Goal: Information Seeking & Learning: Find specific fact

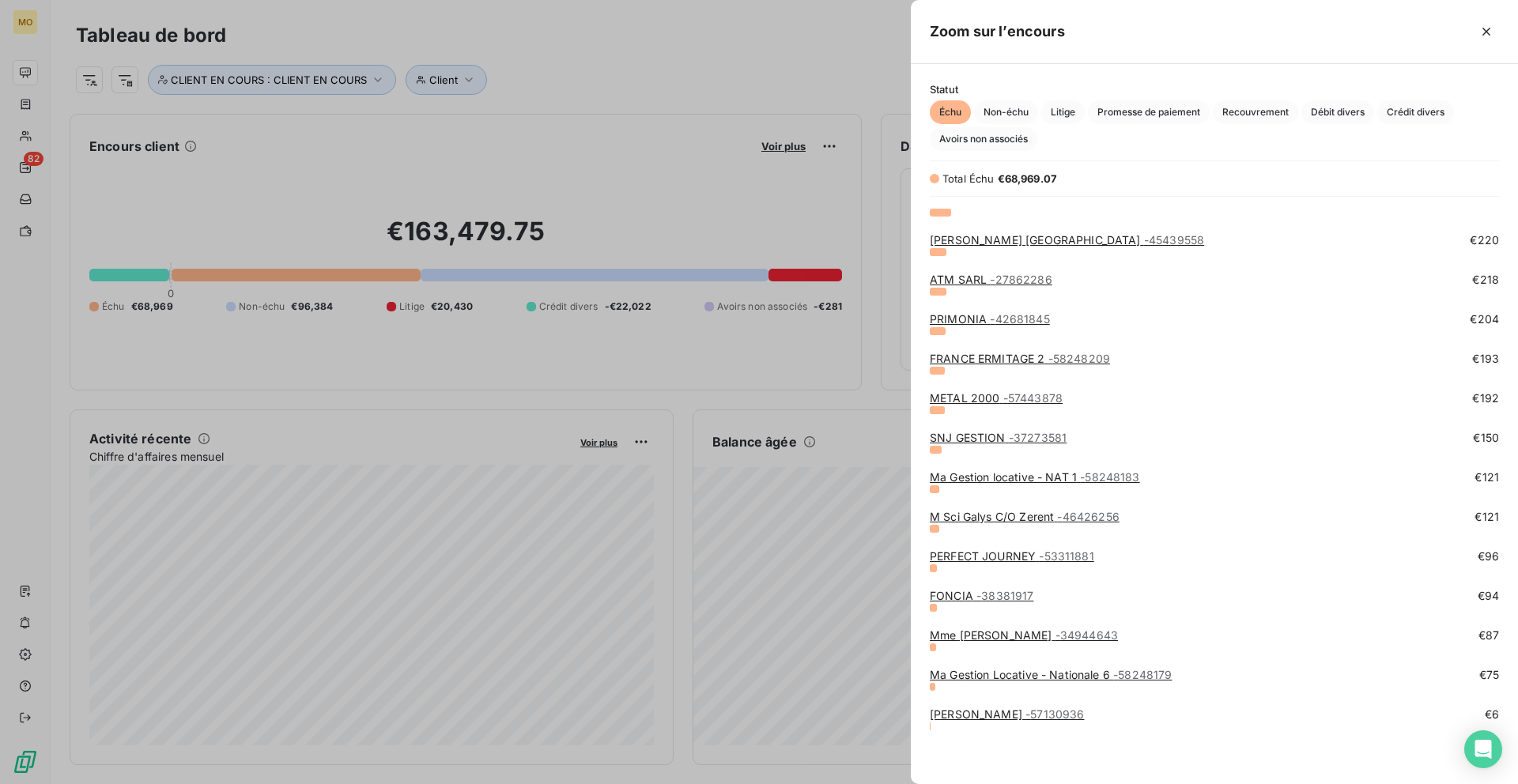
scroll to position [1096, 0]
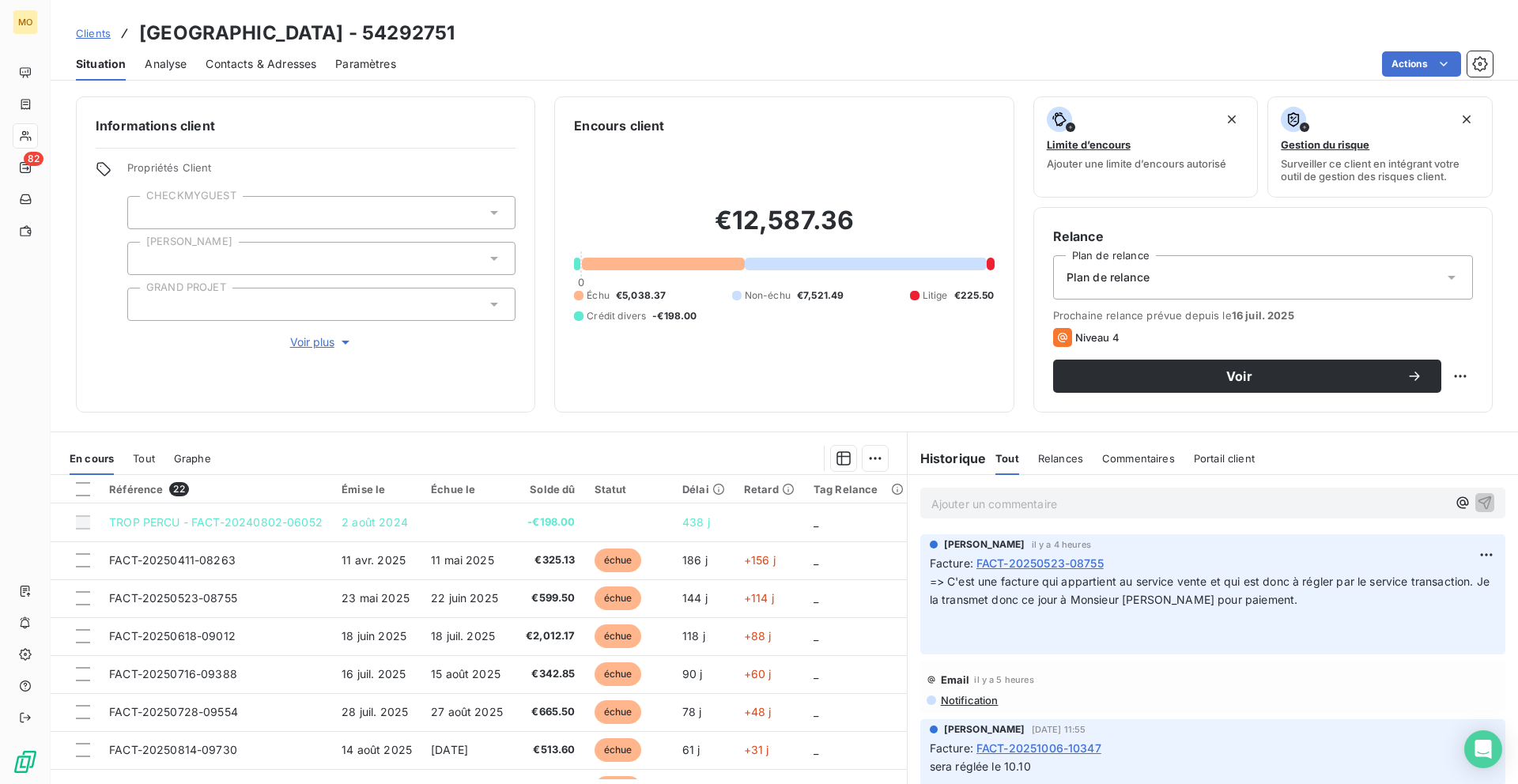
scroll to position [288, 0]
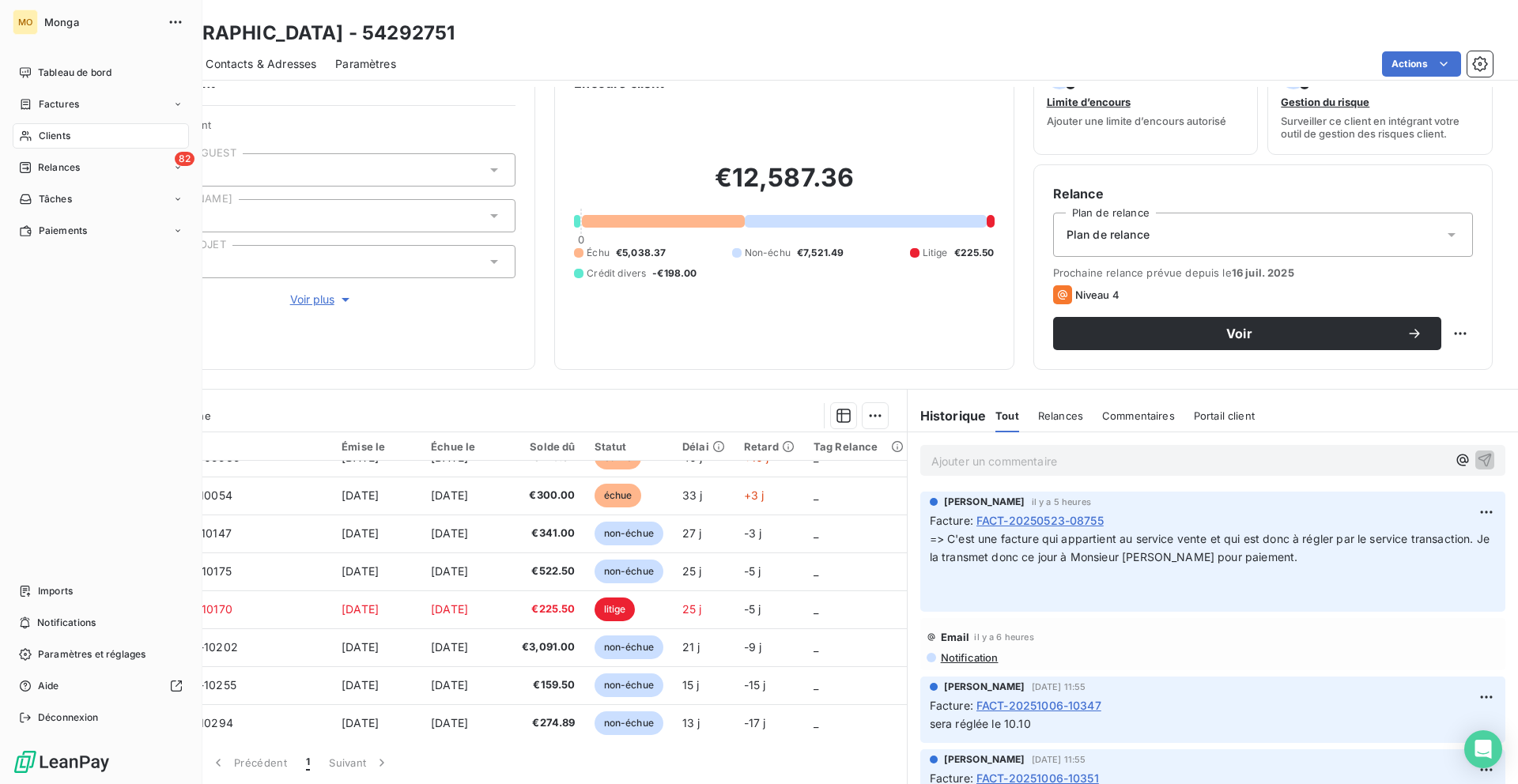
click at [62, 134] on span "Clients" at bounding box center [54, 136] width 31 height 14
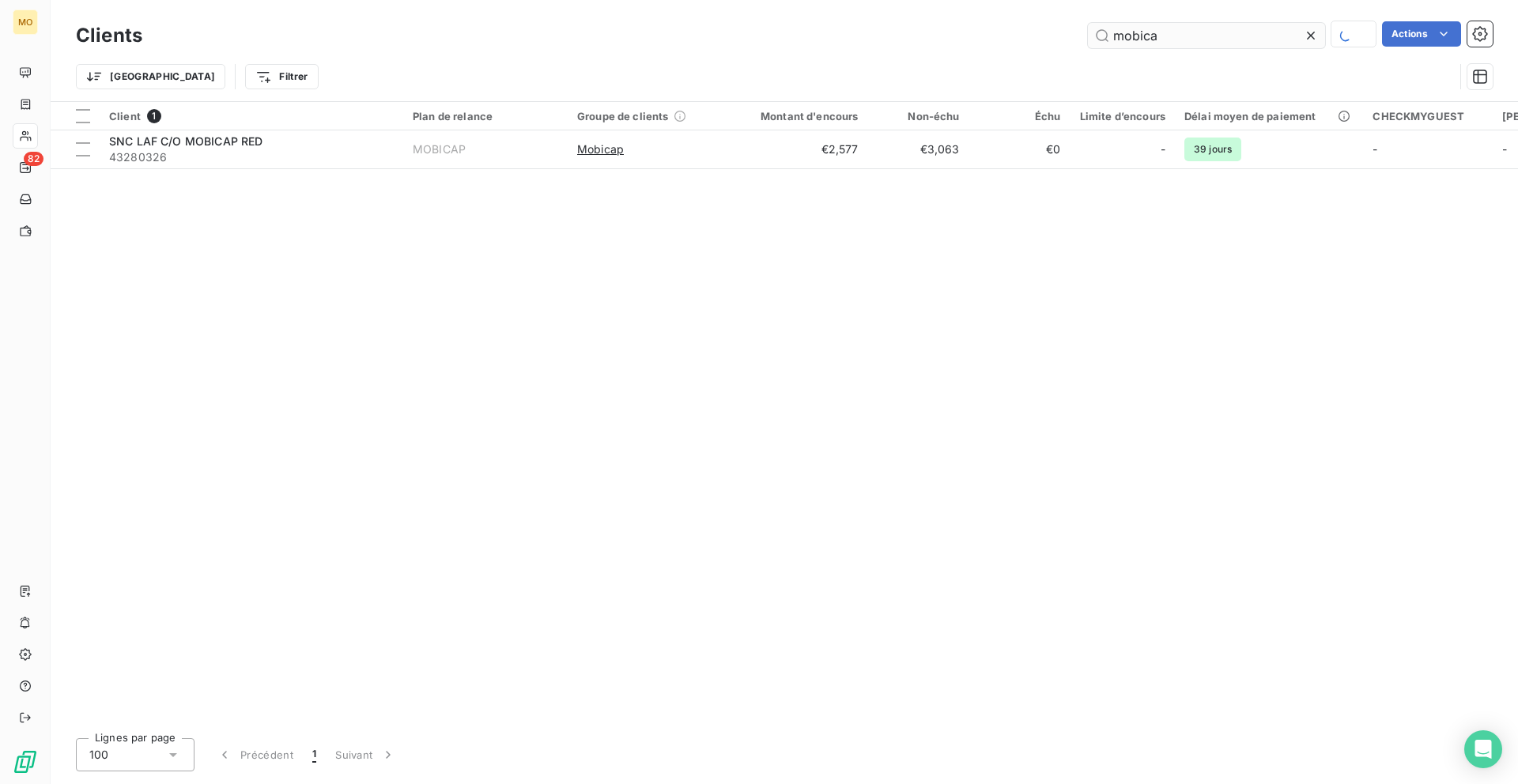
click at [1150, 34] on input "mobica" at bounding box center [1207, 35] width 237 height 26
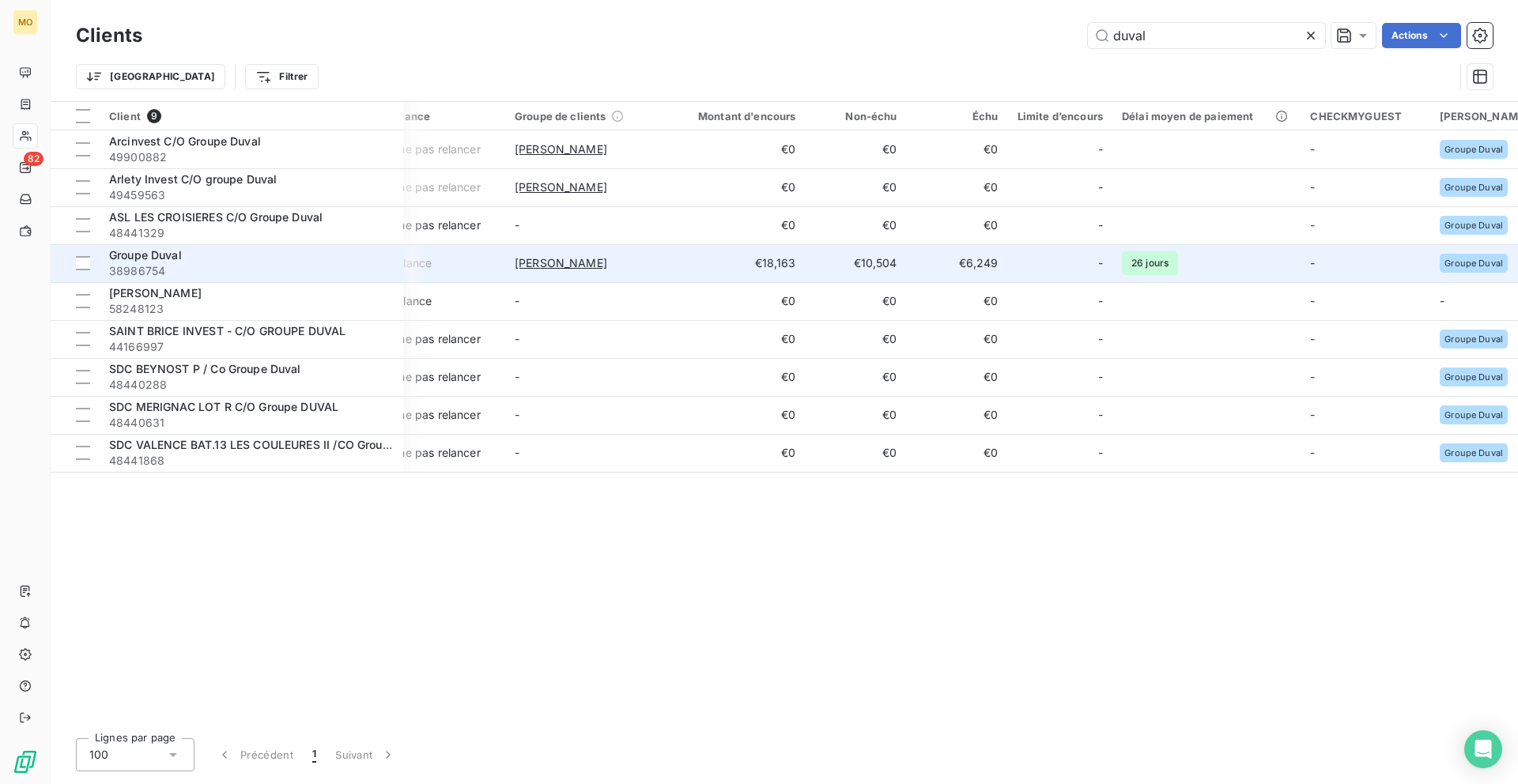
scroll to position [0, 68]
type input "duval"
click at [678, 258] on td "€18,163" at bounding box center [731, 263] width 136 height 38
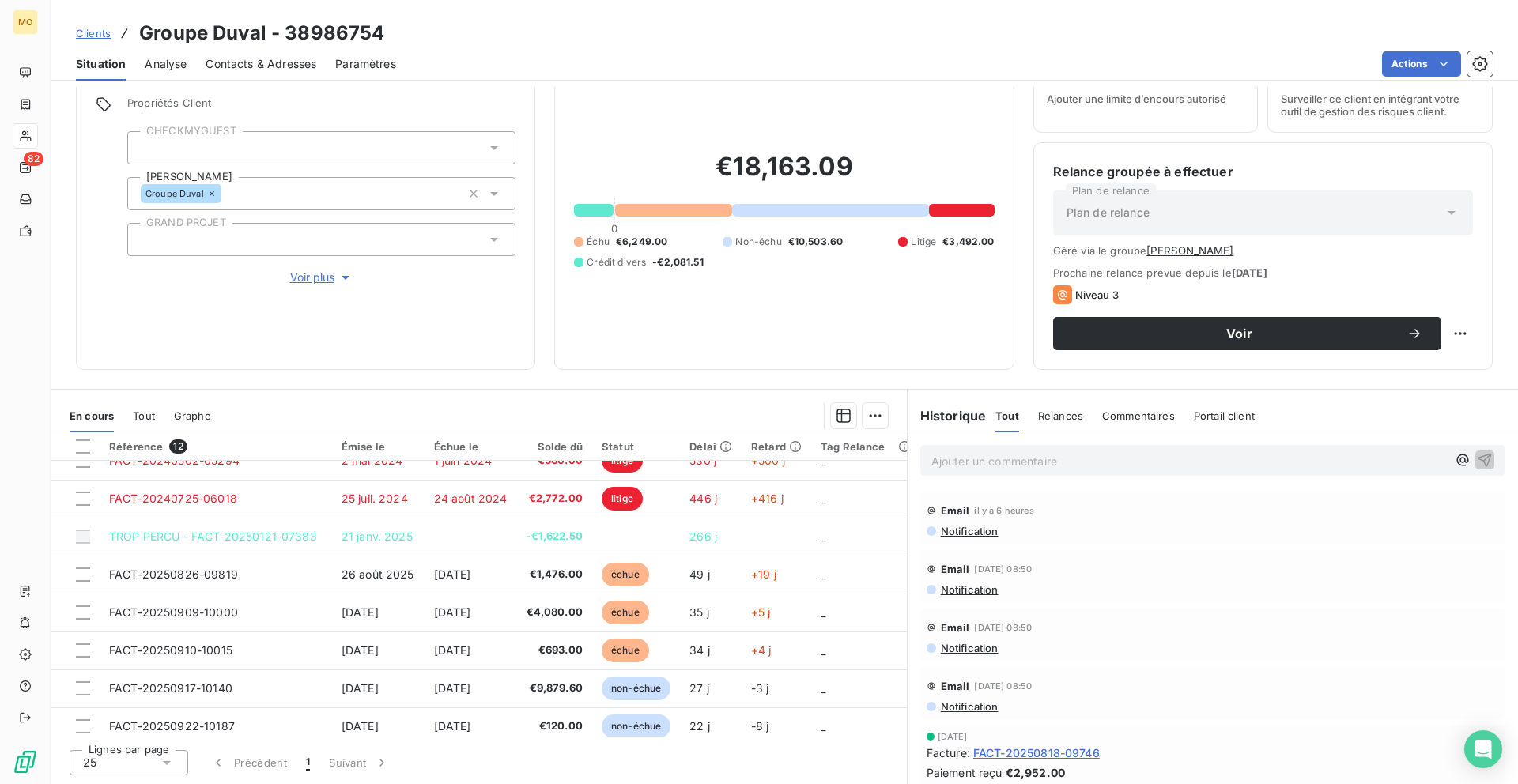
scroll to position [132, 0]
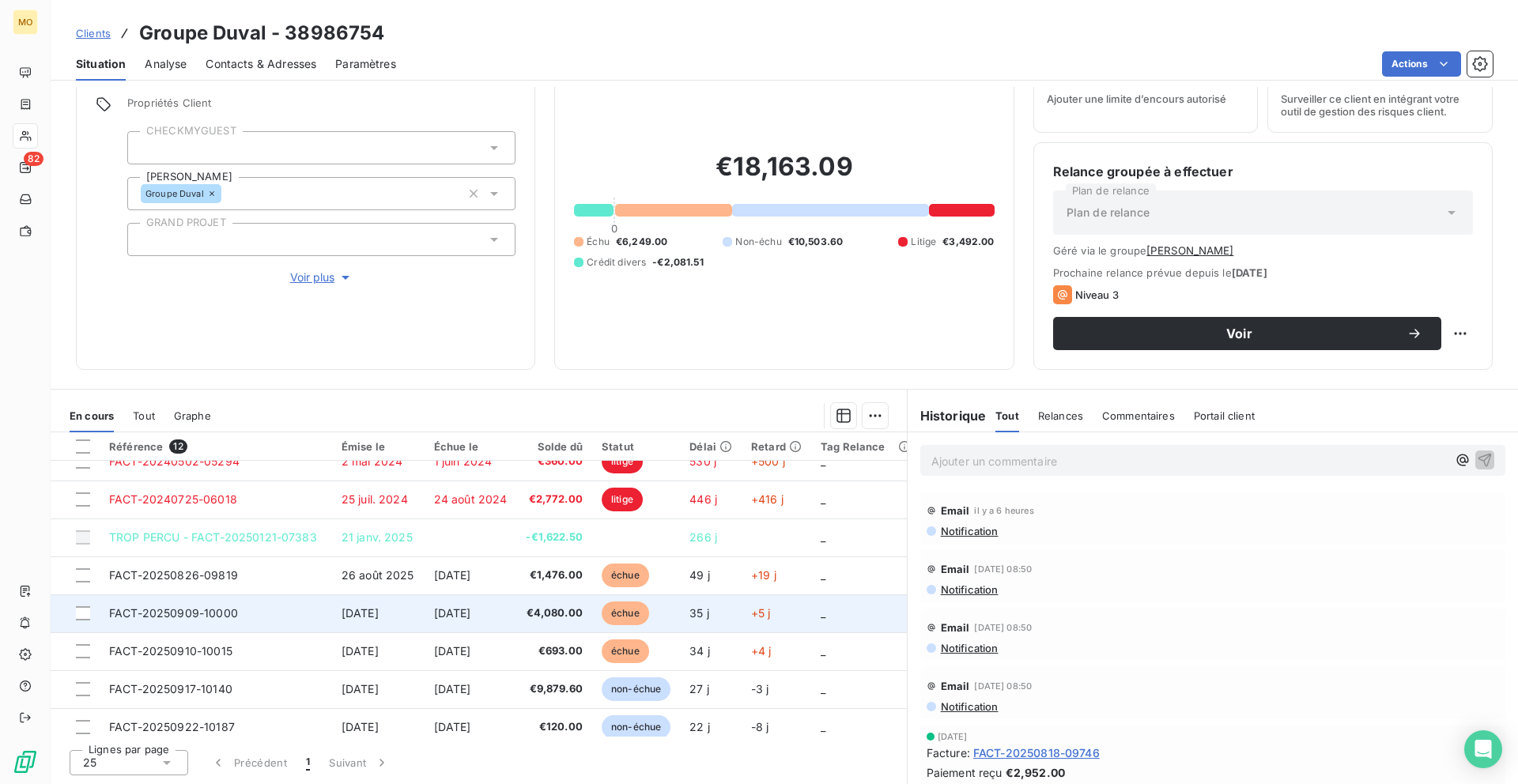
click at [205, 608] on span "FACT-20250909-10000" at bounding box center [174, 613] width 129 height 13
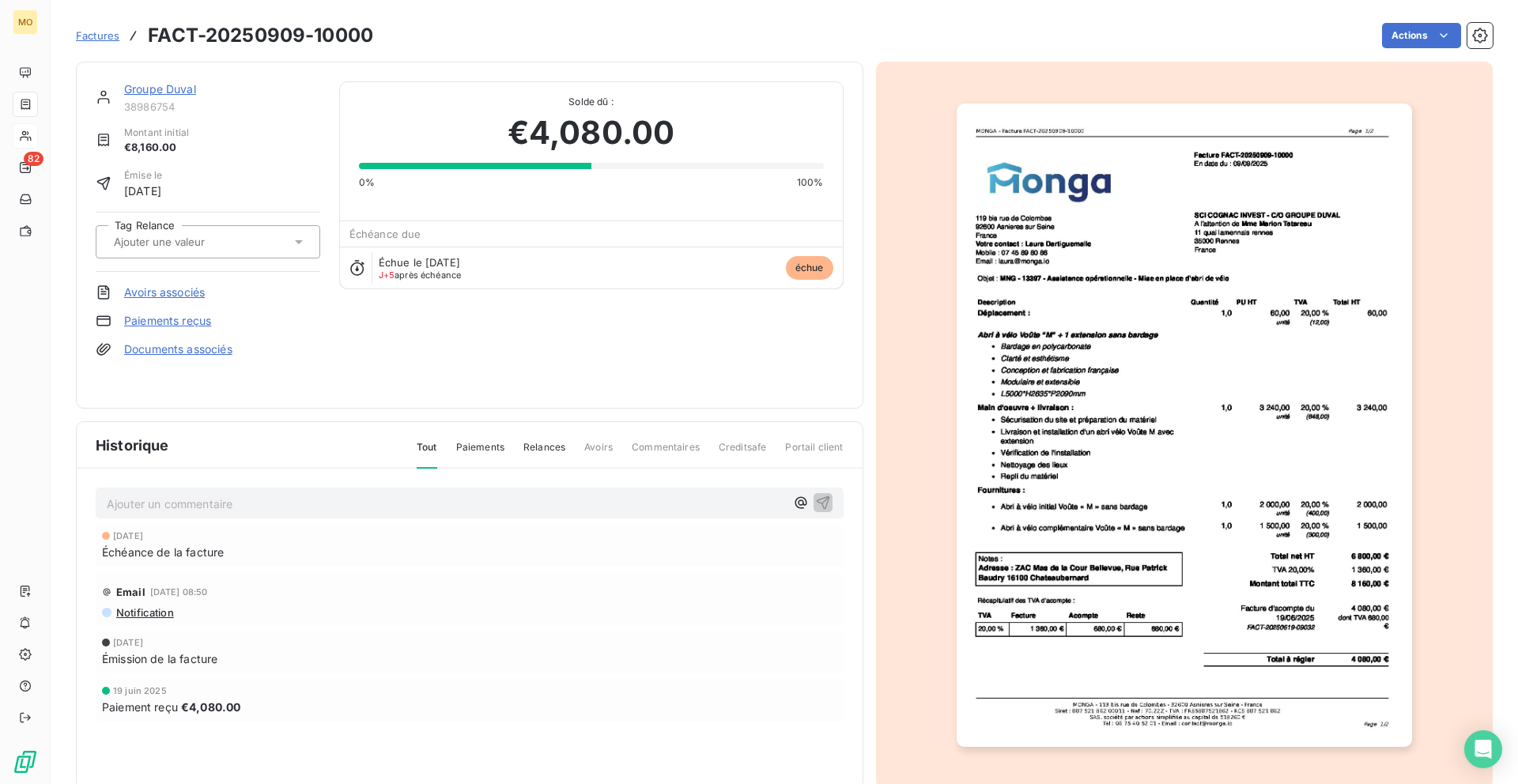
click at [1241, 290] on img "button" at bounding box center [1184, 425] width 456 height 644
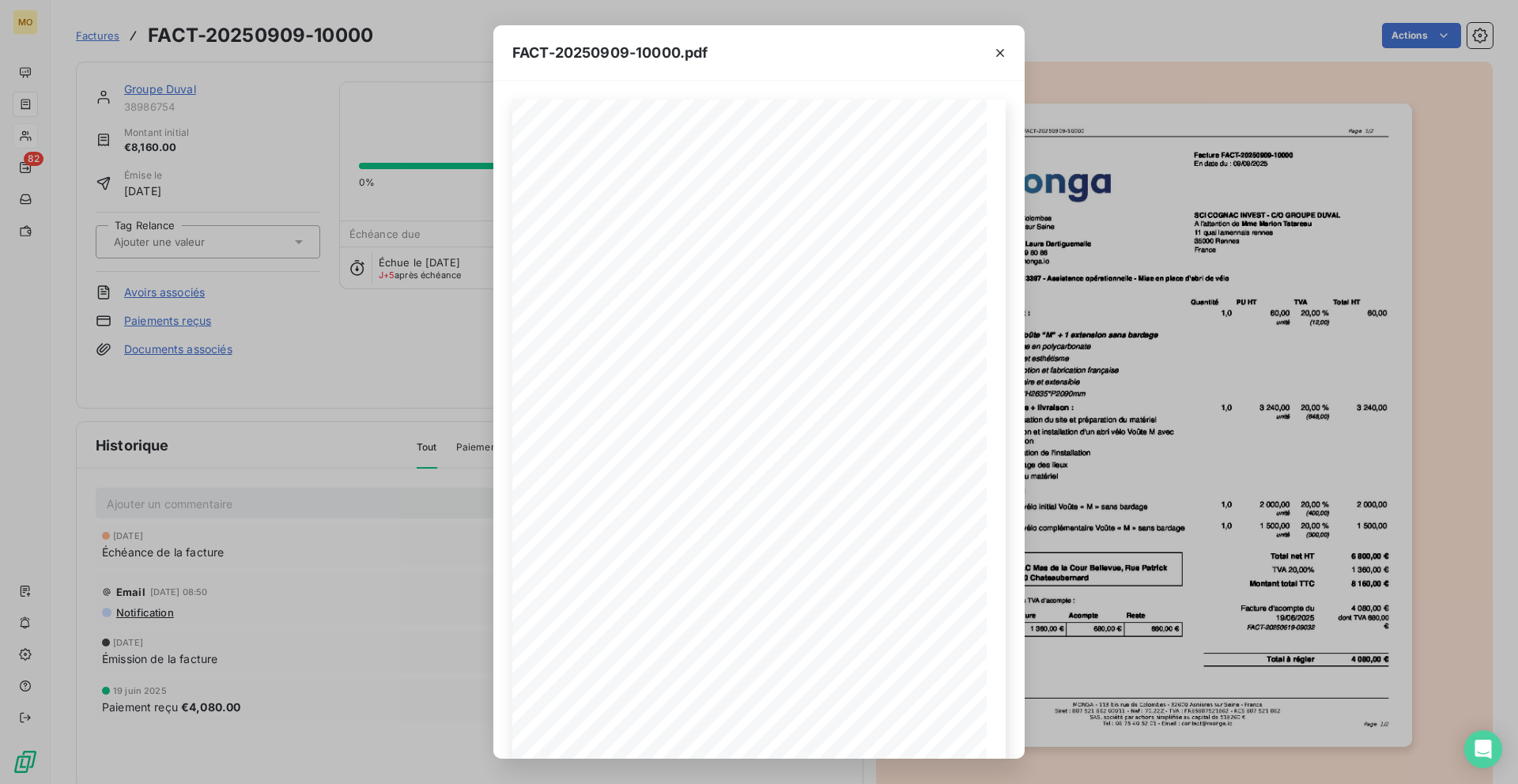
click at [332, 394] on div "FACT-20250909-10000.pdf [STREET_ADDRESS] Votre contact : [PERSON_NAME] Mobile :…" at bounding box center [759, 392] width 1518 height 784
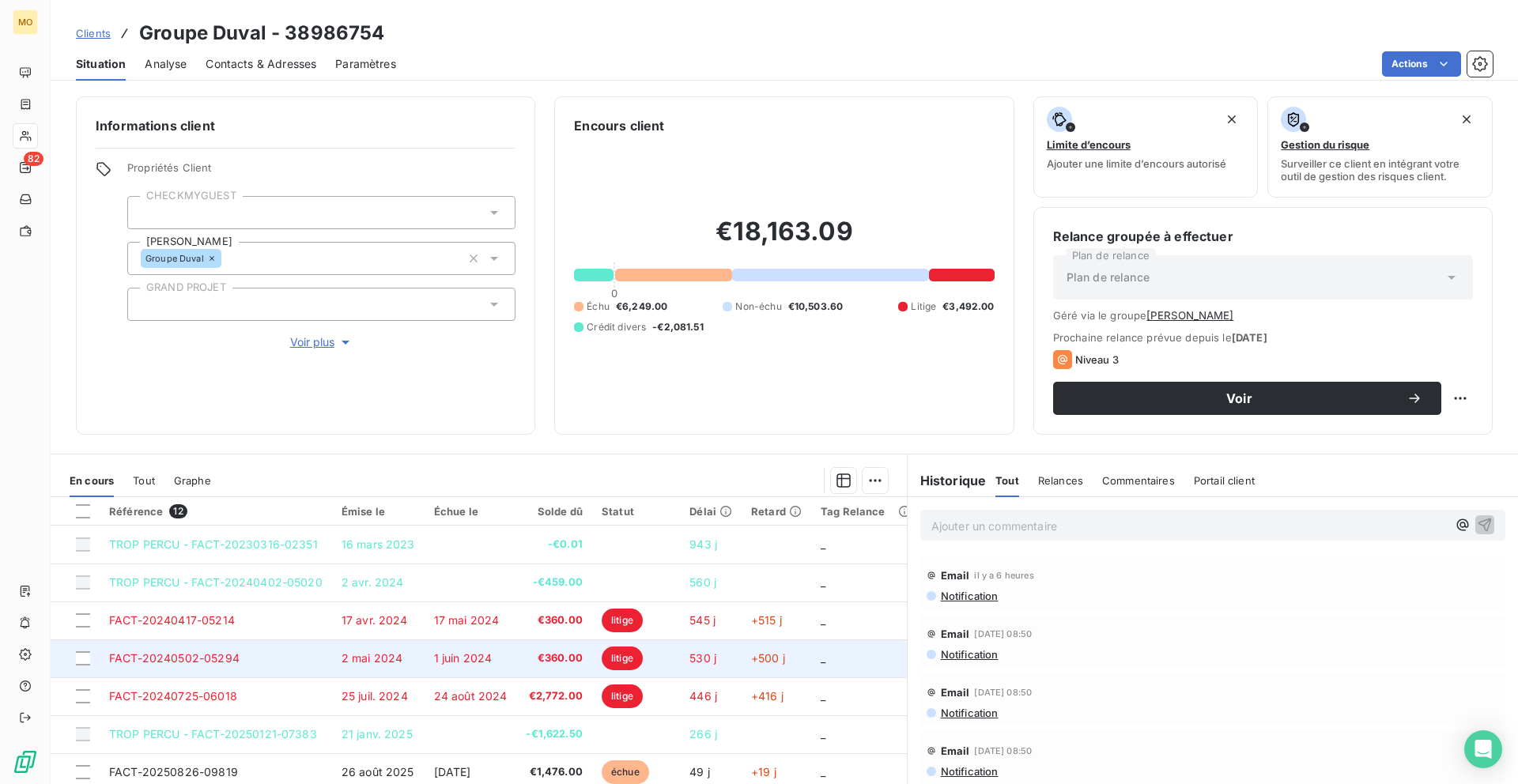
scroll to position [145, 0]
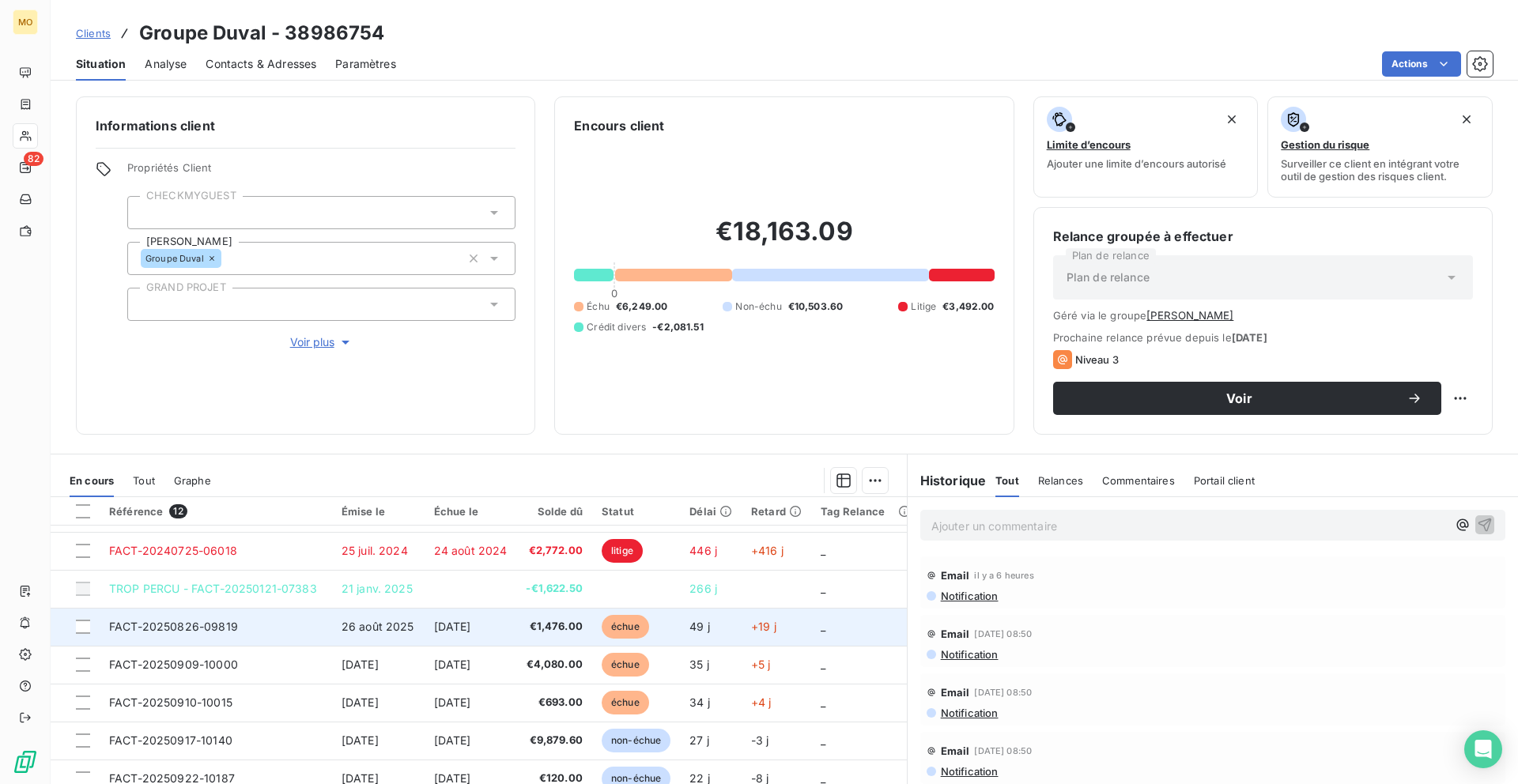
click at [380, 618] on td "26 août 2025" at bounding box center [378, 626] width 92 height 38
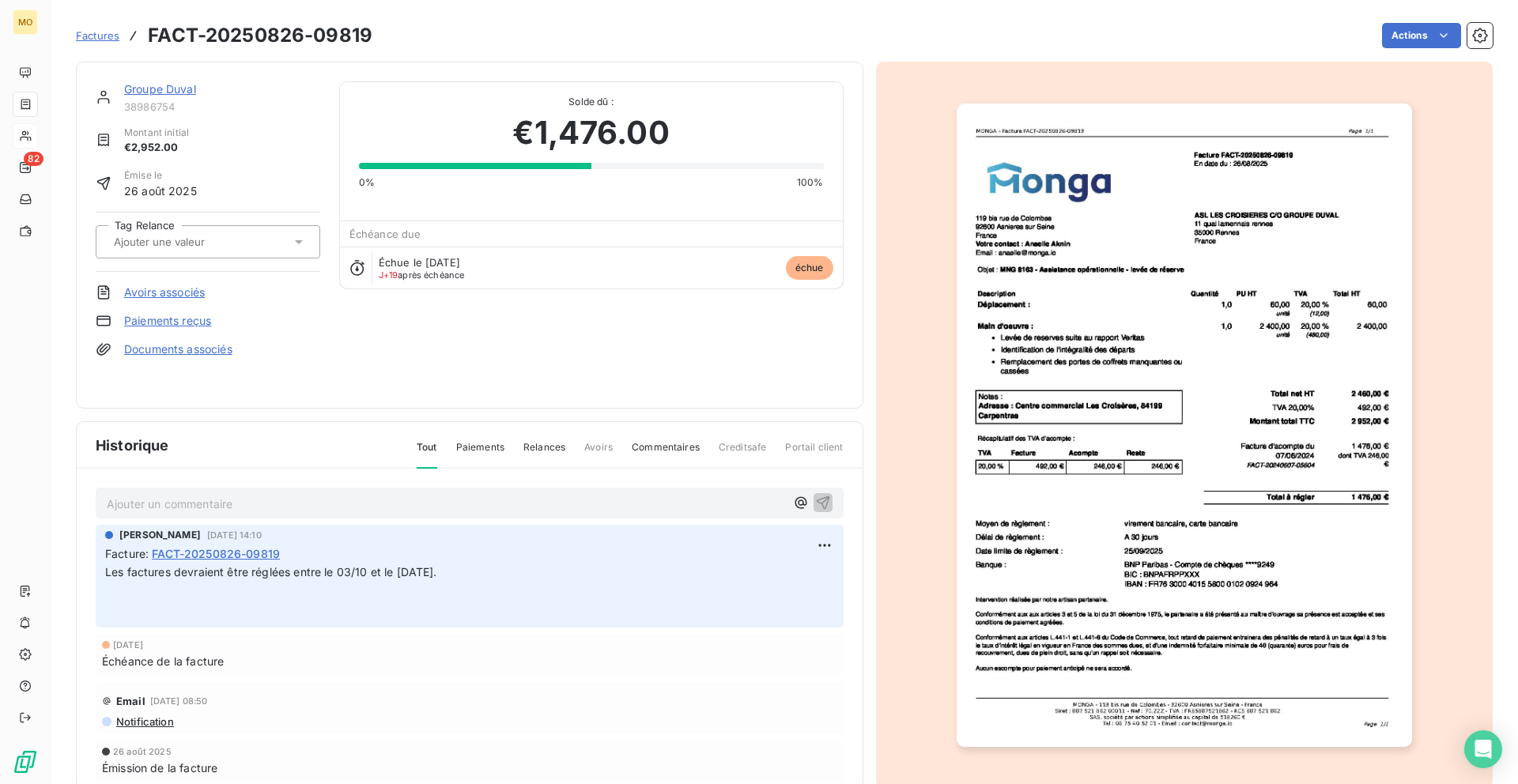
click at [1150, 433] on img "button" at bounding box center [1184, 425] width 456 height 644
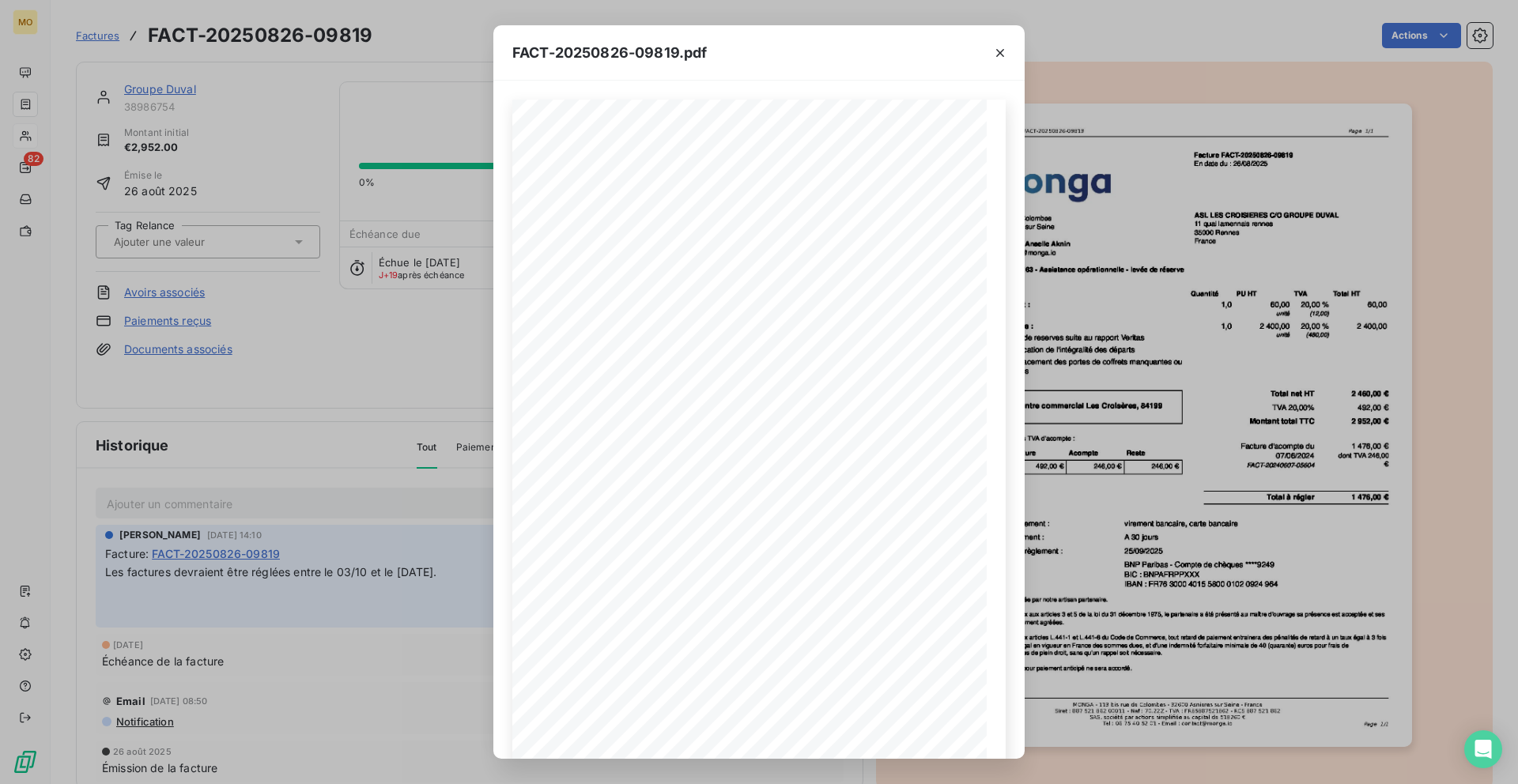
click at [1113, 430] on div "FACT-20250826-09819.pdf [STREET_ADDRESS] Votre contact : [PERSON_NAME] Email : …" at bounding box center [759, 392] width 1518 height 784
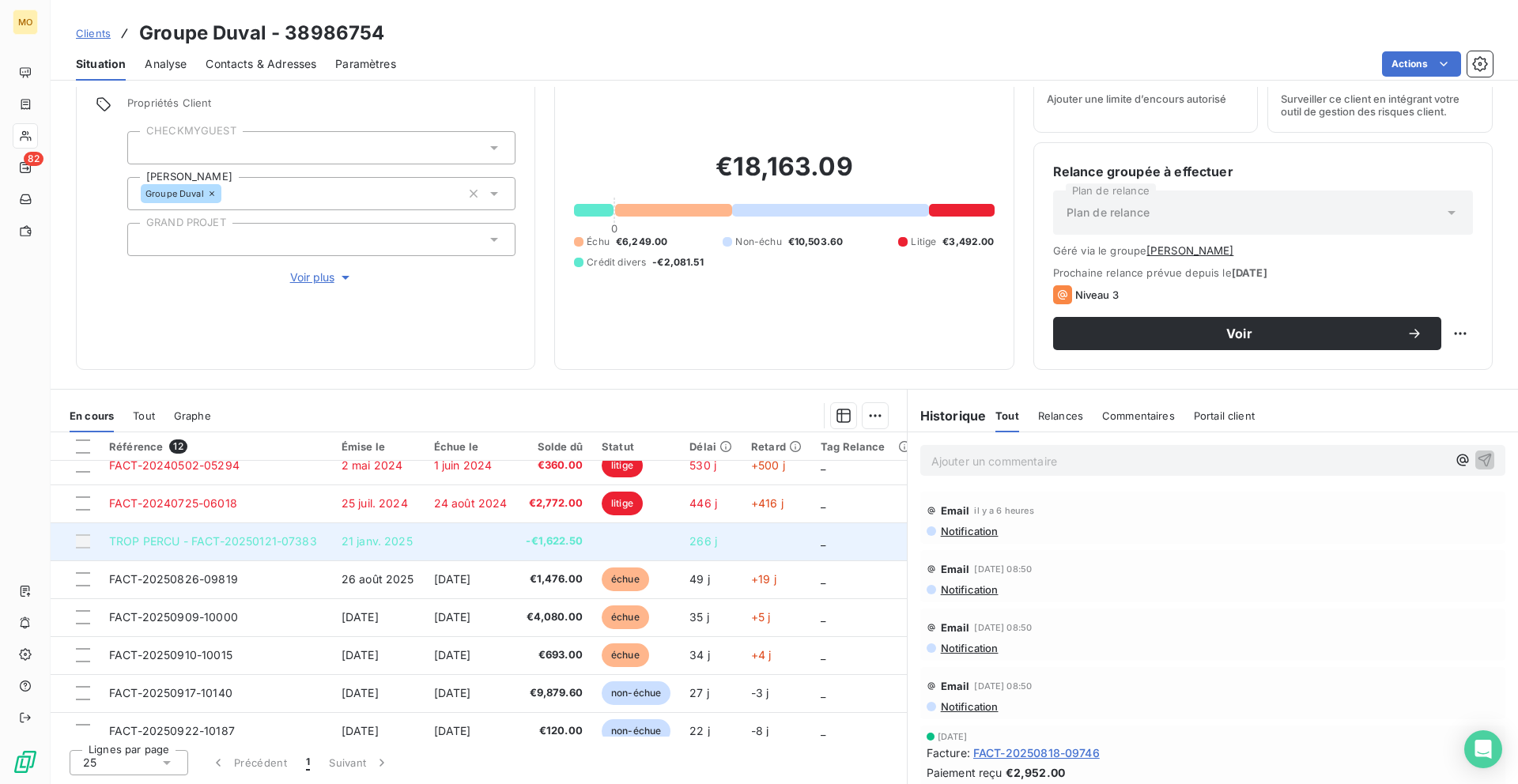
scroll to position [130, 0]
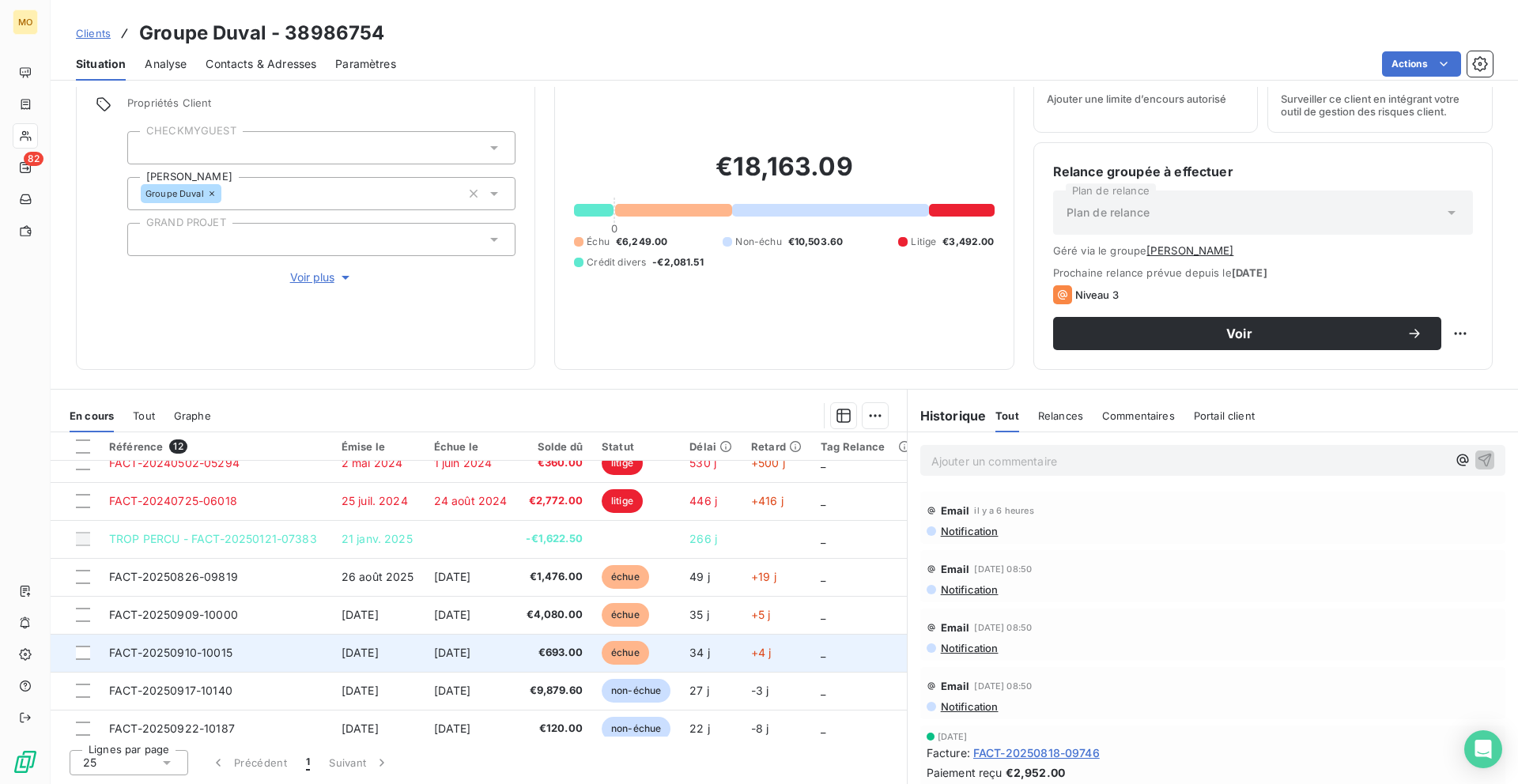
click at [539, 644] on span "€693.00" at bounding box center [554, 652] width 57 height 16
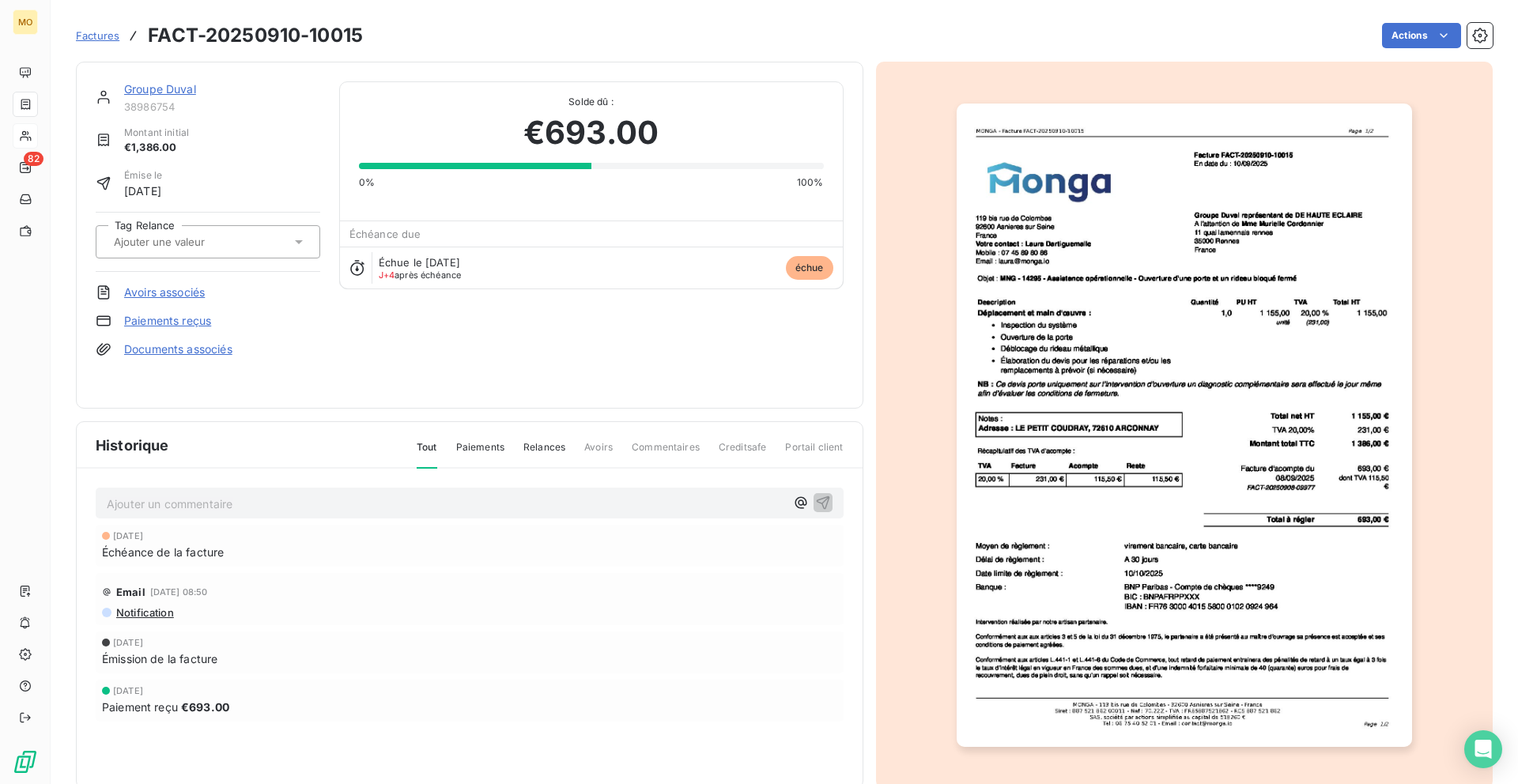
click at [1176, 329] on img "button" at bounding box center [1184, 425] width 456 height 644
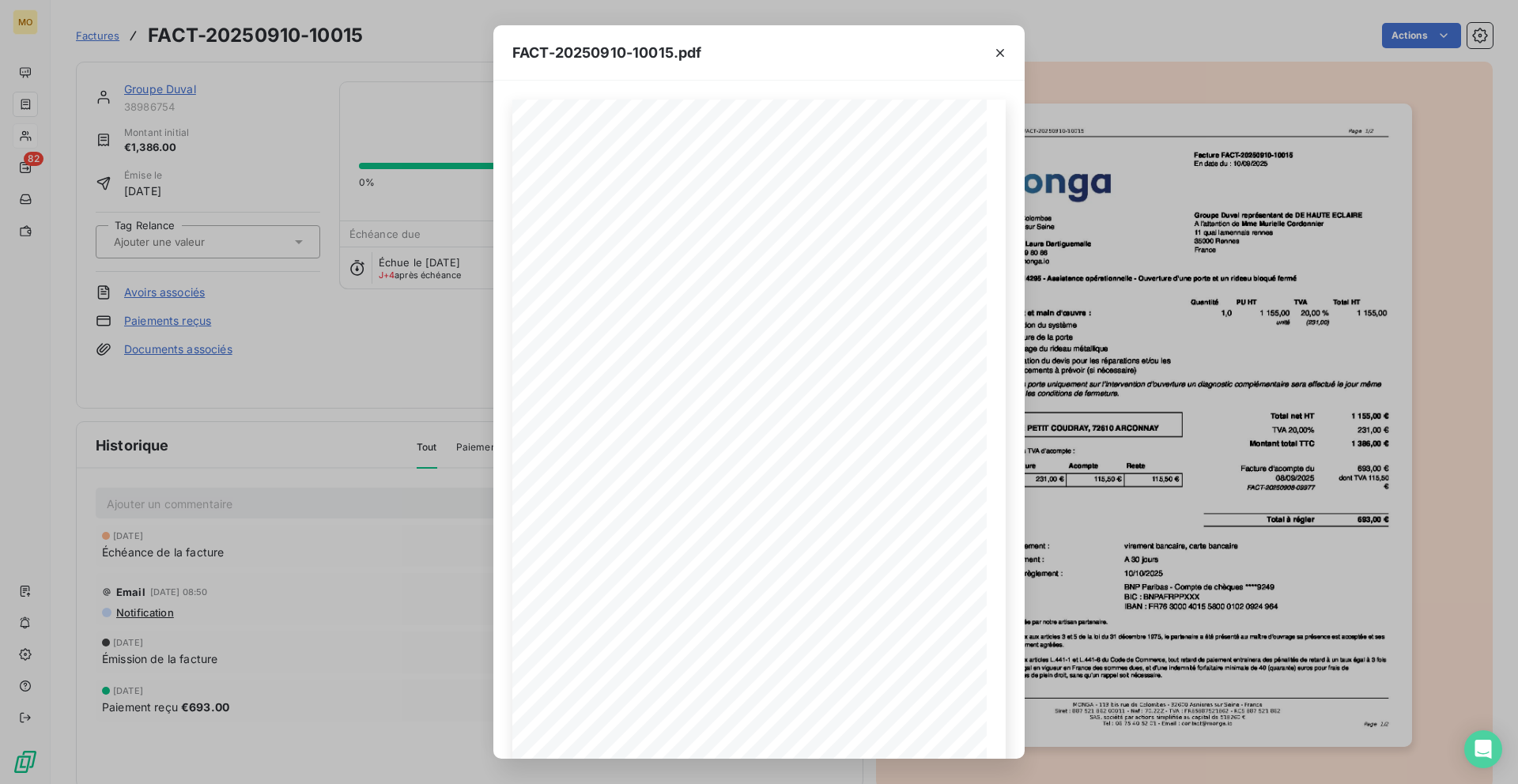
click at [1077, 327] on div "FACT-20250910-10015.pdf [STREET_ADDRESS] Votre contact : [PERSON_NAME] Mobile :…" at bounding box center [759, 392] width 1518 height 784
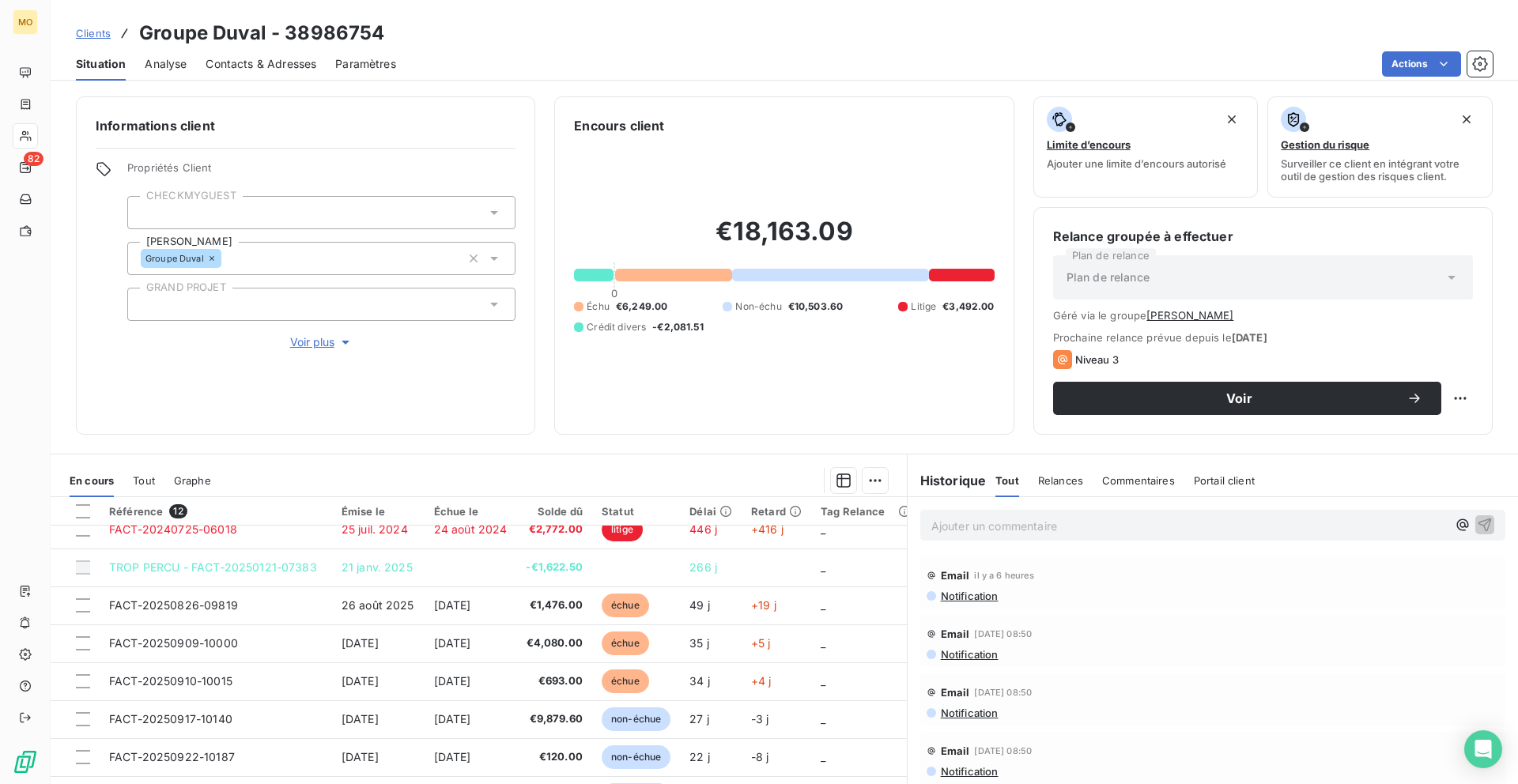
scroll to position [187, 0]
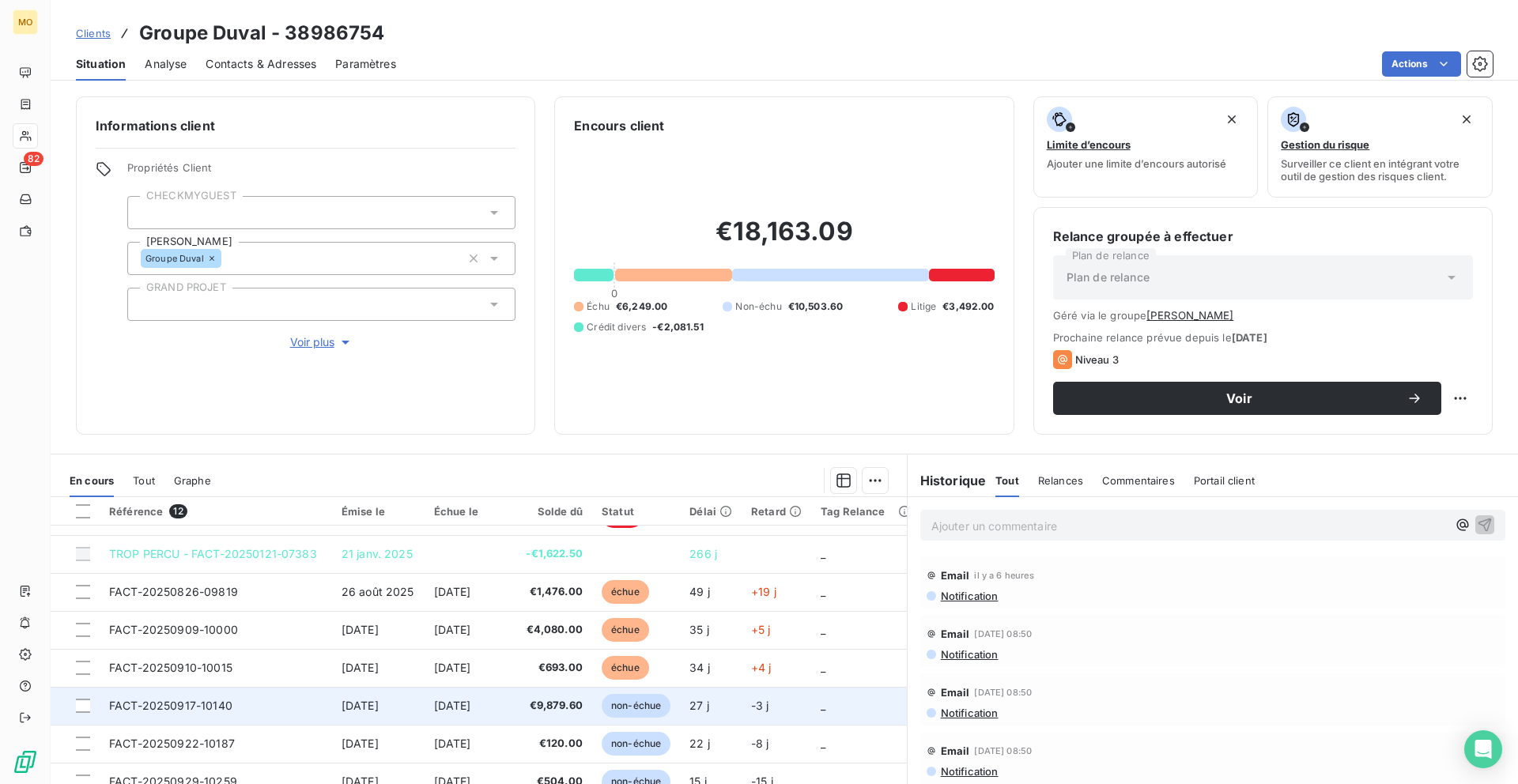
click at [566, 698] on span "€9,879.60" at bounding box center [554, 705] width 57 height 16
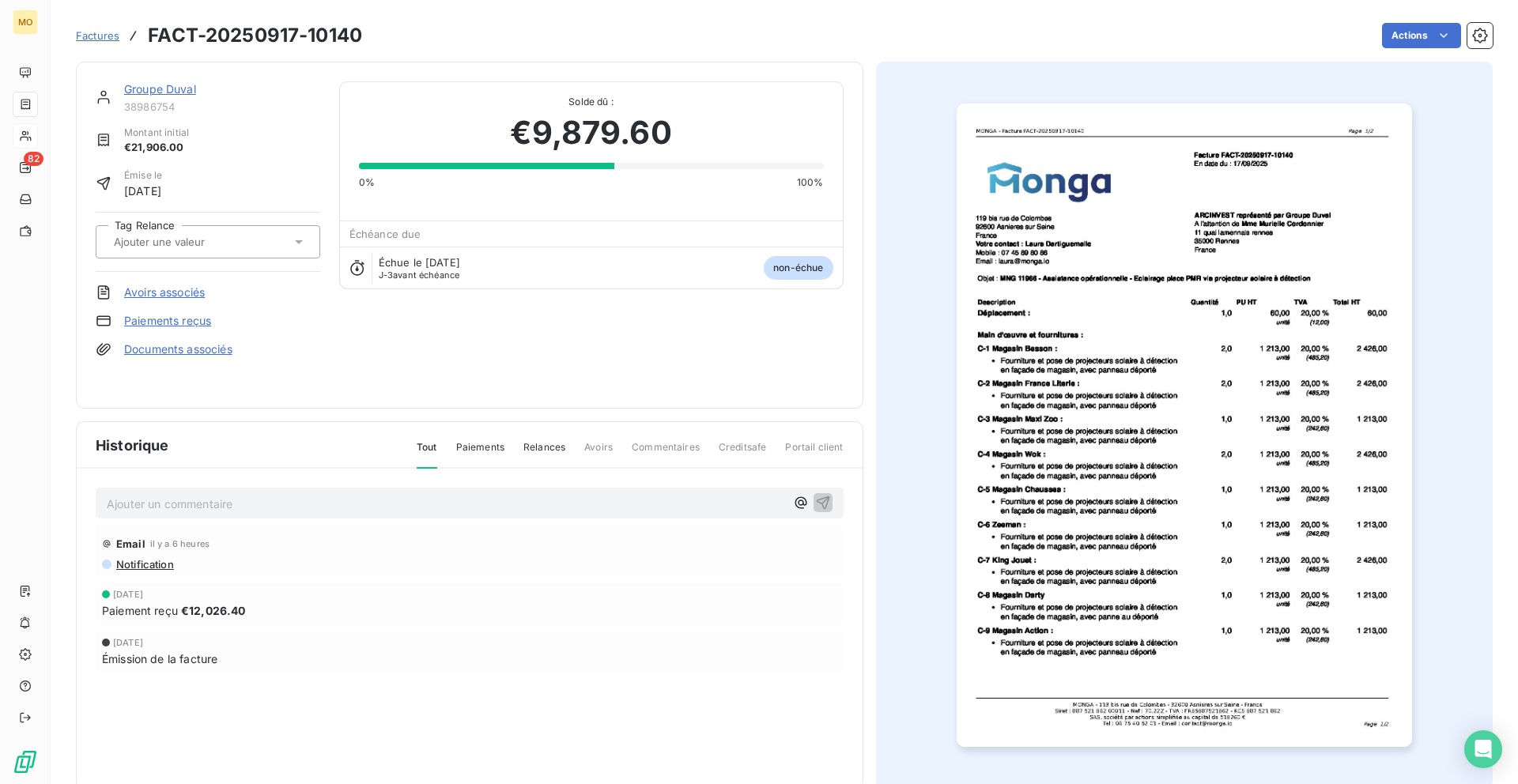
click at [1046, 482] on img "button" at bounding box center [1184, 425] width 456 height 644
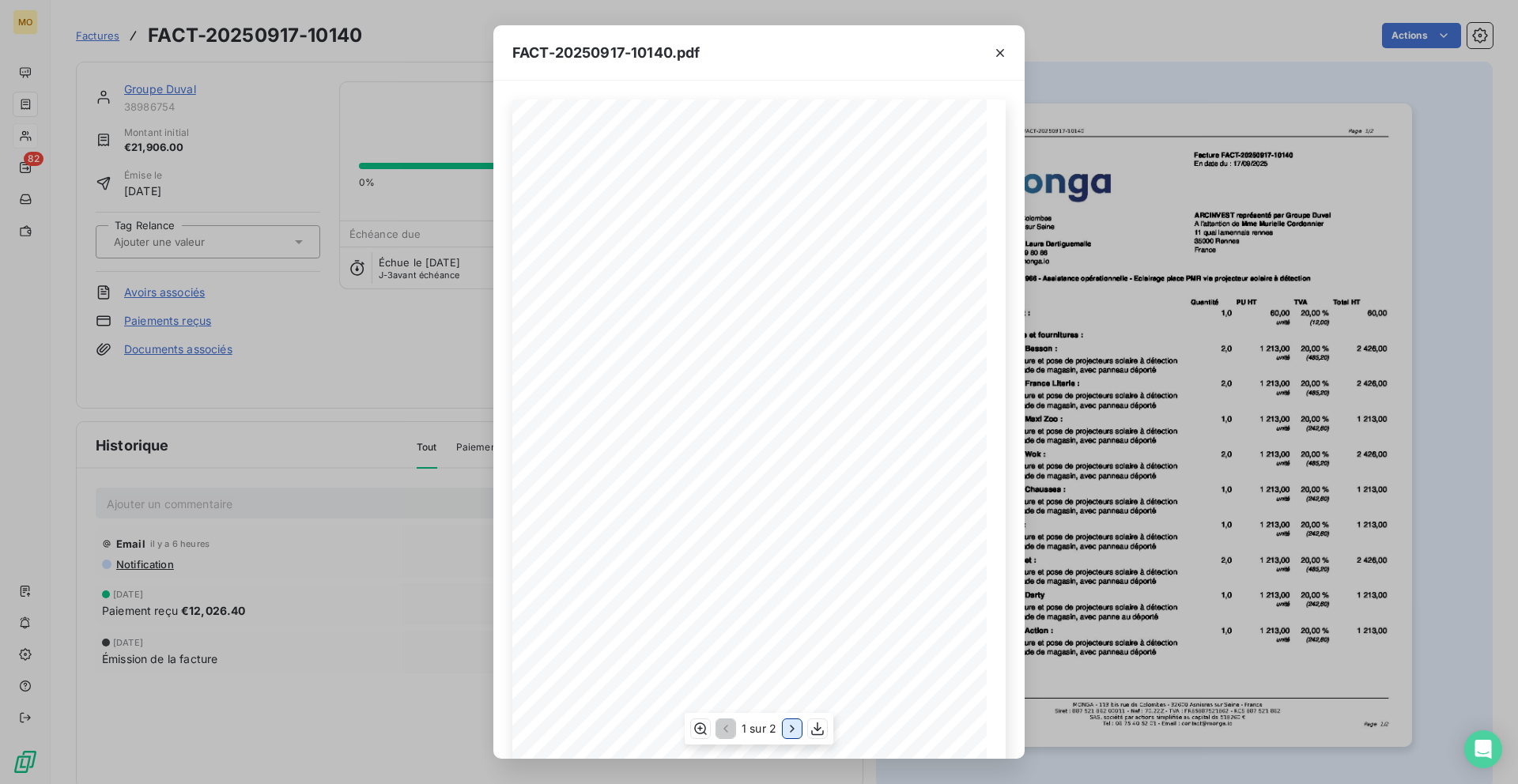
click at [794, 720] on icon "button" at bounding box center [792, 728] width 16 height 16
click at [1109, 522] on div "FACT-20250917-10140.pdf Magasin Kiabi : Fourniture et pose de projecteurs solai…" at bounding box center [759, 392] width 1518 height 784
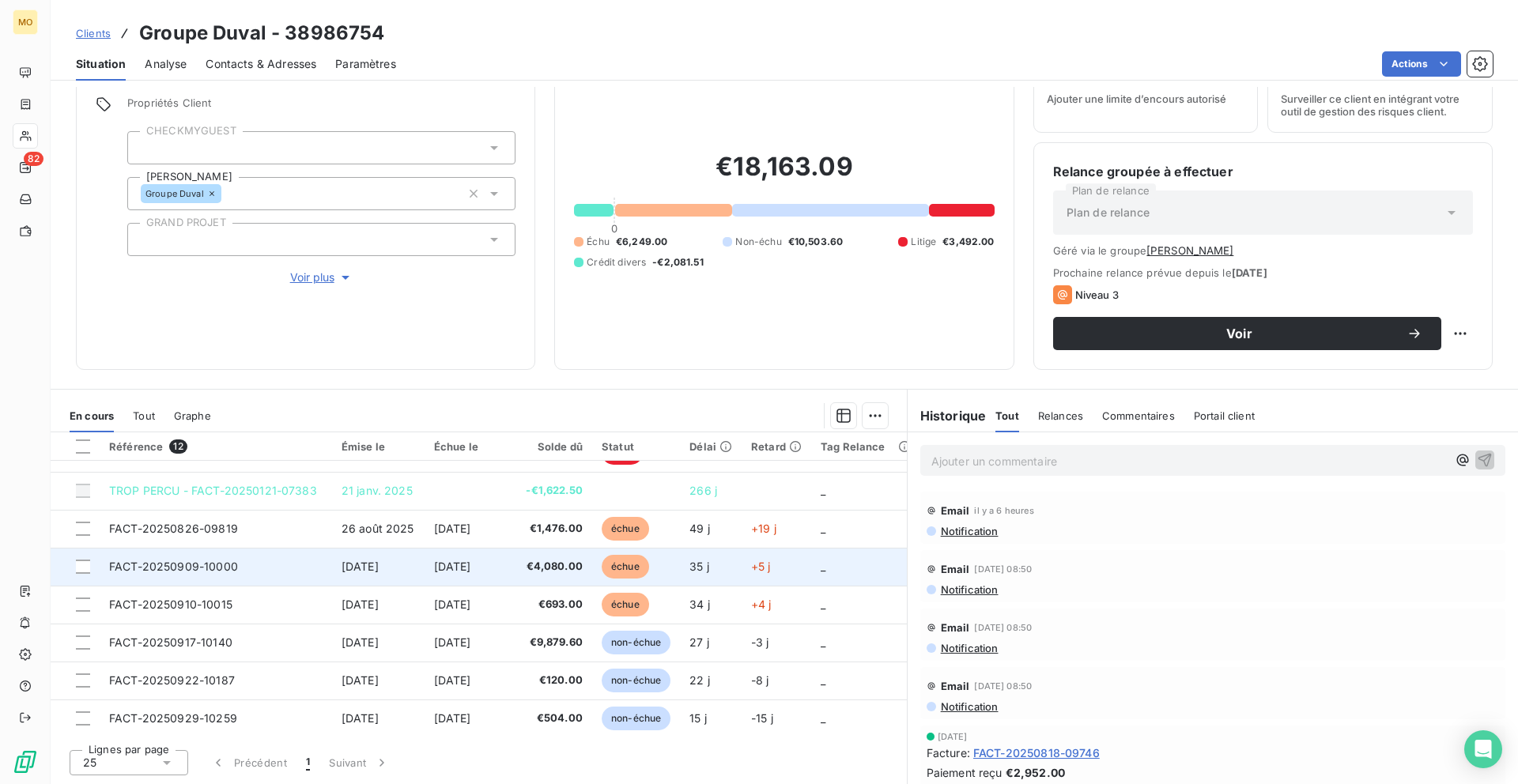
scroll to position [177, 0]
click at [537, 562] on span "€4,080.00" at bounding box center [554, 569] width 57 height 16
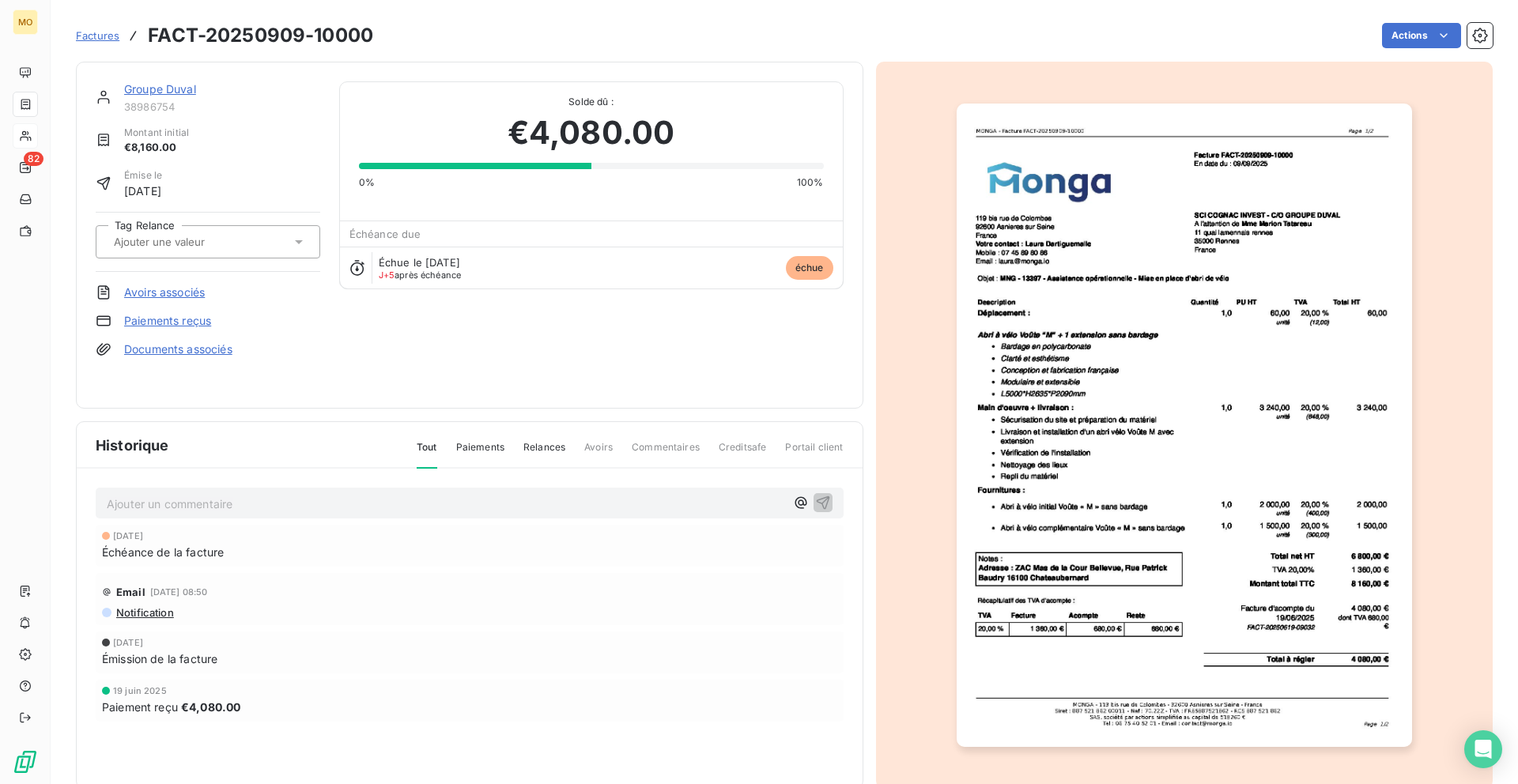
click at [1226, 203] on img "button" at bounding box center [1184, 425] width 456 height 644
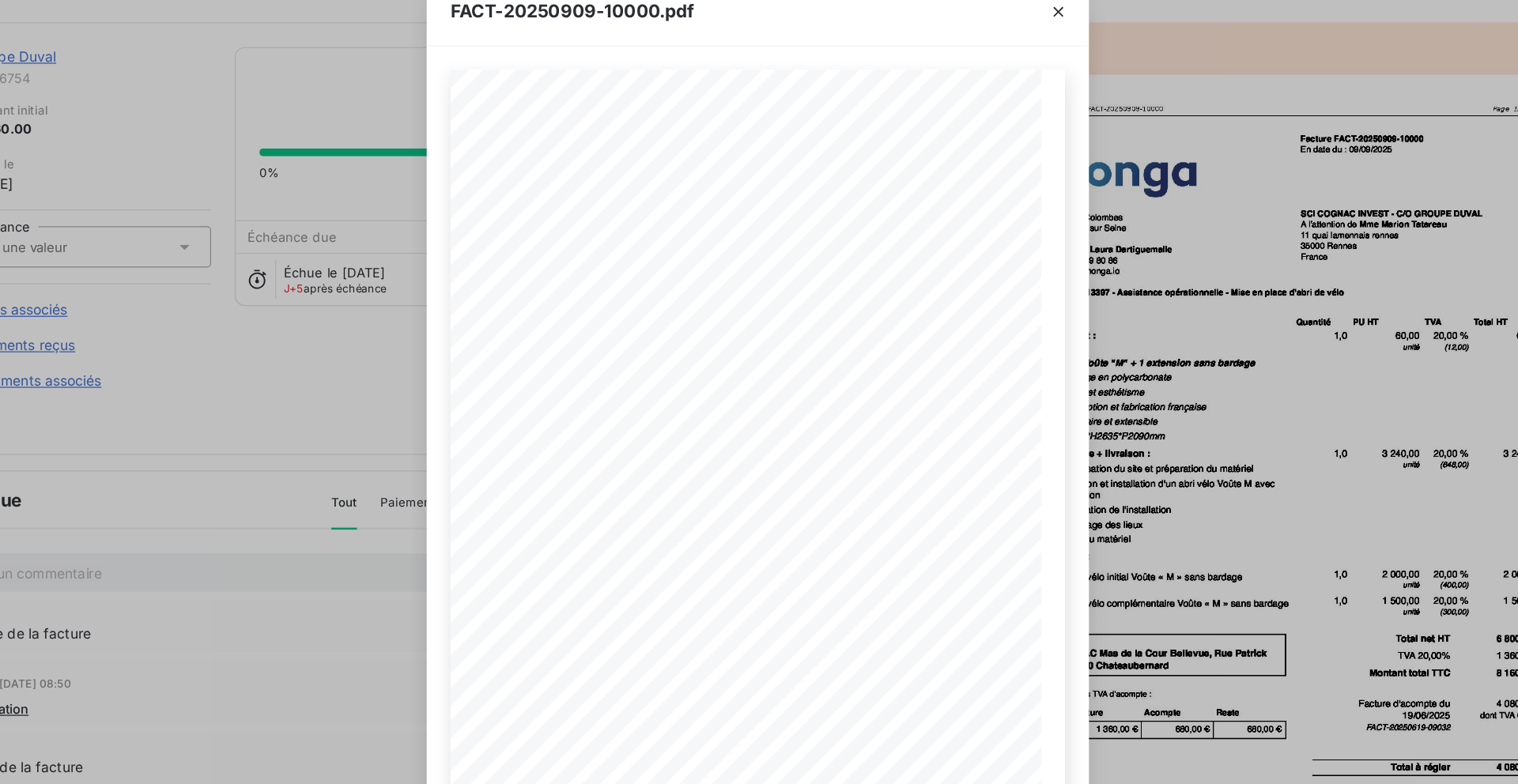
click at [853, 152] on span "Facture FACT-20250909-10000" at bounding box center [821, 152] width 104 height 7
click at [588, 279] on span "MNG - 13397 - Assistance opérationnelle - Mise en place d'abri de vélo" at bounding box center [686, 279] width 239 height 7
drag, startPoint x: 578, startPoint y: 278, endPoint x: 609, endPoint y: 278, distance: 31.0
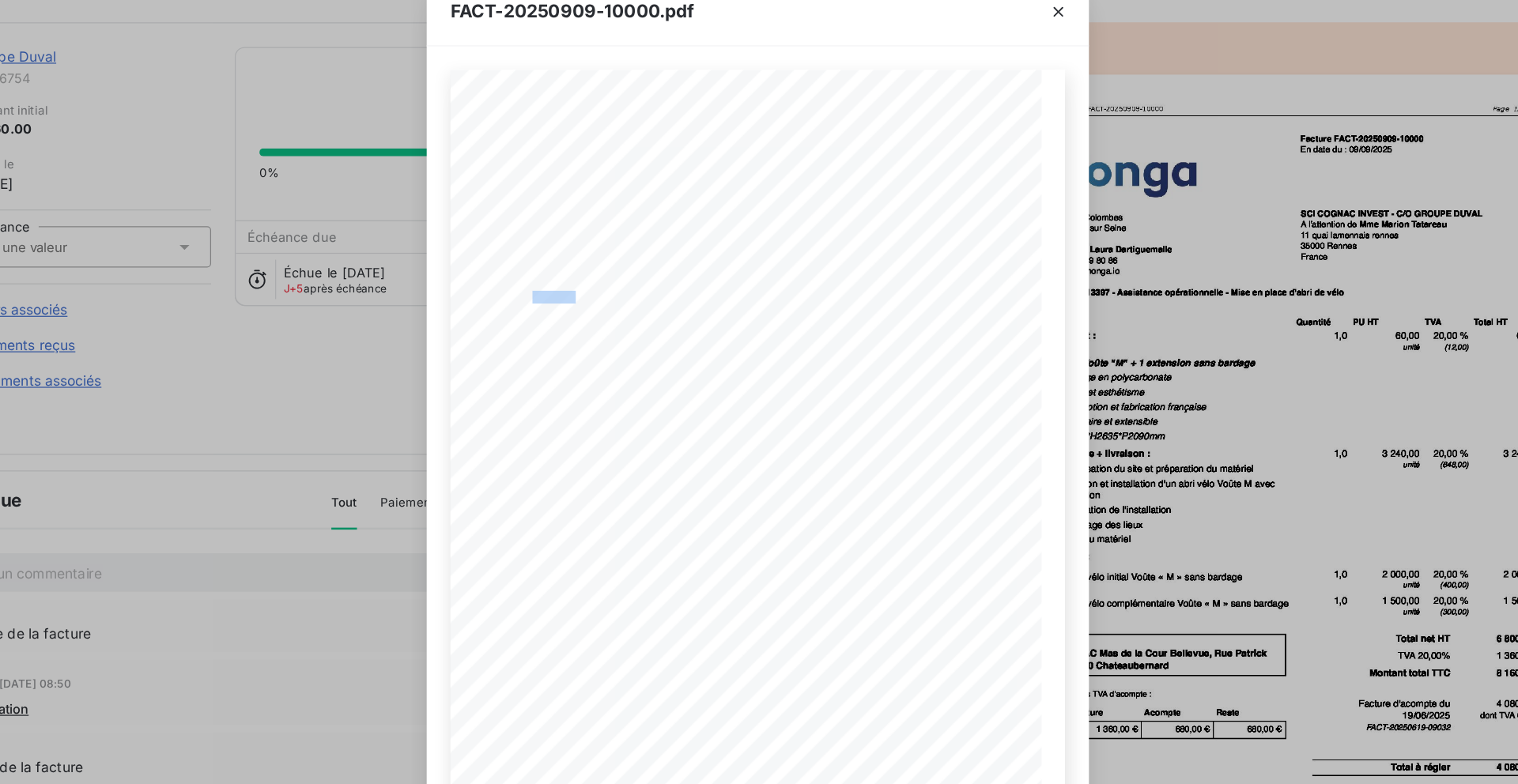
click at [609, 278] on span "MNG - 13397 - Assistance opérationnelle - Mise en place d'abri de vélo" at bounding box center [686, 279] width 239 height 7
copy span "G - 13397"
click at [1000, 52] on icon "button" at bounding box center [1000, 53] width 8 height 8
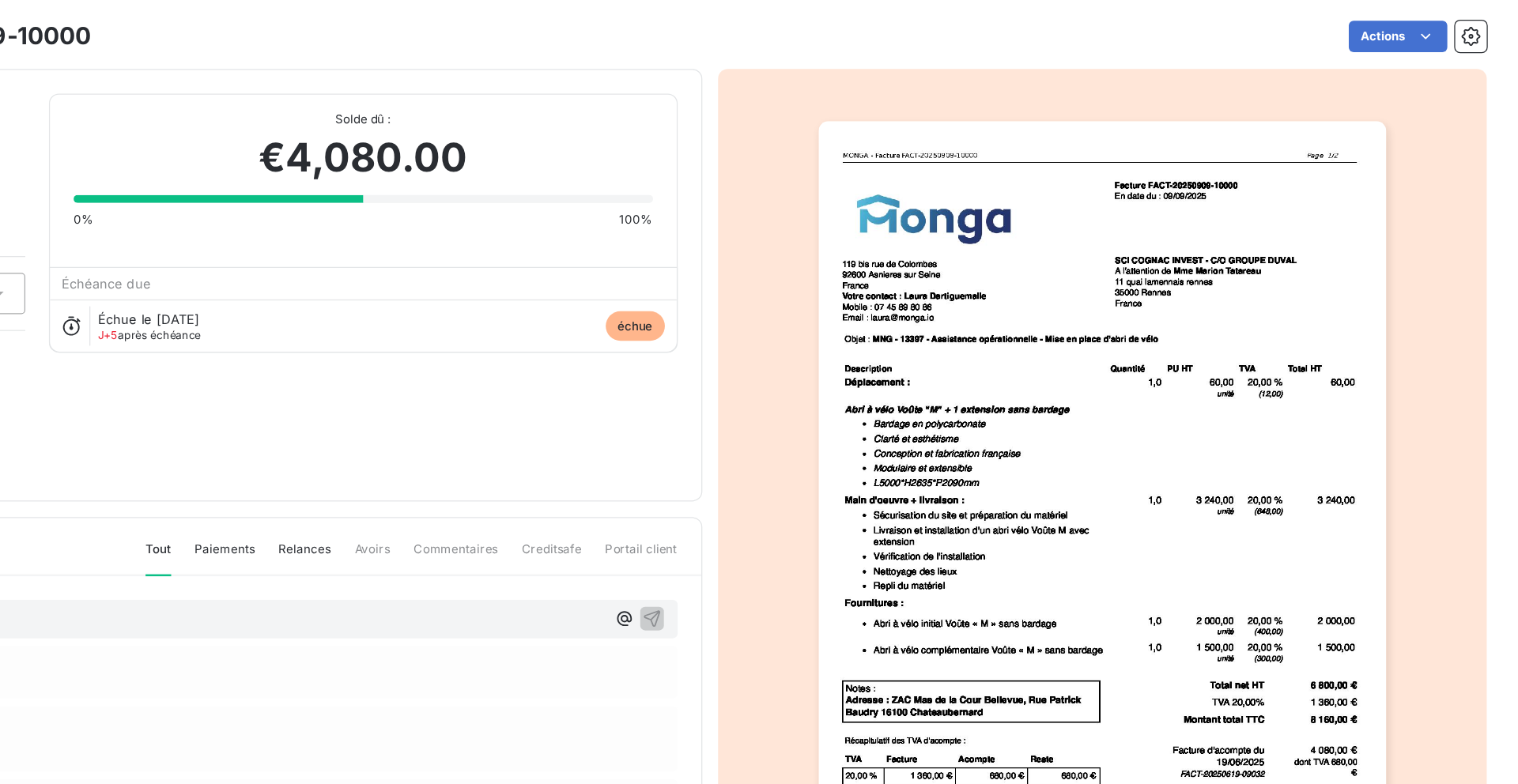
click at [1272, 156] on img "button" at bounding box center [1184, 425] width 456 height 644
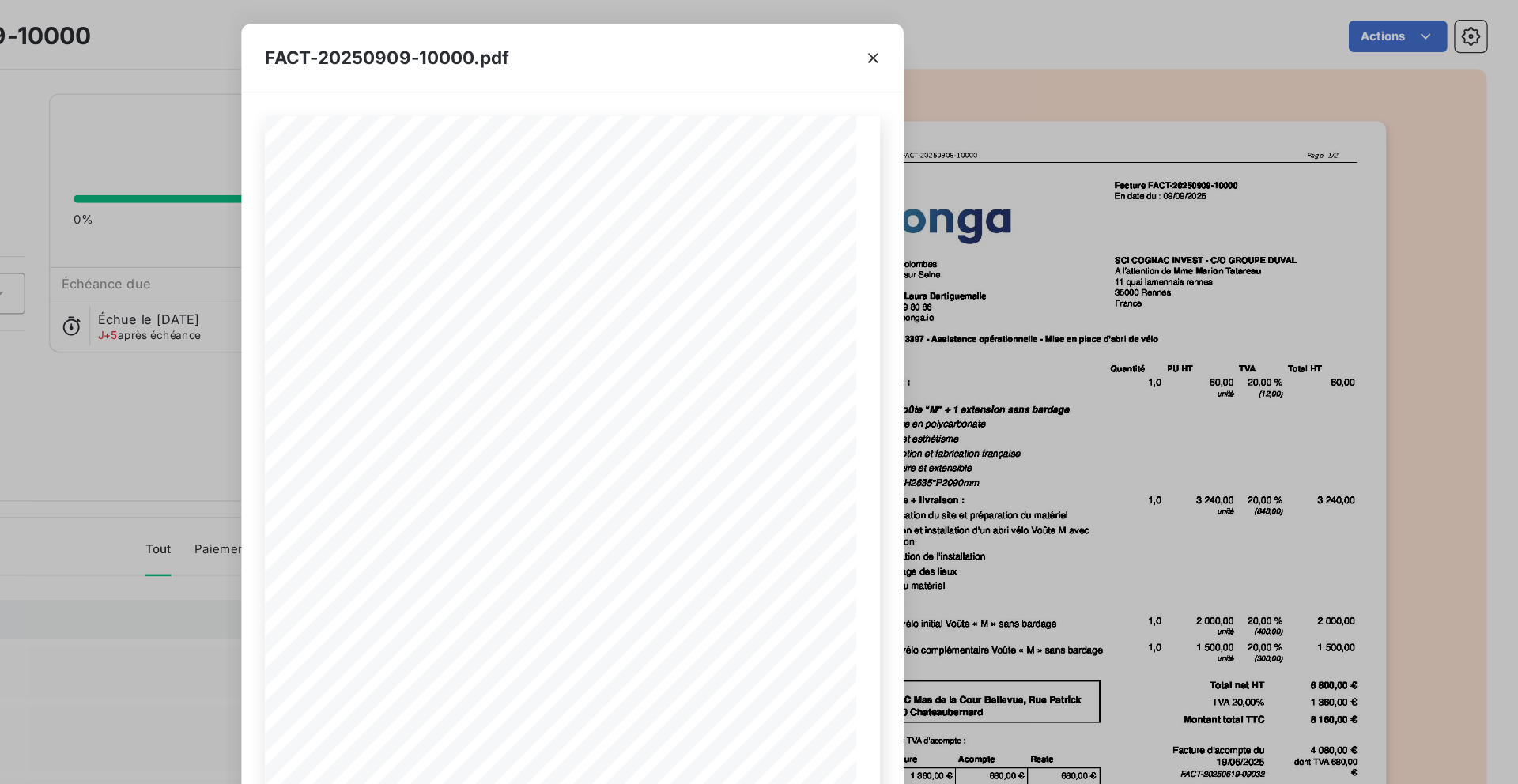
click at [853, 149] on span "Facture FACT-20250909-10000" at bounding box center [821, 152] width 104 height 7
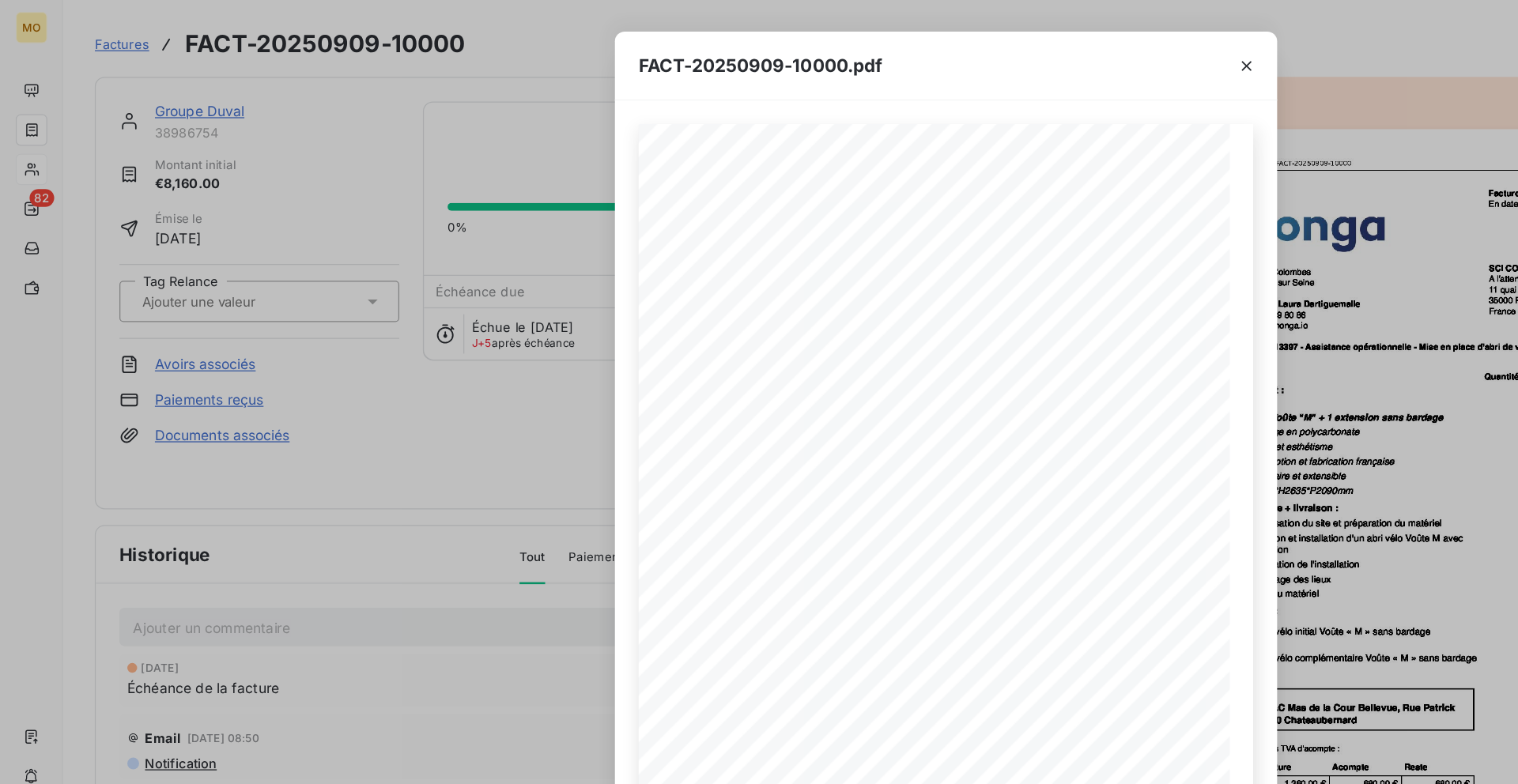
click at [419, 111] on div "FACT-20250909-10000.pdf [STREET_ADDRESS] Votre contact : [PERSON_NAME] Mobile :…" at bounding box center [759, 392] width 1518 height 784
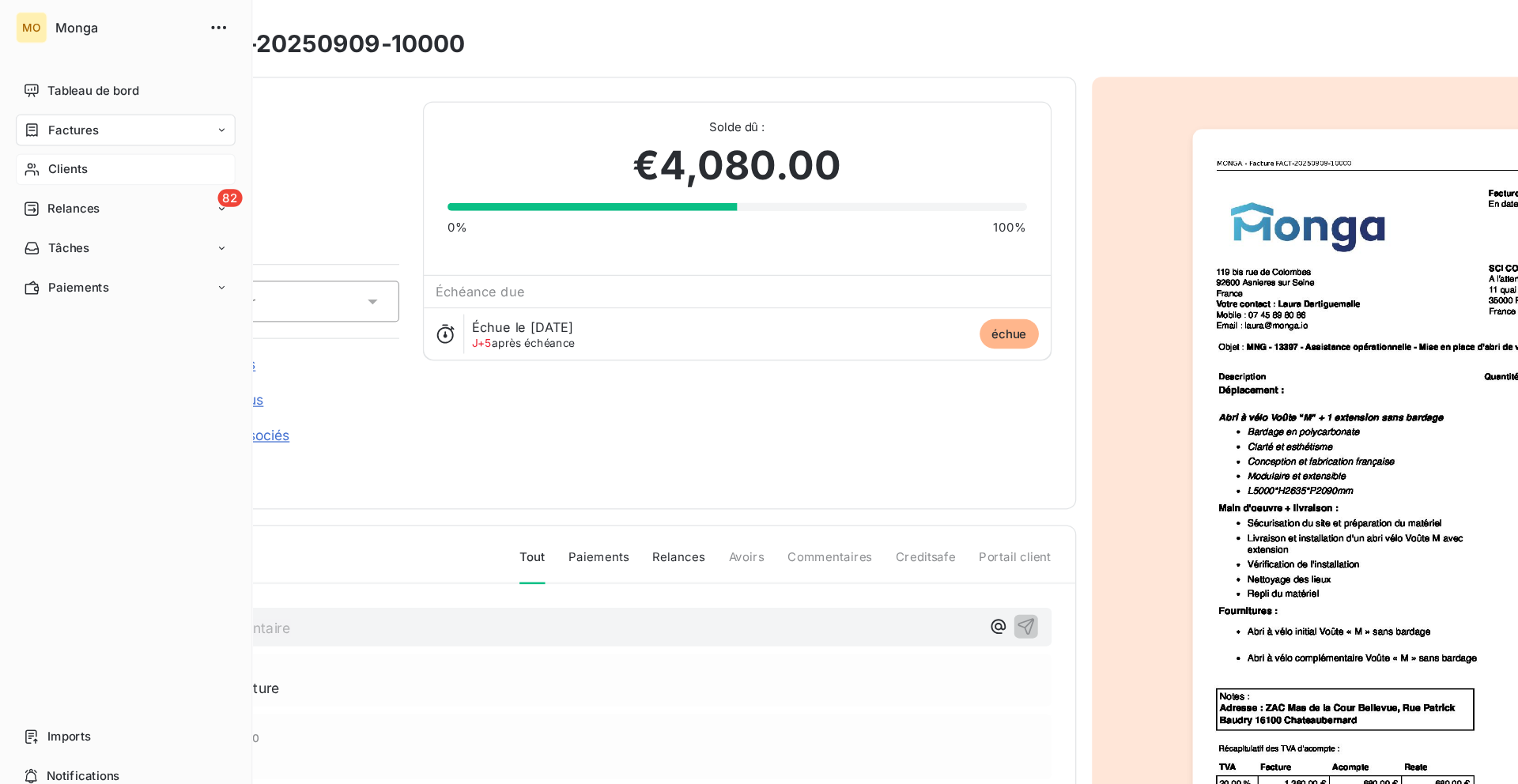
click at [26, 125] on div "Clients" at bounding box center [101, 136] width 177 height 26
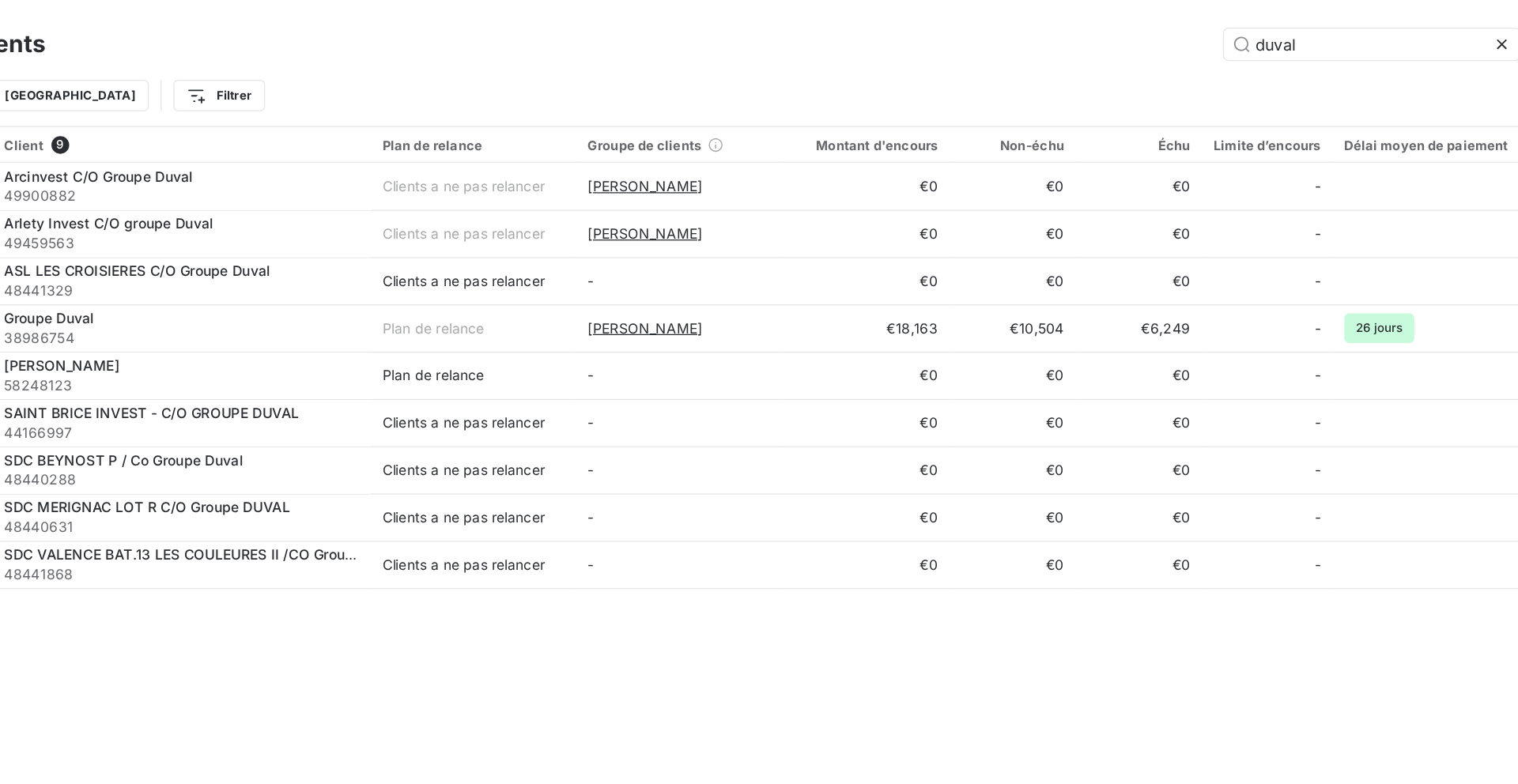
click at [1169, 21] on div "Clients duval Actions" at bounding box center [784, 35] width 1416 height 33
click at [1164, 31] on input "duval" at bounding box center [1207, 35] width 237 height 26
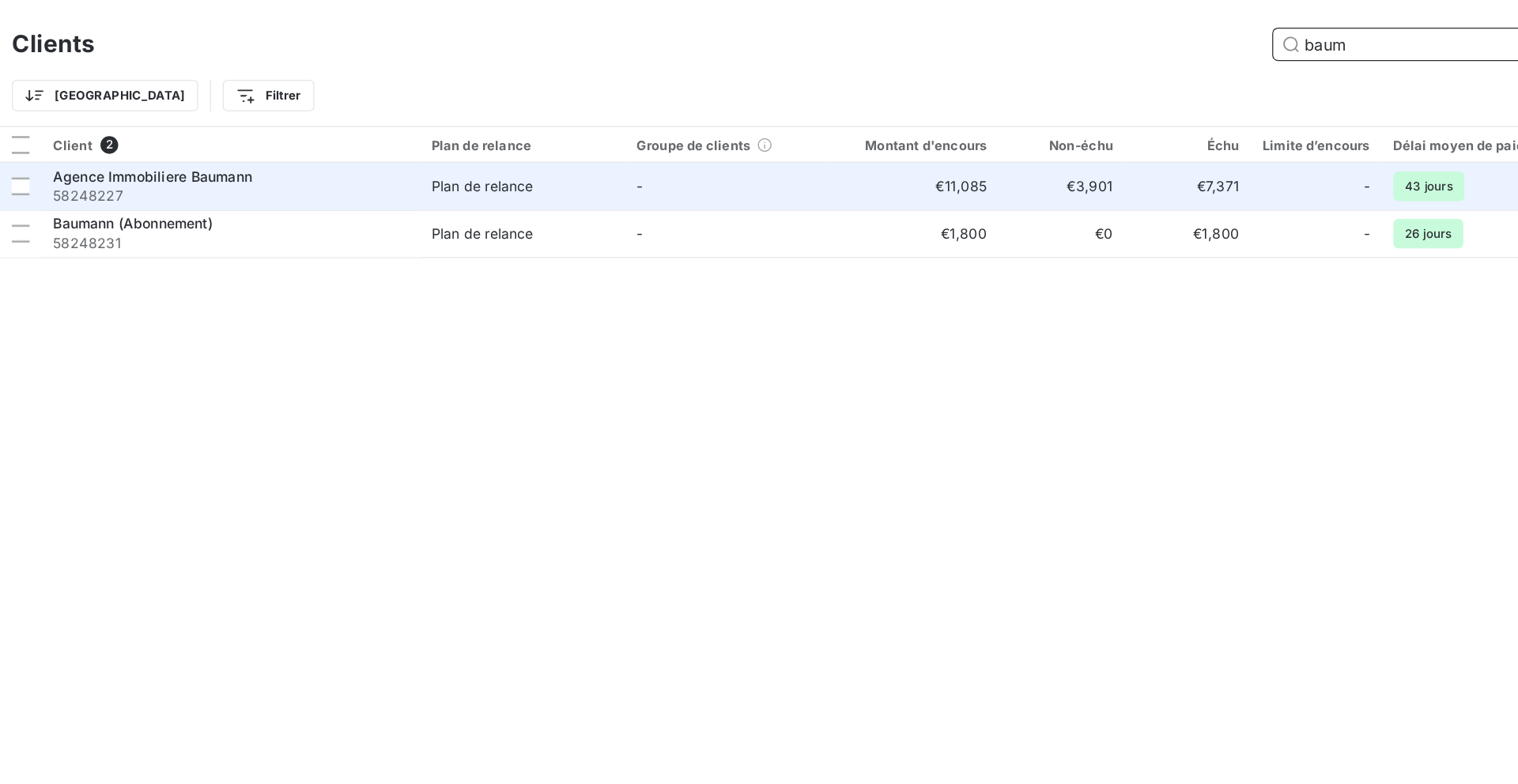
type input "baum"
click at [319, 158] on span "58248227" at bounding box center [252, 157] width 285 height 16
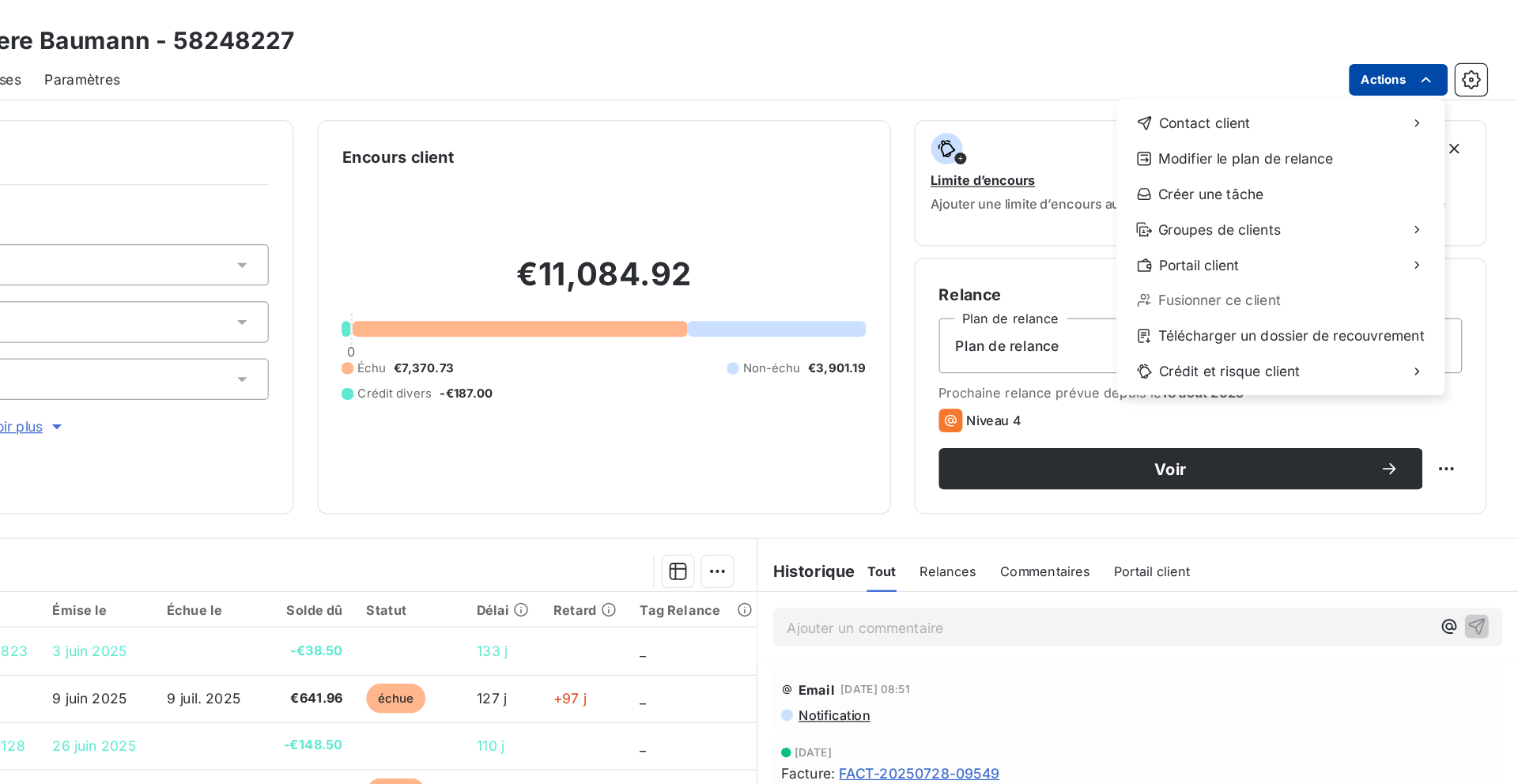
click at [1411, 58] on html "MO 82 Clients Agence Immobiliere Baumann - 58248227 Situation Analyse Contacts …" at bounding box center [759, 392] width 1518 height 784
click at [1321, 251] on div "Fusionner ce client" at bounding box center [1327, 241] width 251 height 26
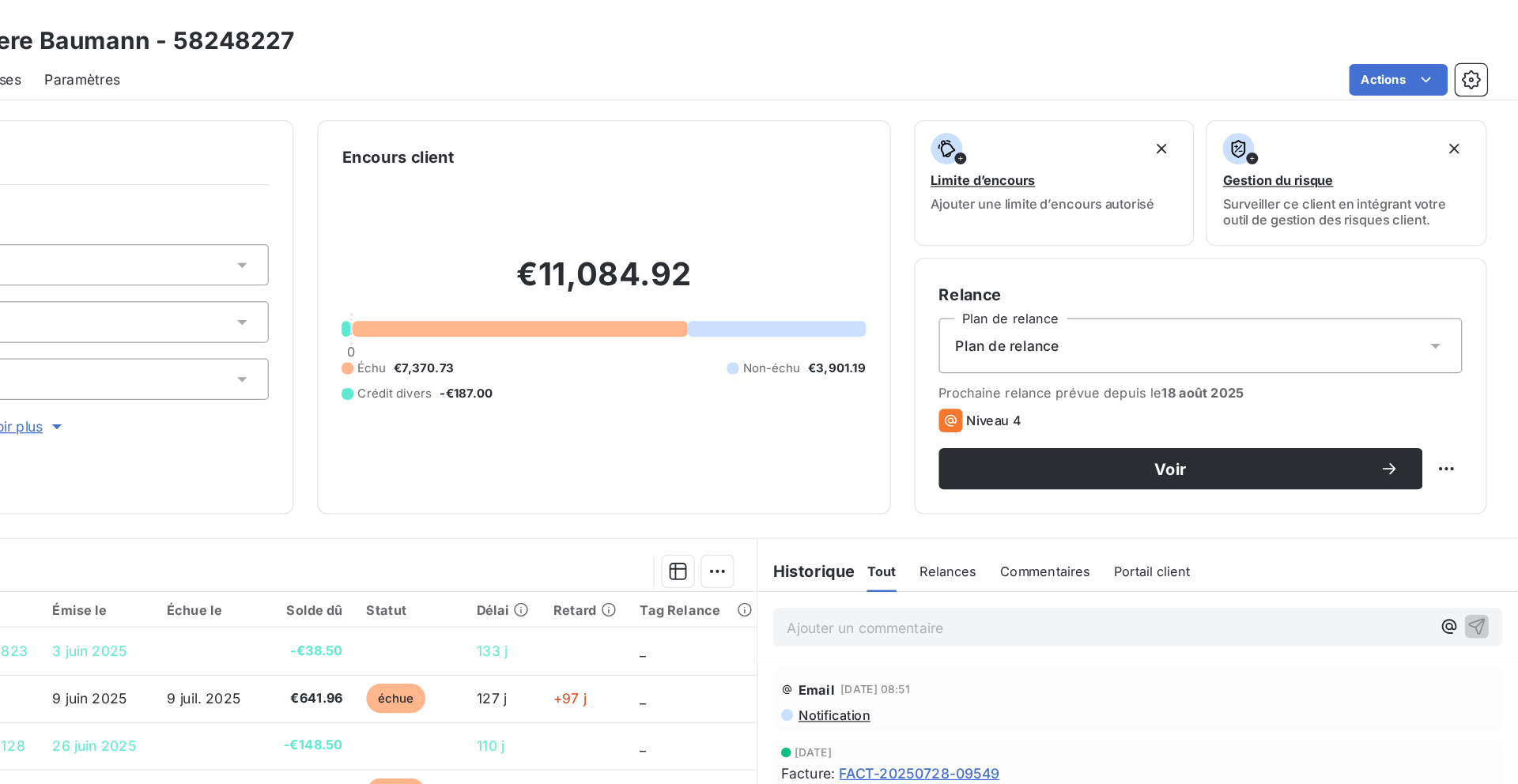
click at [1318, 267] on div "Plan de relance" at bounding box center [1263, 277] width 420 height 45
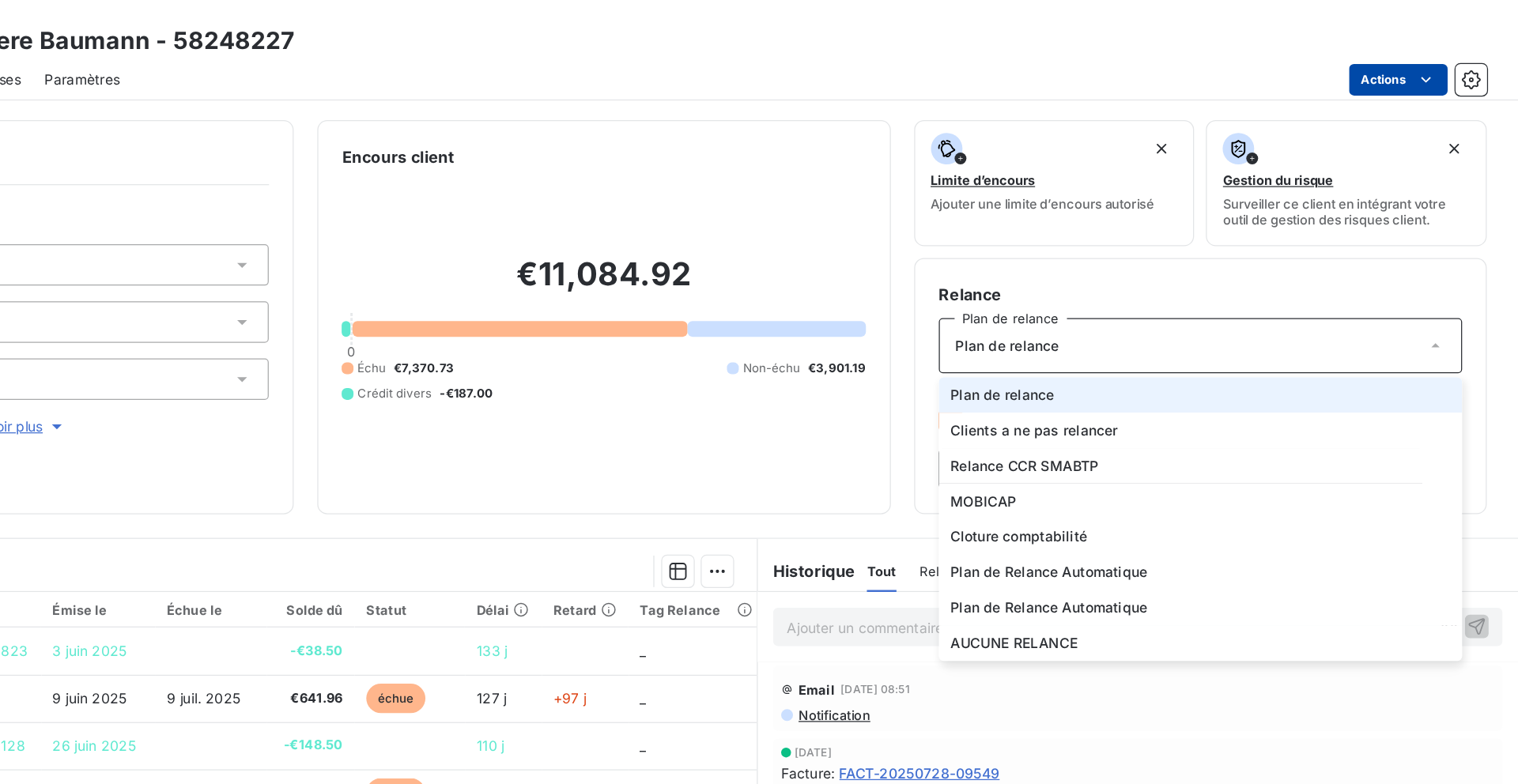
click at [1414, 52] on html "MO 82 Clients Agence Immobiliere Baumann - 58248227 Situation Analyse Contacts …" at bounding box center [759, 392] width 1518 height 784
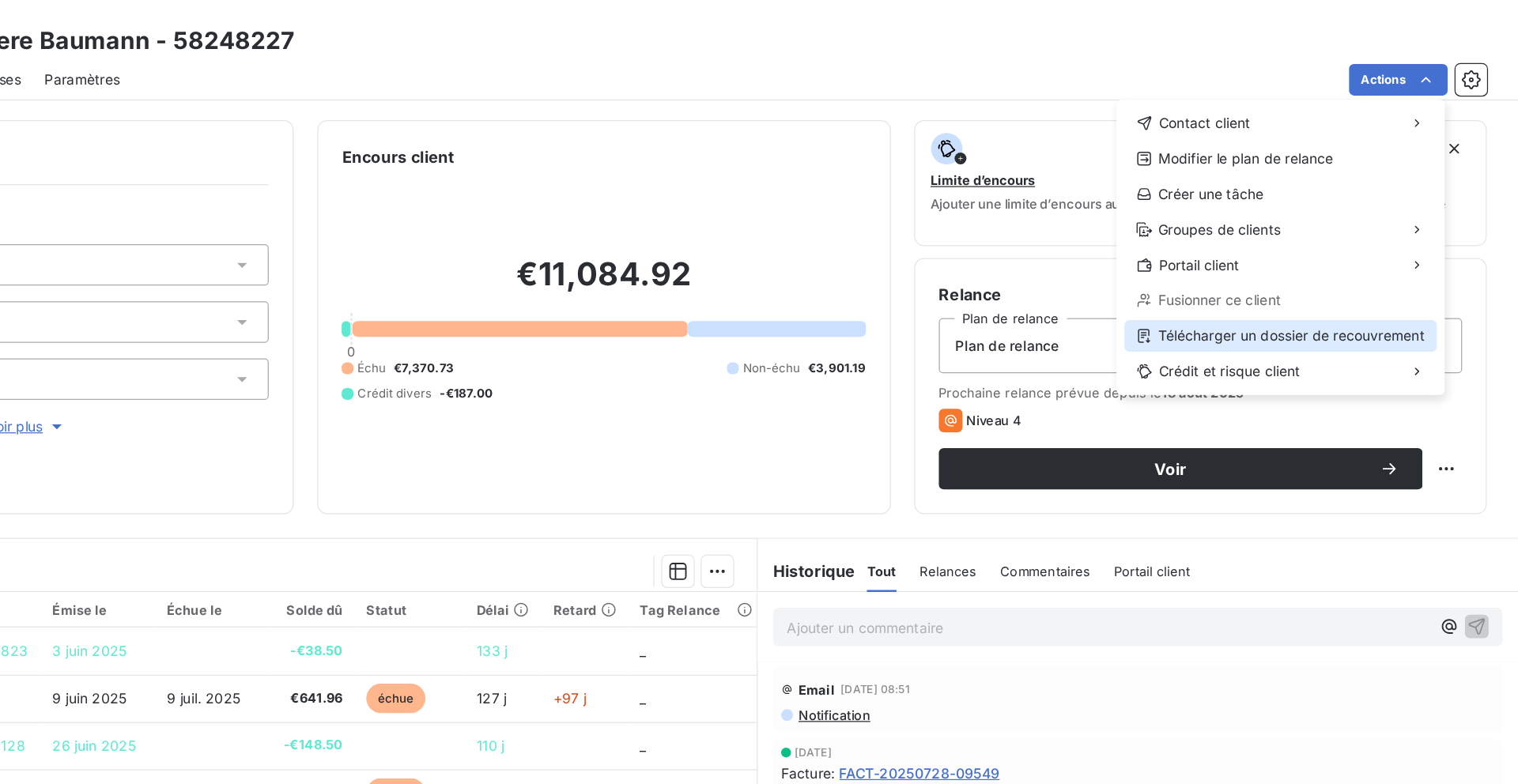
click at [1321, 263] on div "Télécharger un dossier de recouvrement" at bounding box center [1327, 270] width 251 height 26
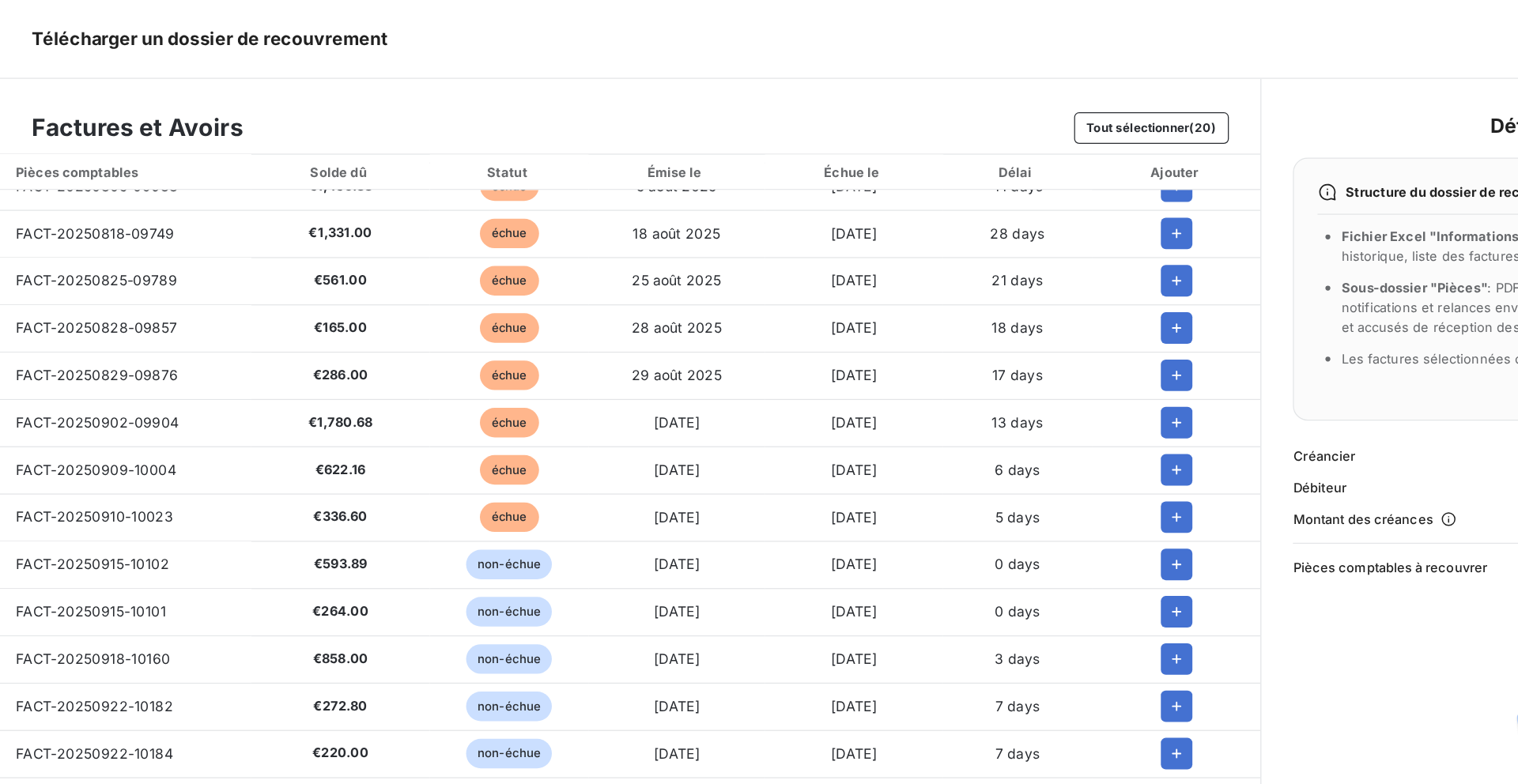
scroll to position [99, 0]
drag, startPoint x: 19, startPoint y: 450, endPoint x: 141, endPoint y: 451, distance: 122.0
click at [141, 451] on td "FACT-20250915-10102" at bounding box center [101, 452] width 201 height 38
copy span "ACT-20250915-10102"
copy span "FACT-20250915-10101"
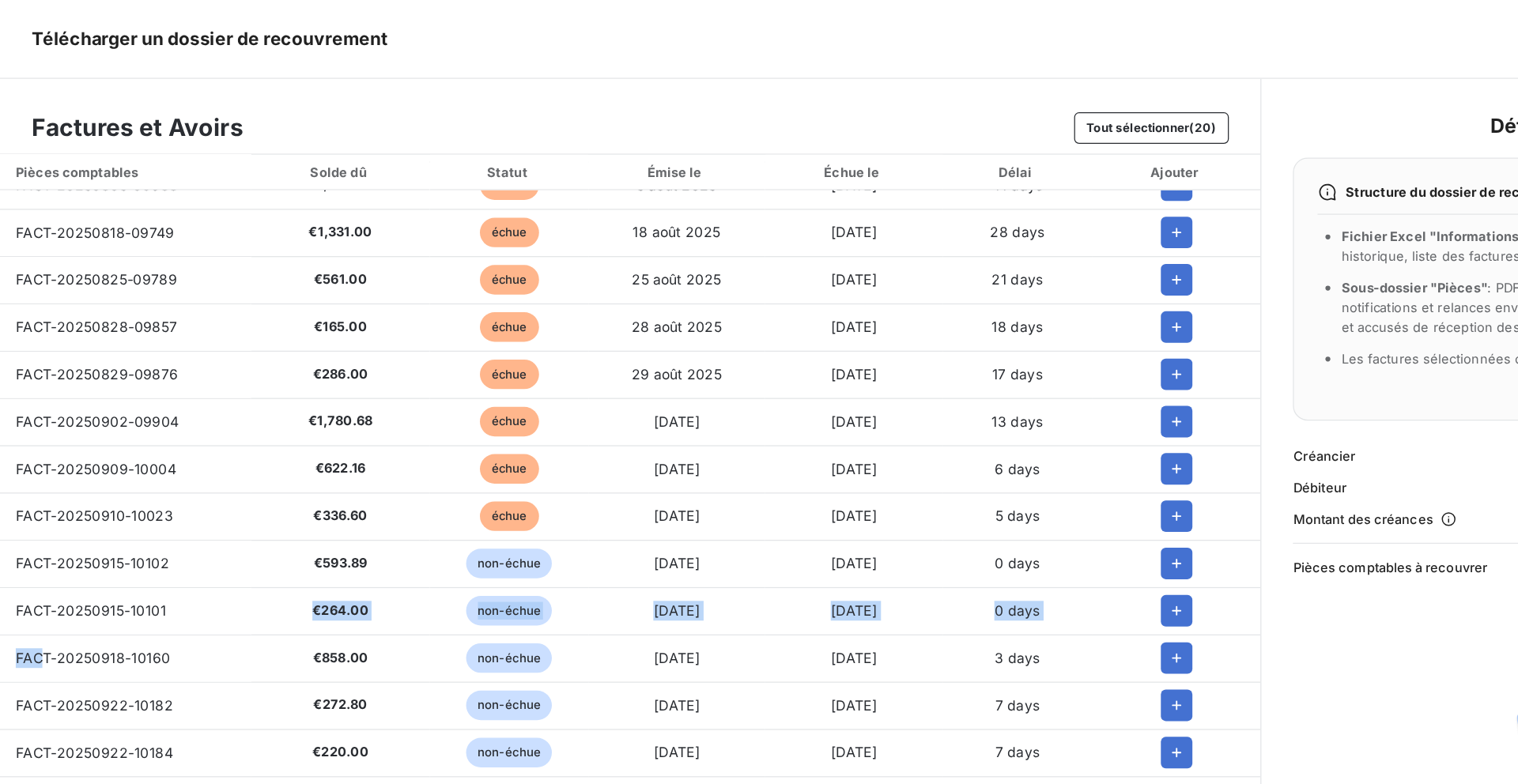
drag, startPoint x: 140, startPoint y: 485, endPoint x: 35, endPoint y: 536, distance: 116.7
click at [35, 536] on tbody "FACT-20250609-08883 €641.96 échue [DATE] [DATE] 98 days FACT-20250722-09465 €18…" at bounding box center [505, 433] width 1011 height 758
click at [140, 530] on td "FACT-20250918-10160" at bounding box center [101, 528] width 201 height 38
copy span "FACT-20250918-10160"
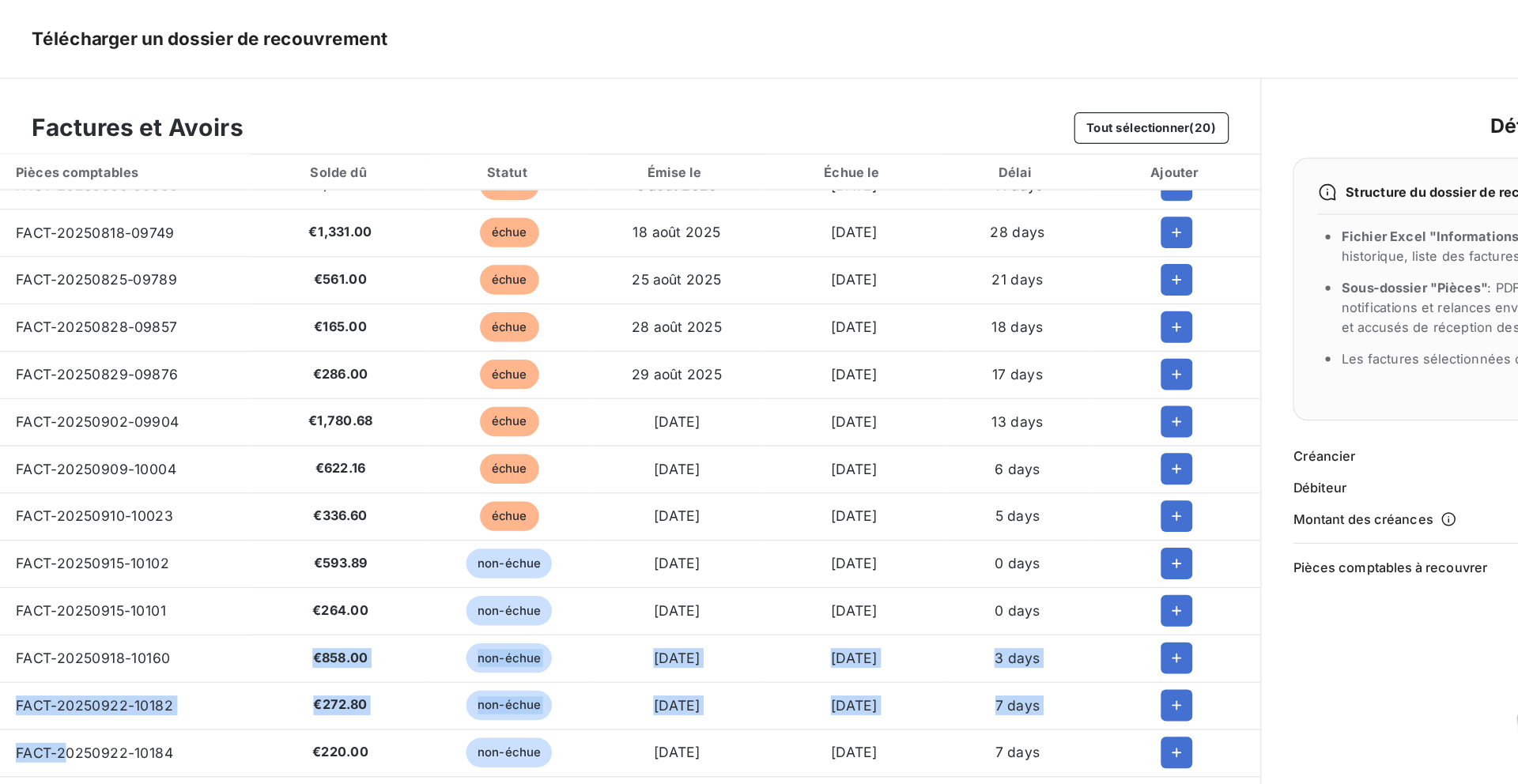
drag, startPoint x: 140, startPoint y: 530, endPoint x: 59, endPoint y: 616, distance: 118.1
click at [59, 616] on tbody "FACT-20250609-08883 €641.96 échue [DATE] [DATE] 98 days FACT-20250722-09465 €18…" at bounding box center [505, 433] width 1011 height 758
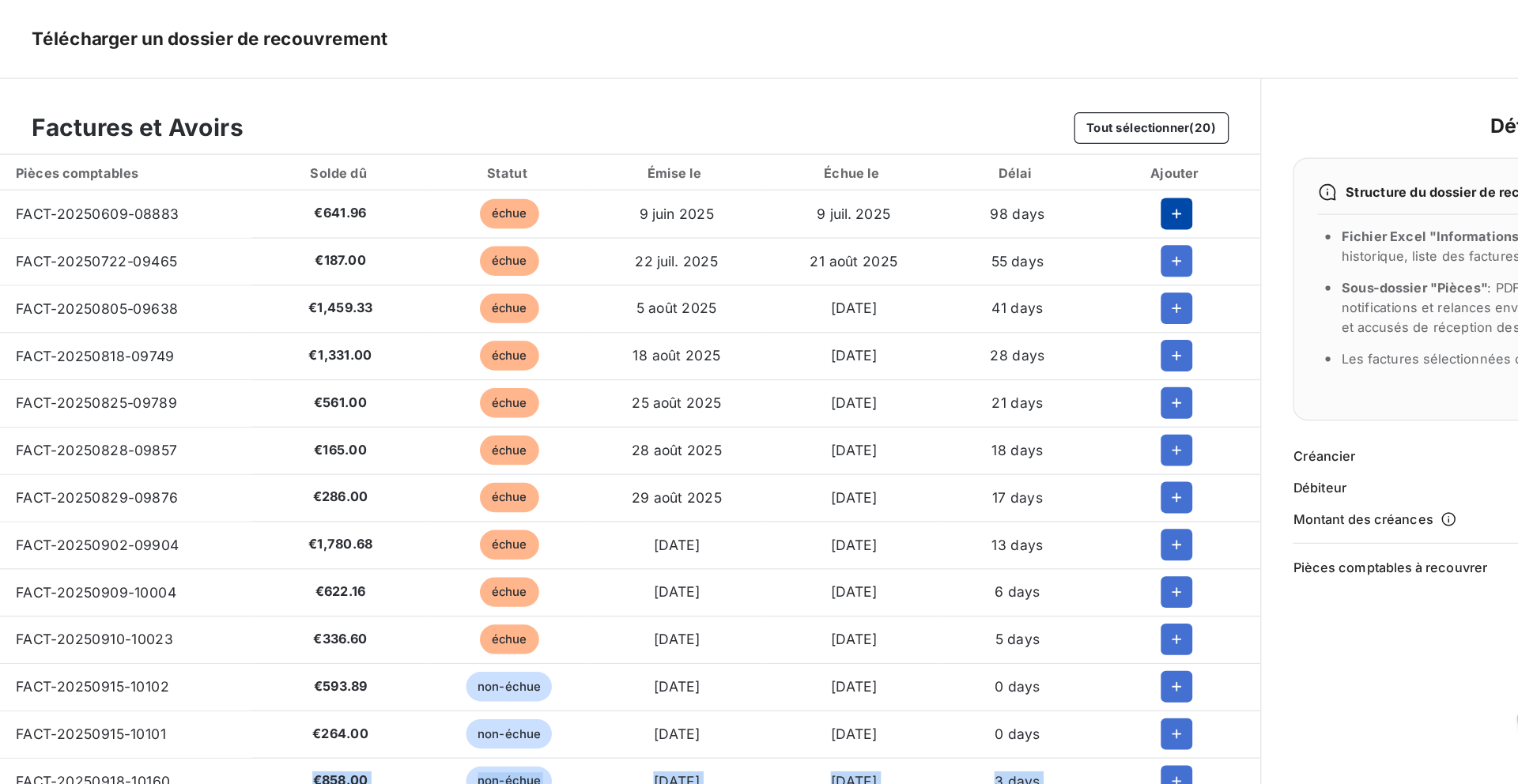
click at [940, 171] on icon "button" at bounding box center [944, 172] width 8 height 8
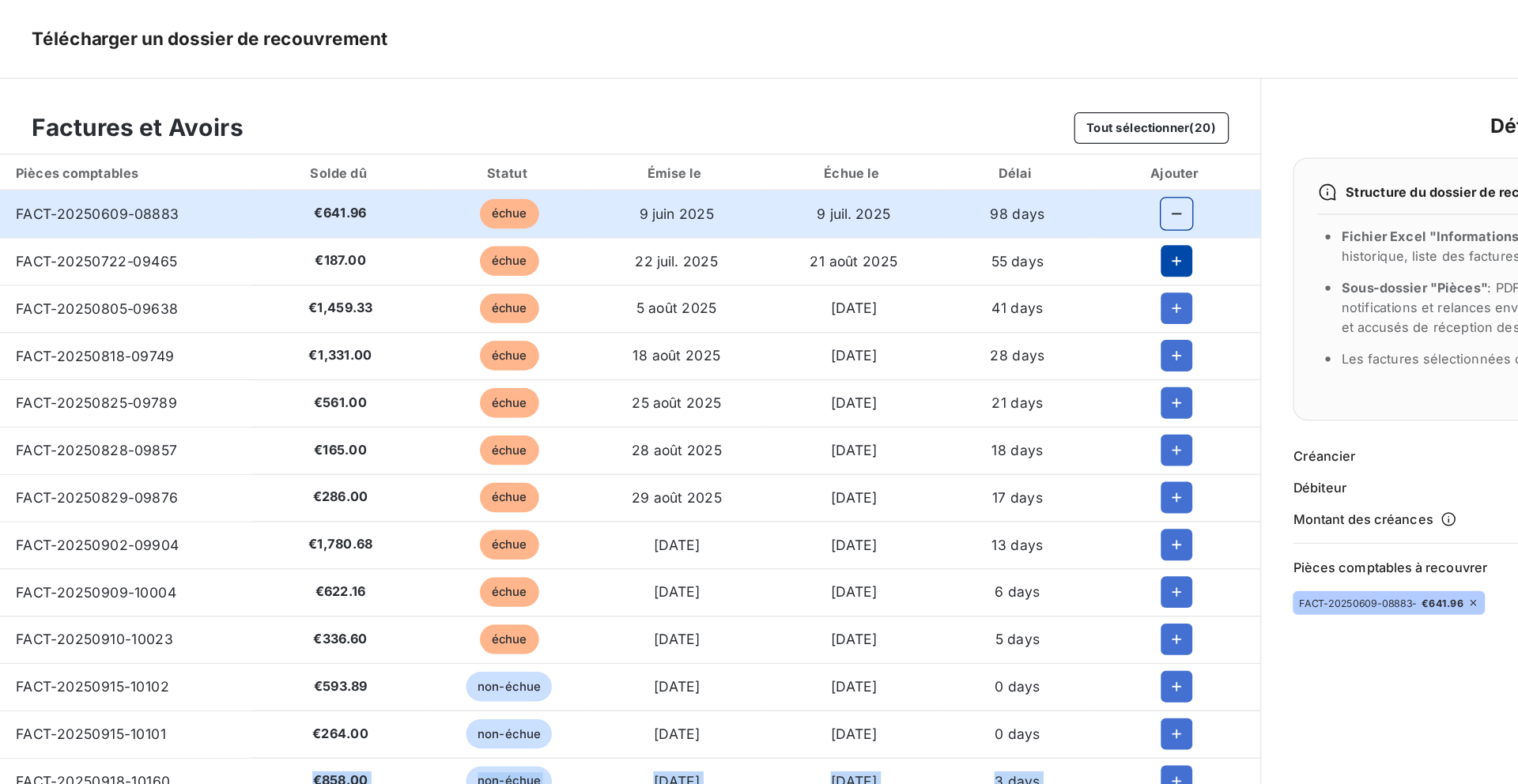
click at [936, 203] on icon "button" at bounding box center [944, 209] width 16 height 16
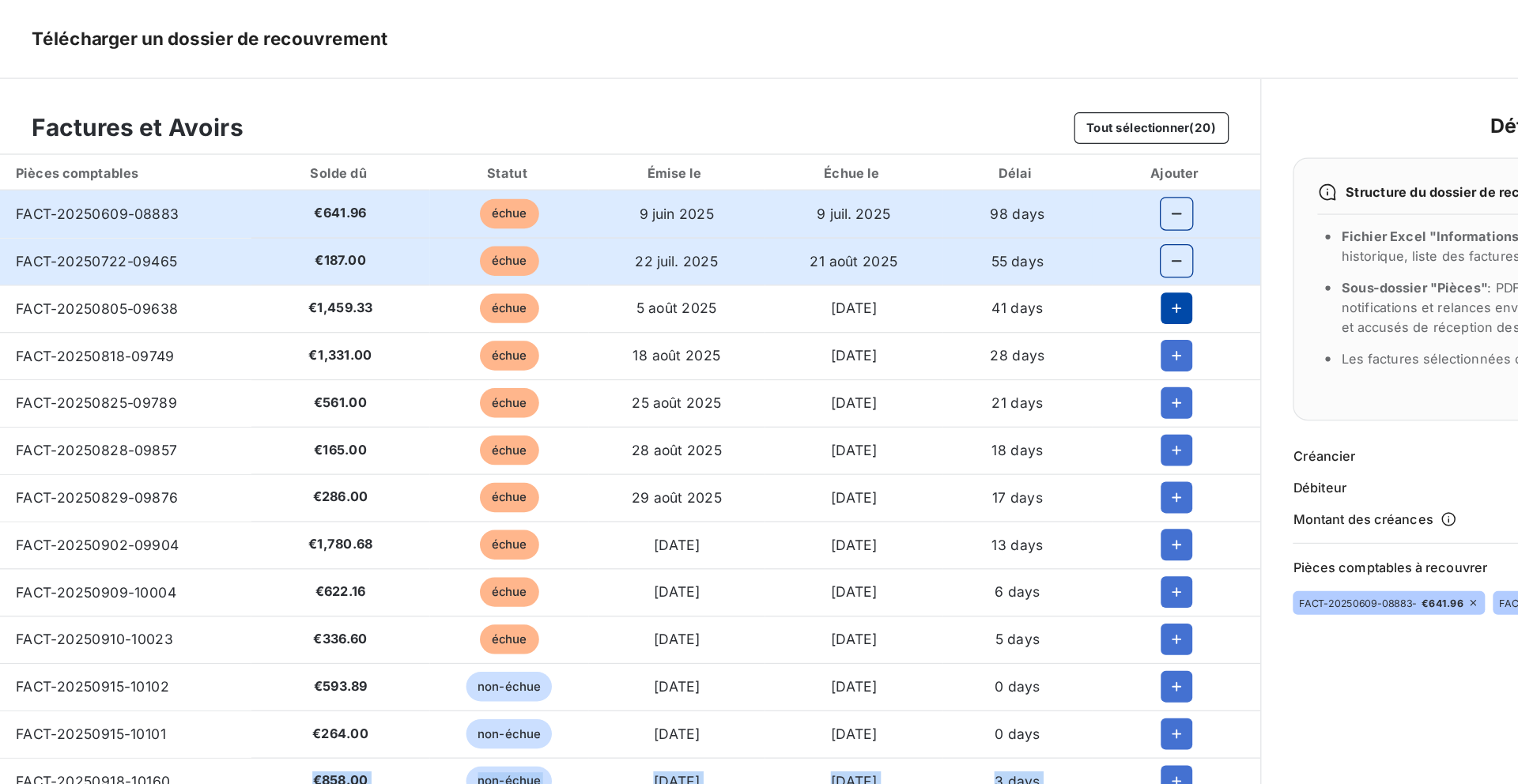
click at [933, 257] on button "button" at bounding box center [944, 247] width 26 height 26
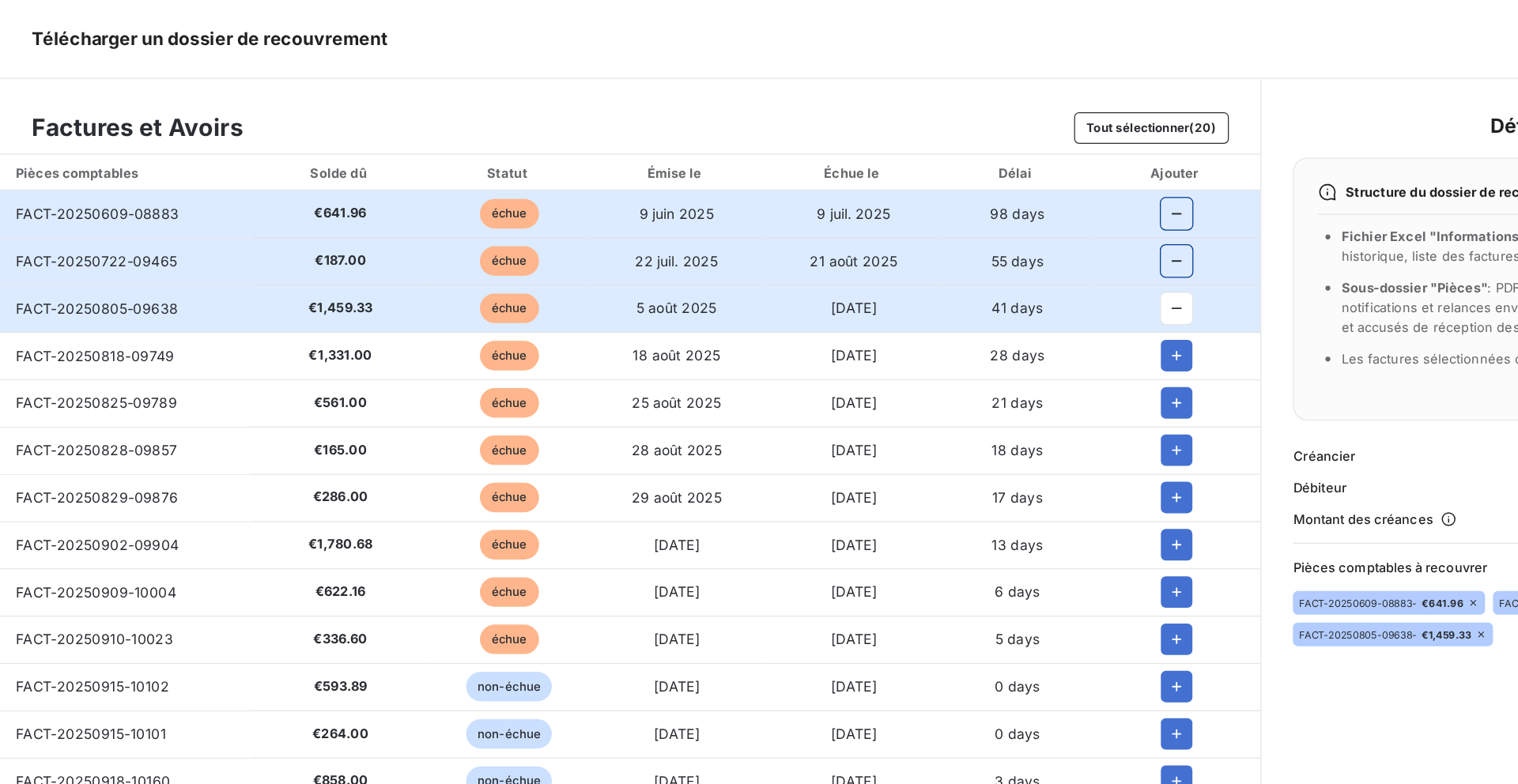
click at [937, 301] on td at bounding box center [944, 286] width 135 height 38
click at [940, 288] on icon "button" at bounding box center [944, 285] width 8 height 8
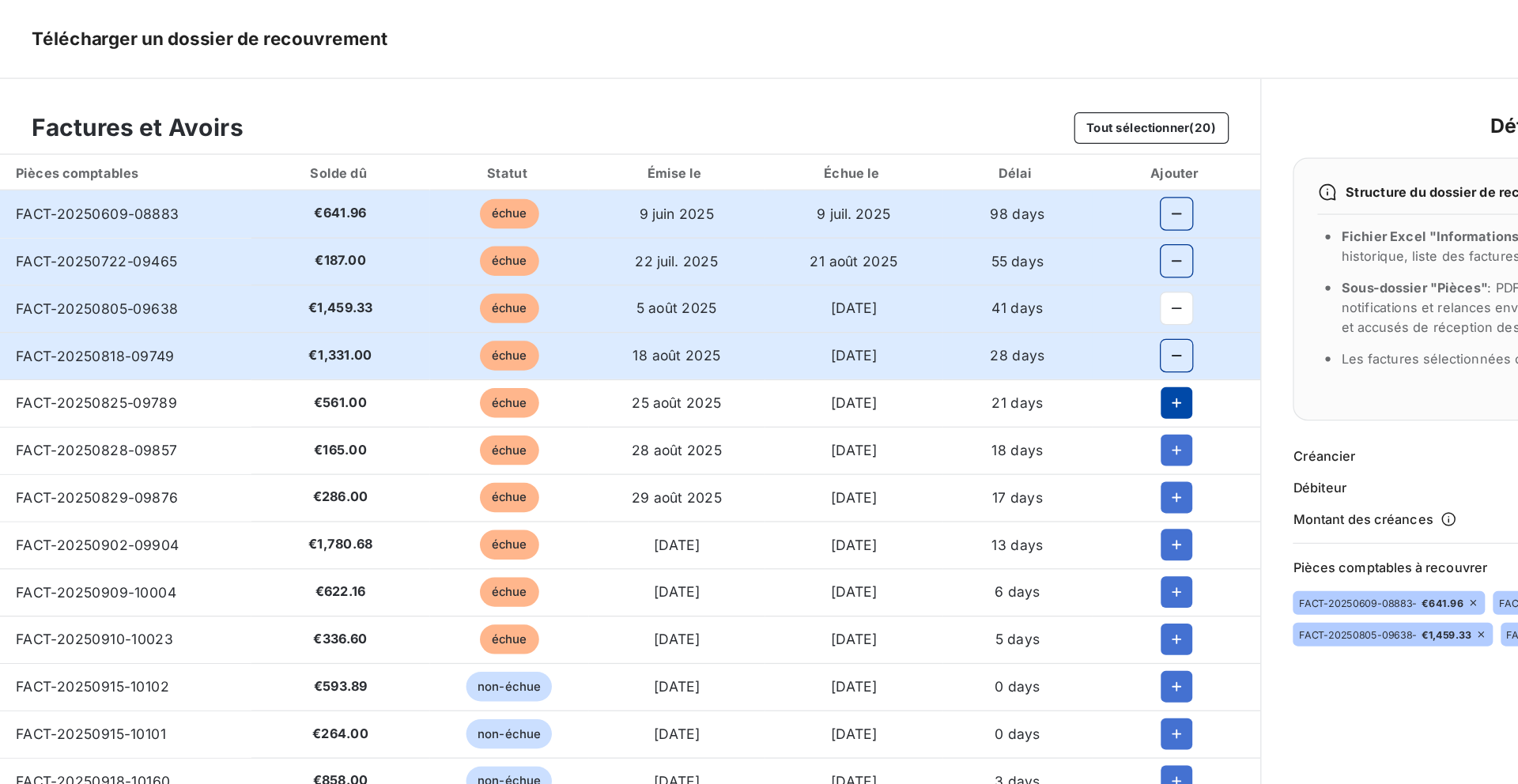
click at [938, 317] on icon "button" at bounding box center [944, 323] width 16 height 16
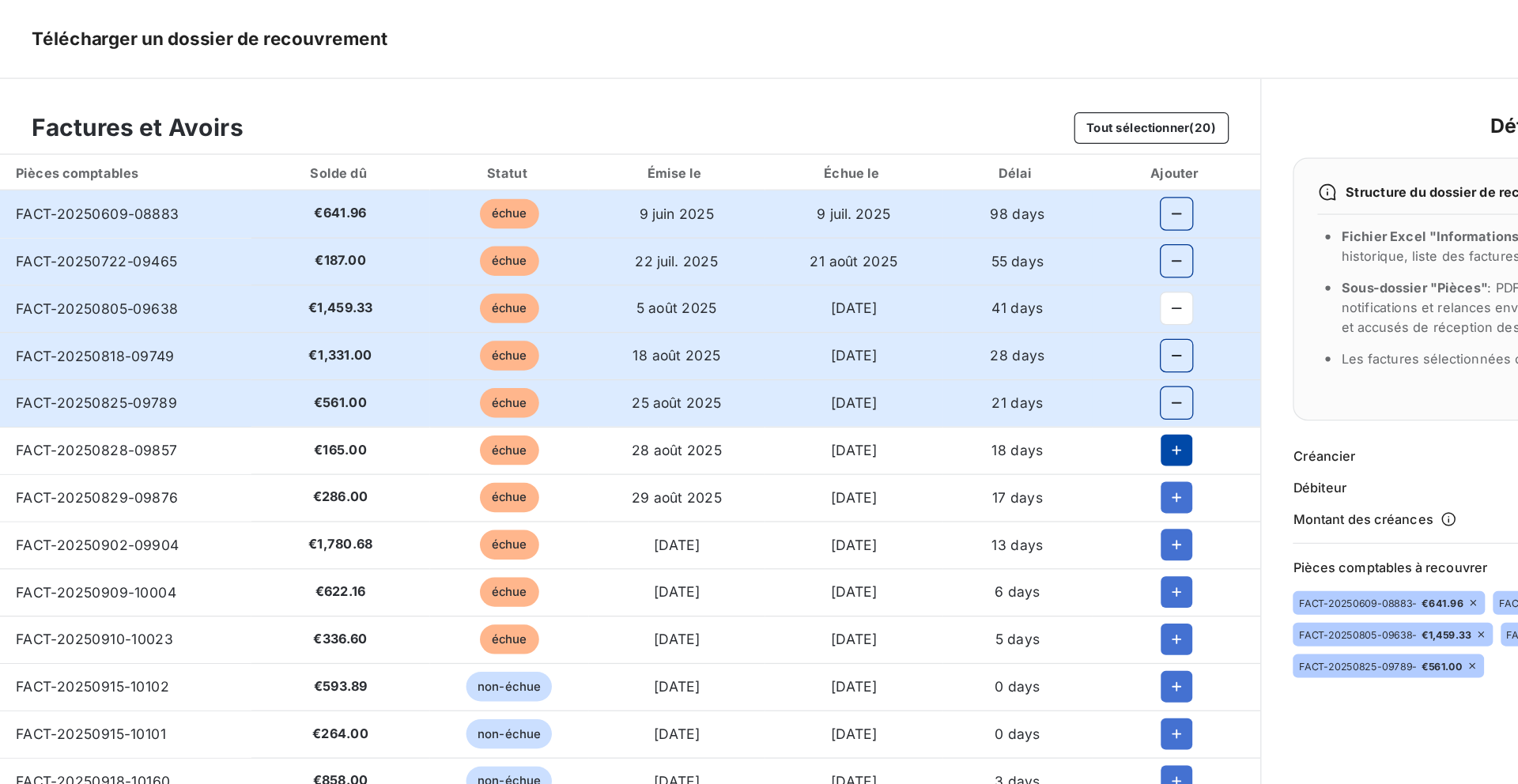
click at [940, 359] on icon "button" at bounding box center [944, 361] width 8 height 8
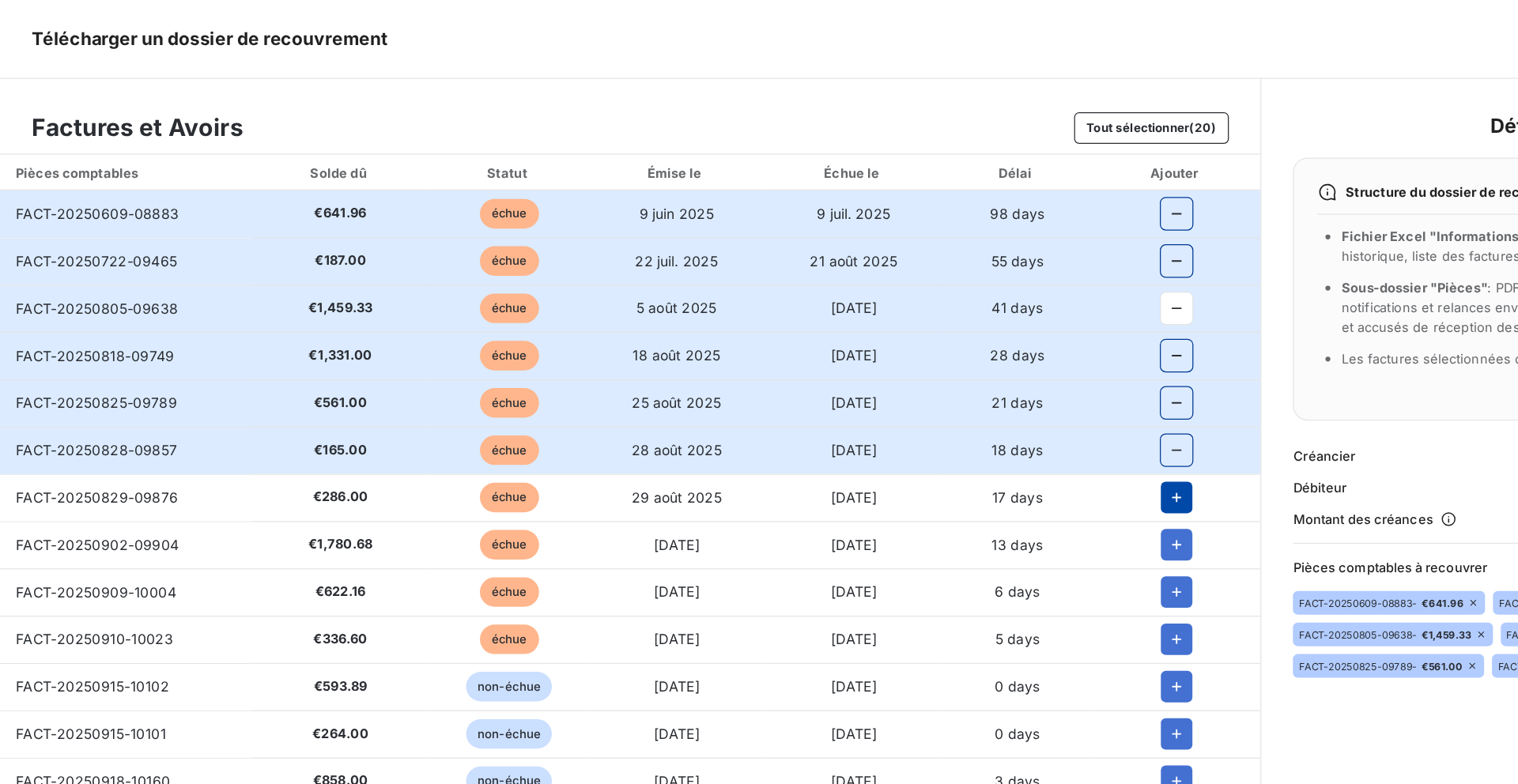
click at [940, 403] on icon "button" at bounding box center [944, 399] width 16 height 16
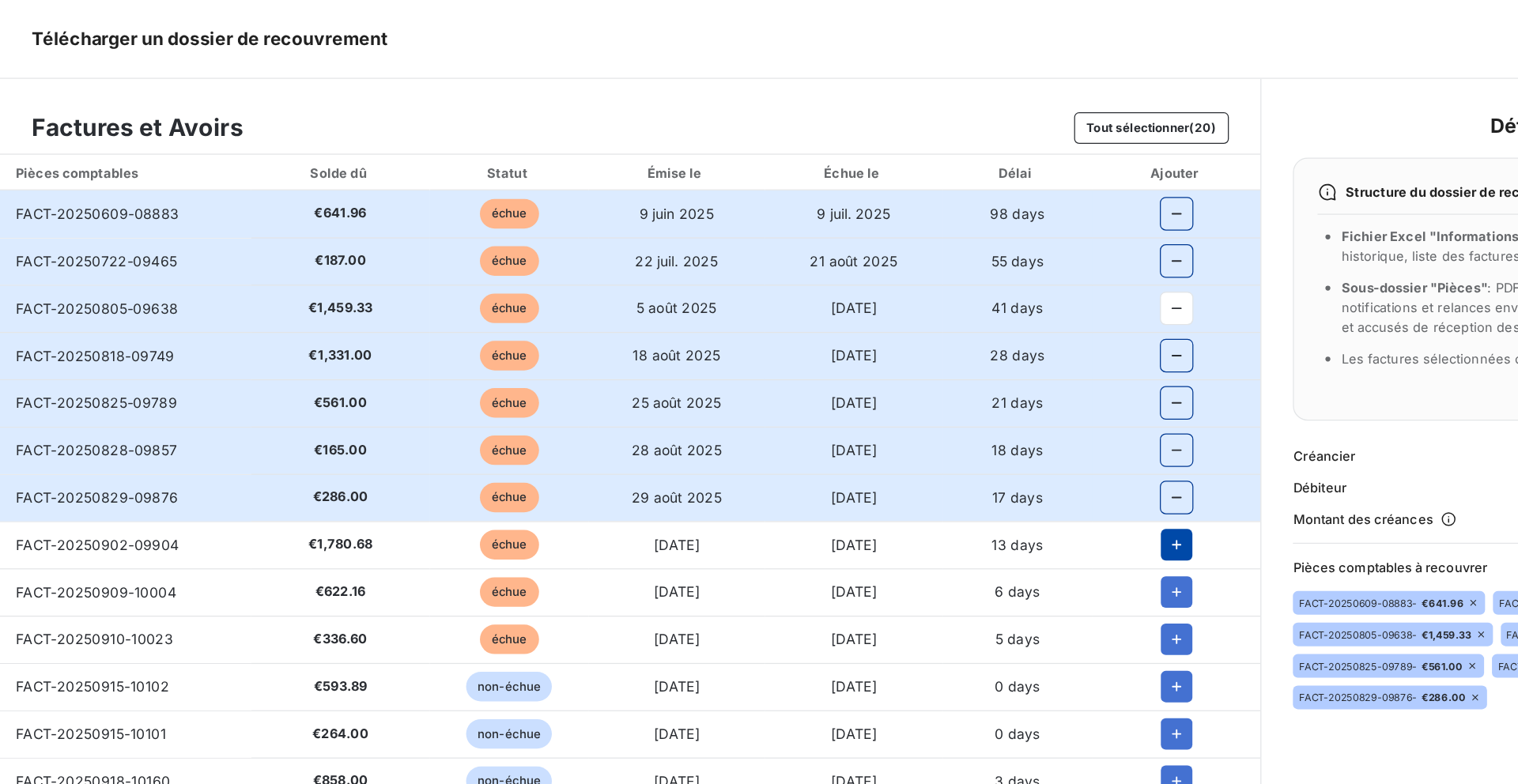
click at [940, 441] on icon "button" at bounding box center [944, 437] width 16 height 16
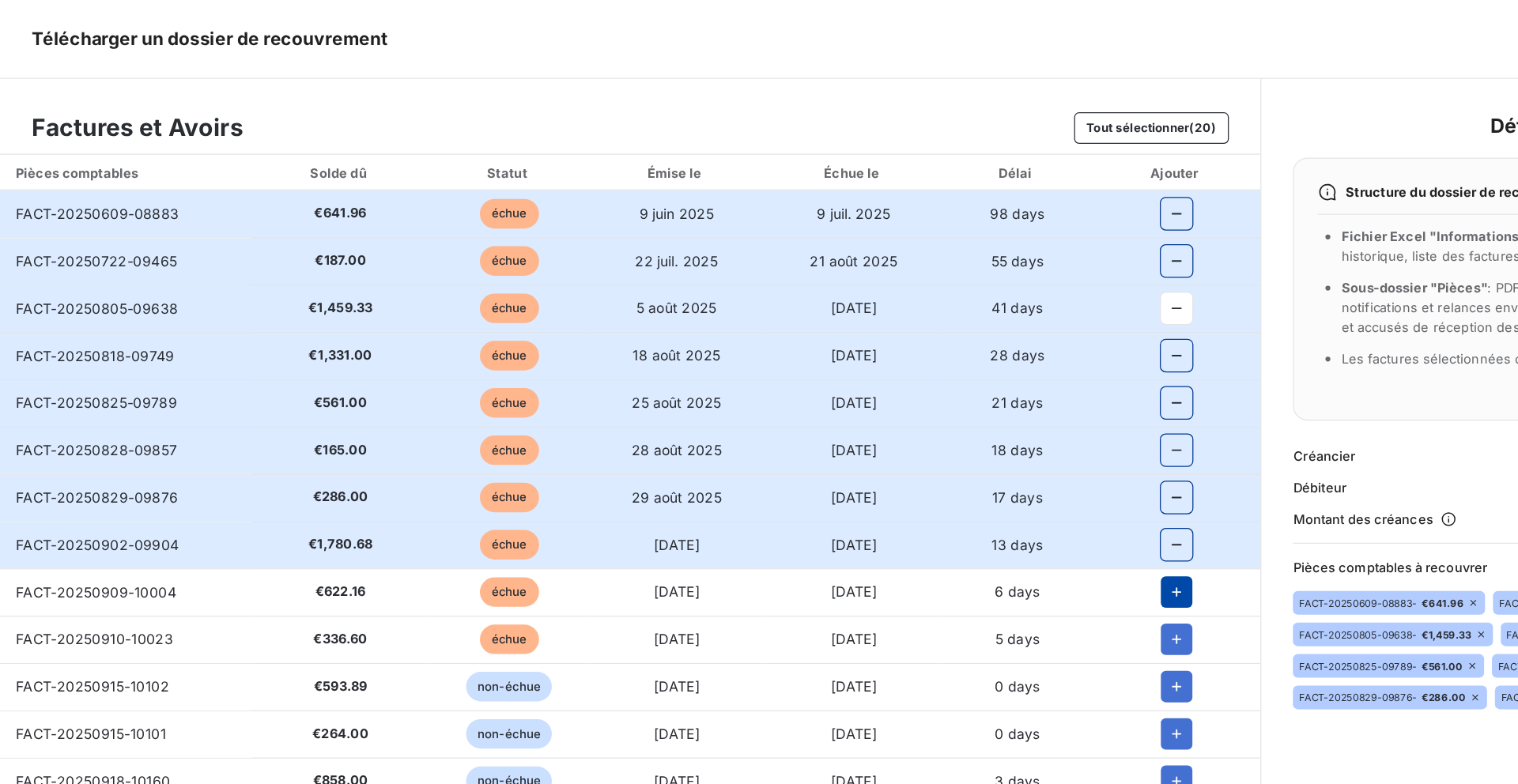
click at [940, 476] on icon "button" at bounding box center [944, 475] width 16 height 16
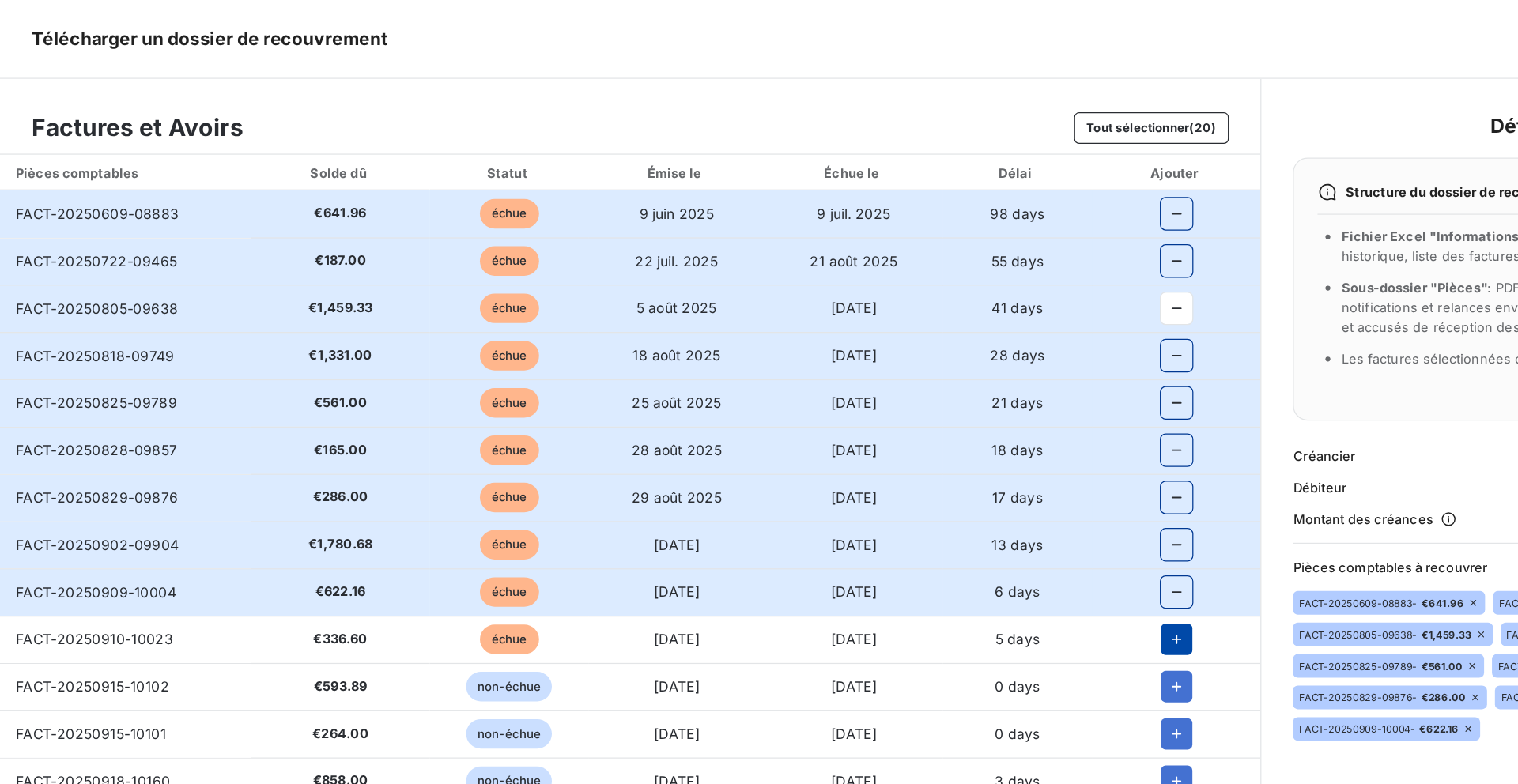
click at [940, 512] on icon "button" at bounding box center [944, 513] width 16 height 16
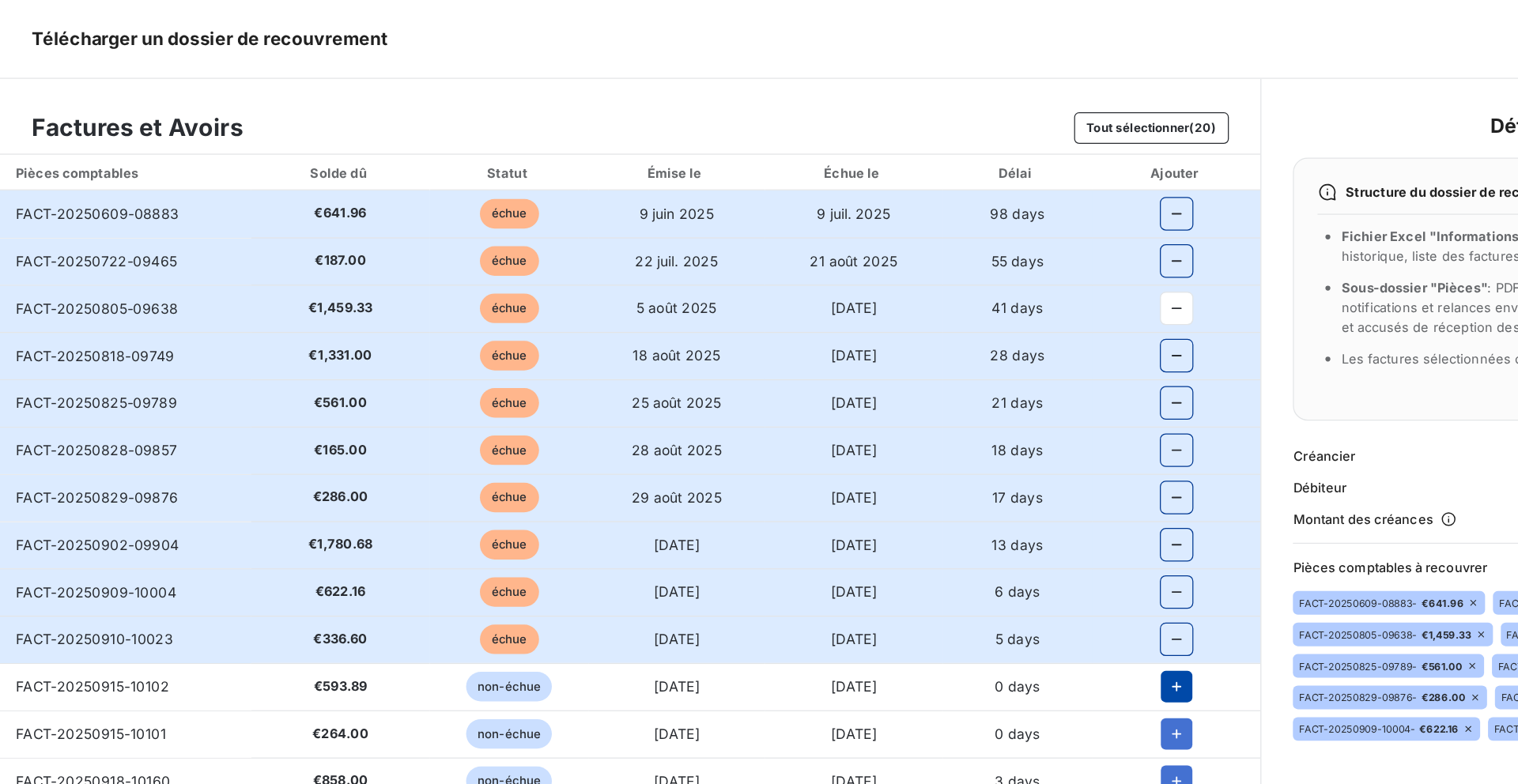
click at [940, 548] on icon "button" at bounding box center [944, 551] width 16 height 16
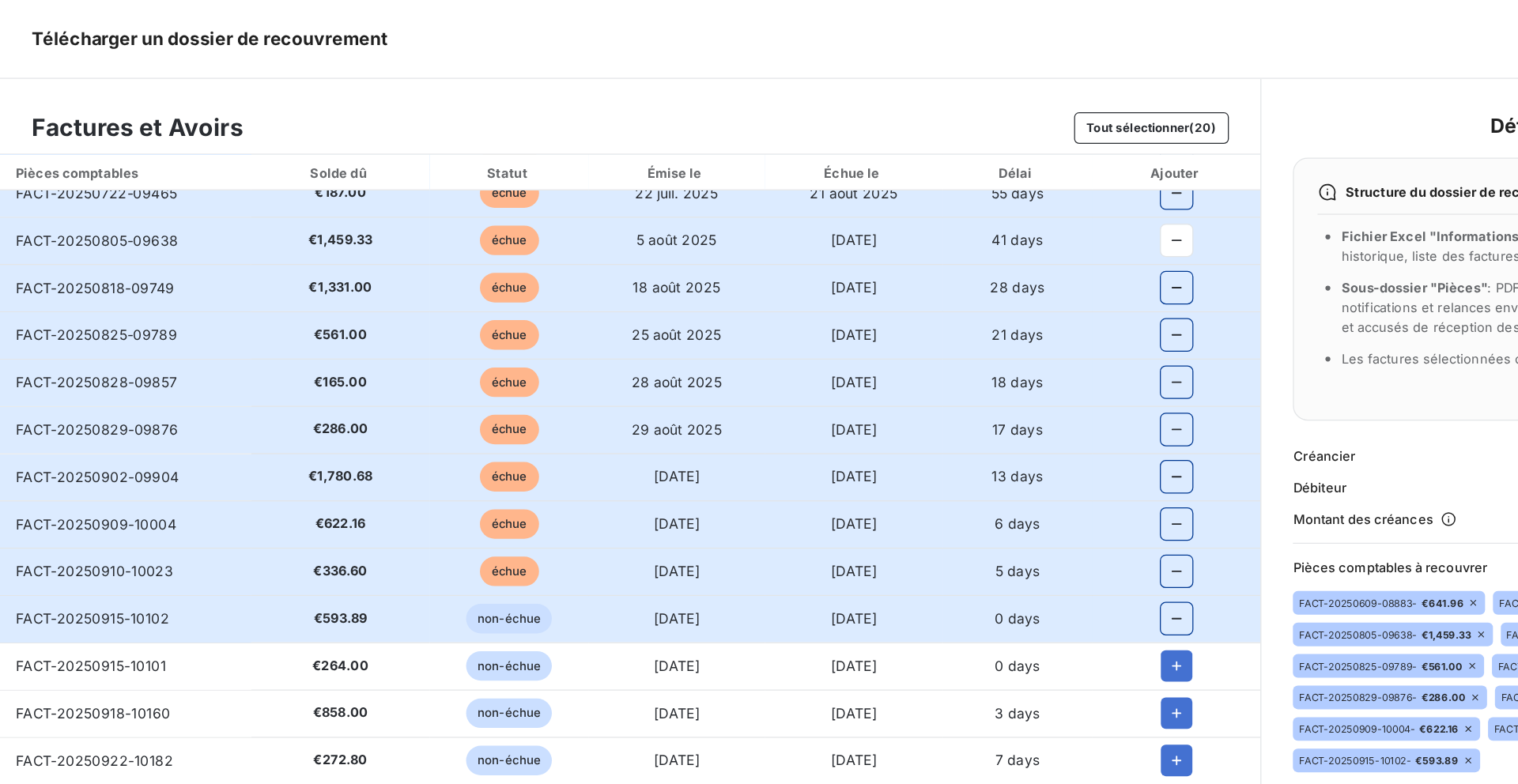
scroll to position [56, 0]
click at [940, 532] on icon "button" at bounding box center [944, 532] width 16 height 16
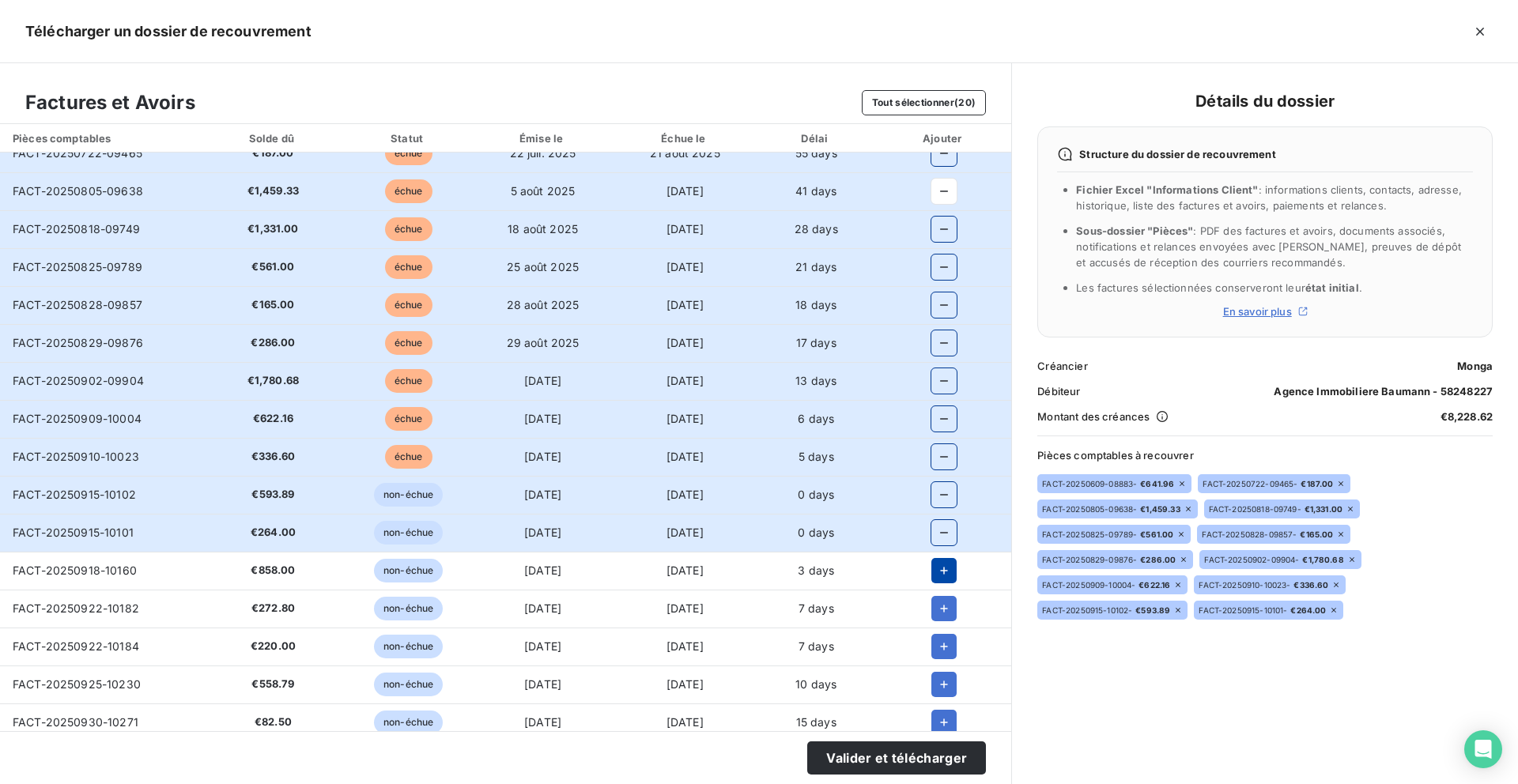
click at [931, 579] on button "button" at bounding box center [944, 570] width 26 height 26
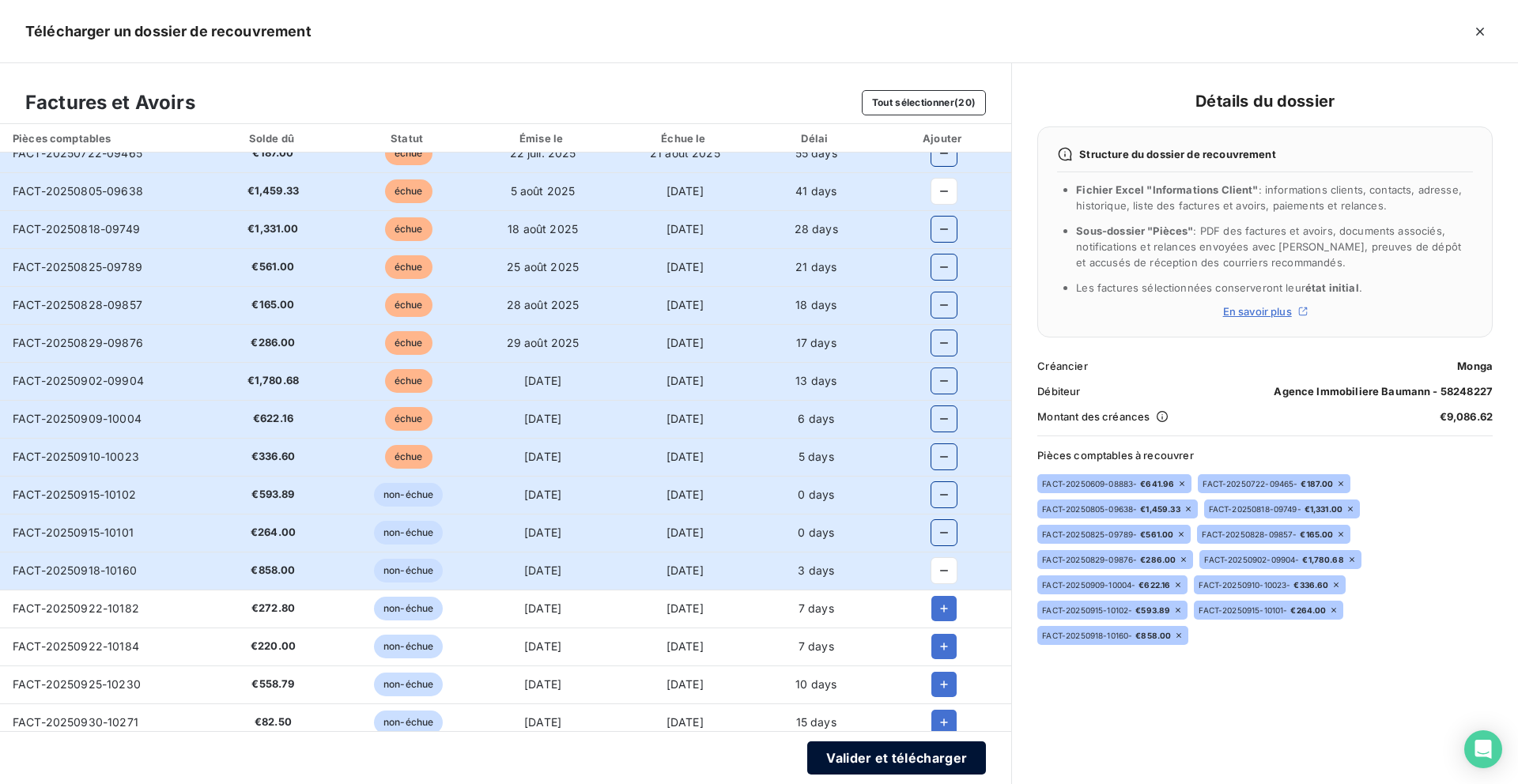
click at [867, 764] on button "Valider et télécharger" at bounding box center [896, 757] width 178 height 33
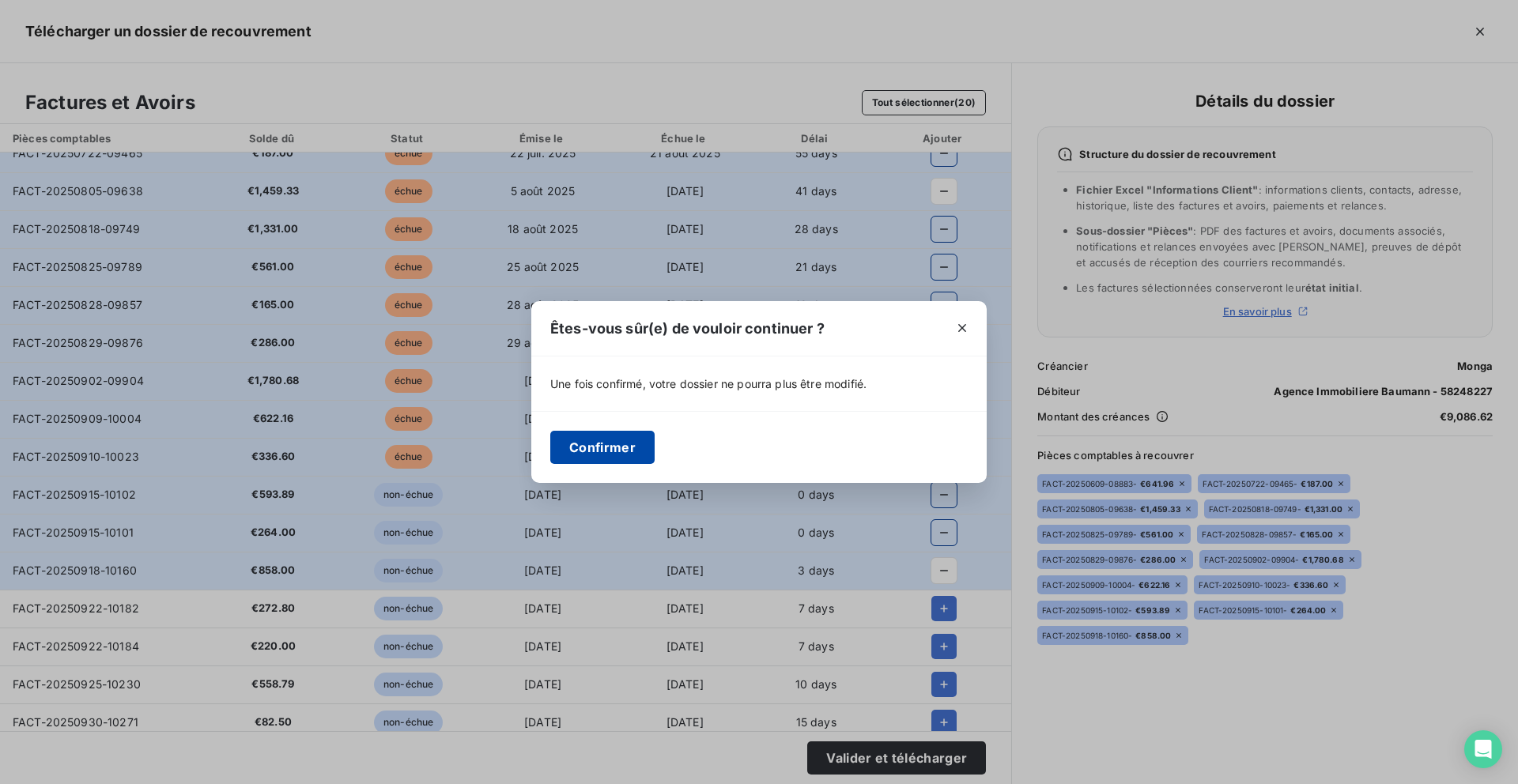
click at [608, 460] on button "Confirmer" at bounding box center [603, 447] width 104 height 33
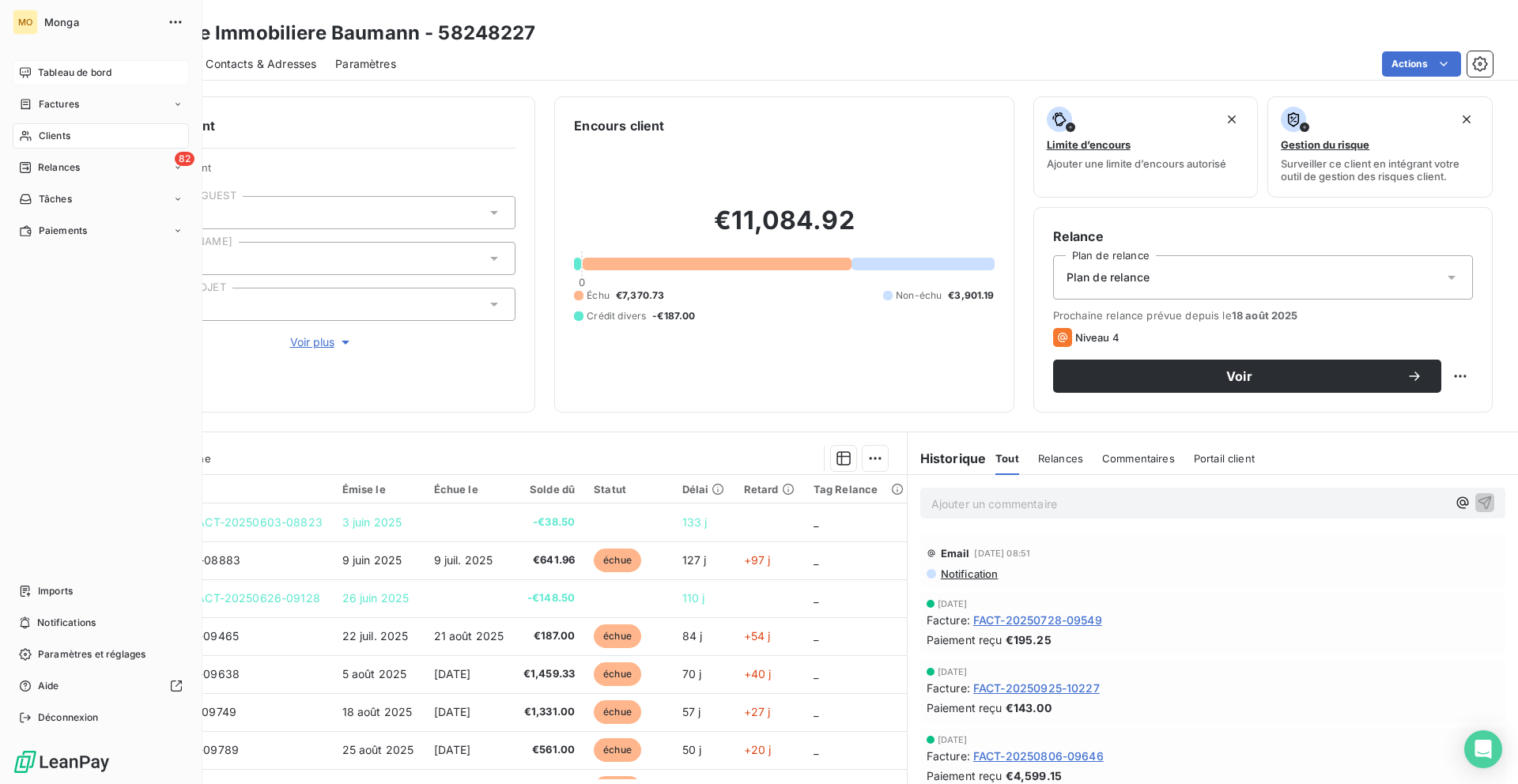
click at [35, 75] on div "Tableau de bord" at bounding box center [101, 72] width 177 height 26
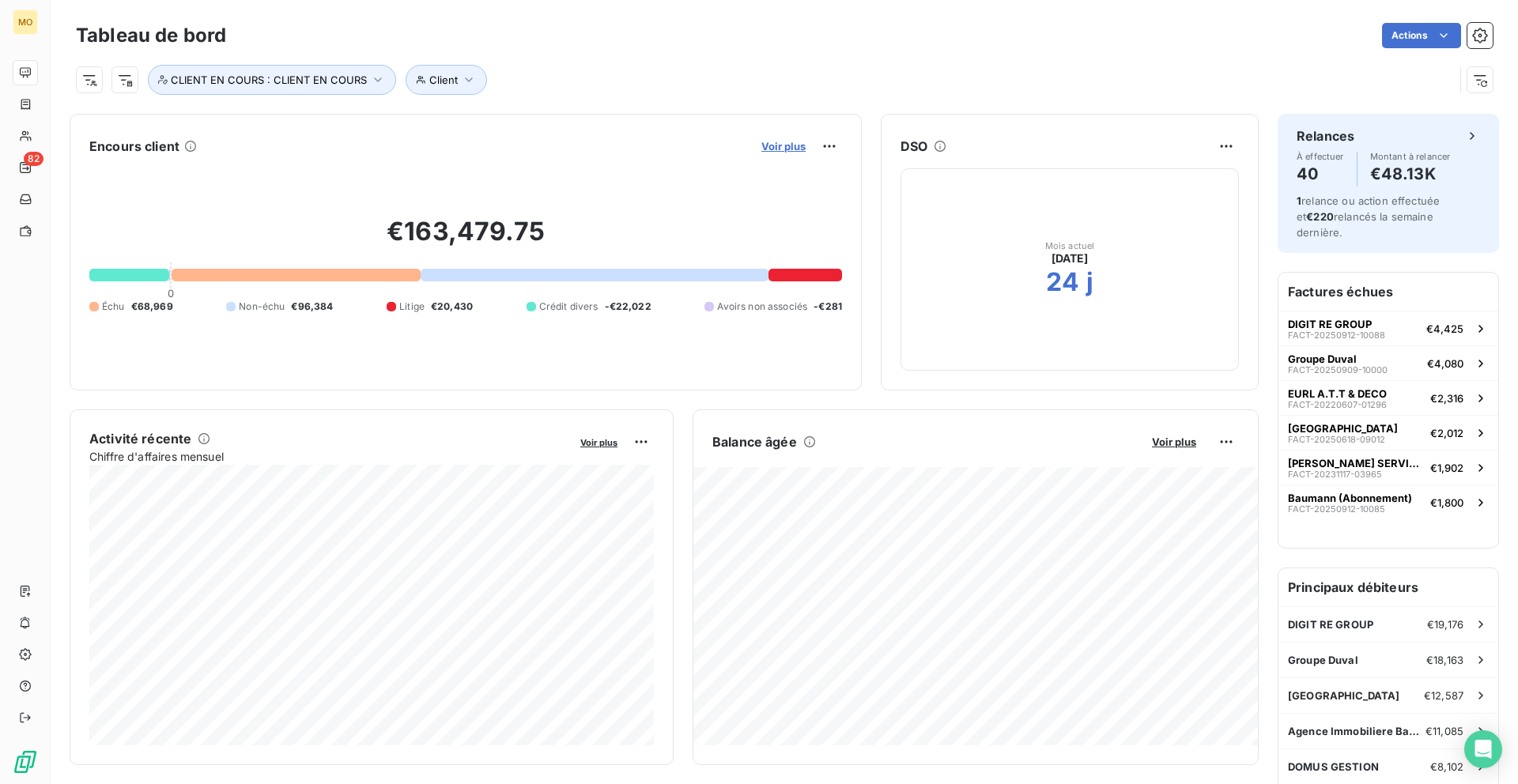
click at [770, 144] on span "Voir plus" at bounding box center [783, 145] width 45 height 12
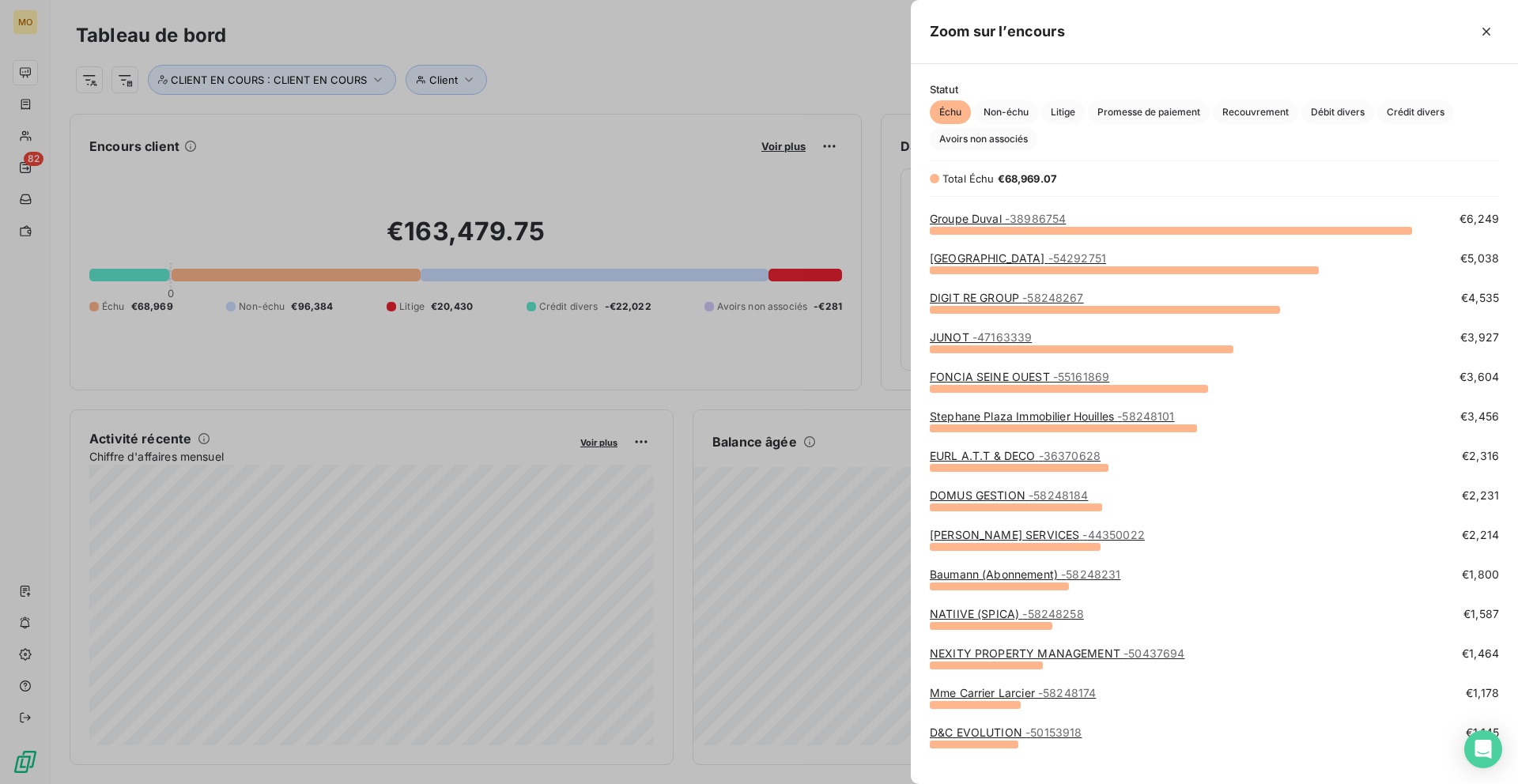
scroll to position [26, 0]
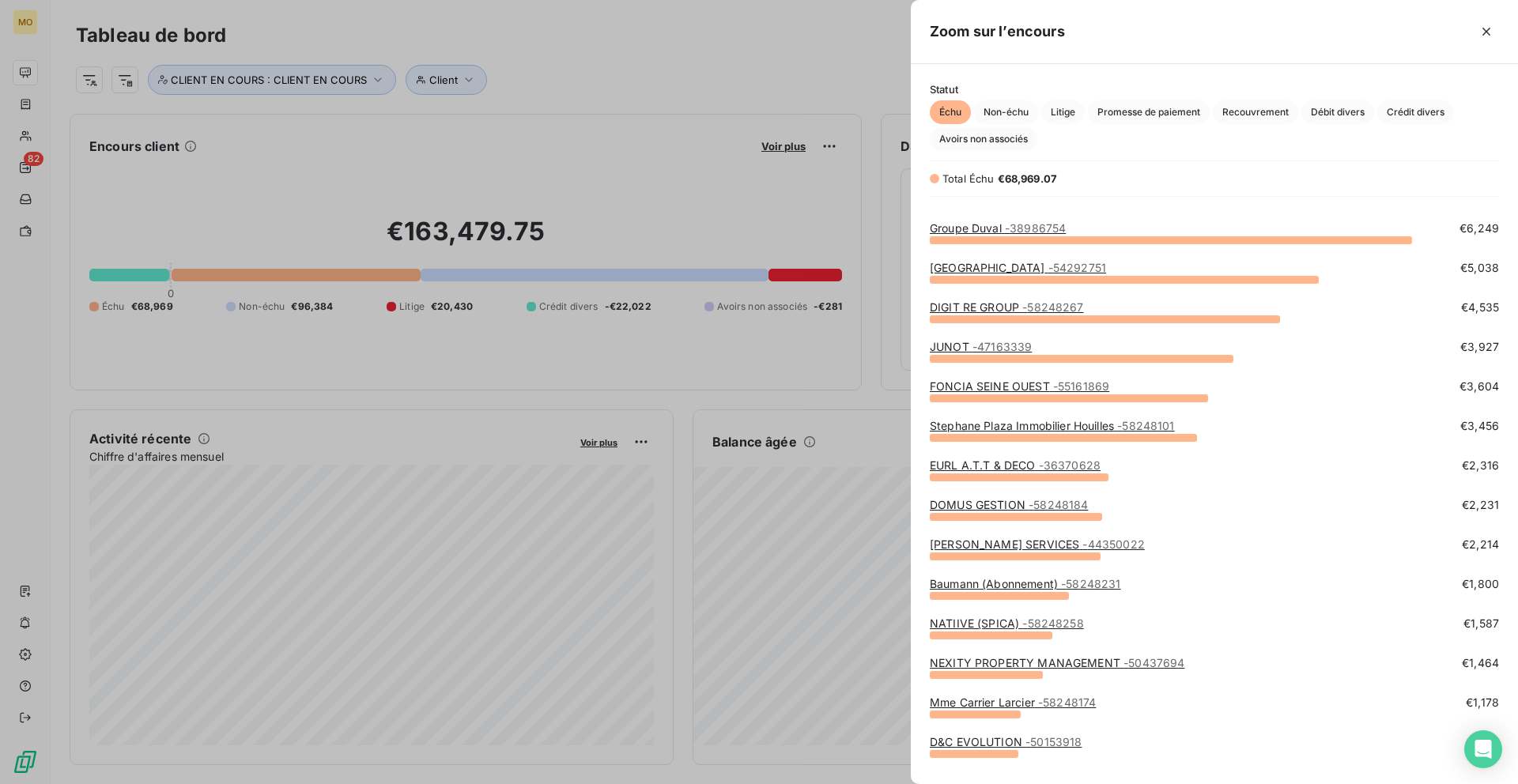
click at [1015, 228] on span "- 38986754" at bounding box center [1035, 228] width 61 height 13
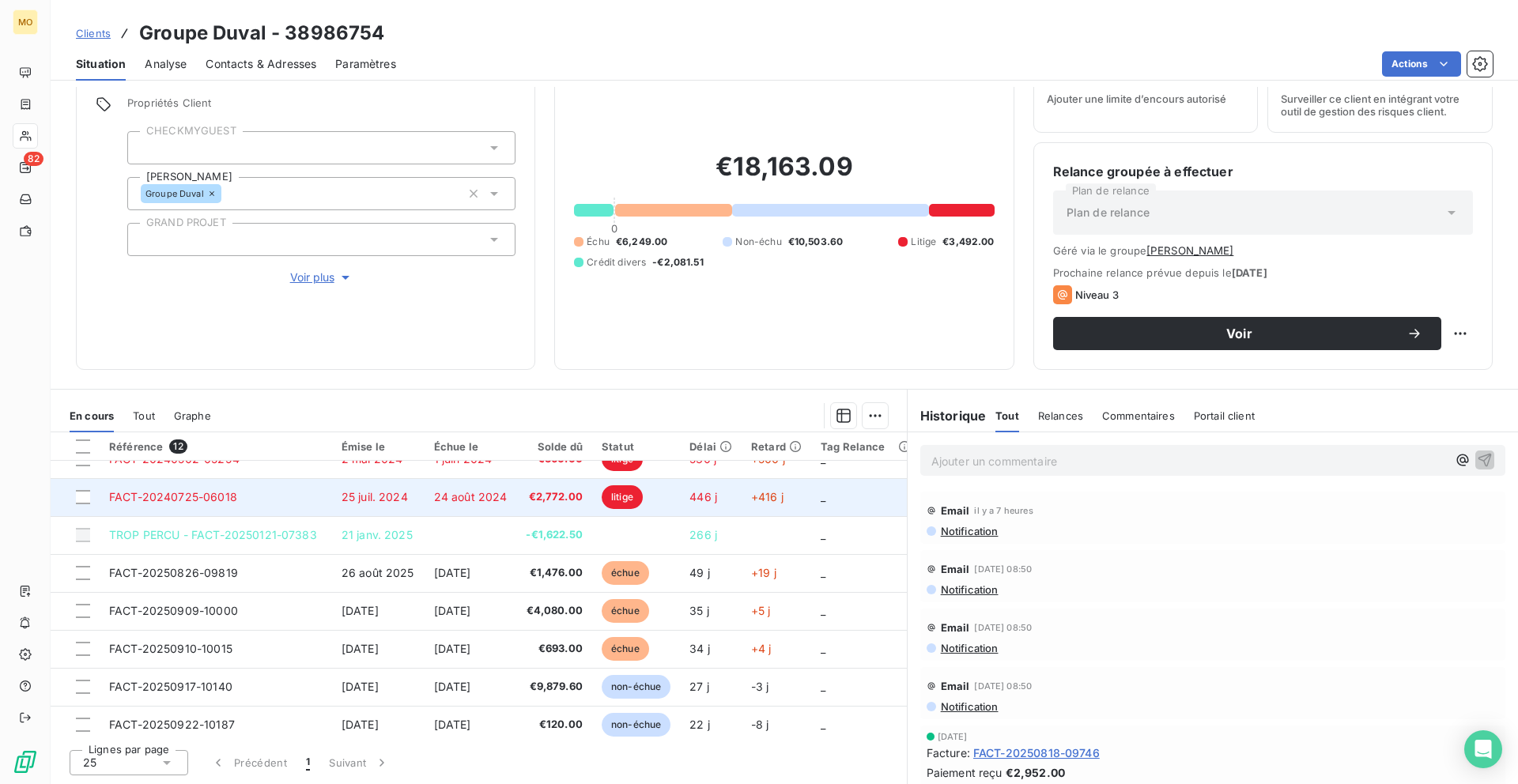
scroll to position [163, 0]
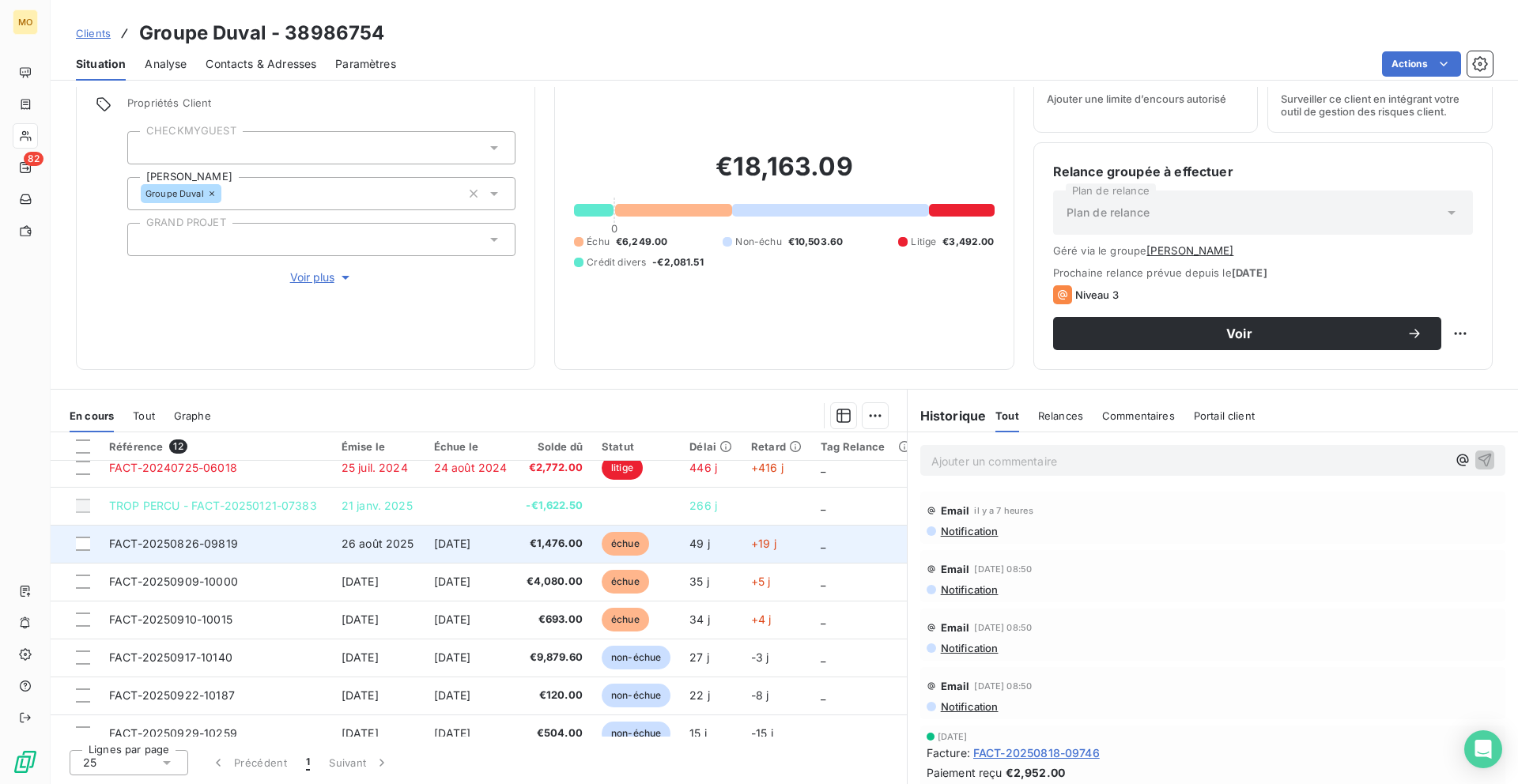
click at [770, 547] on span "+19 j" at bounding box center [763, 543] width 26 height 13
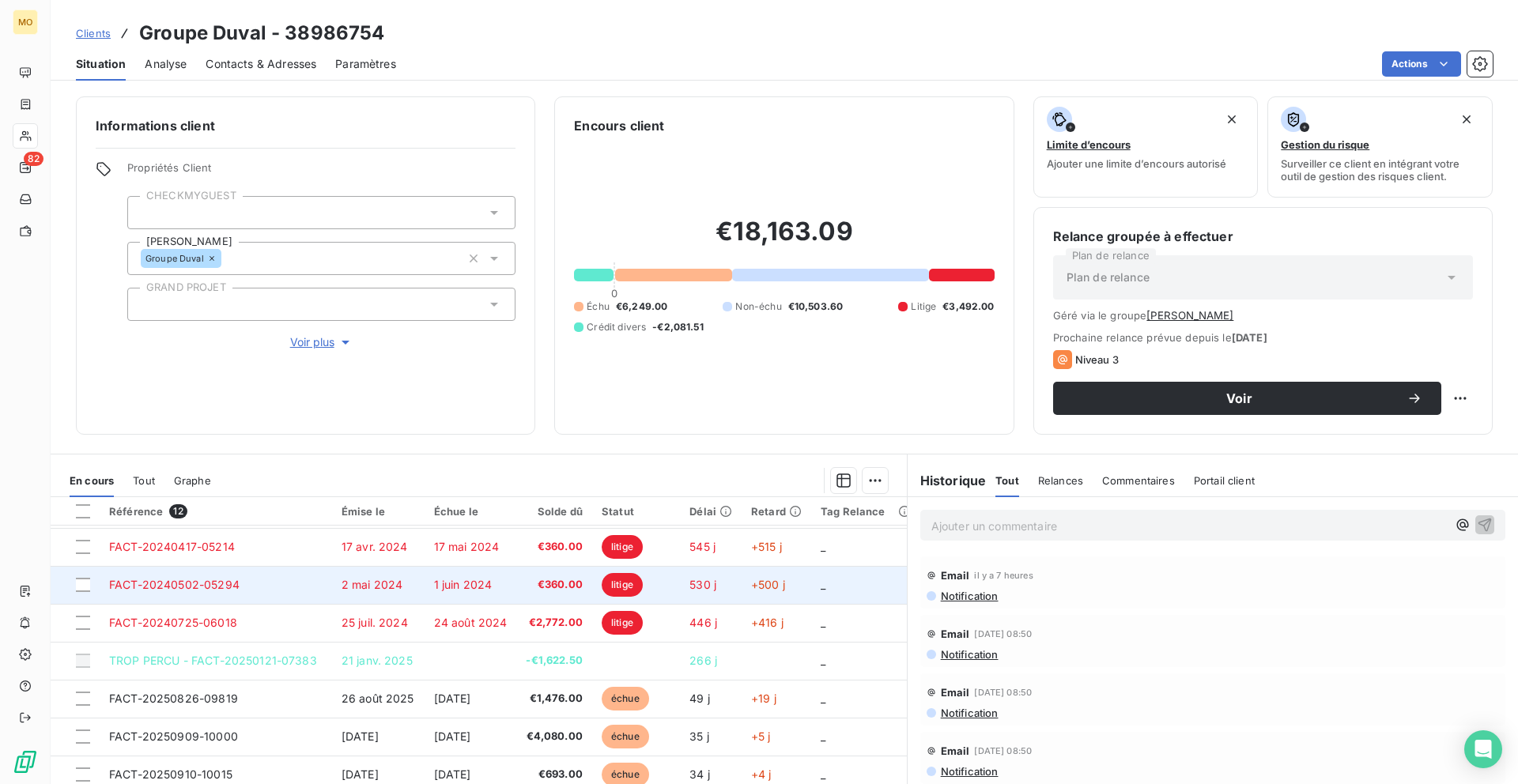
scroll to position [173, 0]
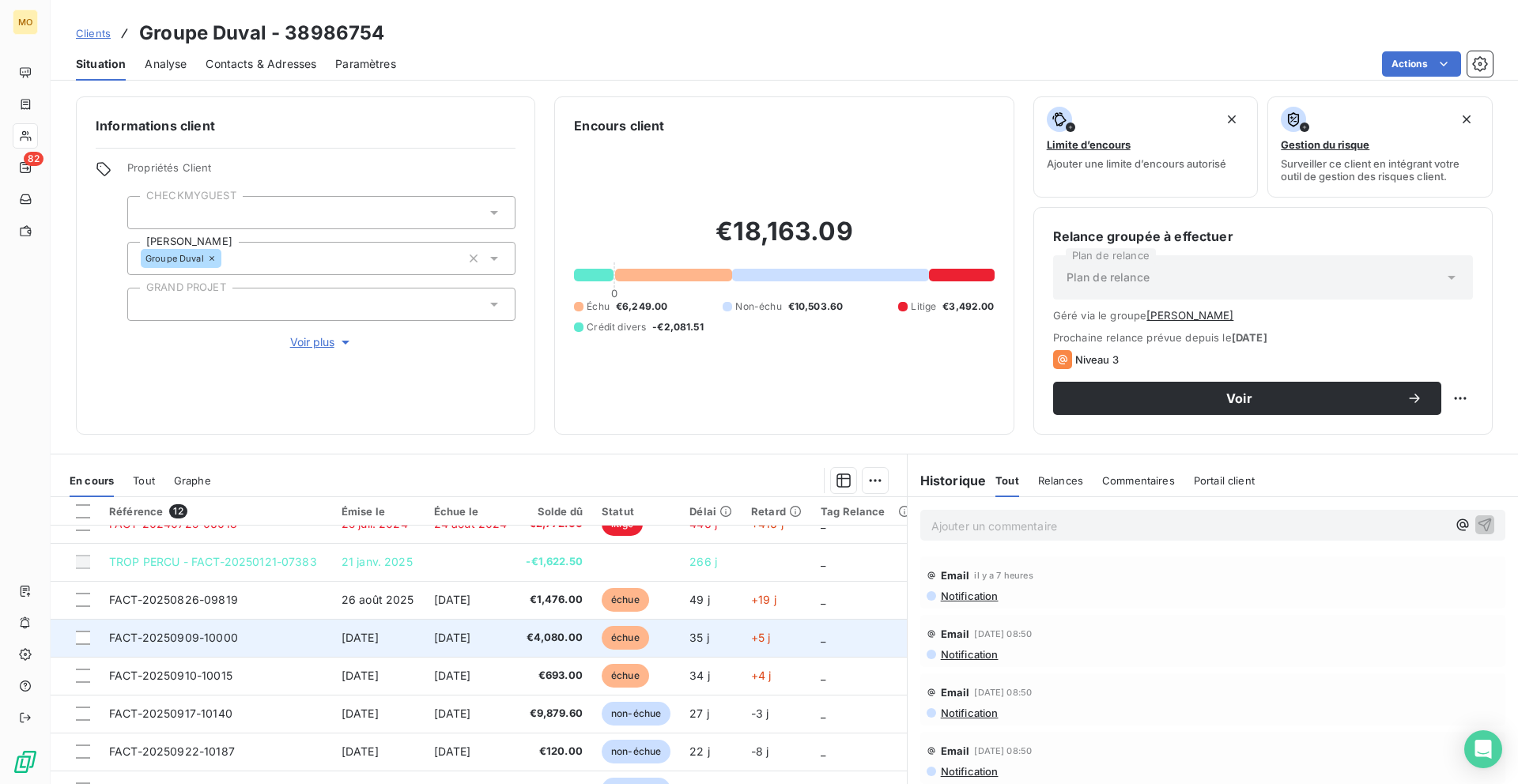
click at [716, 644] on td "35 j" at bounding box center [710, 638] width 62 height 38
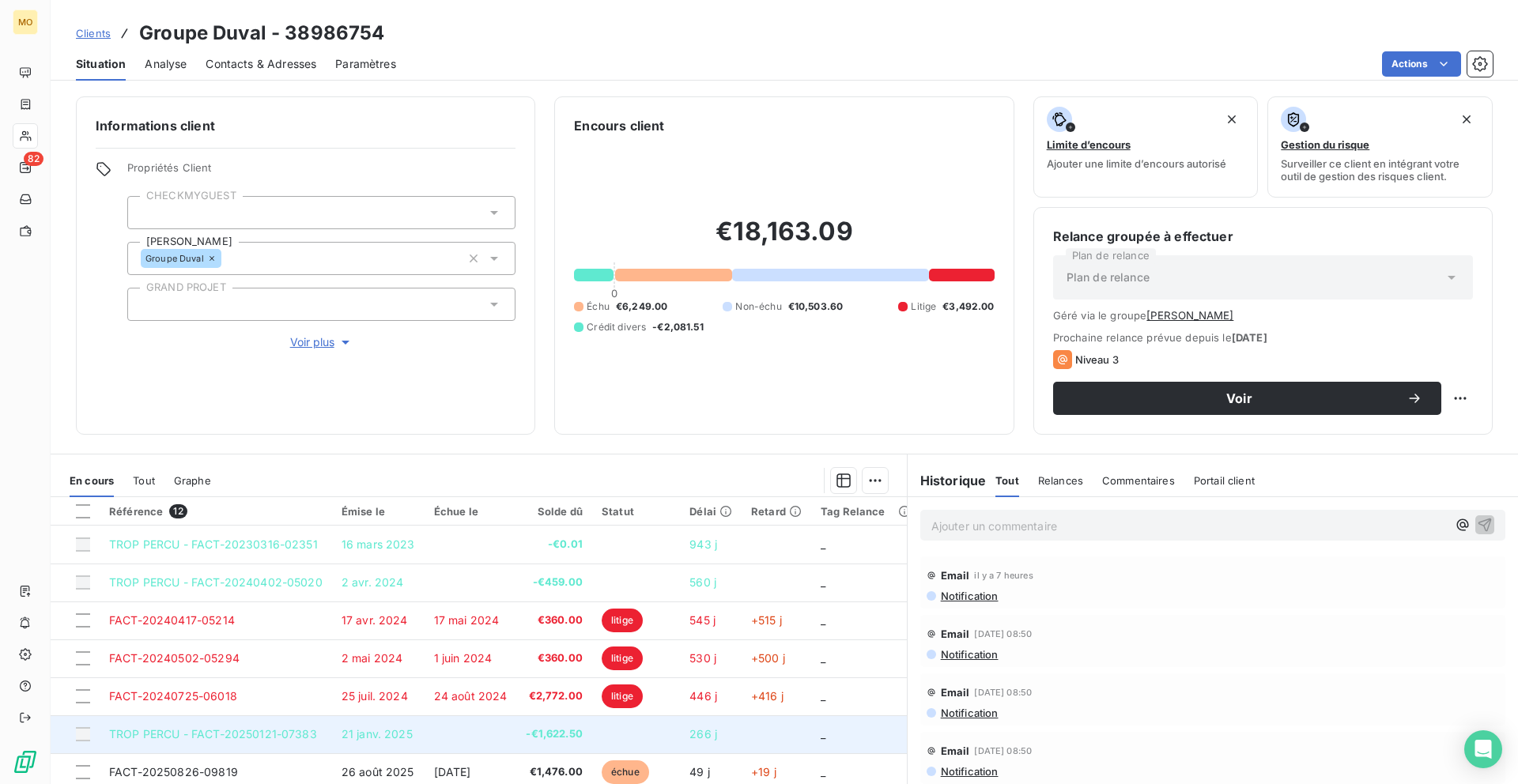
scroll to position [49, 0]
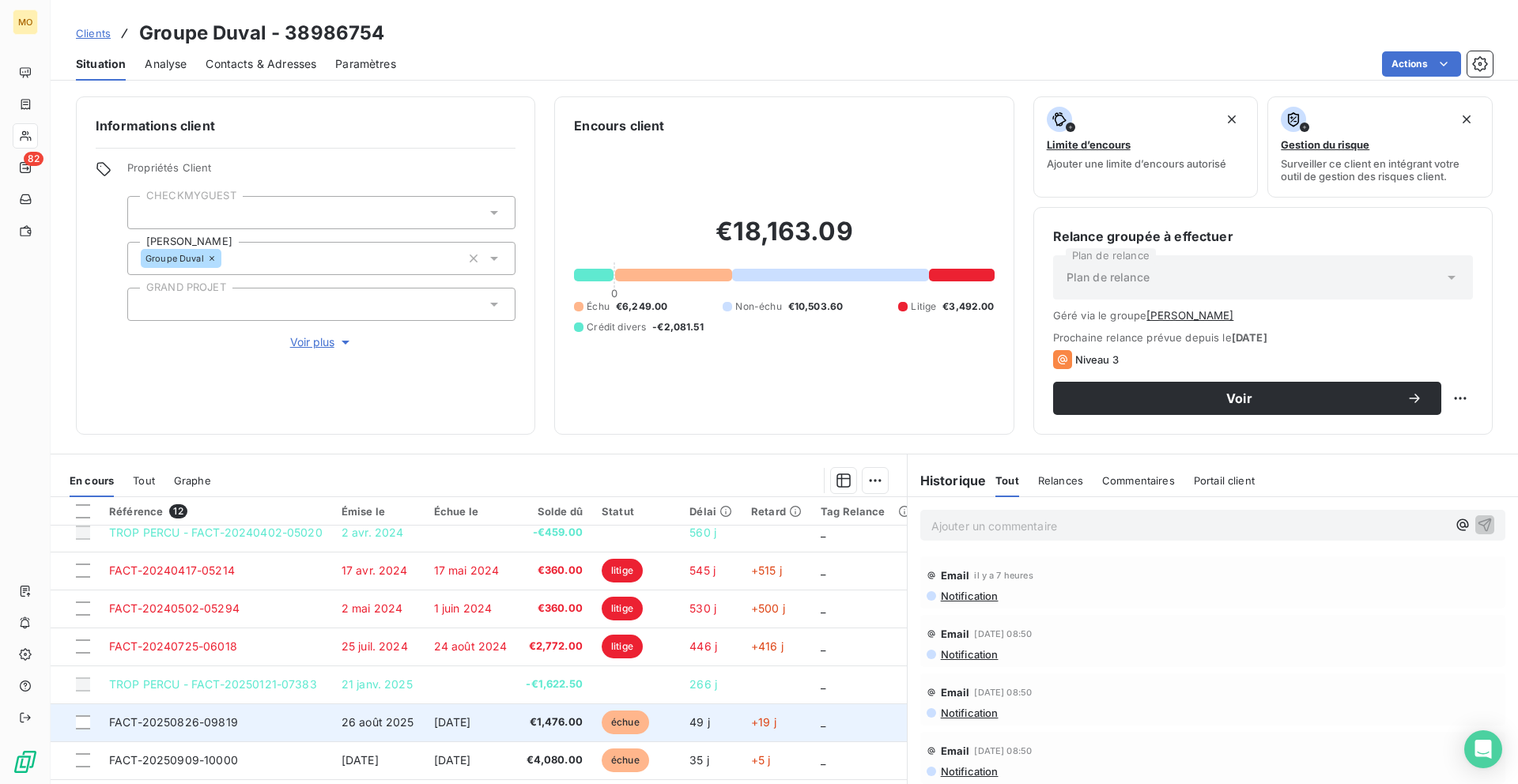
click at [688, 725] on td "49 j" at bounding box center [710, 722] width 62 height 38
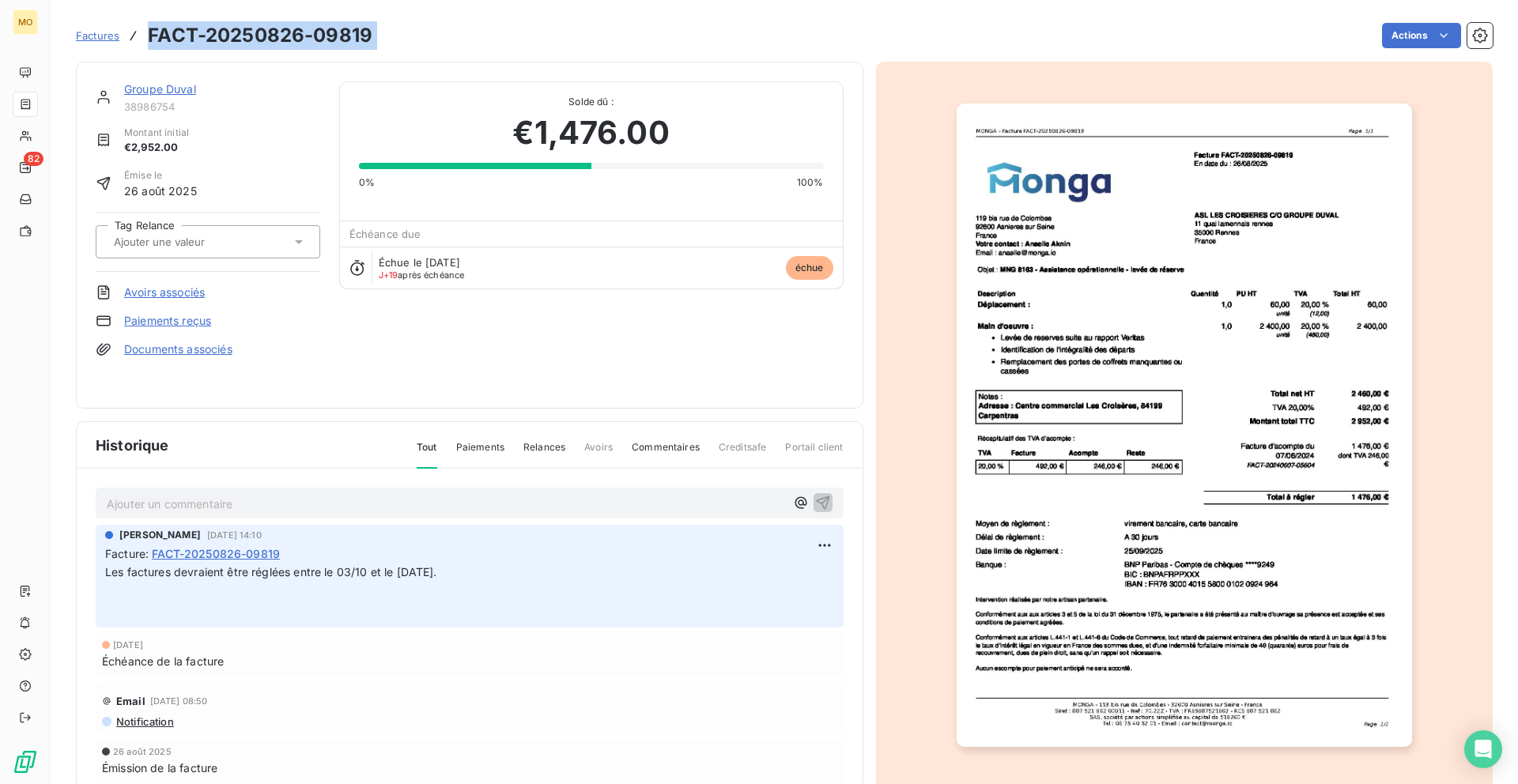
copy section "FACT-20250826-09819 Actions"
drag, startPoint x: 146, startPoint y: 32, endPoint x: 386, endPoint y: 32, distance: 240.0
click at [386, 32] on div "Factures FACT-20250826-09819 Actions" at bounding box center [784, 35] width 1416 height 33
click at [1121, 292] on img "button" at bounding box center [1184, 425] width 456 height 644
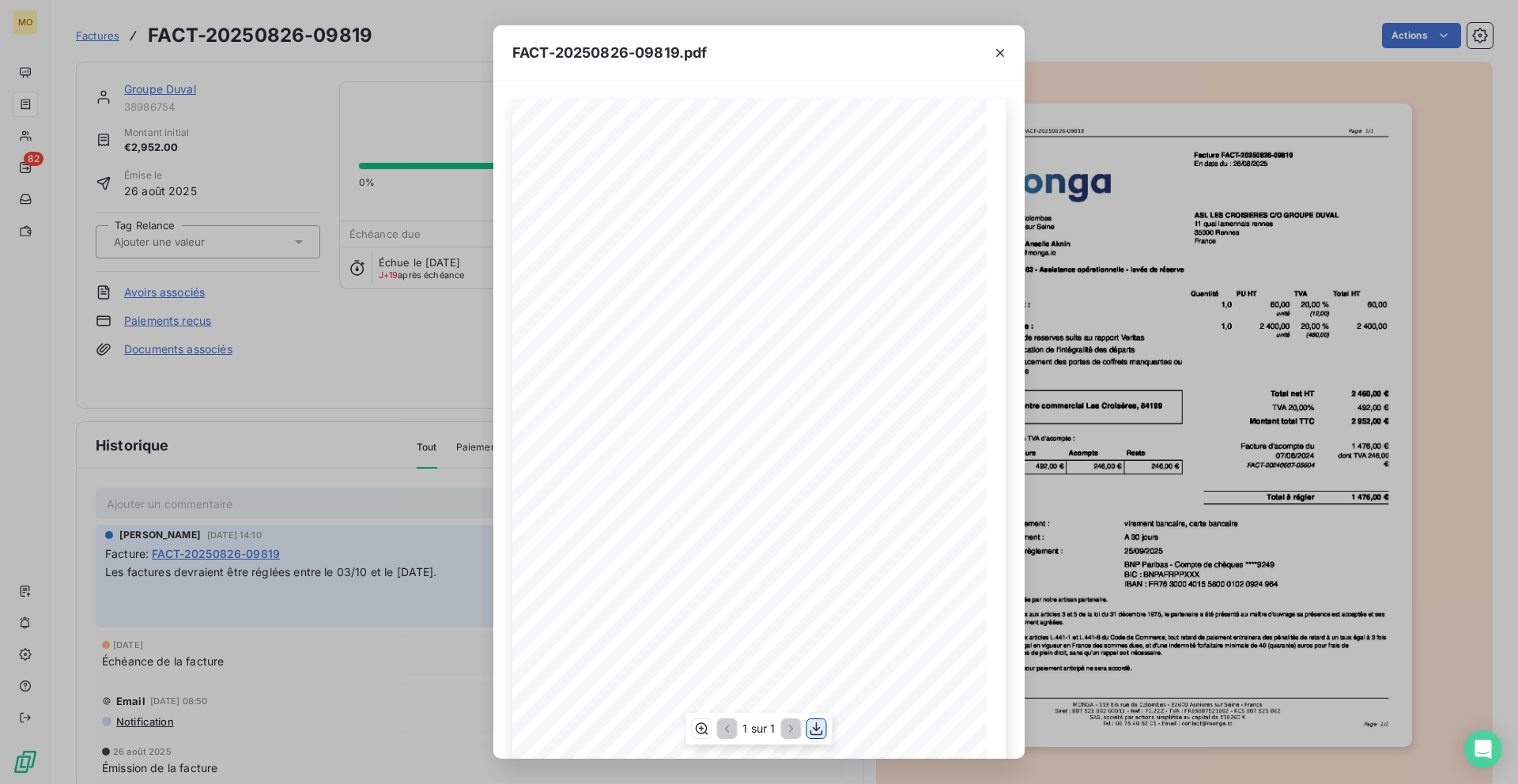
click at [822, 735] on icon "button" at bounding box center [816, 728] width 16 height 16
click at [1006, 61] on button "button" at bounding box center [1000, 52] width 26 height 26
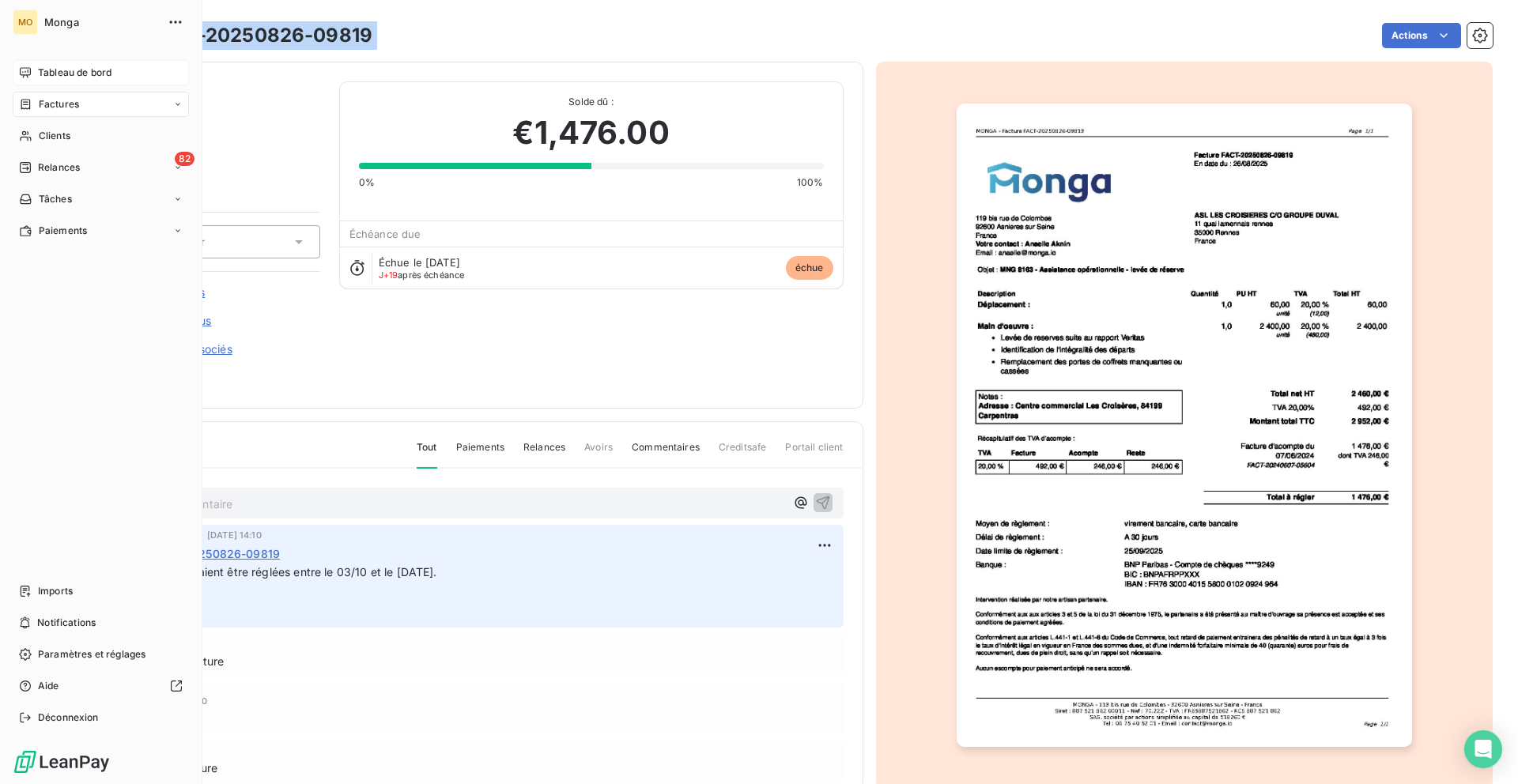
click at [30, 71] on icon at bounding box center [25, 72] width 12 height 12
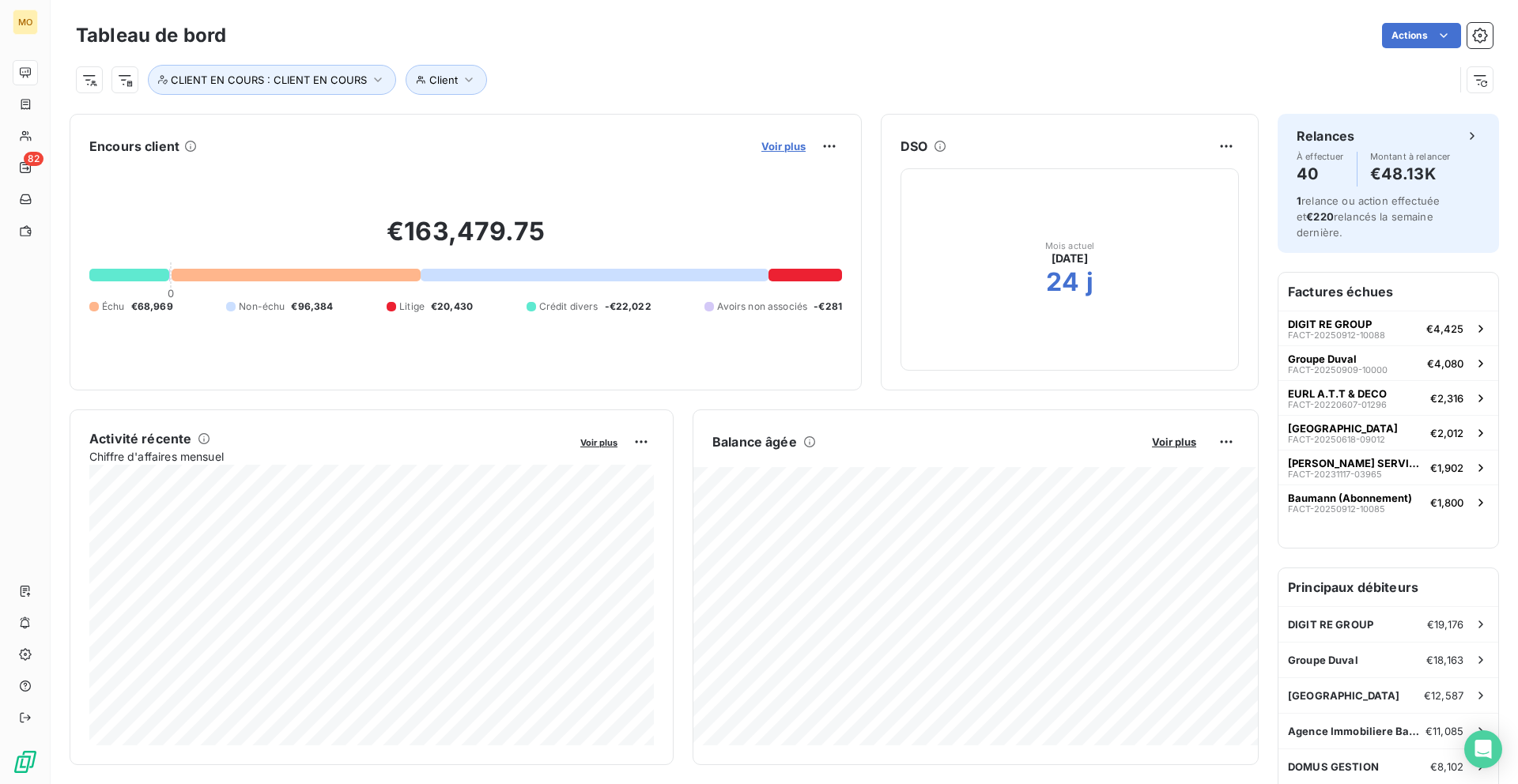
click at [788, 145] on span "Voir plus" at bounding box center [783, 145] width 45 height 12
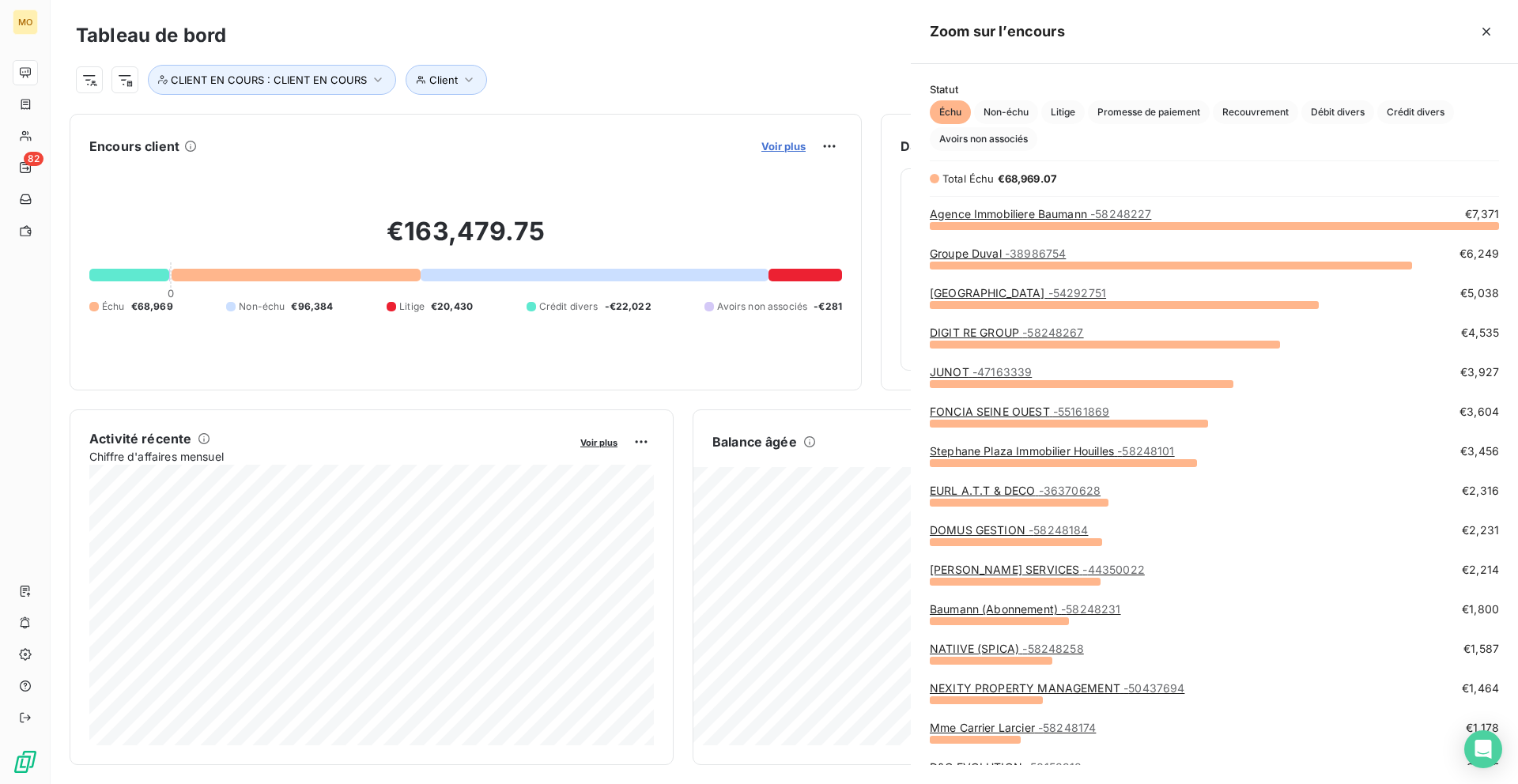
scroll to position [559, 607]
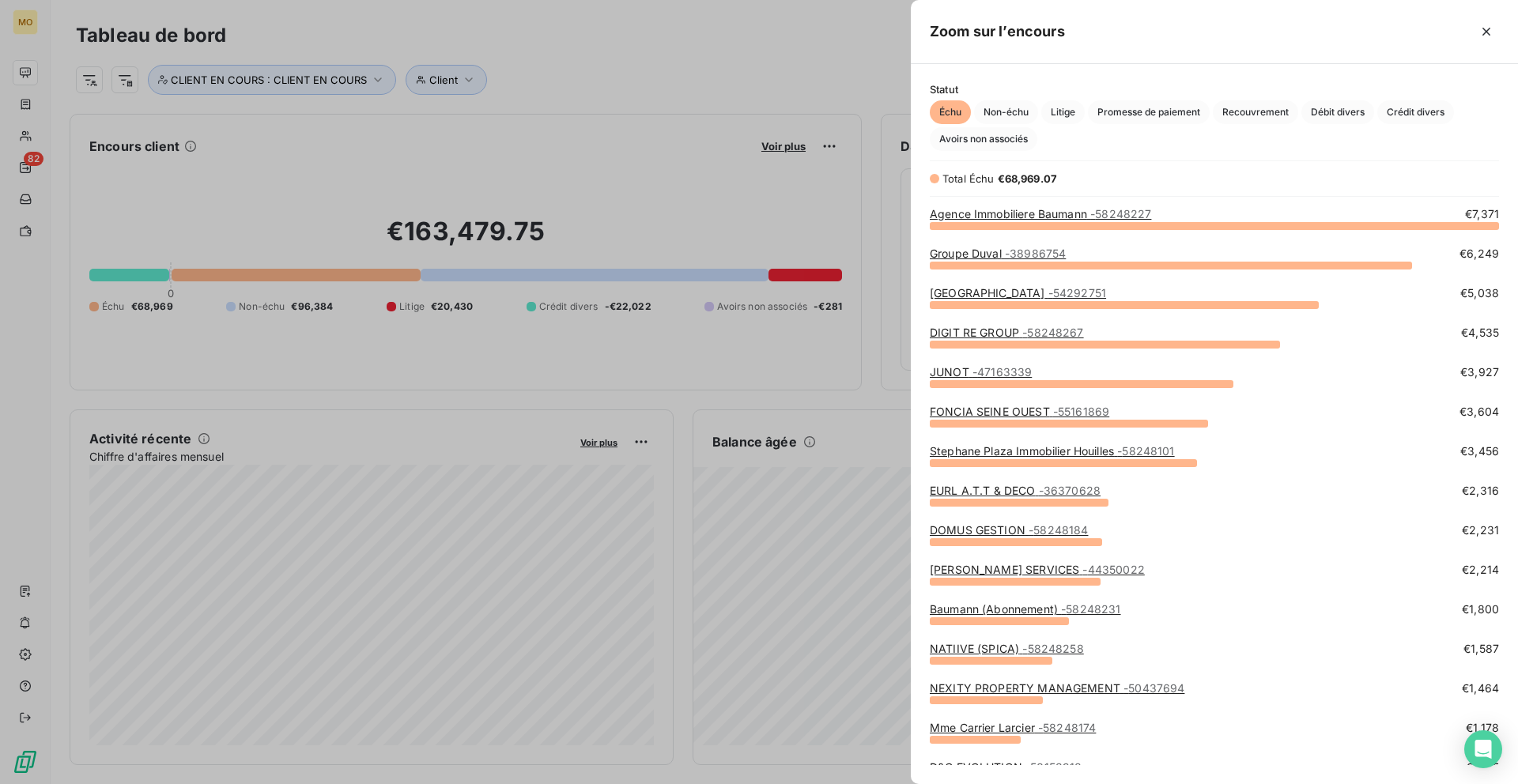
click at [1031, 327] on span "- 58248267" at bounding box center [1053, 332] width 61 height 13
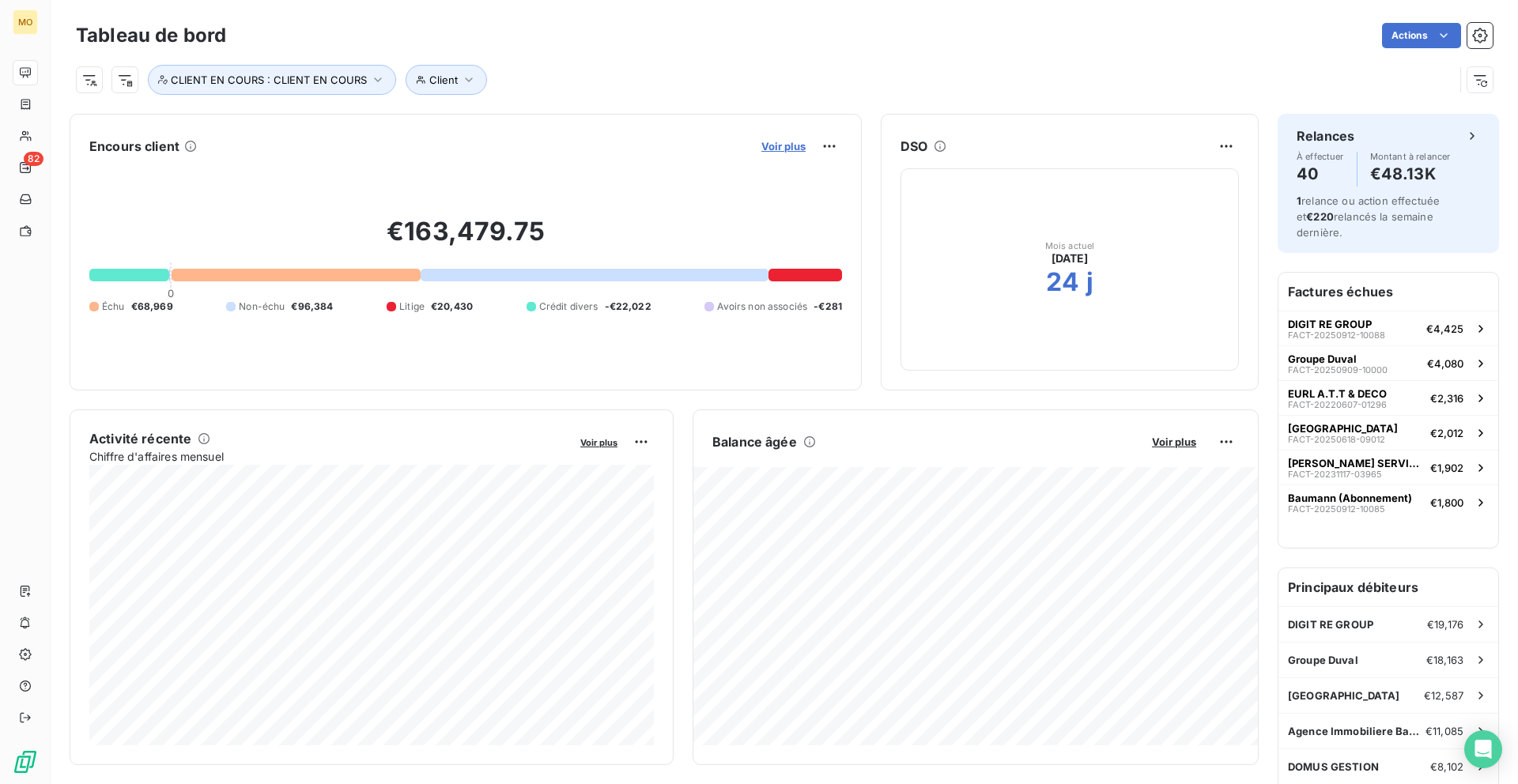
click at [798, 144] on span "Voir plus" at bounding box center [783, 145] width 45 height 12
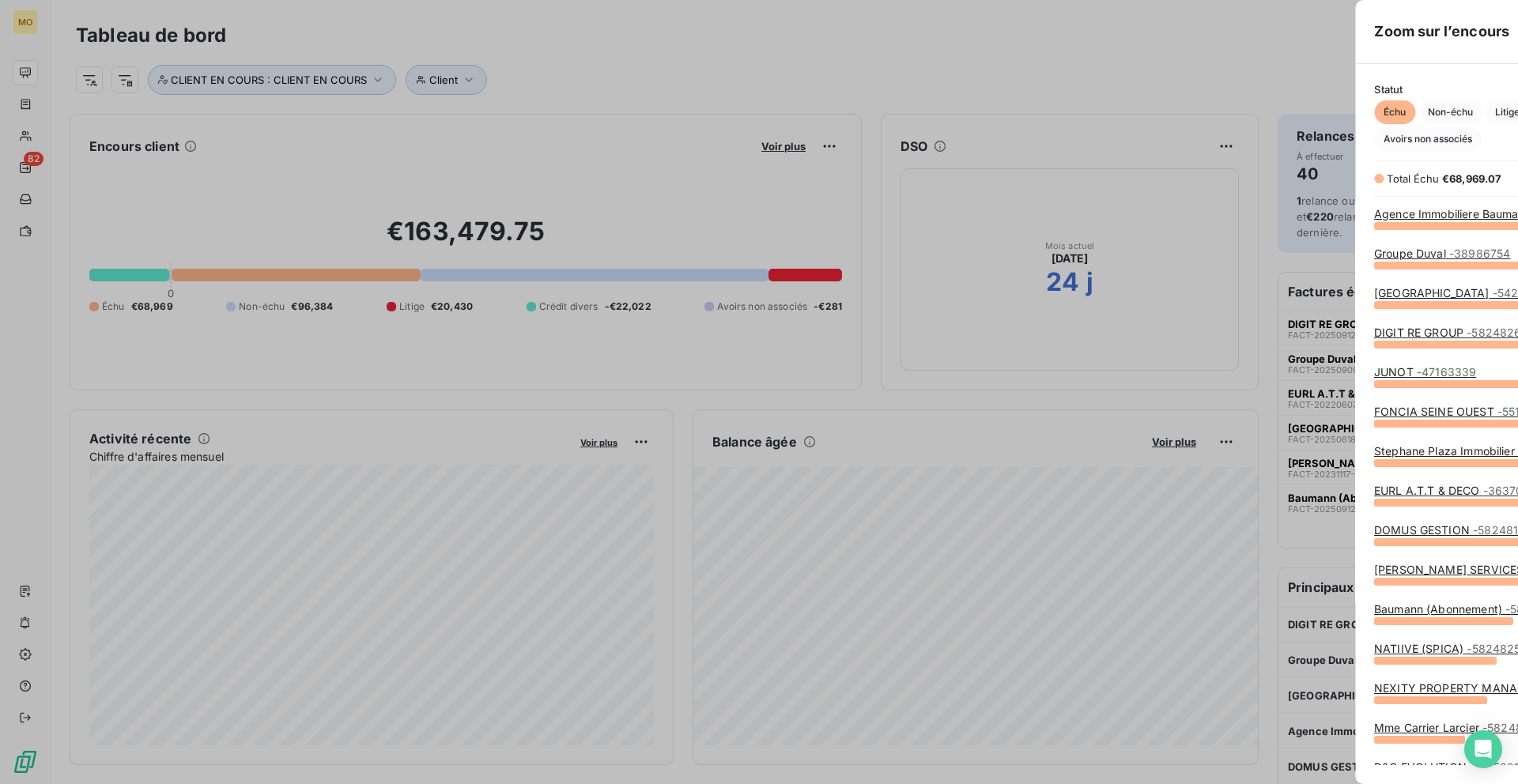
scroll to position [784, 607]
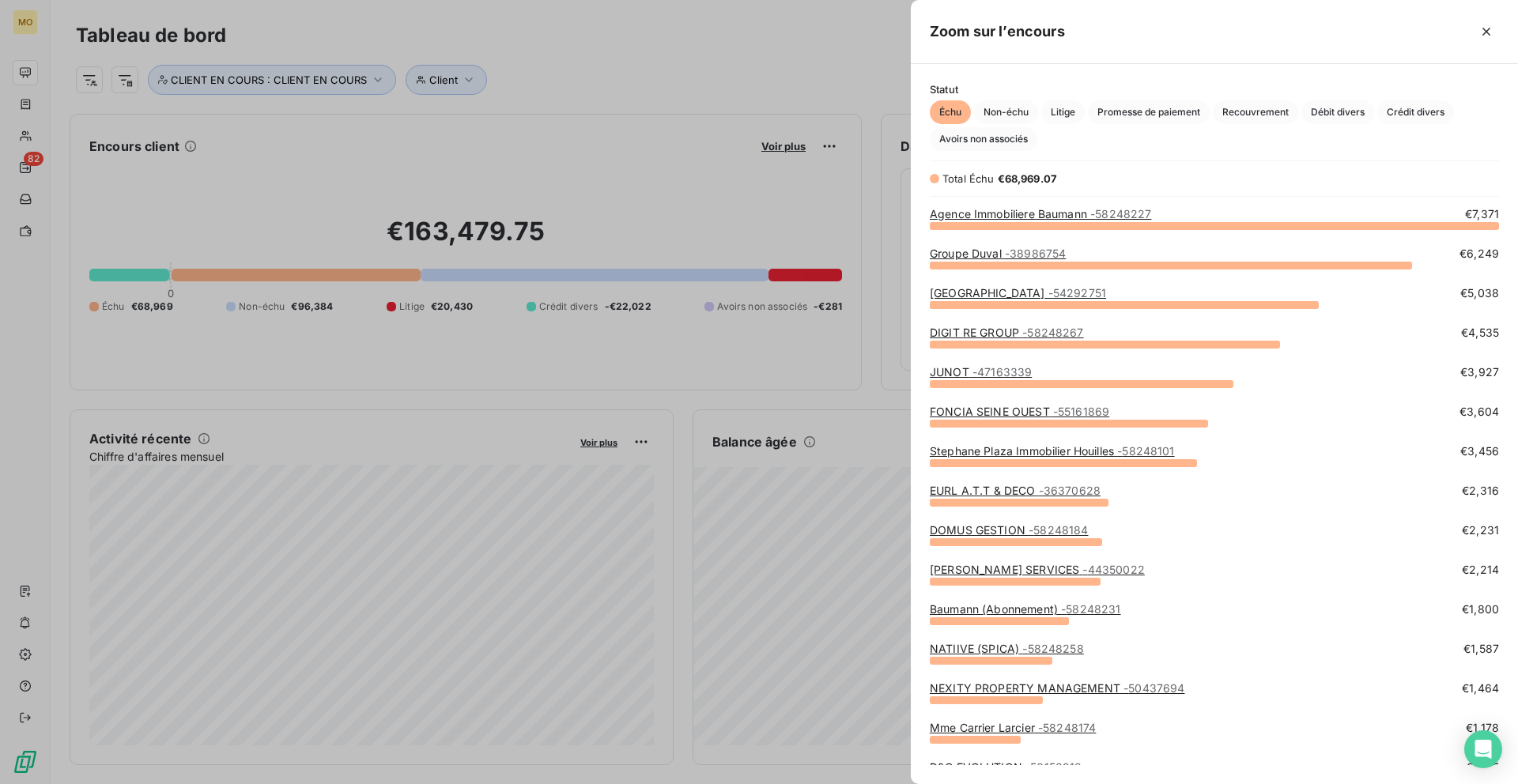
click at [1070, 218] on link "Agence Immobiliere Baumann - 58248227" at bounding box center [1040, 214] width 221 height 13
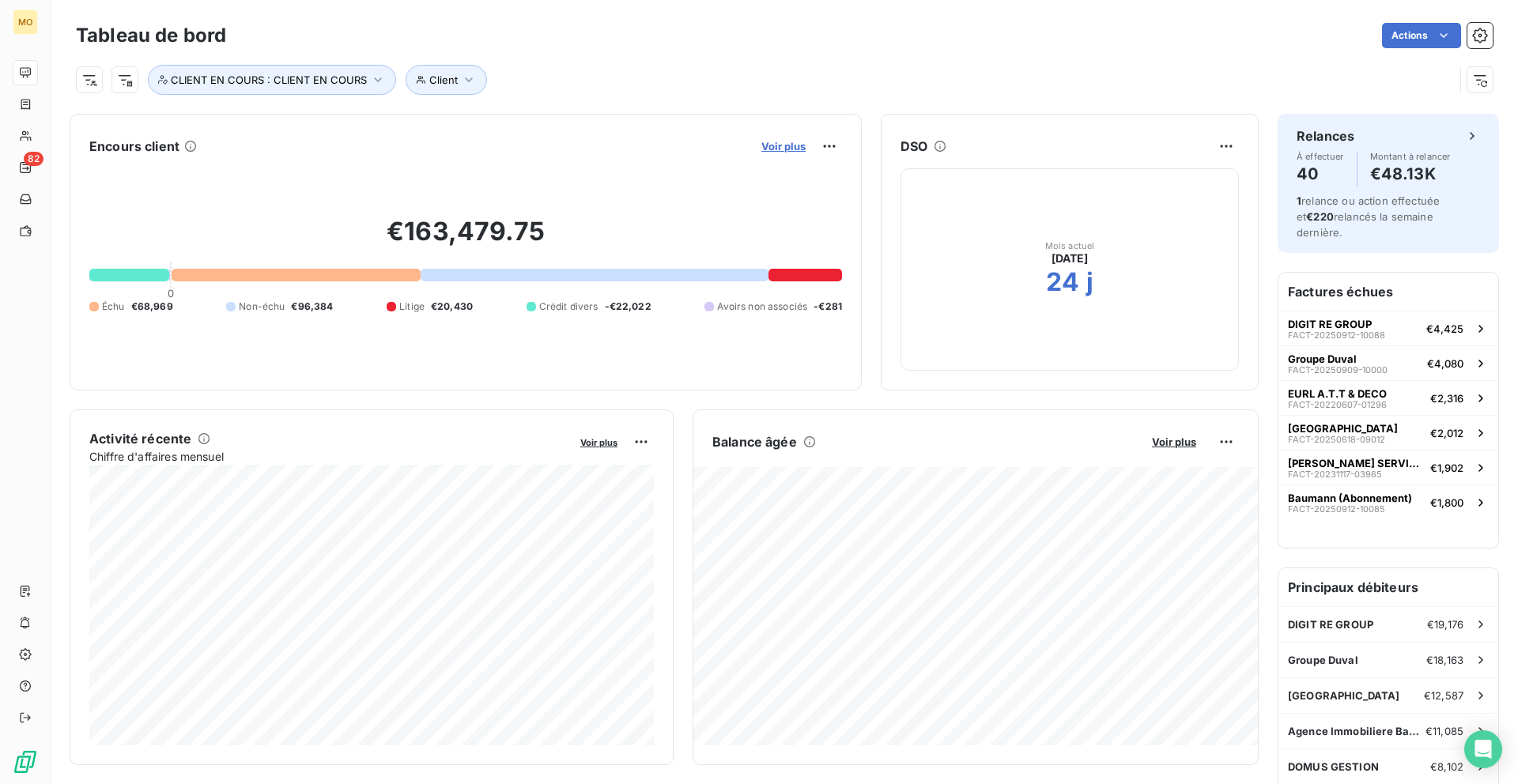
click at [794, 140] on span "Voir plus" at bounding box center [783, 145] width 45 height 12
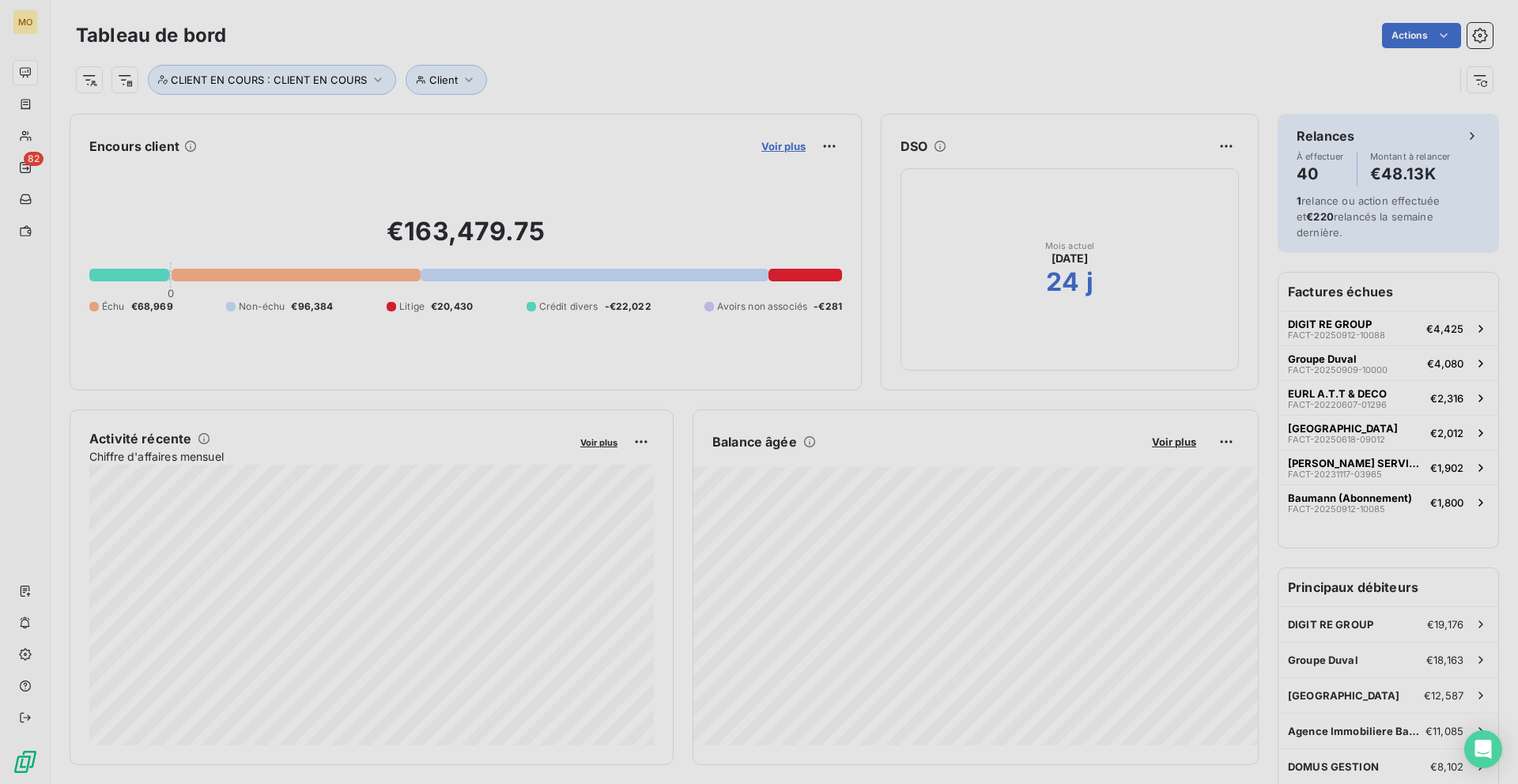
scroll to position [784, 607]
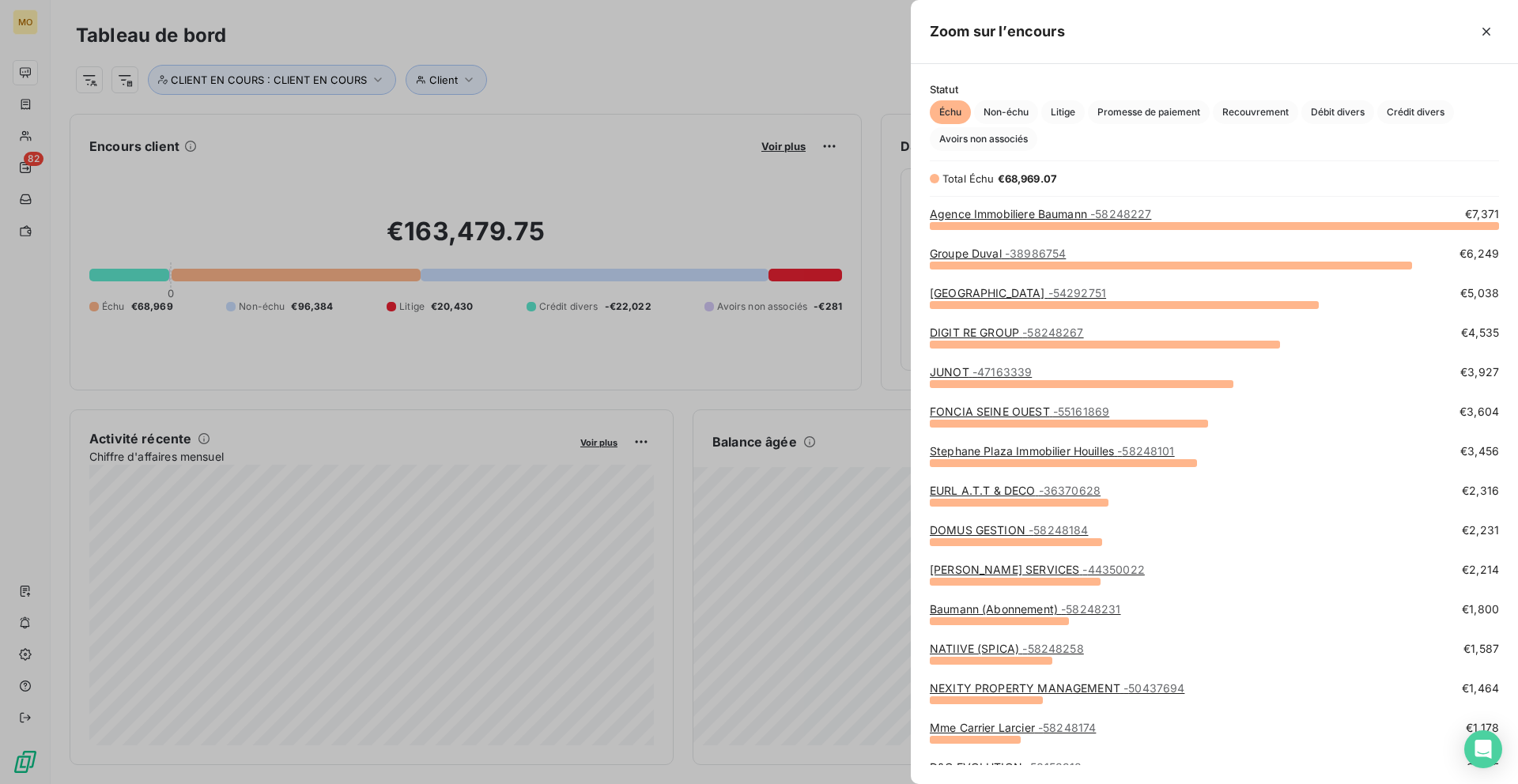
click at [1028, 248] on span "- 38986754" at bounding box center [1035, 253] width 61 height 13
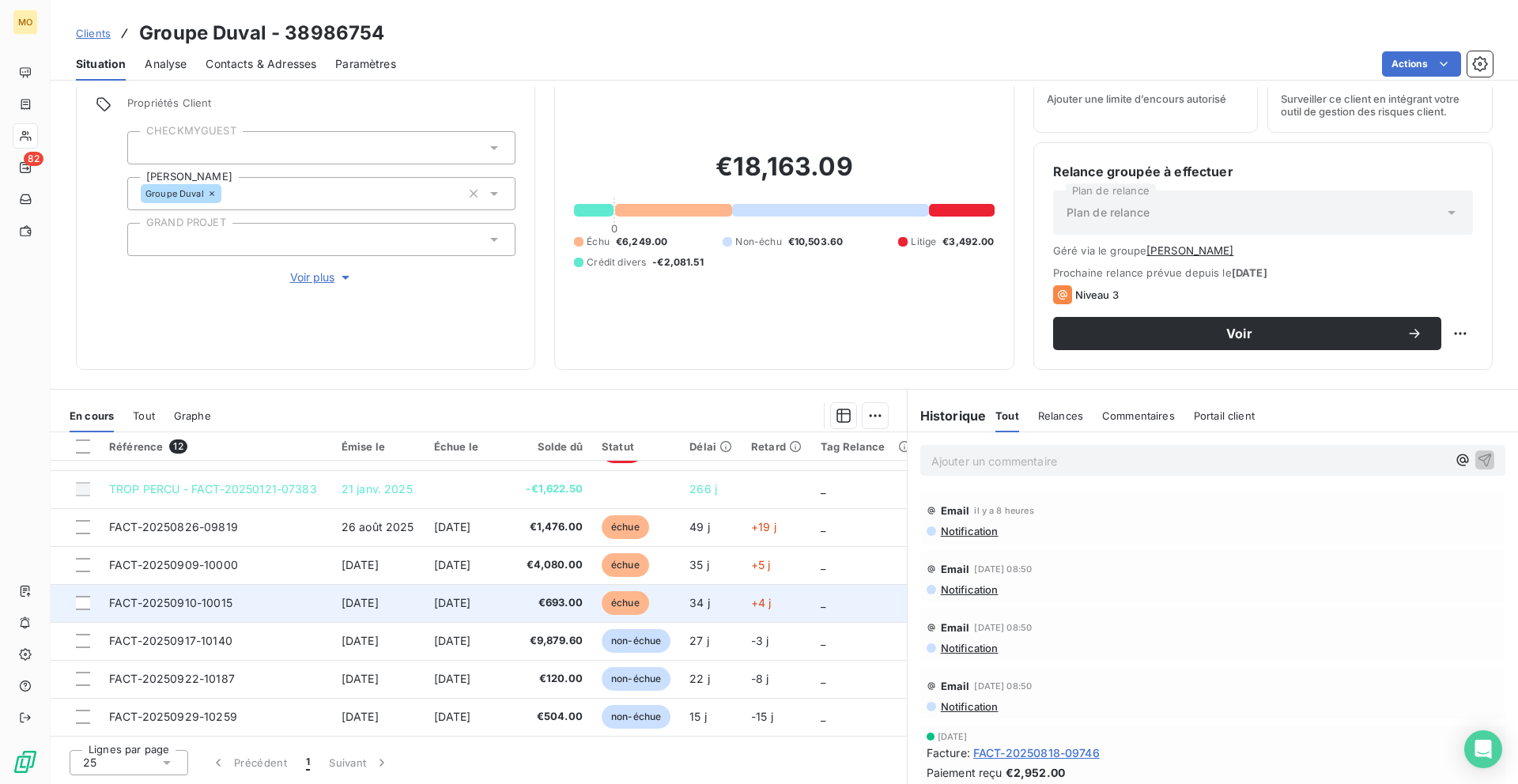
scroll to position [187, 0]
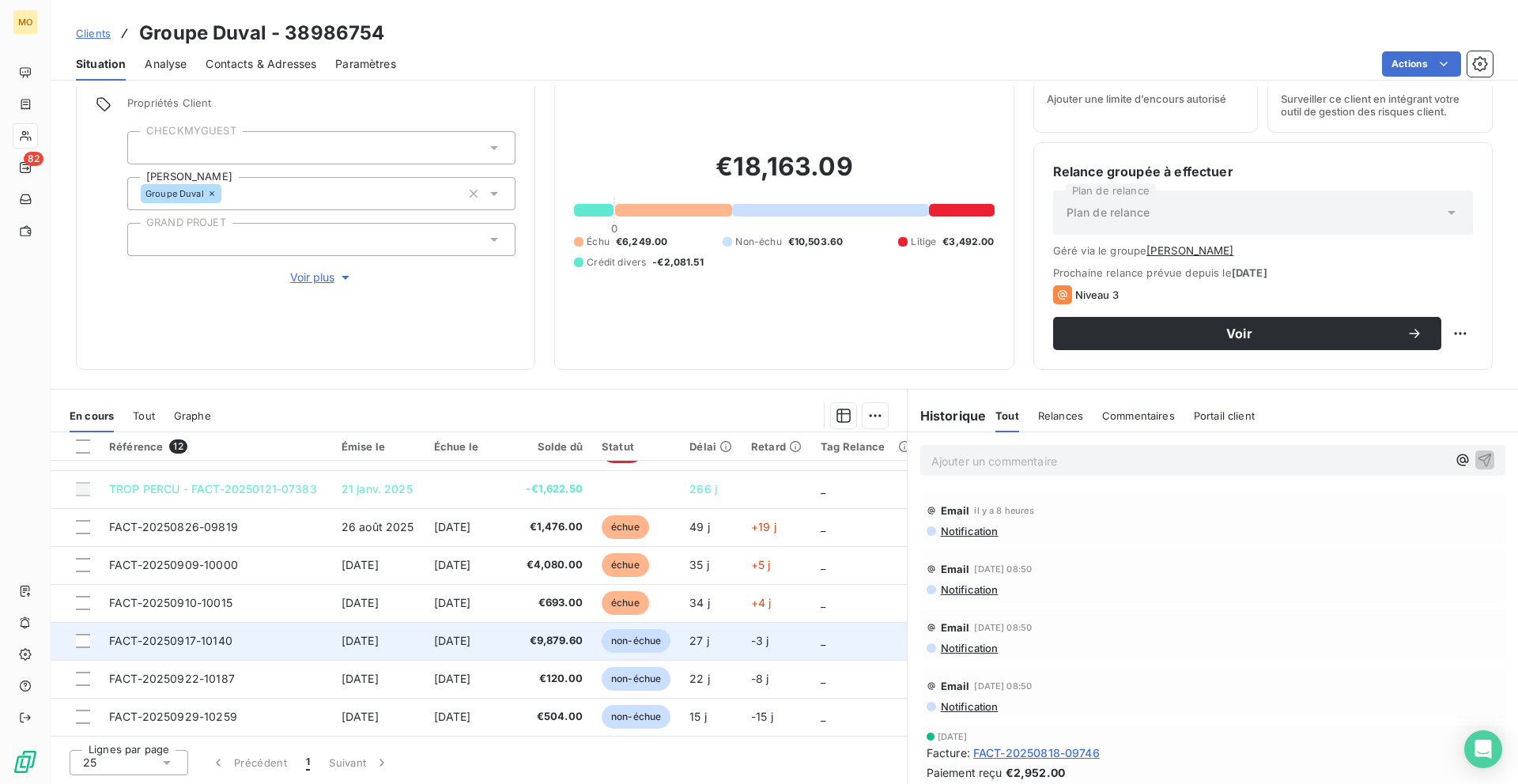
click at [290, 643] on td "FACT-20250917-10140" at bounding box center [216, 641] width 233 height 38
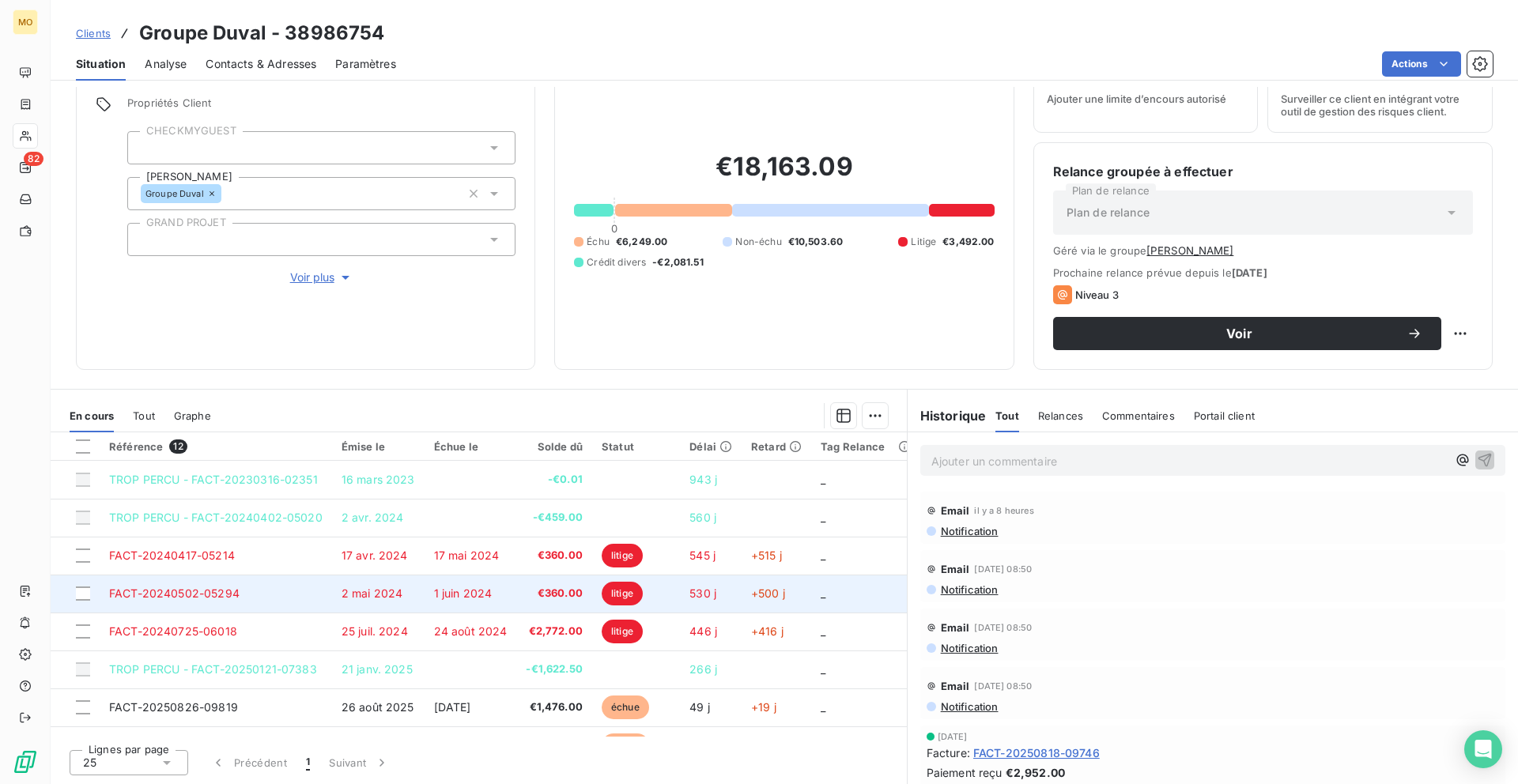
scroll to position [132, 0]
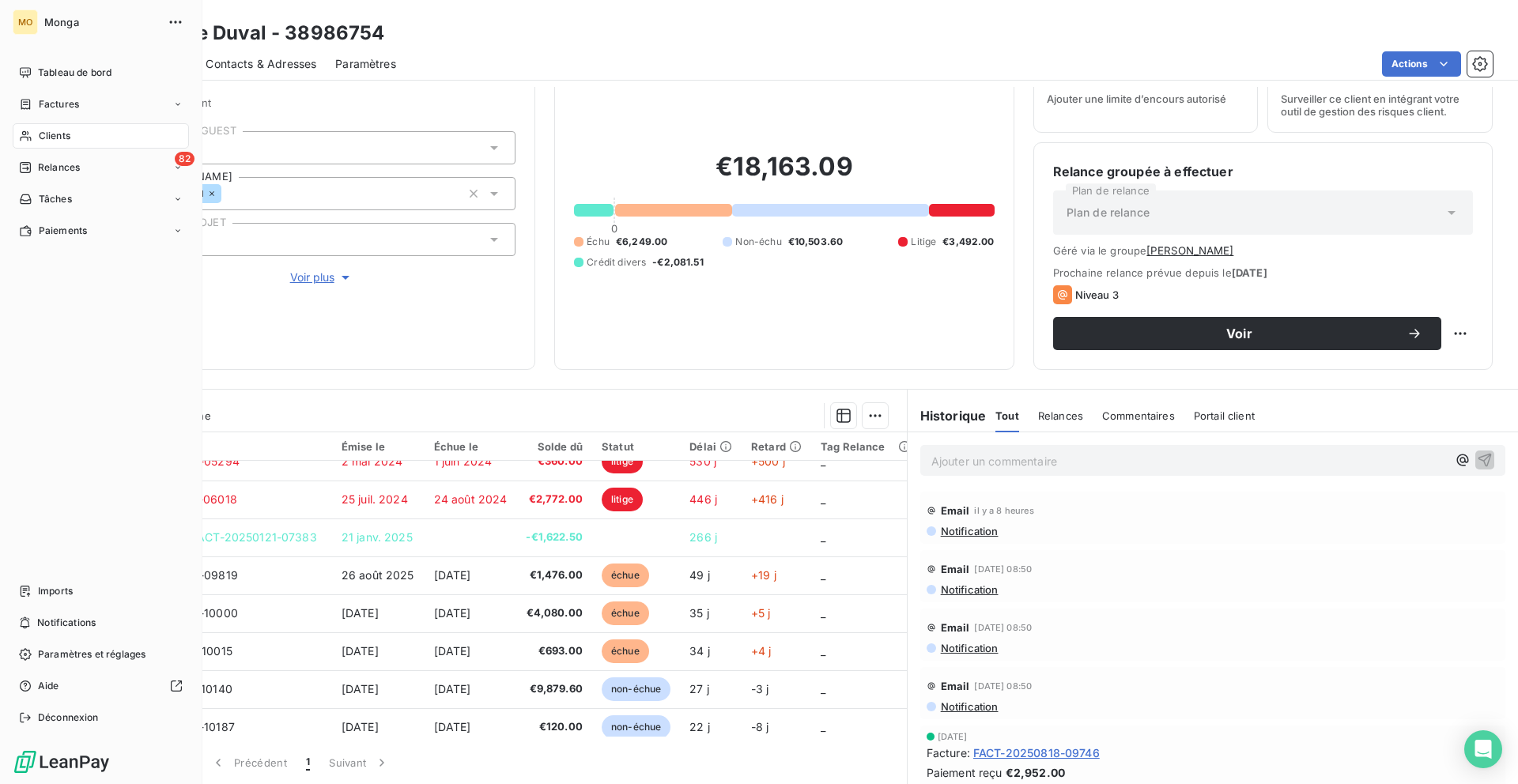
click at [27, 128] on div "Clients" at bounding box center [101, 136] width 177 height 26
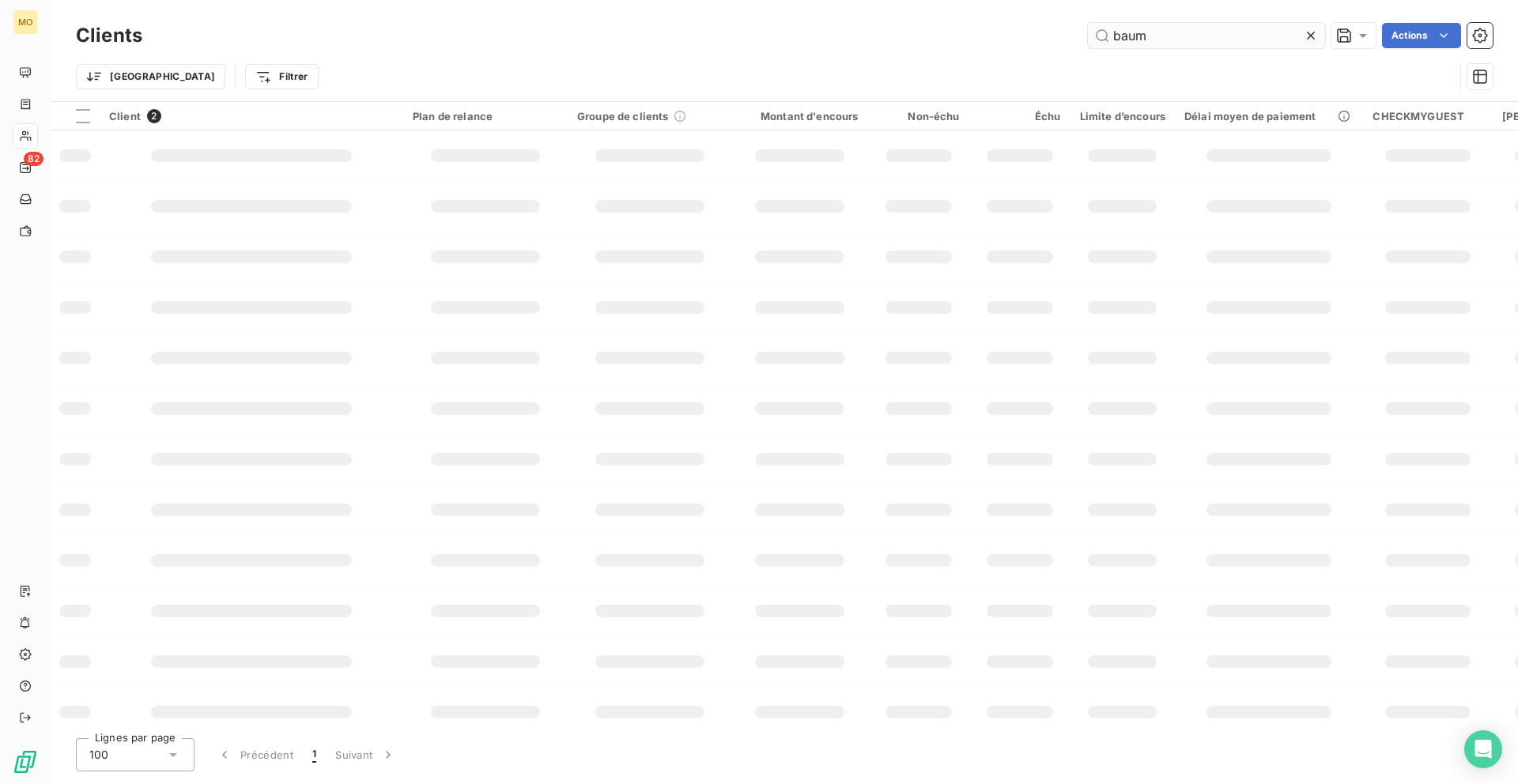
click at [1206, 33] on input "baum" at bounding box center [1207, 35] width 237 height 26
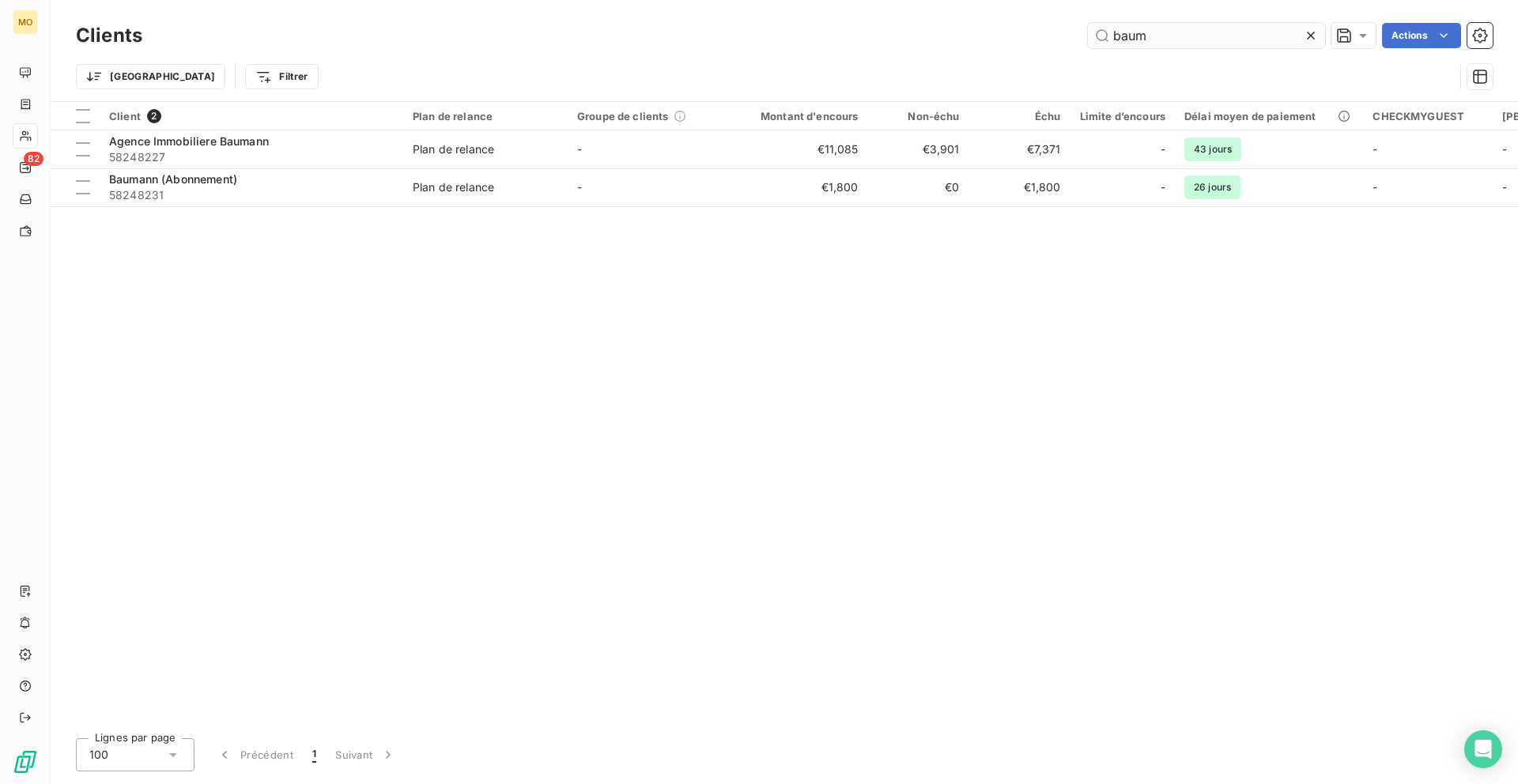
click at [1206, 33] on input "baum" at bounding box center [1207, 35] width 237 height 26
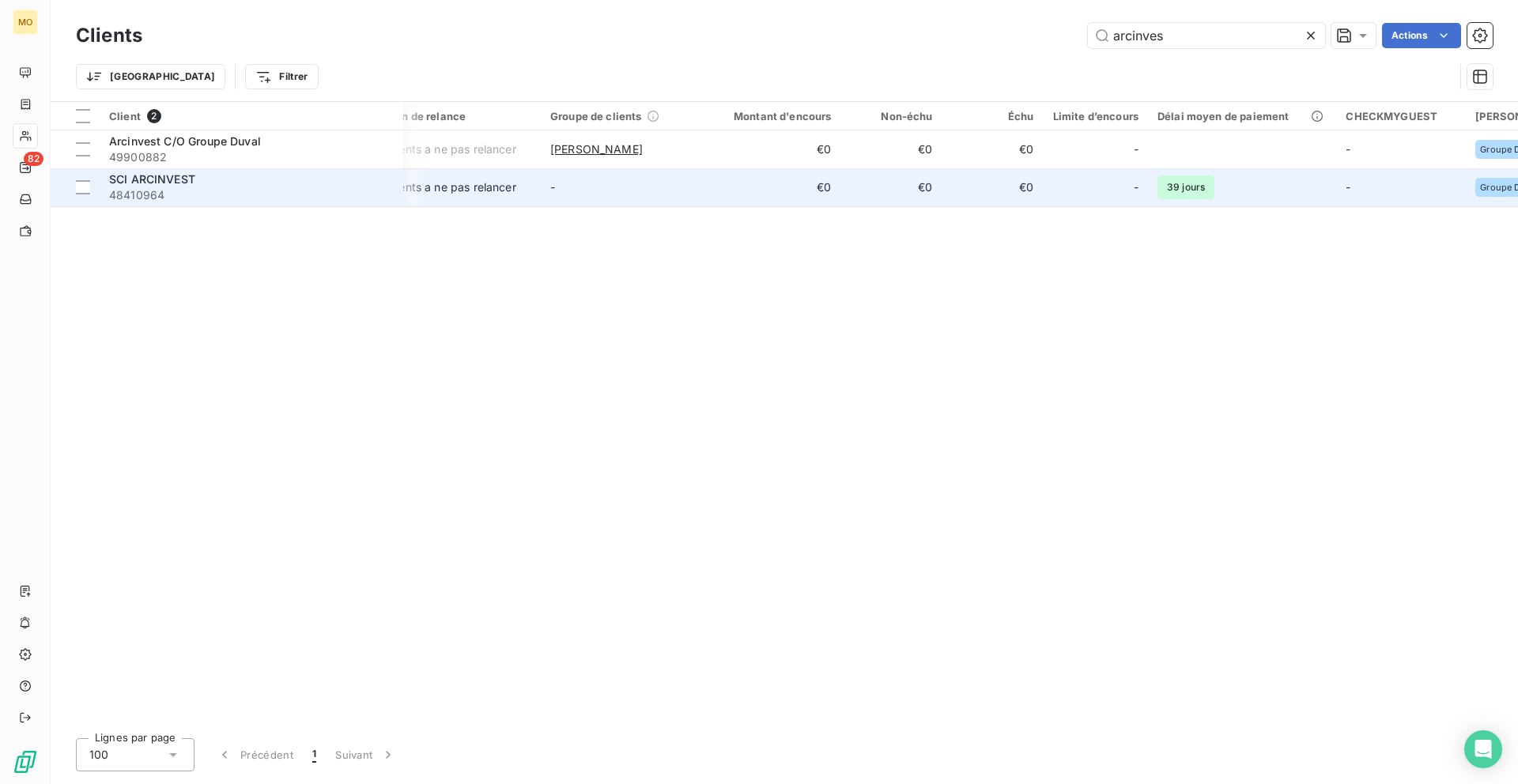
scroll to position [0, 28]
type input "arcinves"
click at [313, 196] on span "48410964" at bounding box center [252, 195] width 285 height 16
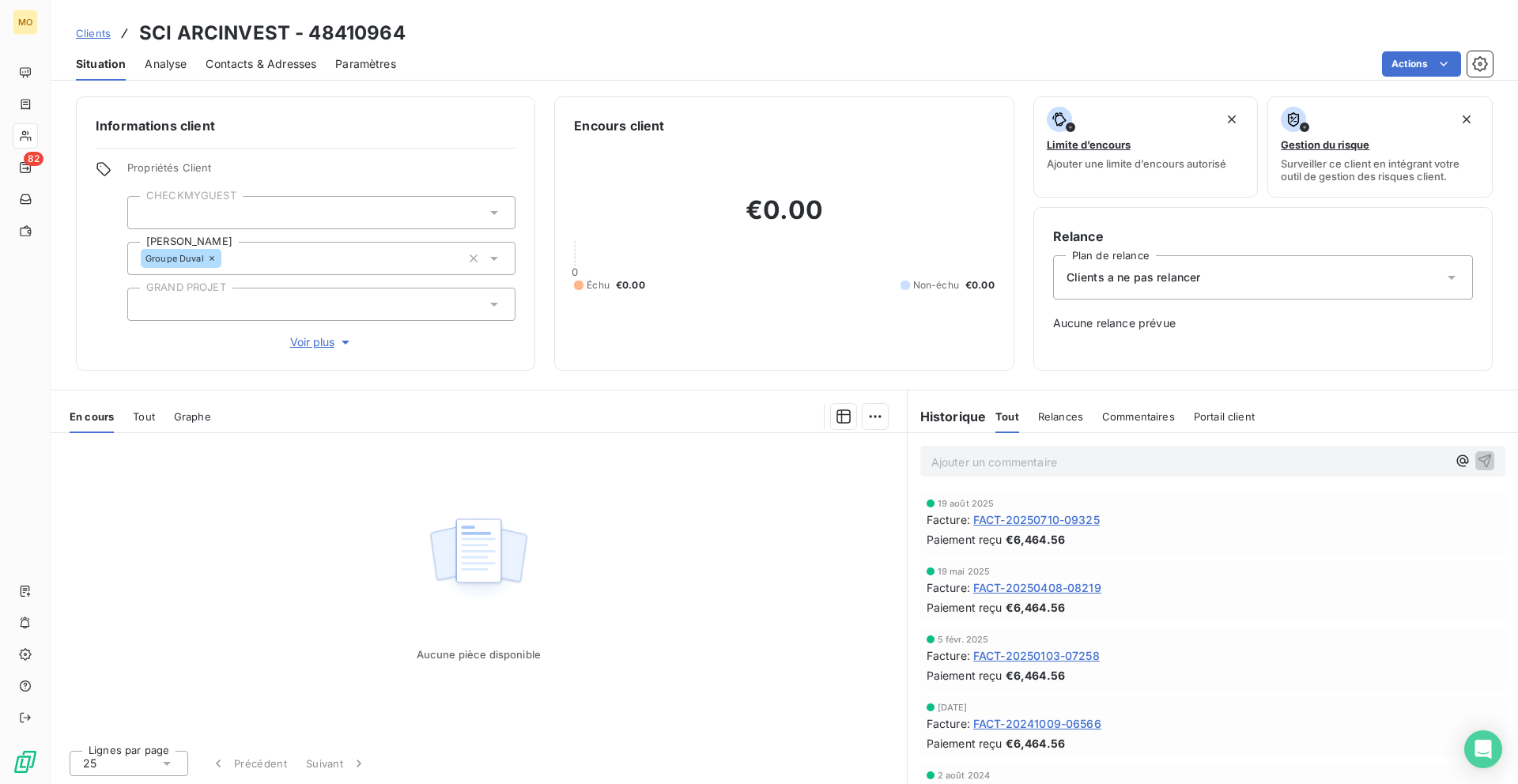
click at [283, 68] on span "Contacts & Adresses" at bounding box center [260, 64] width 111 height 16
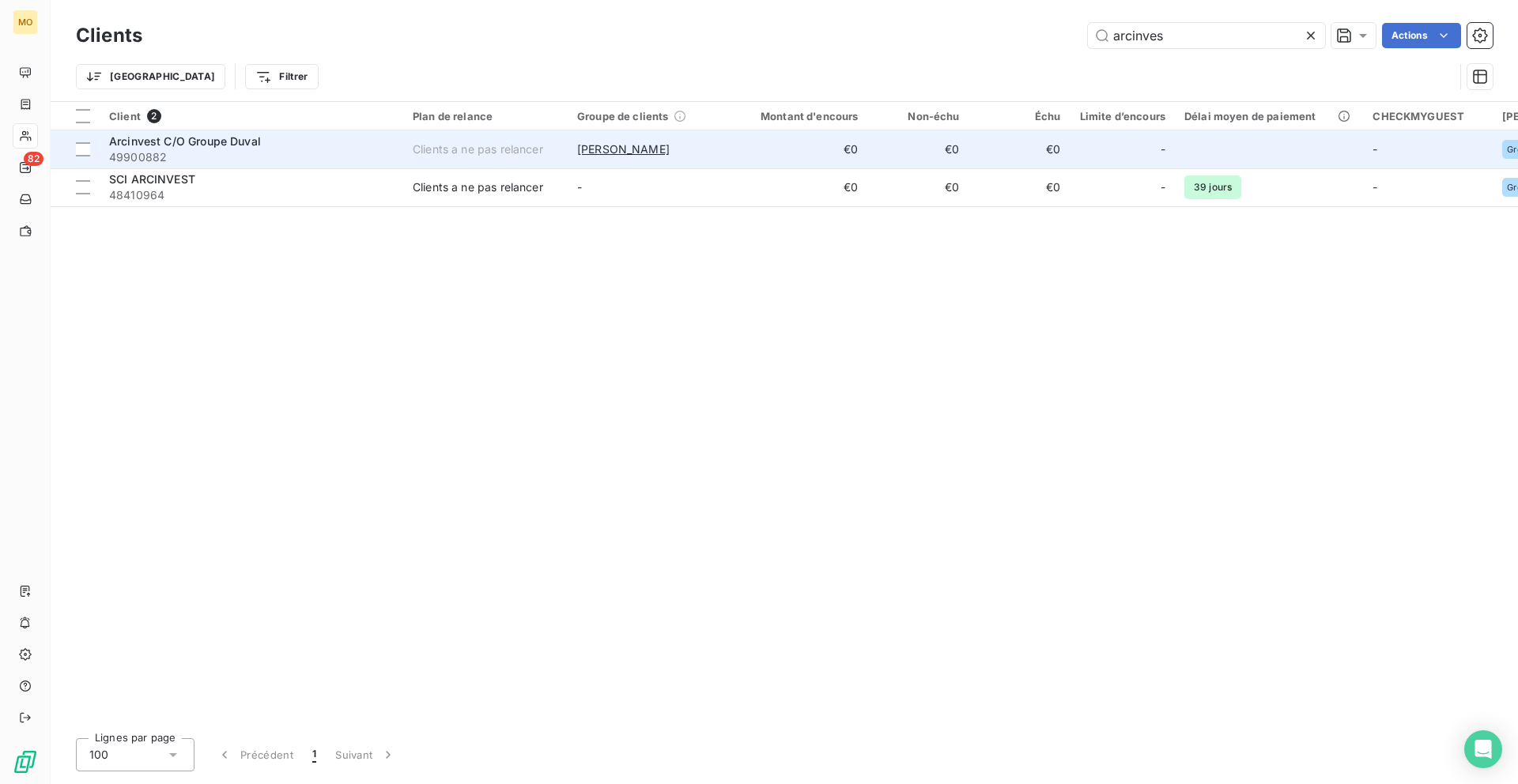
click at [295, 162] on span "49900882" at bounding box center [252, 157] width 285 height 16
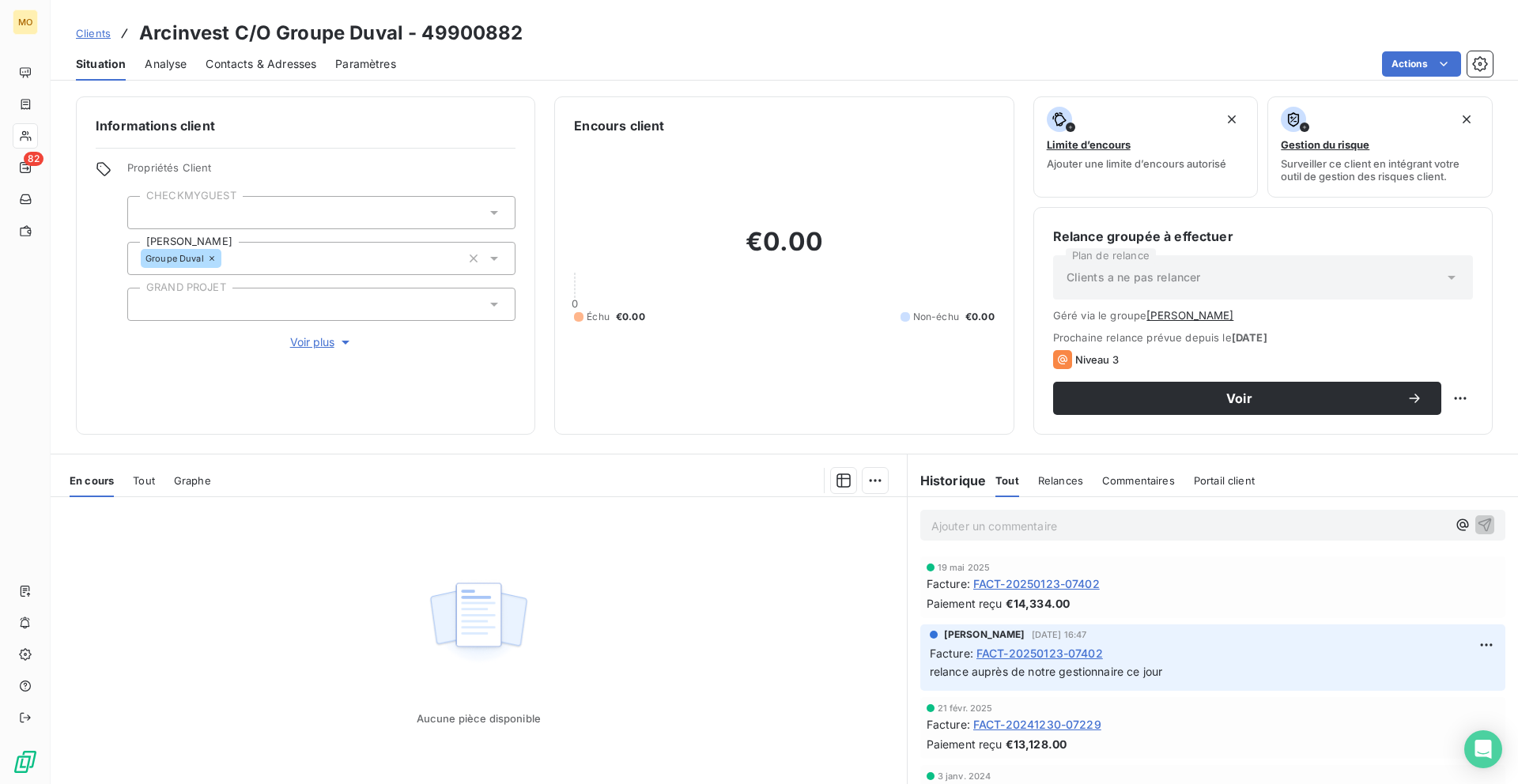
click at [275, 72] on div "Contacts & Adresses" at bounding box center [260, 64] width 111 height 33
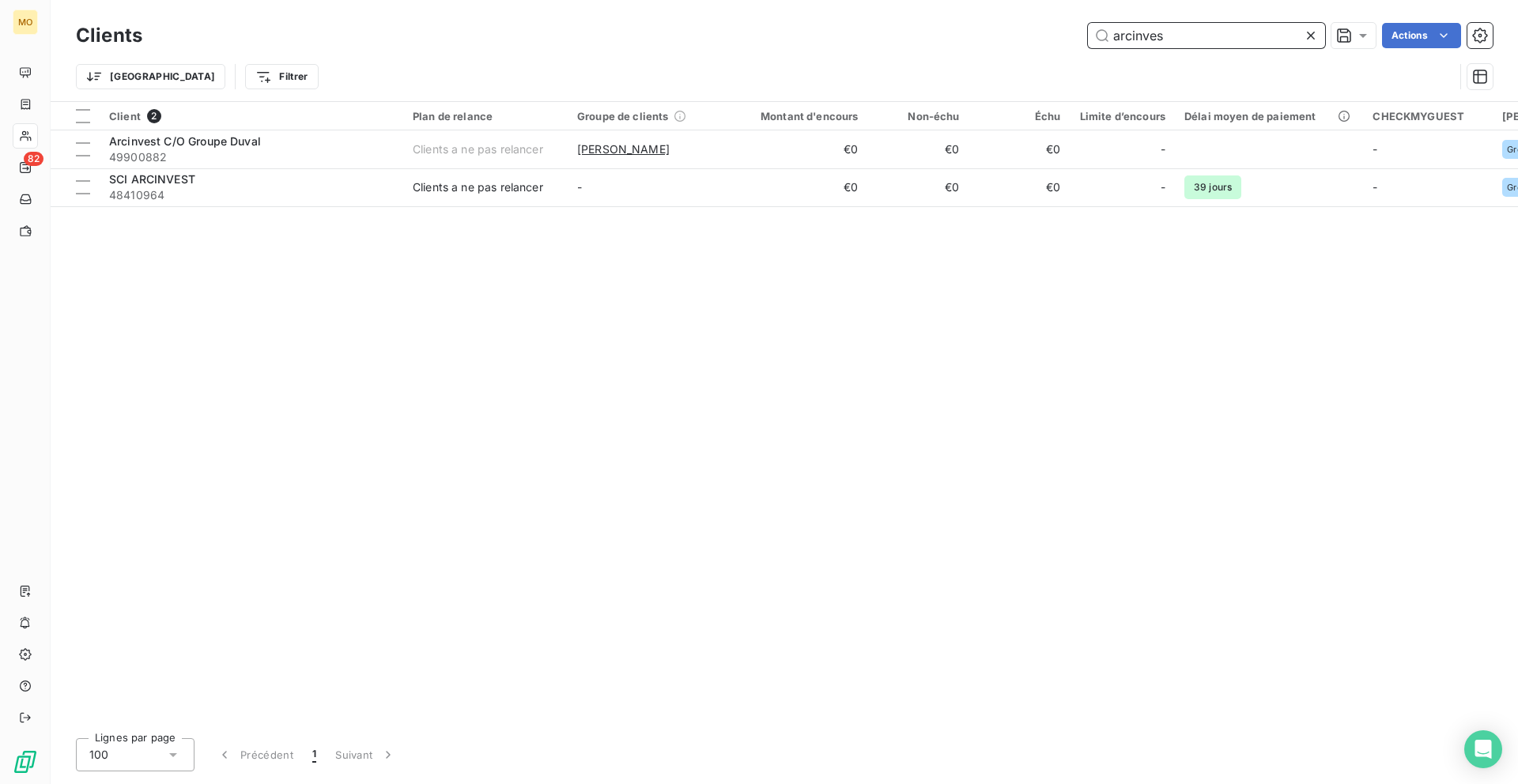
click at [1147, 45] on input "arcinves" at bounding box center [1207, 35] width 237 height 26
click at [1149, 35] on input "arcinves" at bounding box center [1207, 35] width 237 height 26
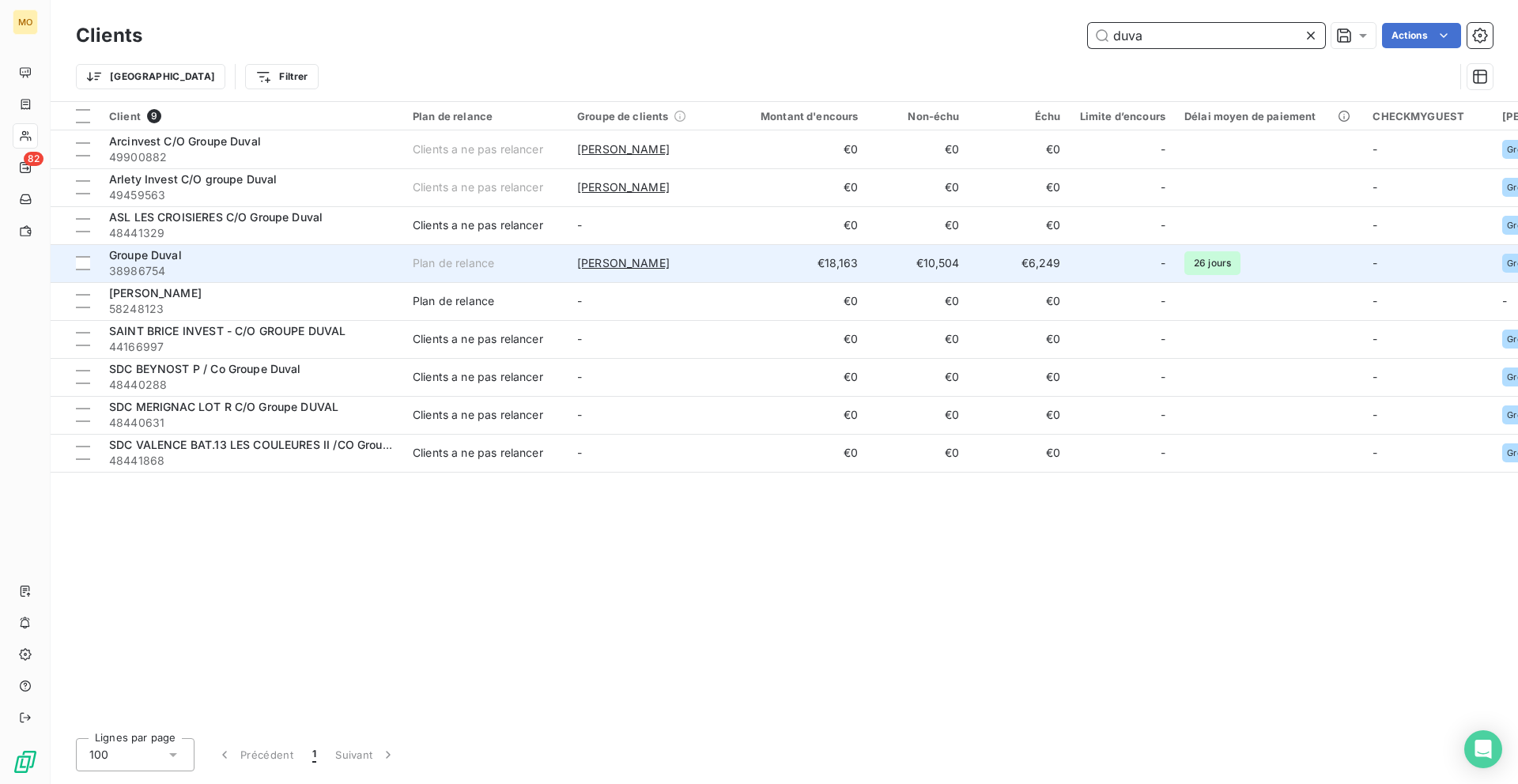
type input "duva"
click at [328, 256] on div "Groupe Duval" at bounding box center [252, 255] width 285 height 16
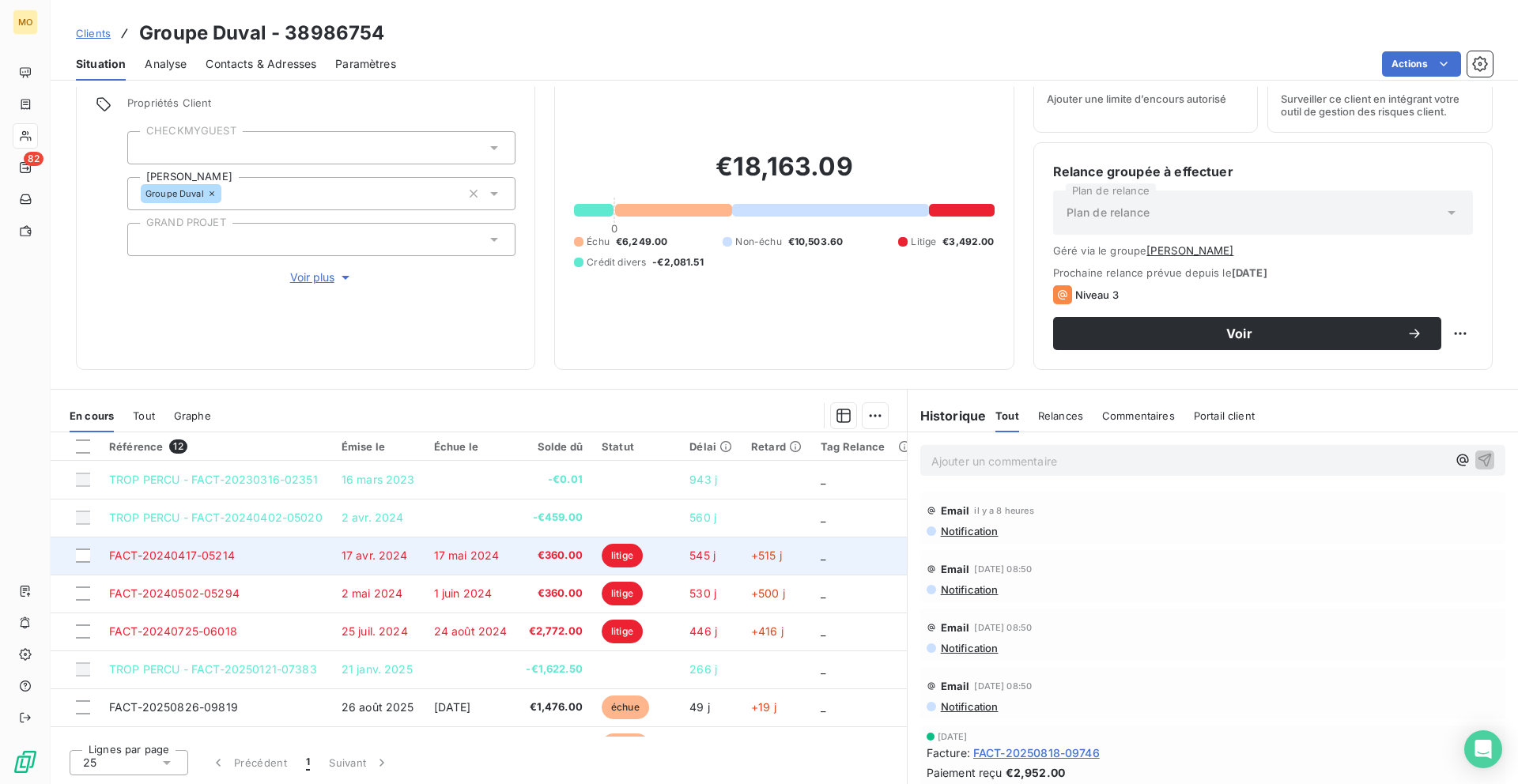
scroll to position [104, 0]
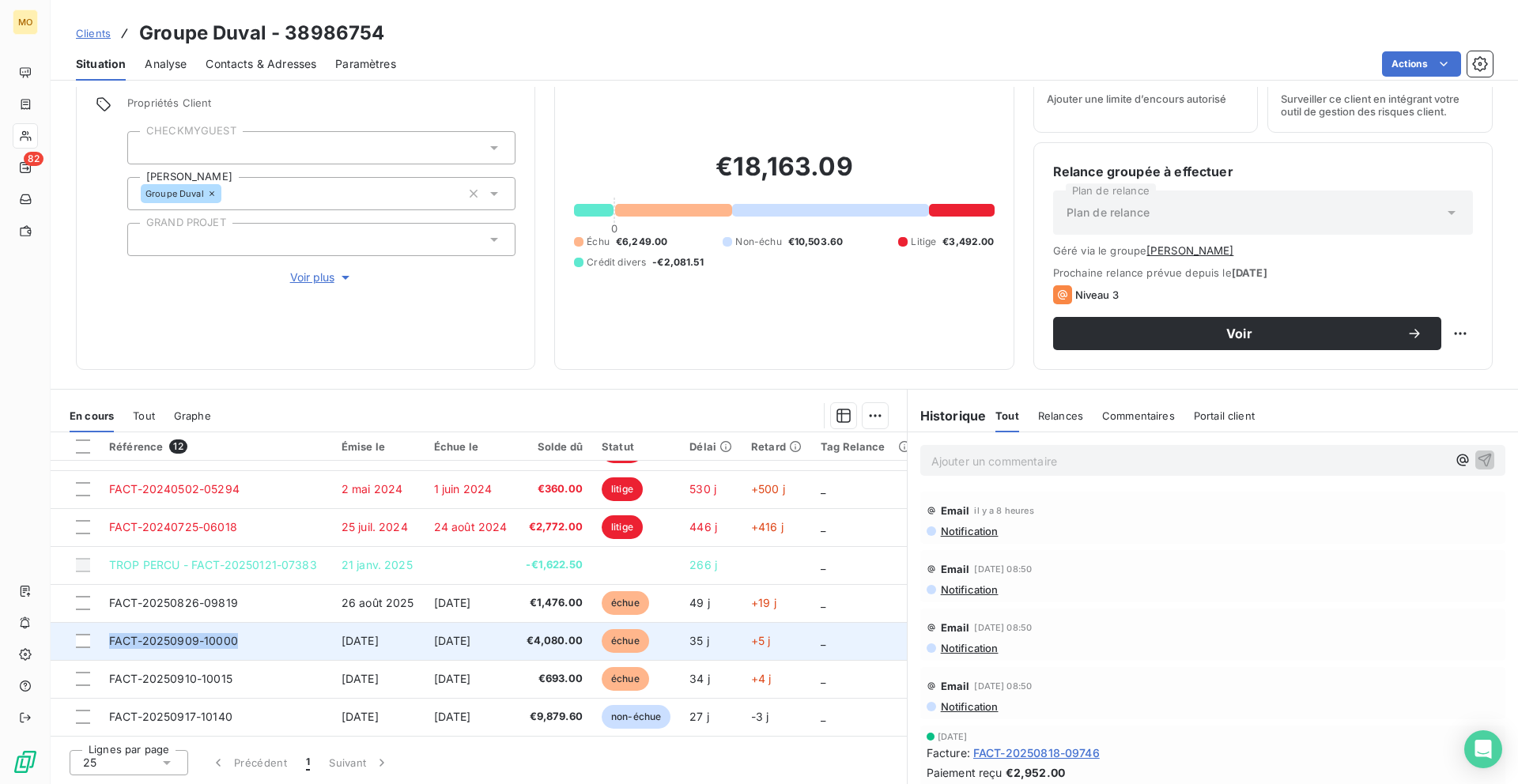
copy span "FACT-20250909-10000"
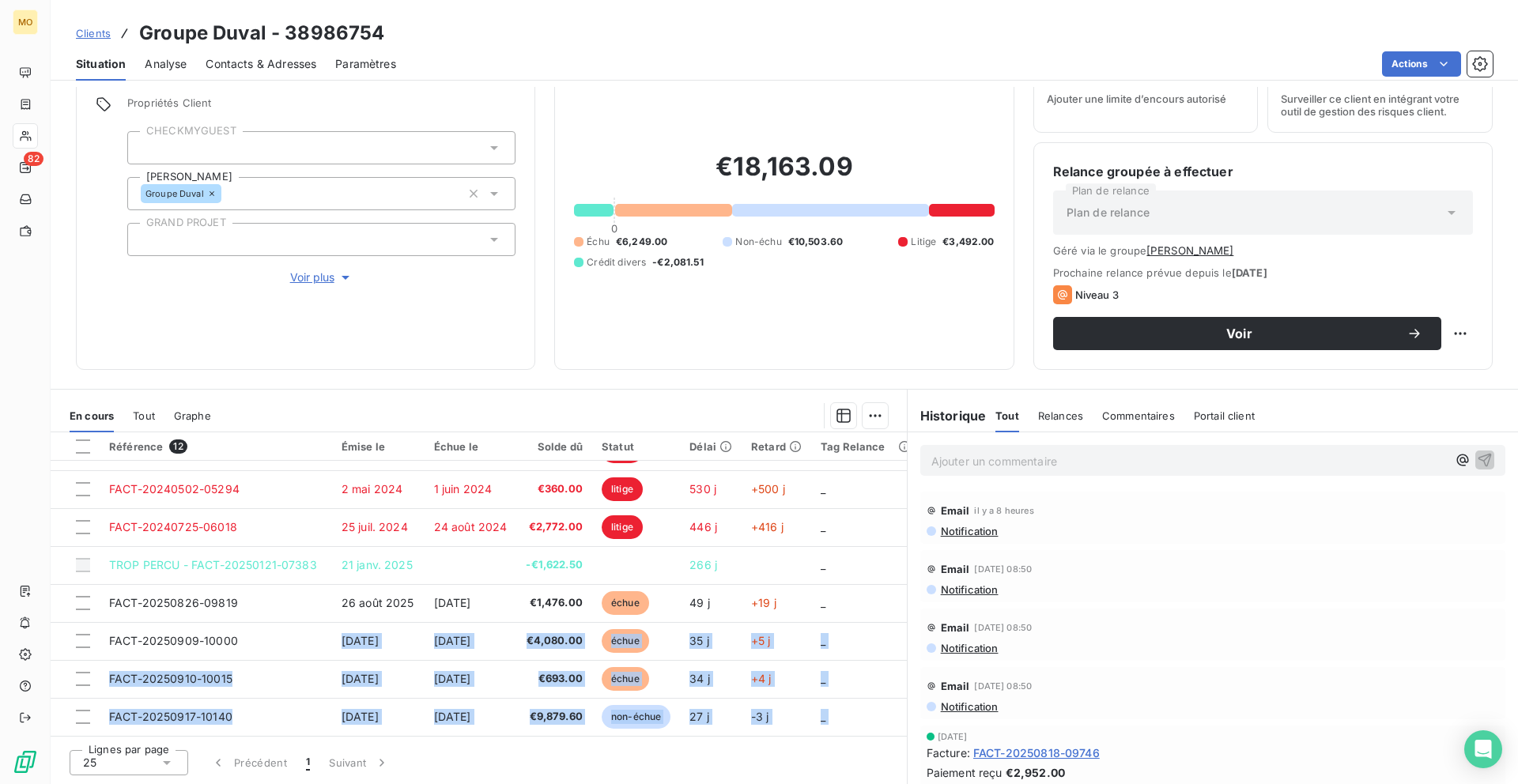
scroll to position [187, 0]
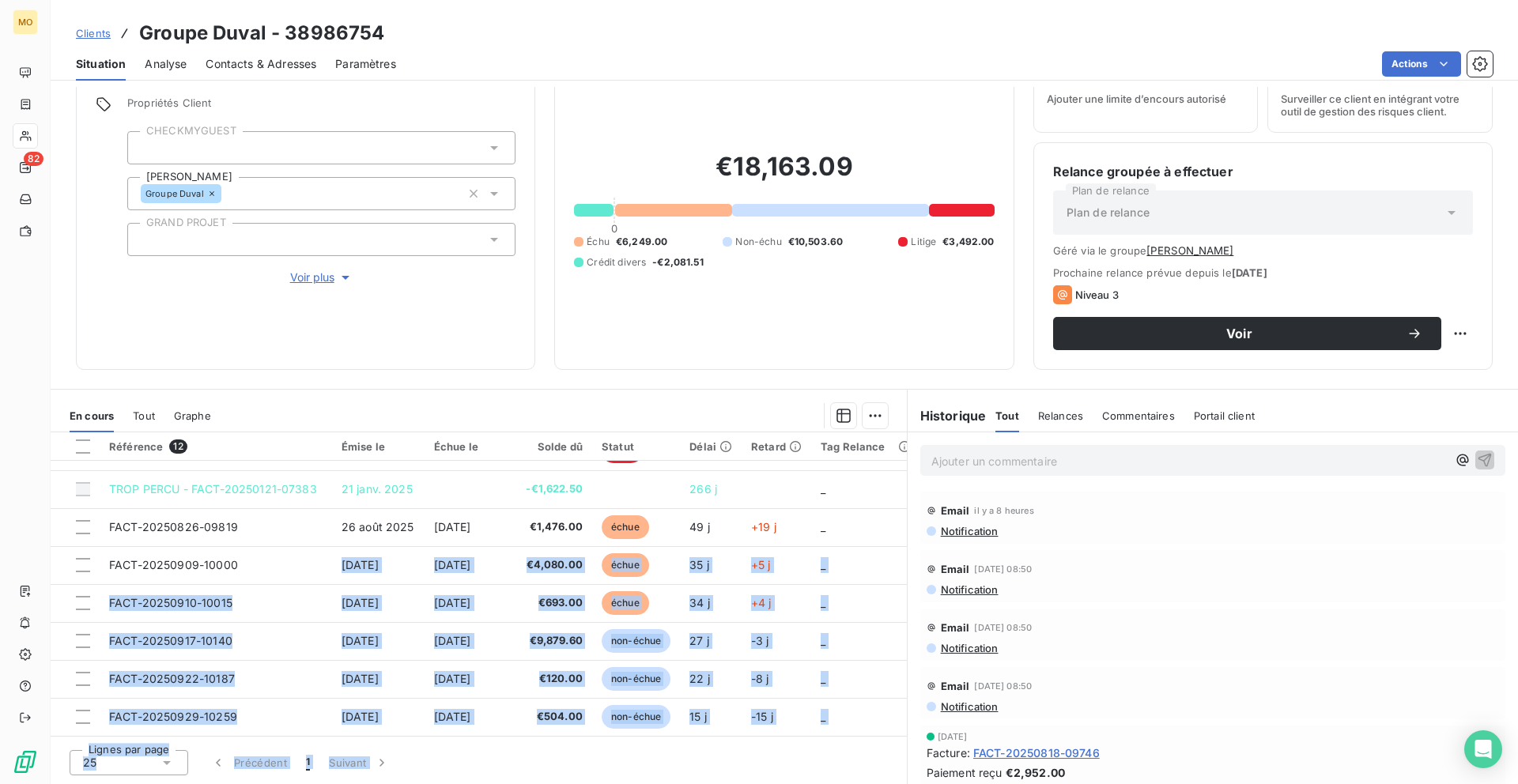
drag, startPoint x: 262, startPoint y: 644, endPoint x: 625, endPoint y: 783, distance: 388.7
click at [625, 783] on div "Référence 12 Émise le Échue le Solde dû Statut Délai Retard Tag Relance TROP PE…" at bounding box center [478, 607] width 856 height 352
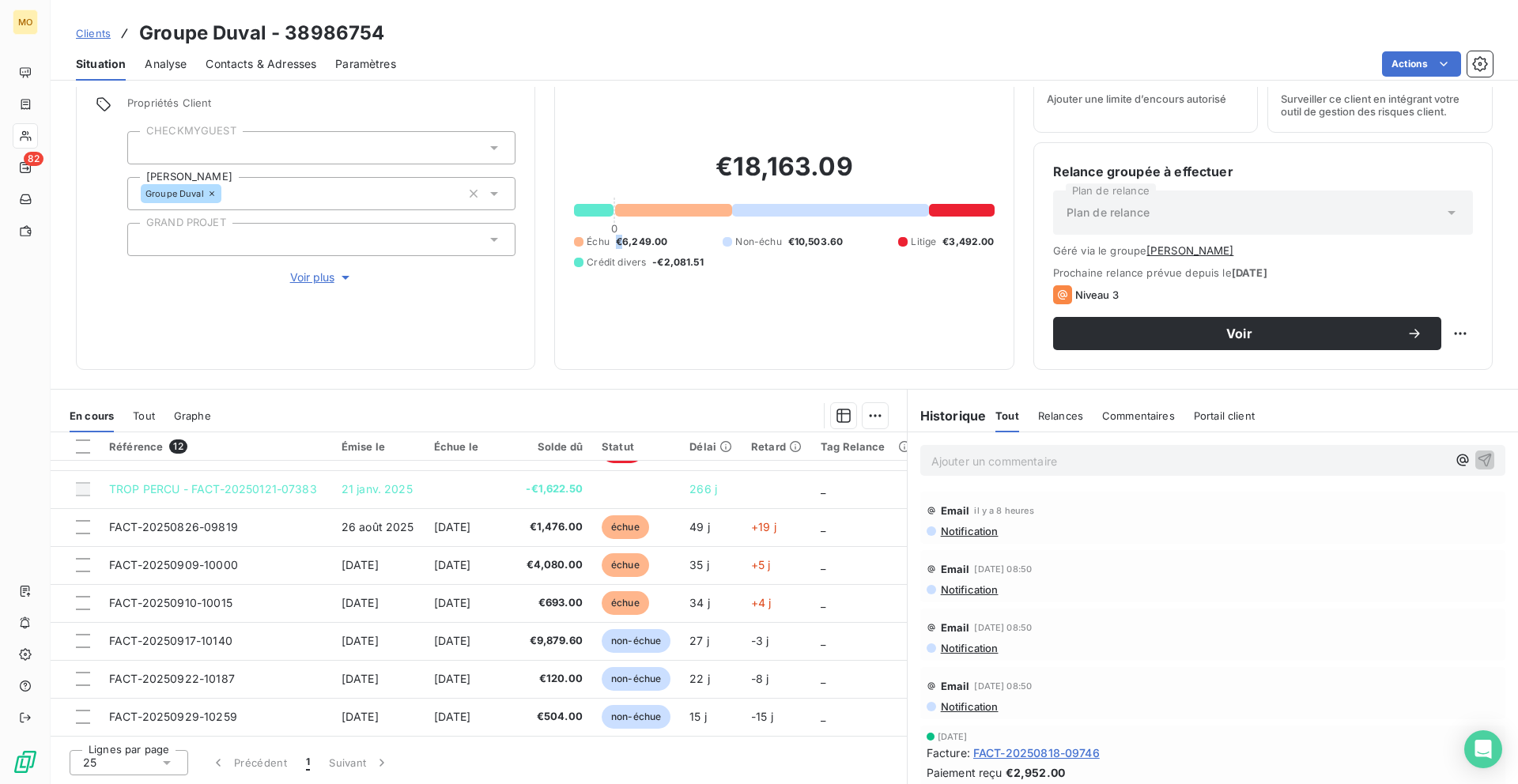
copy span "€"
drag, startPoint x: 620, startPoint y: 239, endPoint x: 634, endPoint y: 437, distance: 198.5
click at [634, 437] on div "Informations client Propriétés Client CHECKMYGUEST Duval Groupe Duval GRAND PRO…" at bounding box center [783, 436] width 1467 height 697
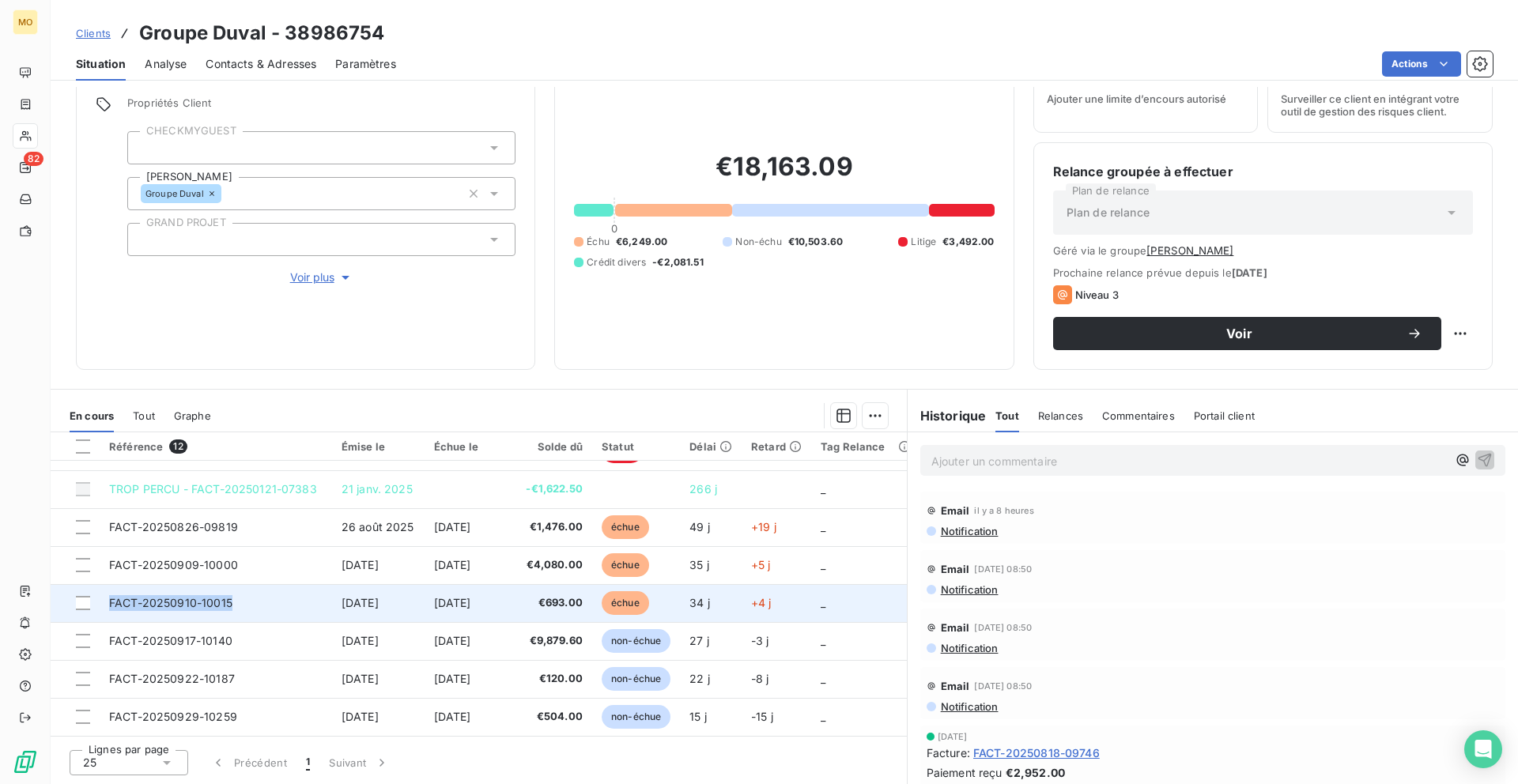
copy span "FACT-20250910-10015"
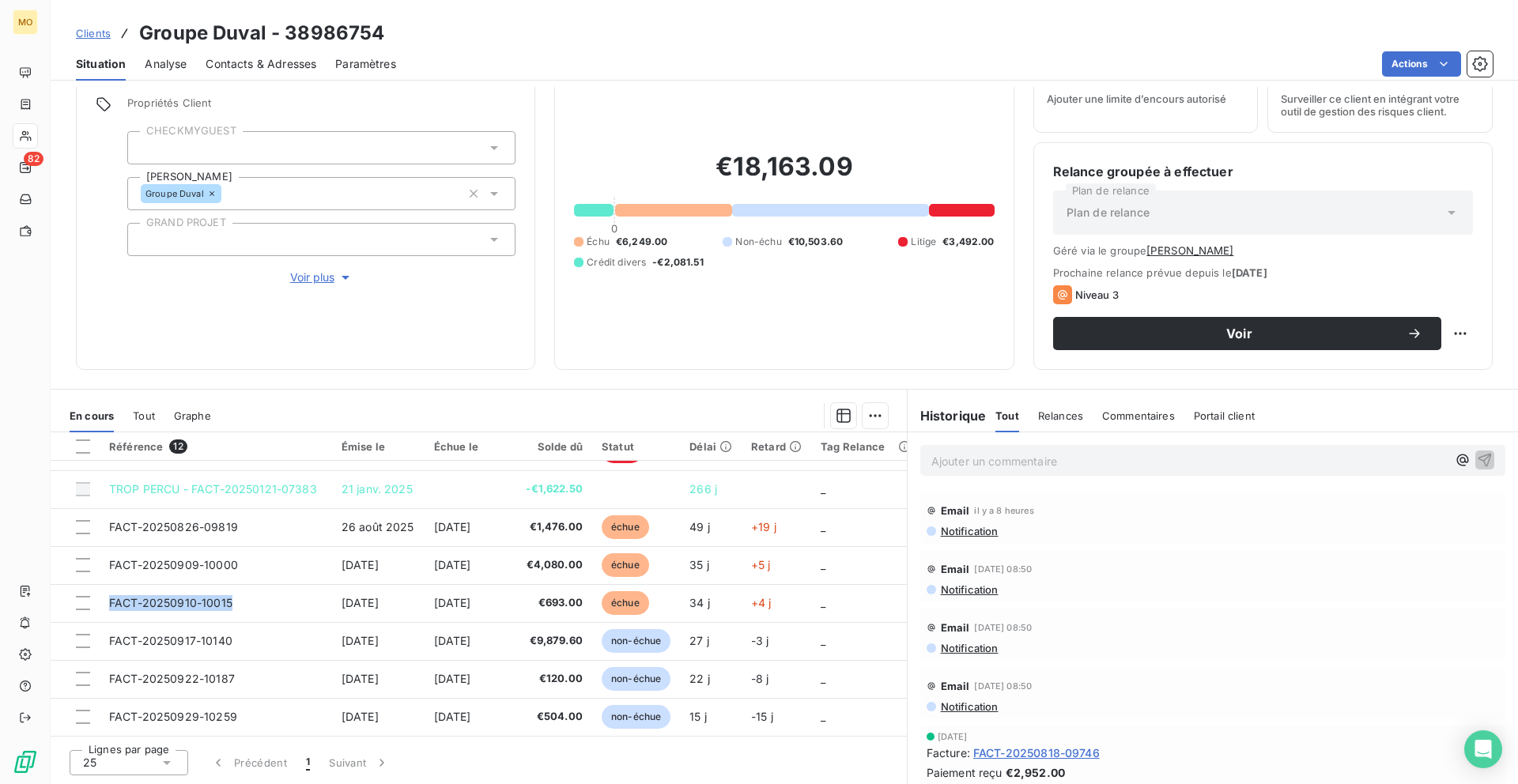
drag, startPoint x: 244, startPoint y: 594, endPoint x: 456, endPoint y: 734, distance: 254.1
click at [456, 734] on div "Référence 12 Émise le Échue le Solde dû Statut Délai Retard Tag Relance TROP PE…" at bounding box center [478, 584] width 856 height 305
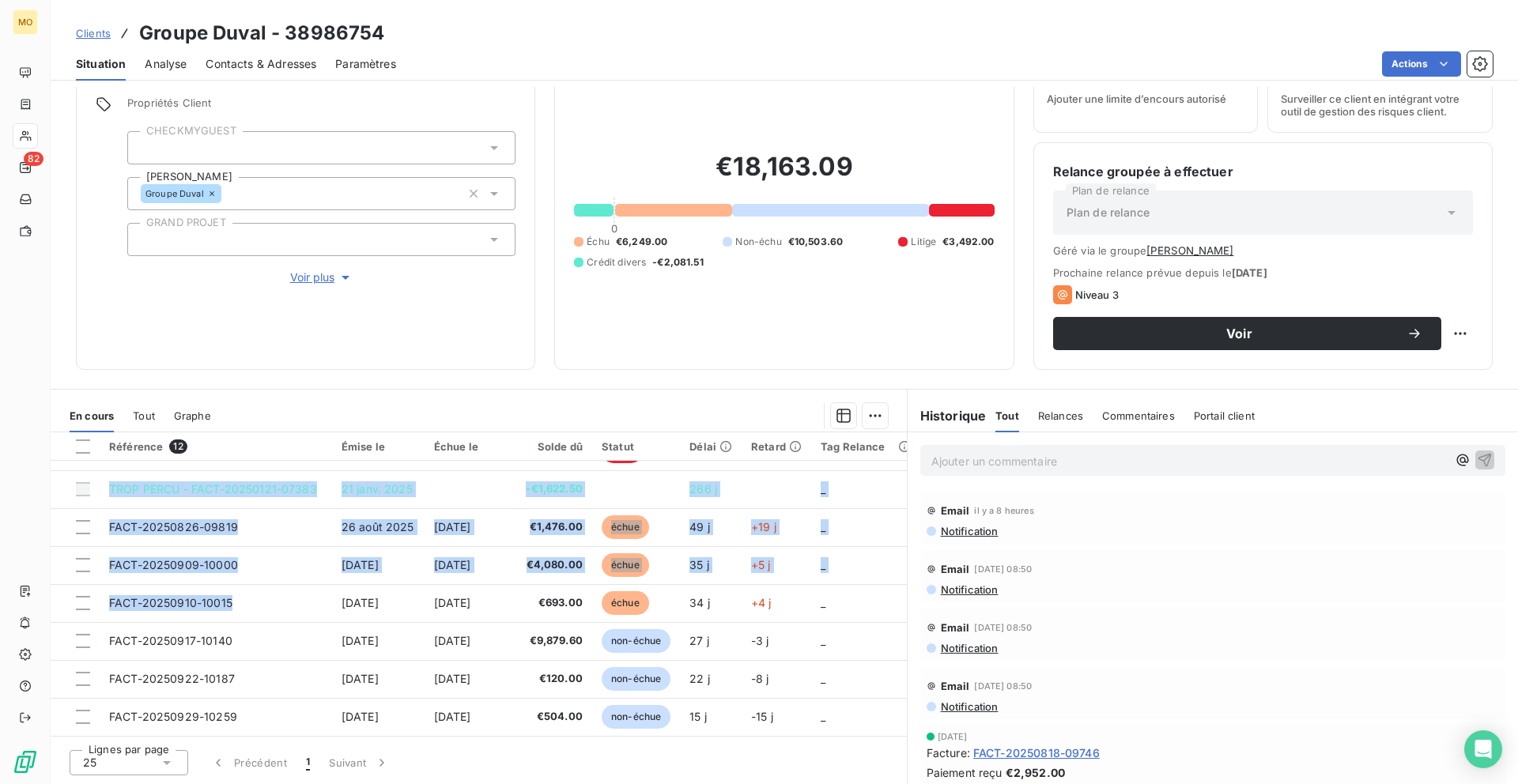
click at [536, 297] on div "Informations client Propriétés Client CHECKMYGUEST Duval Groupe Duval GRAND PRO…" at bounding box center [783, 200] width 1467 height 338
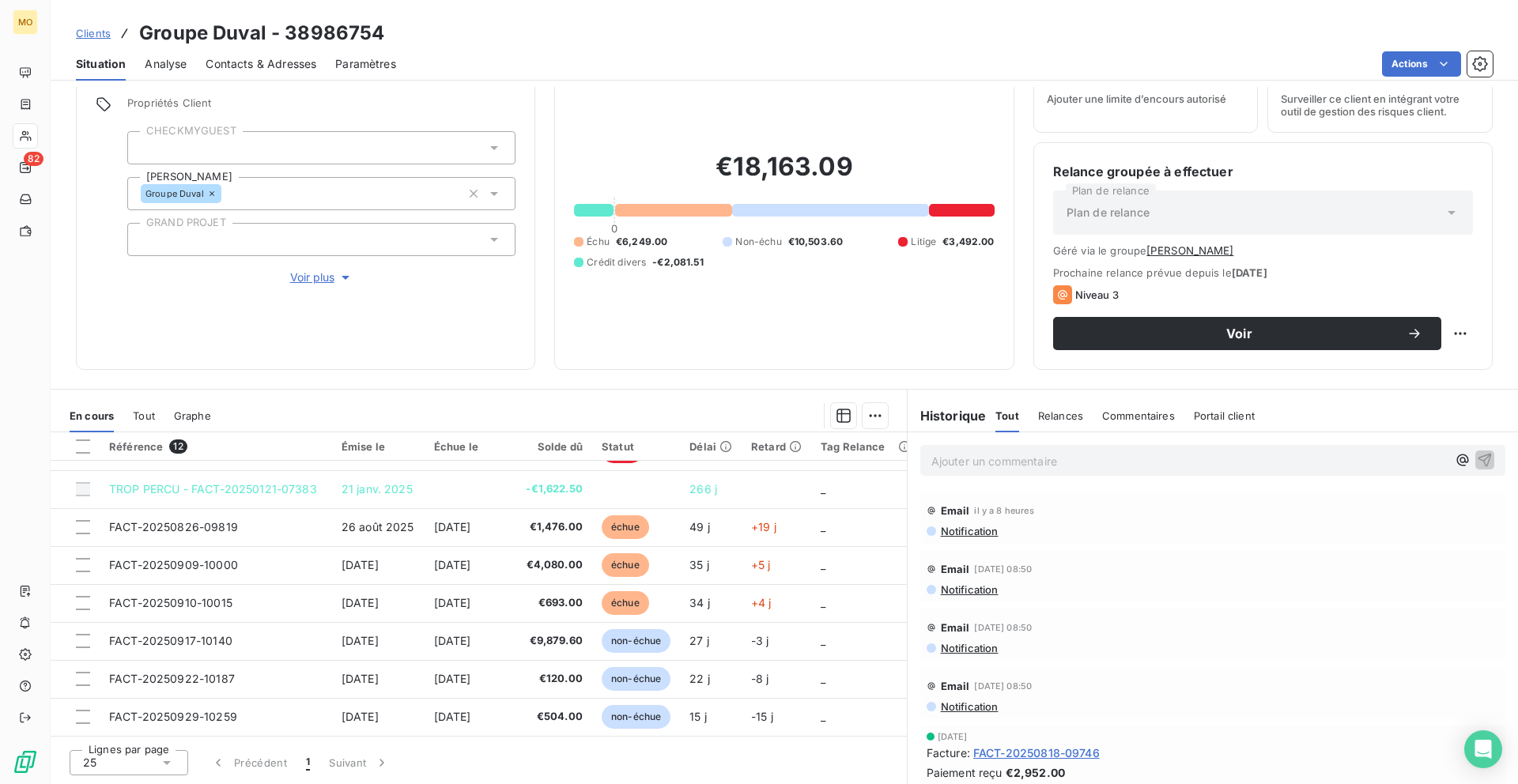
click at [536, 297] on div "Informations client Propriétés Client CHECKMYGUEST Duval Groupe Duval GRAND PRO…" at bounding box center [783, 200] width 1467 height 338
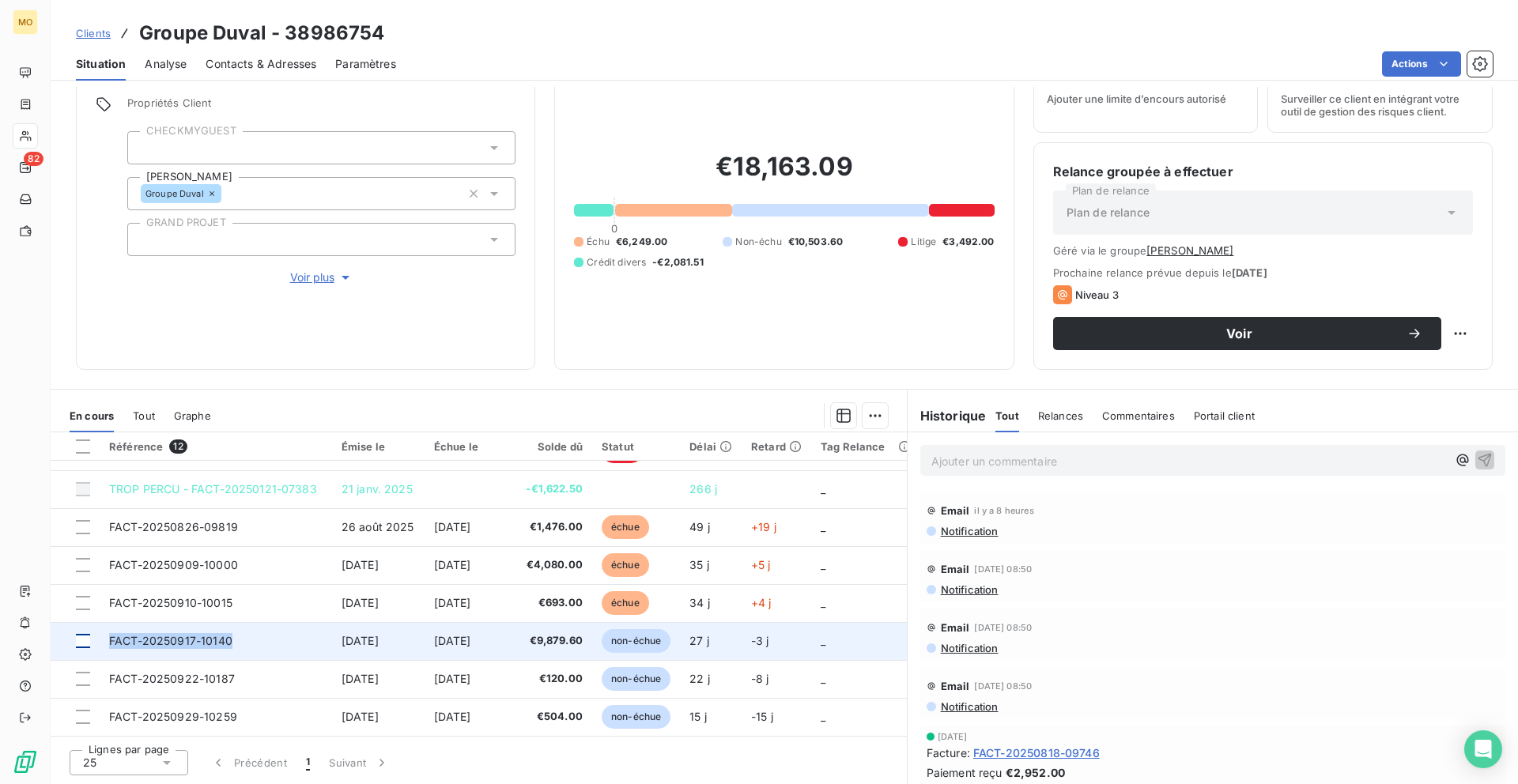
copy tr "FACT-20250917-10140"
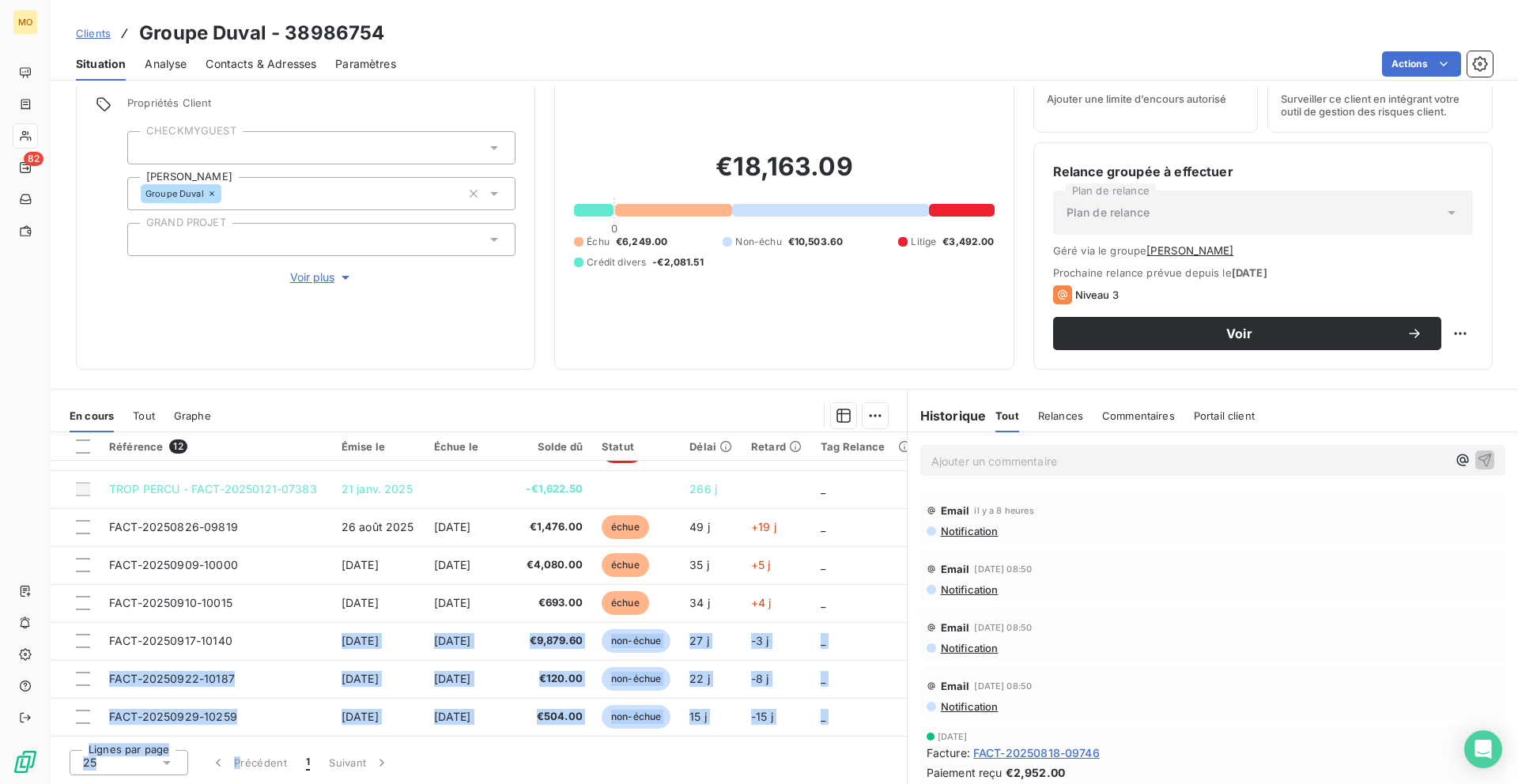
click at [240, 758] on div "Référence 12 Émise le Échue le Solde dû Statut Délai Retard Tag Relance TROP PE…" at bounding box center [478, 607] width 856 height 352
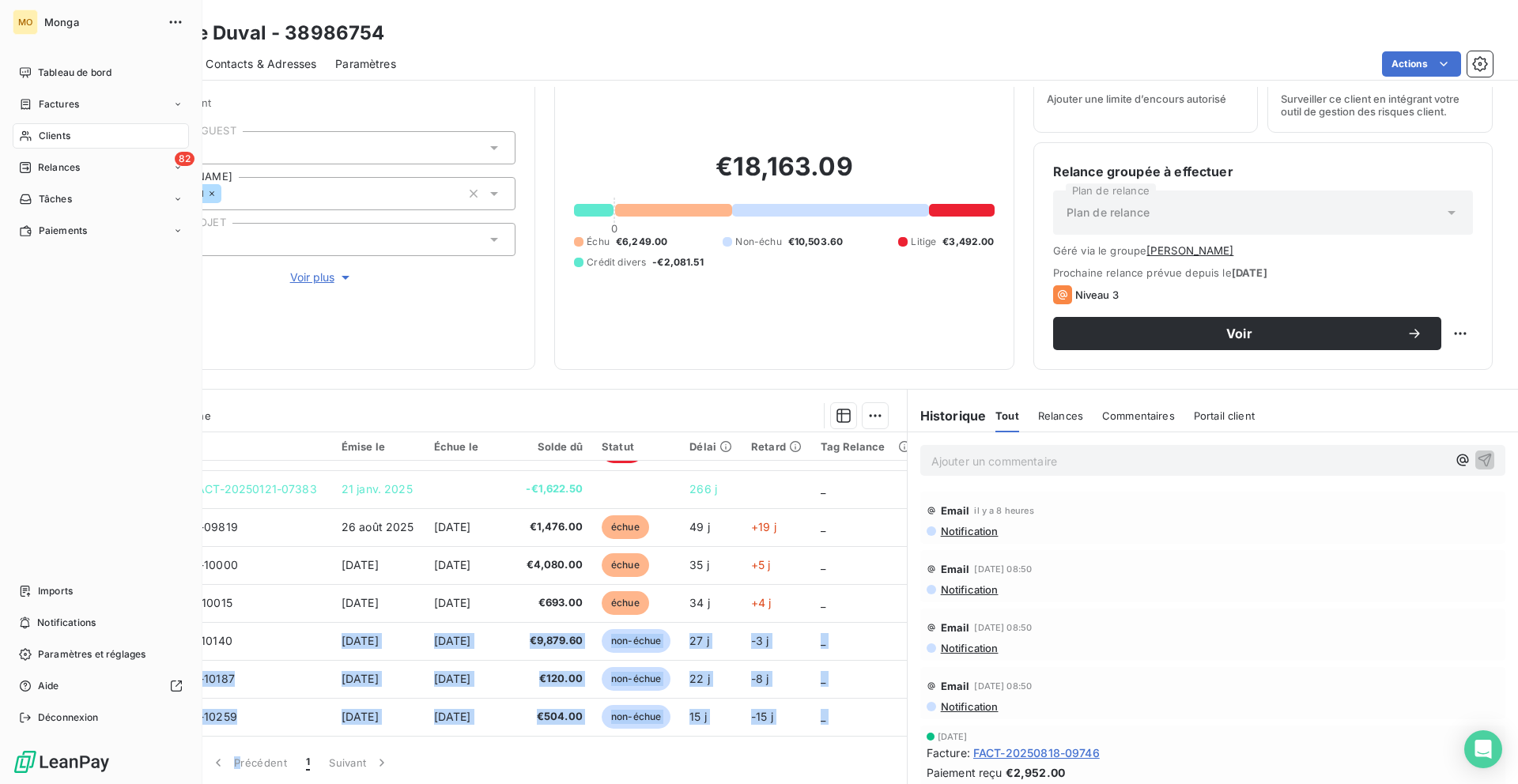
click at [32, 133] on div "Clients" at bounding box center [101, 136] width 177 height 26
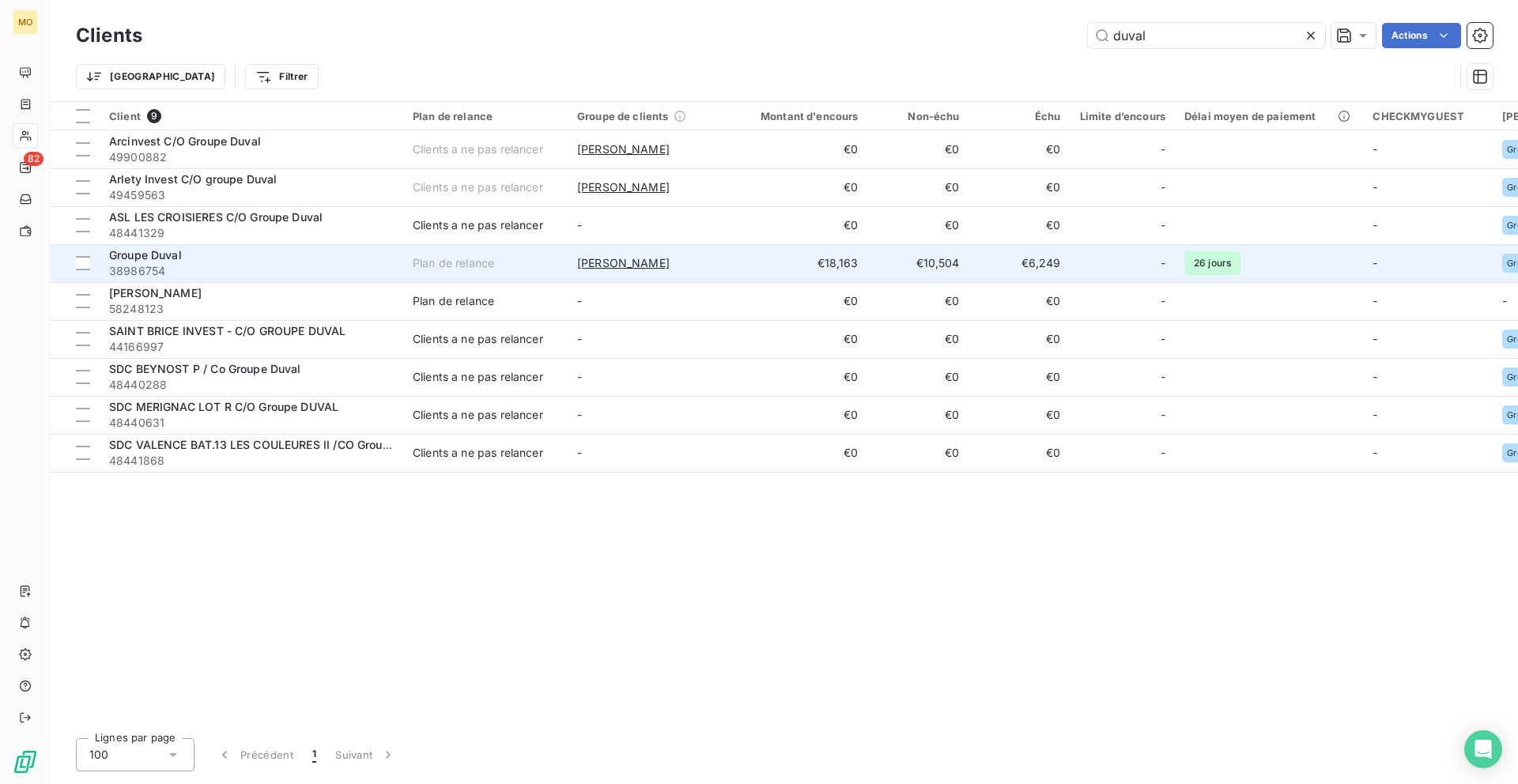
type input "duval"
click at [754, 258] on td "€18,163" at bounding box center [799, 263] width 136 height 38
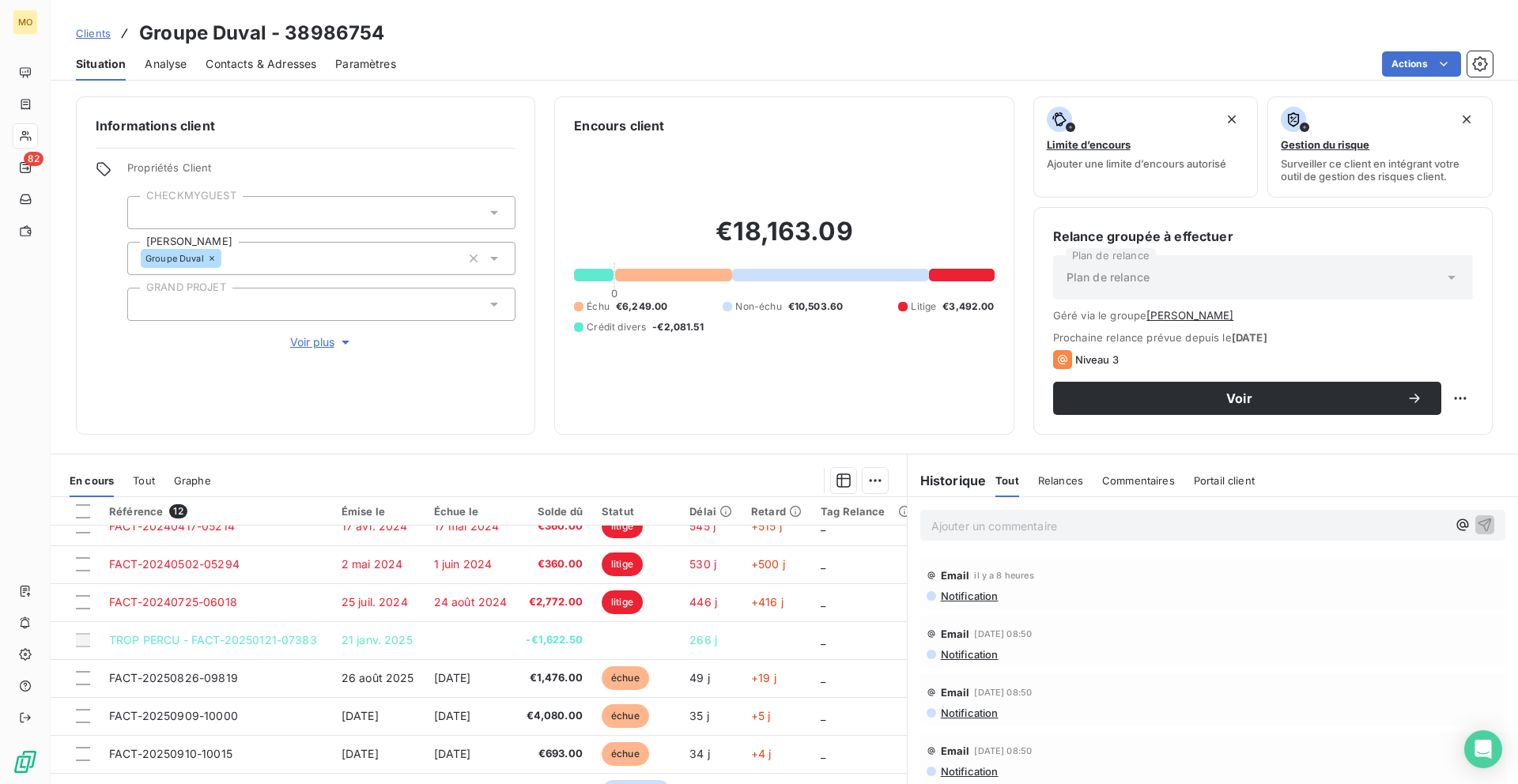
scroll to position [187, 0]
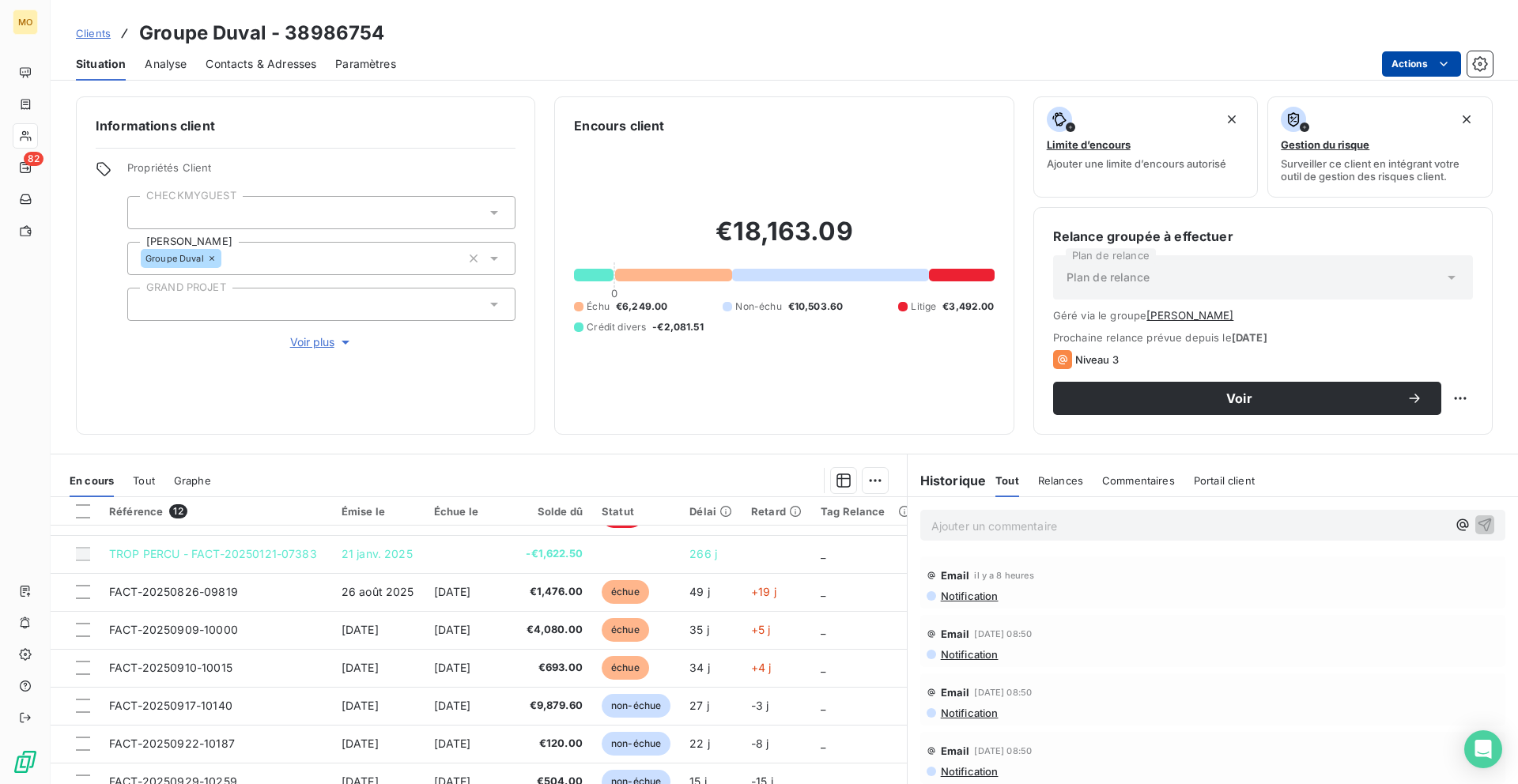
click at [1411, 59] on html "MO 82 Clients Groupe Duval - 38986754 Situation Analyse Contacts & Adresses Par…" at bounding box center [759, 392] width 1518 height 784
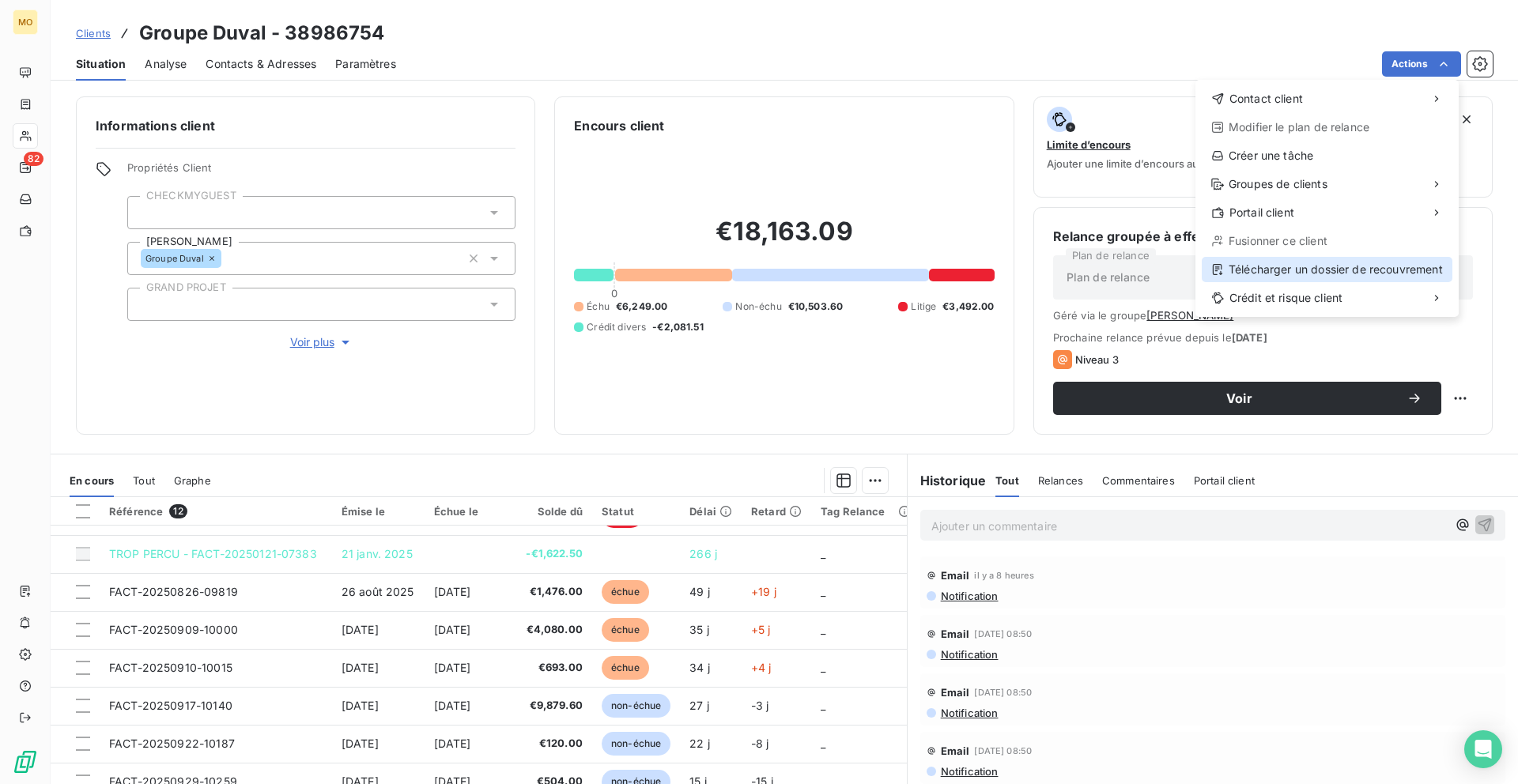
click at [1290, 266] on div "Télécharger un dossier de recouvrement" at bounding box center [1327, 270] width 251 height 26
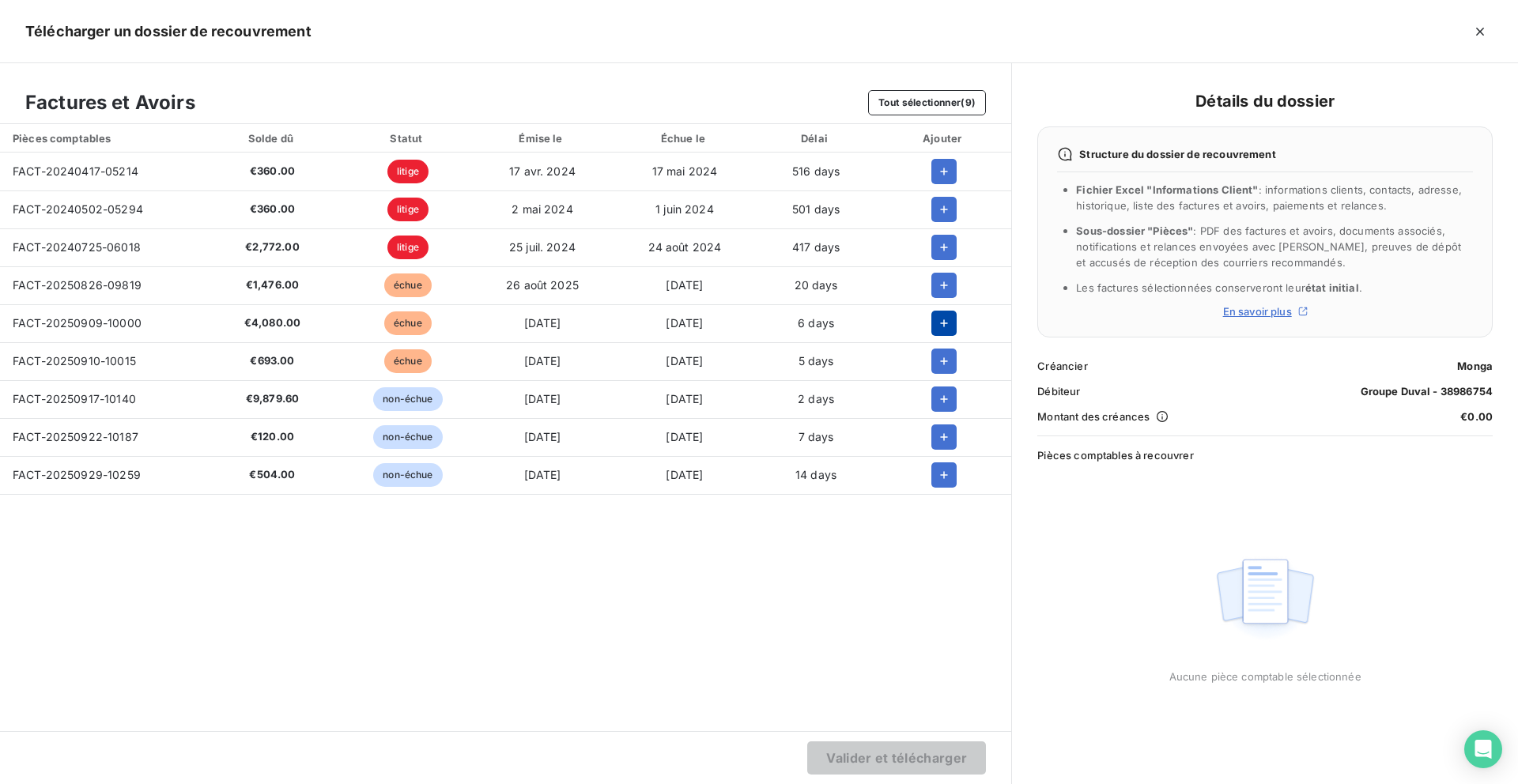
click at [946, 333] on button "button" at bounding box center [944, 323] width 26 height 26
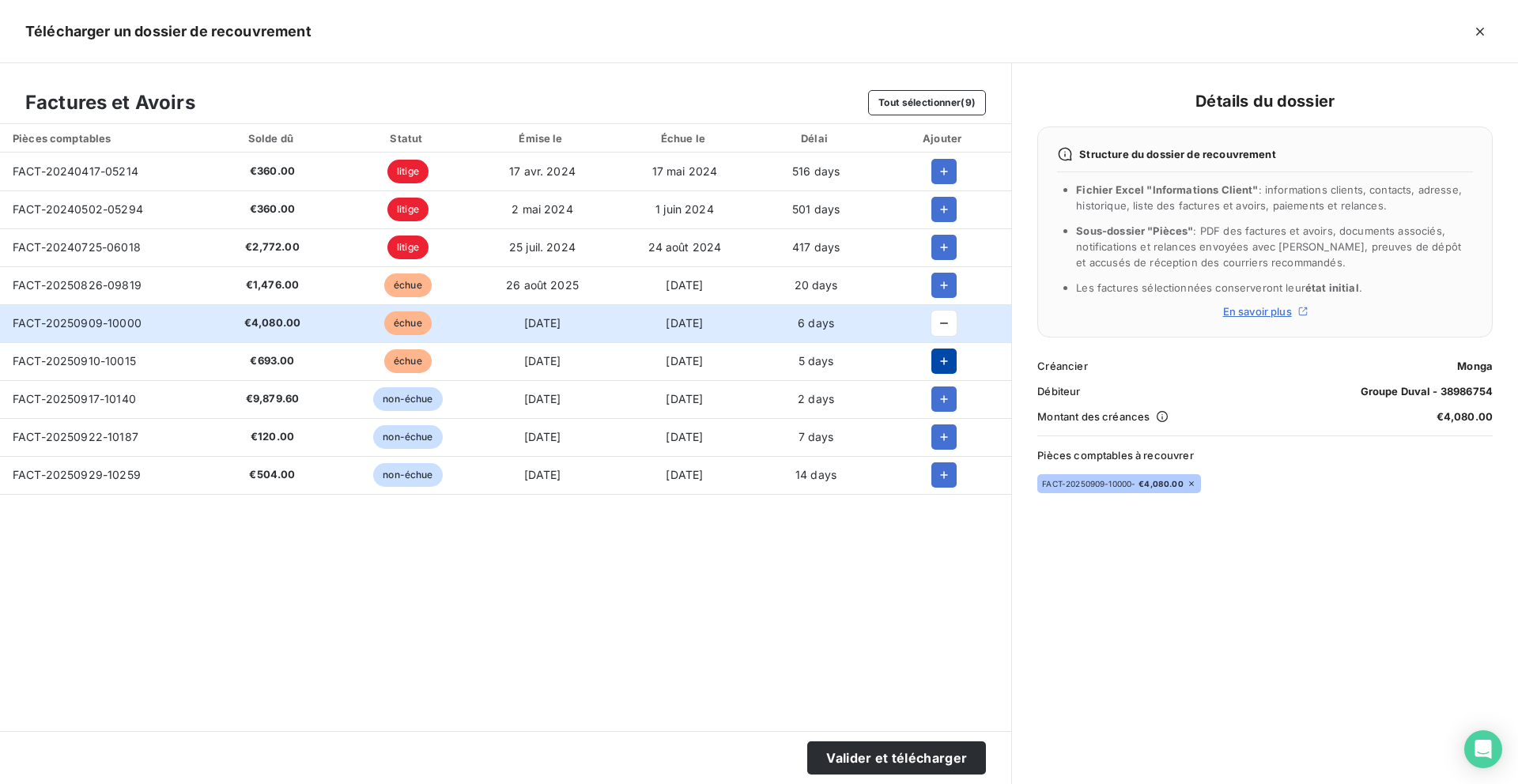
click at [941, 369] on button "button" at bounding box center [944, 361] width 26 height 26
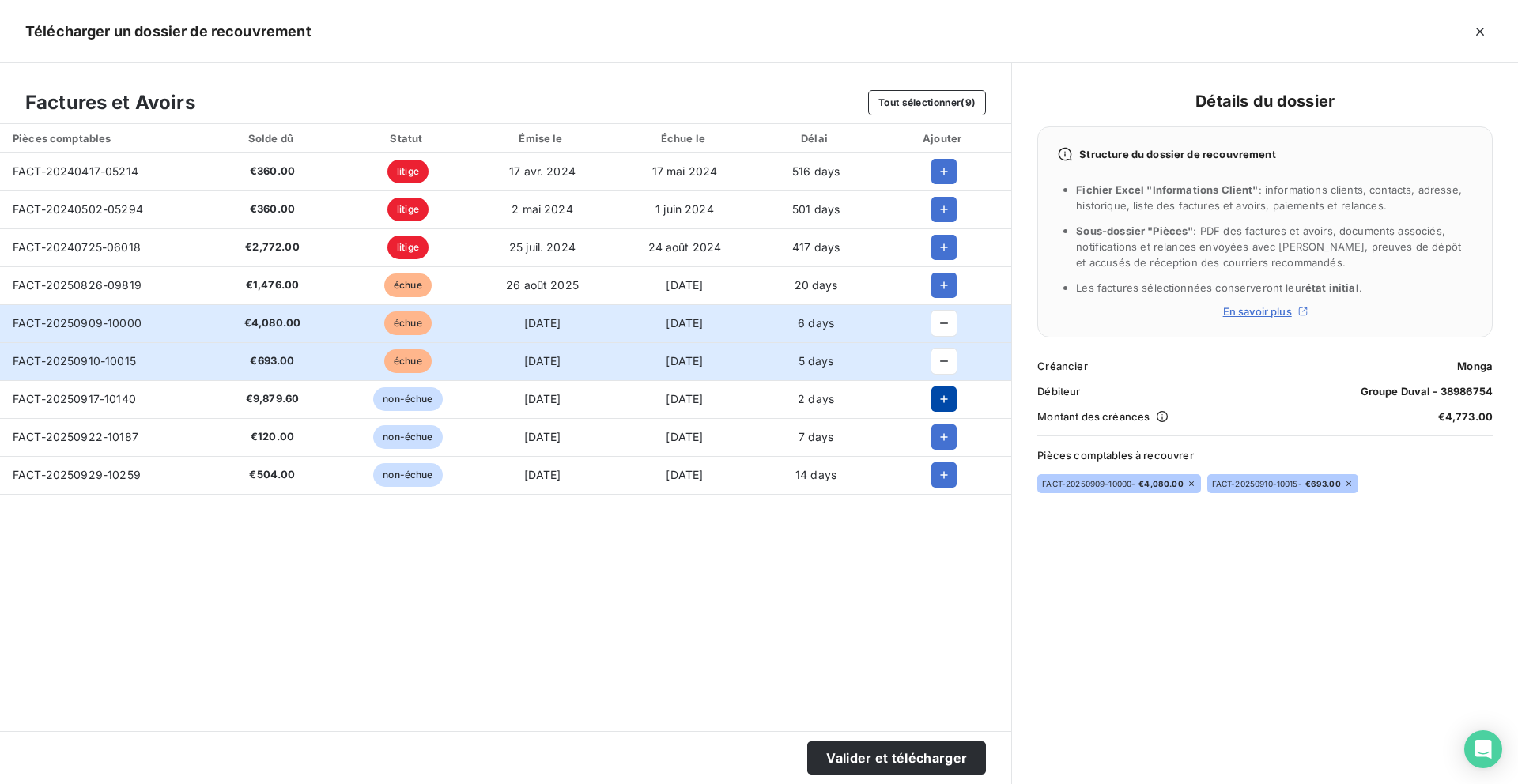
click at [942, 397] on icon "button" at bounding box center [944, 399] width 16 height 16
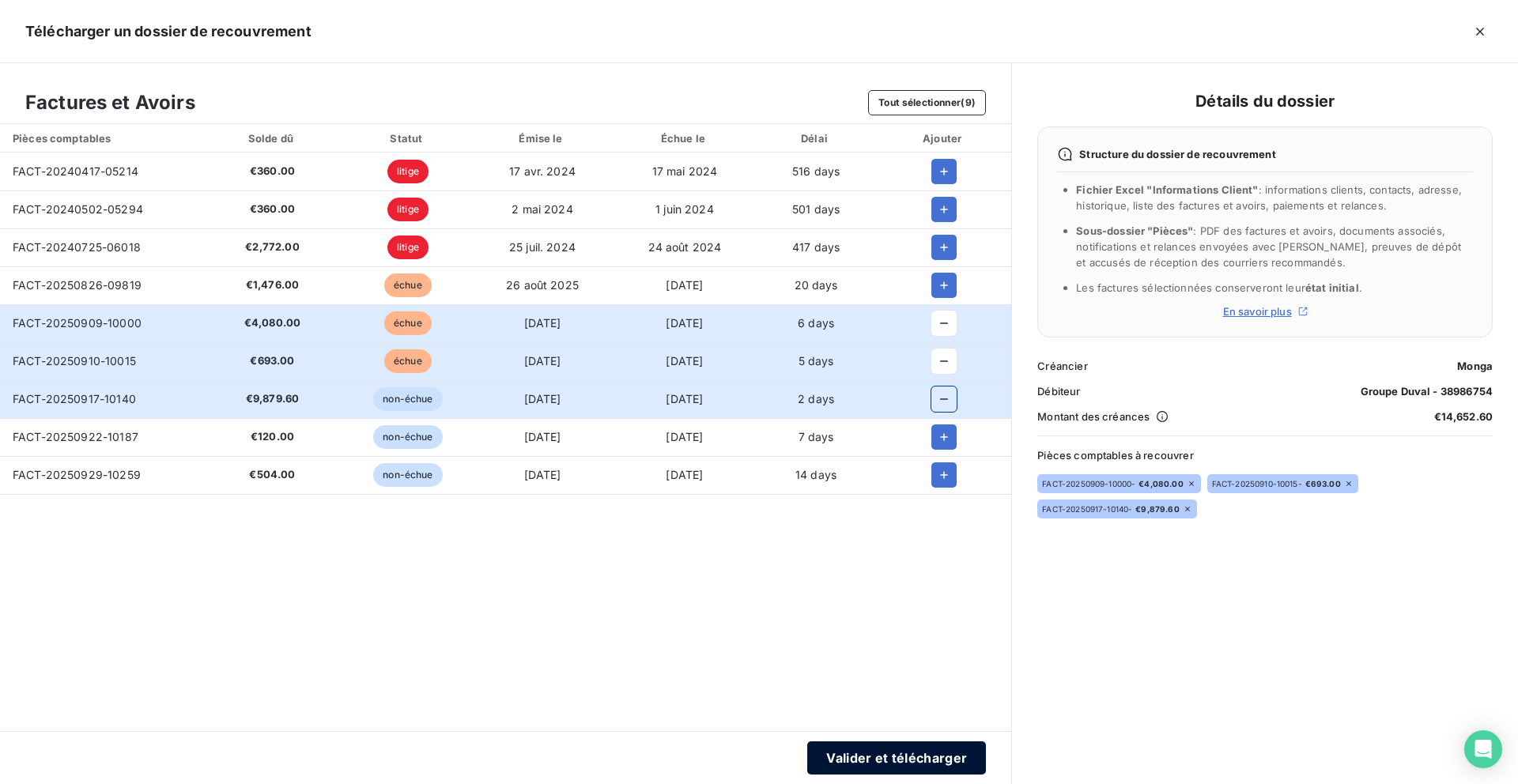
click at [862, 758] on button "Valider et télécharger" at bounding box center [896, 757] width 178 height 33
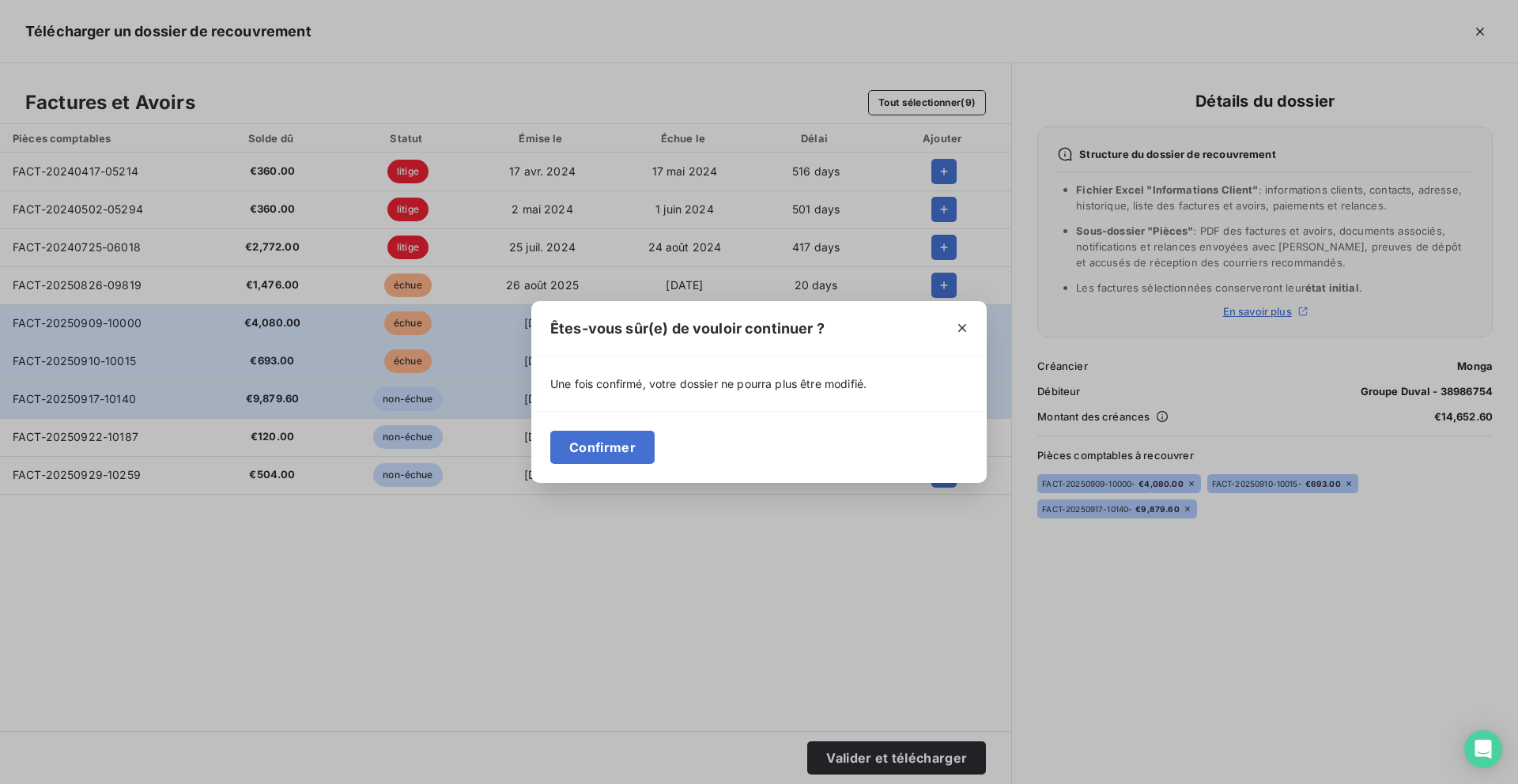
click at [629, 466] on div "Confirmer" at bounding box center [759, 447] width 456 height 72
click at [628, 448] on button "Confirmer" at bounding box center [603, 447] width 104 height 33
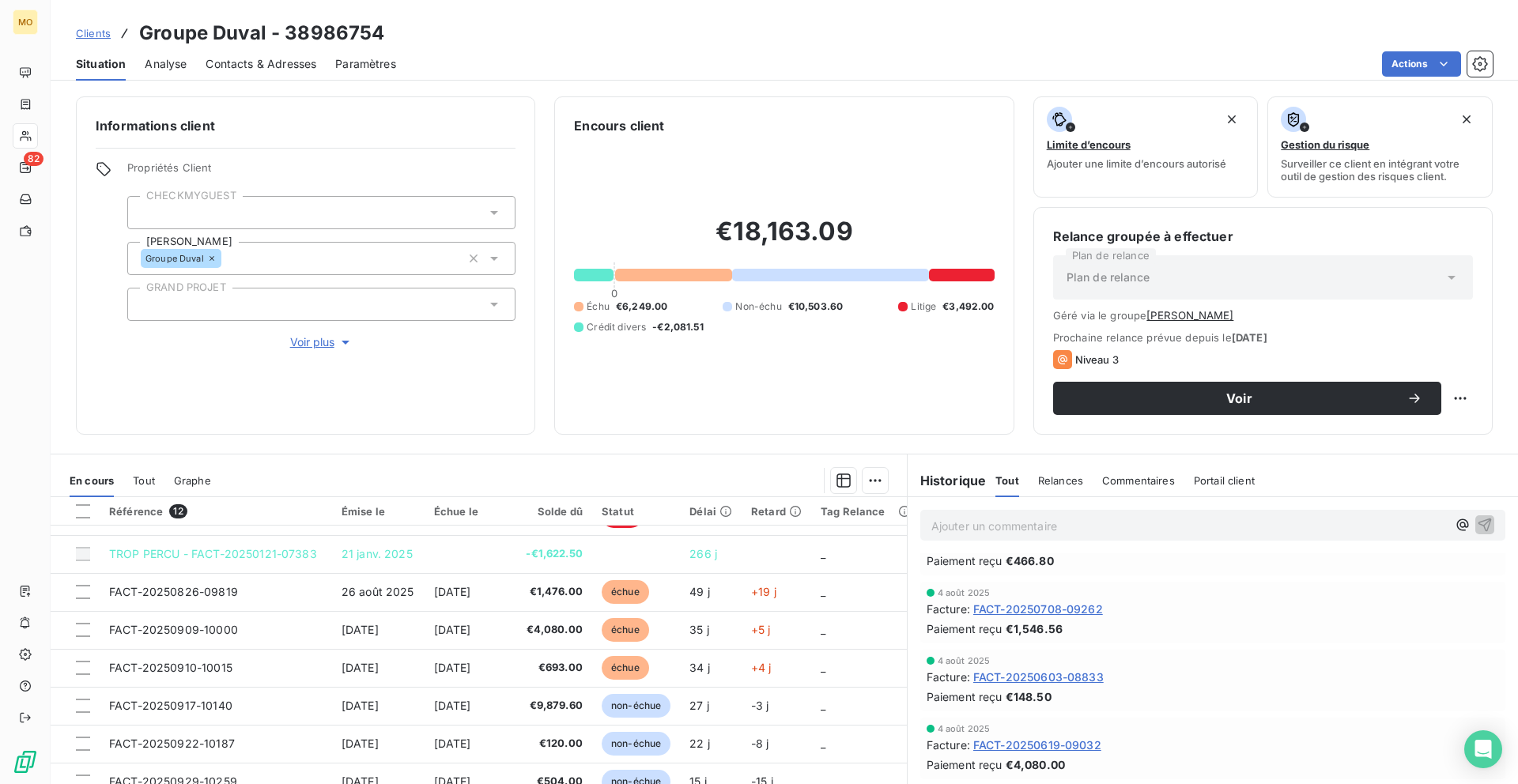
scroll to position [1721, 0]
click at [1036, 603] on span "FACT-20250708-09262" at bounding box center [1038, 610] width 130 height 16
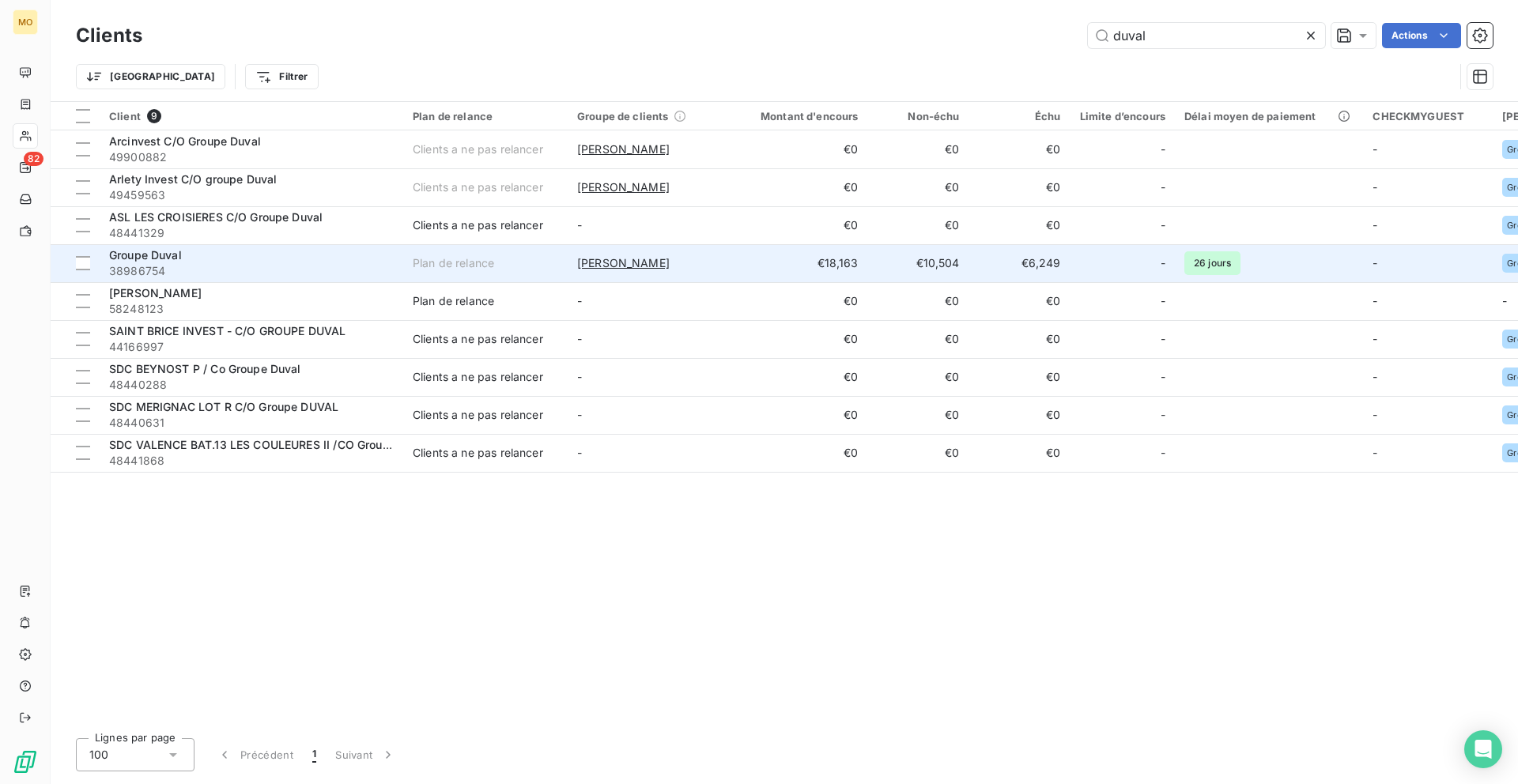
click at [403, 270] on td "Plan de relance" at bounding box center [485, 263] width 164 height 38
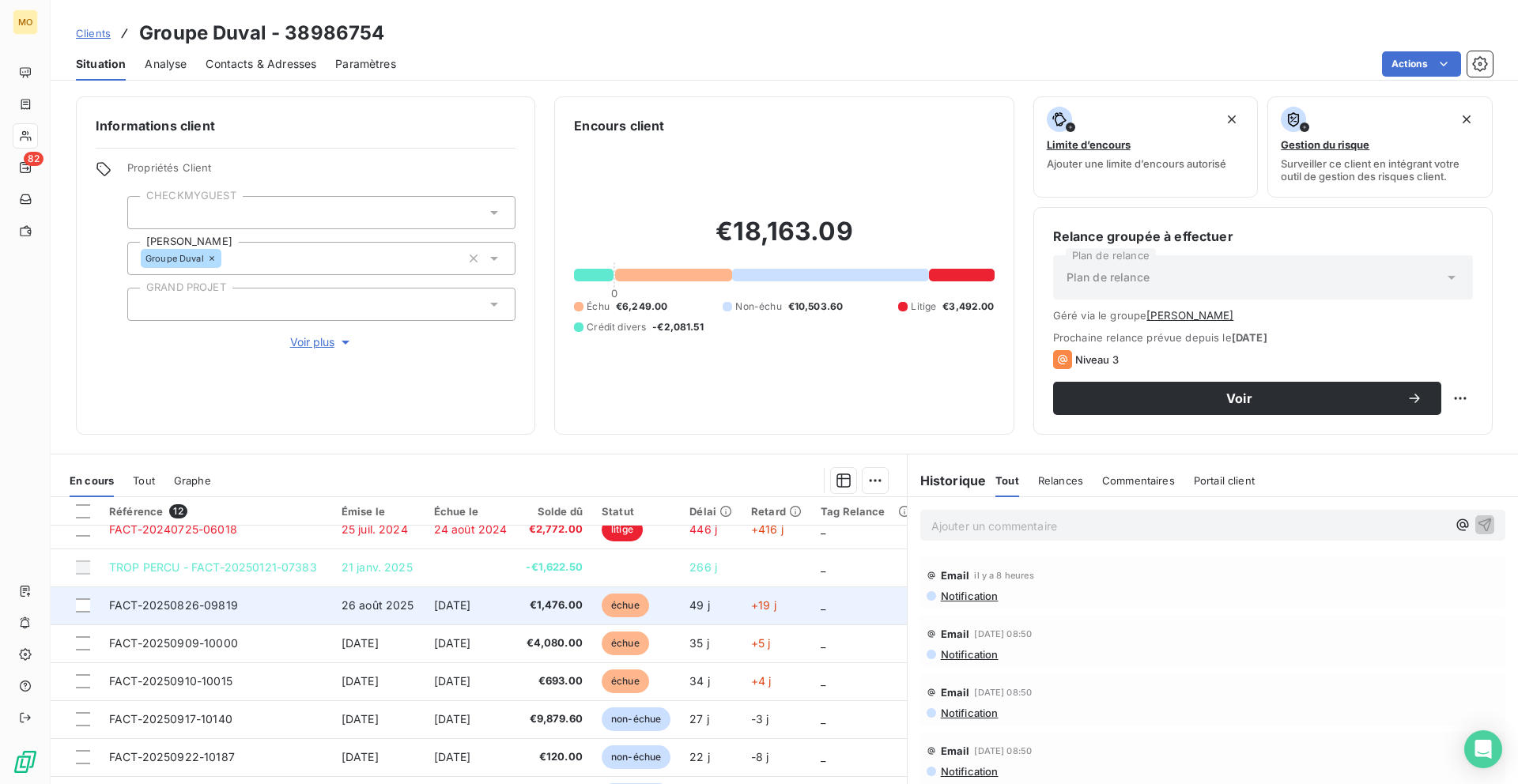
scroll to position [187, 0]
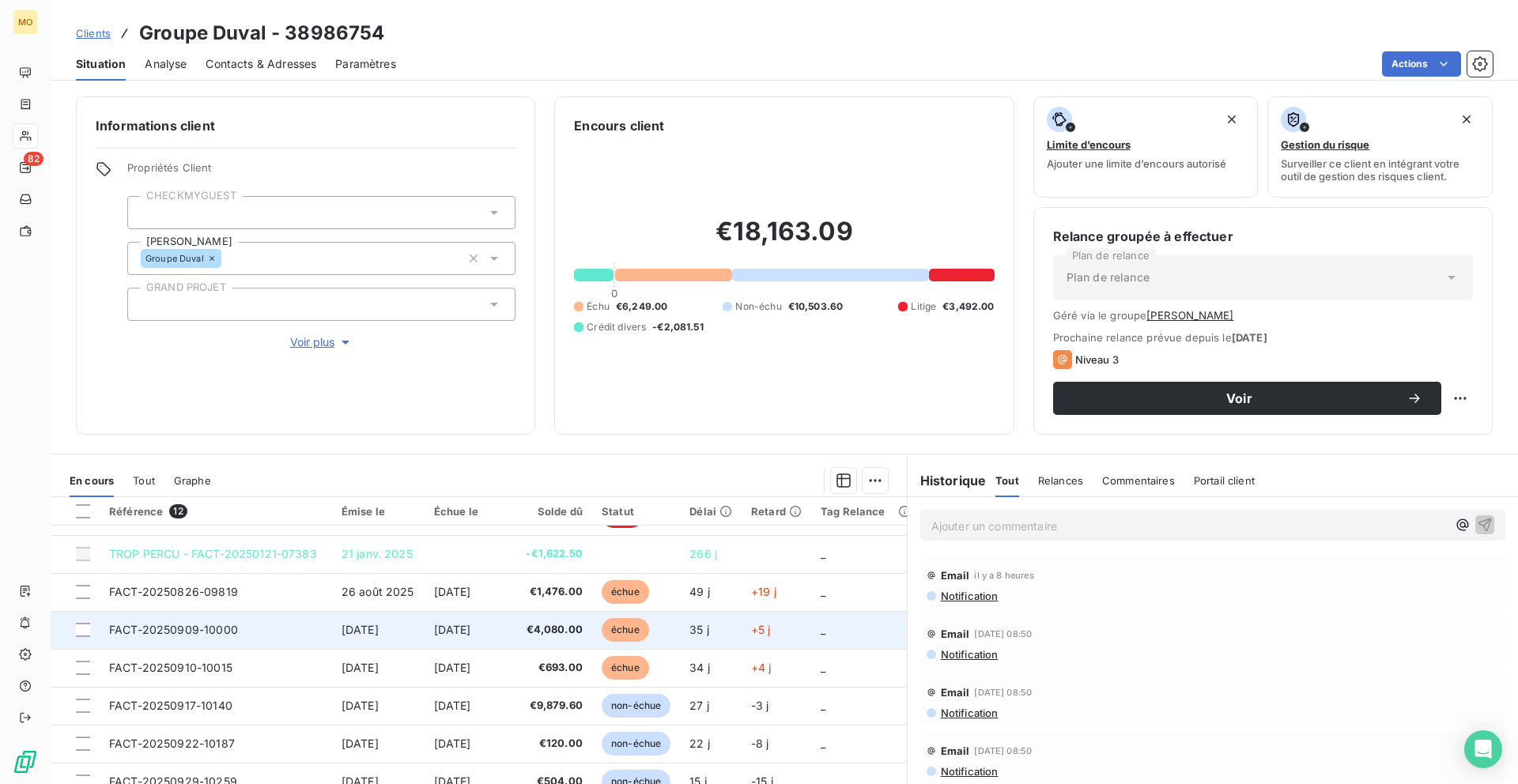
click at [523, 629] on td "€4,080.00" at bounding box center [554, 630] width 76 height 38
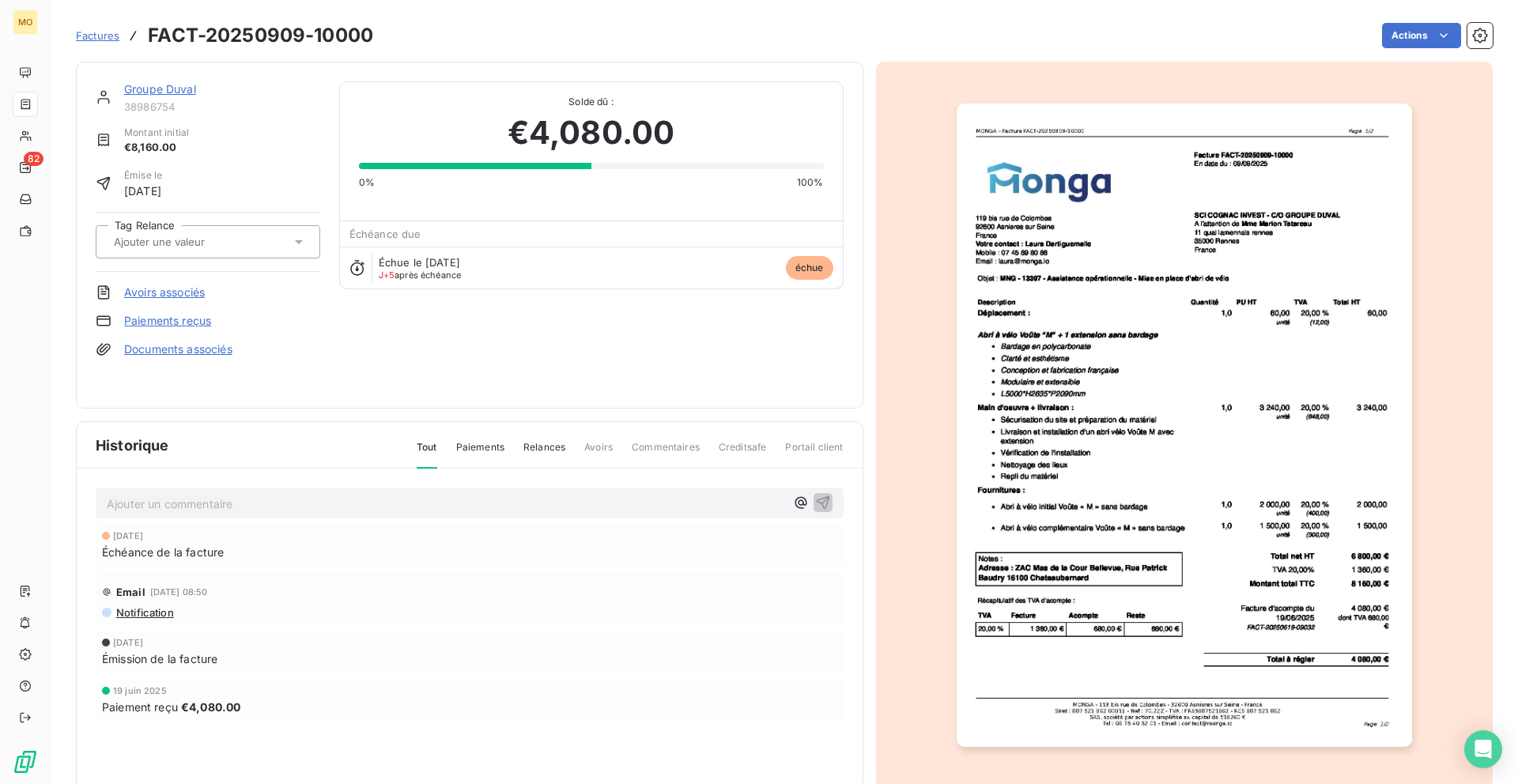
click at [1032, 276] on img "button" at bounding box center [1184, 425] width 456 height 644
click at [1020, 276] on img "button" at bounding box center [1184, 425] width 456 height 644
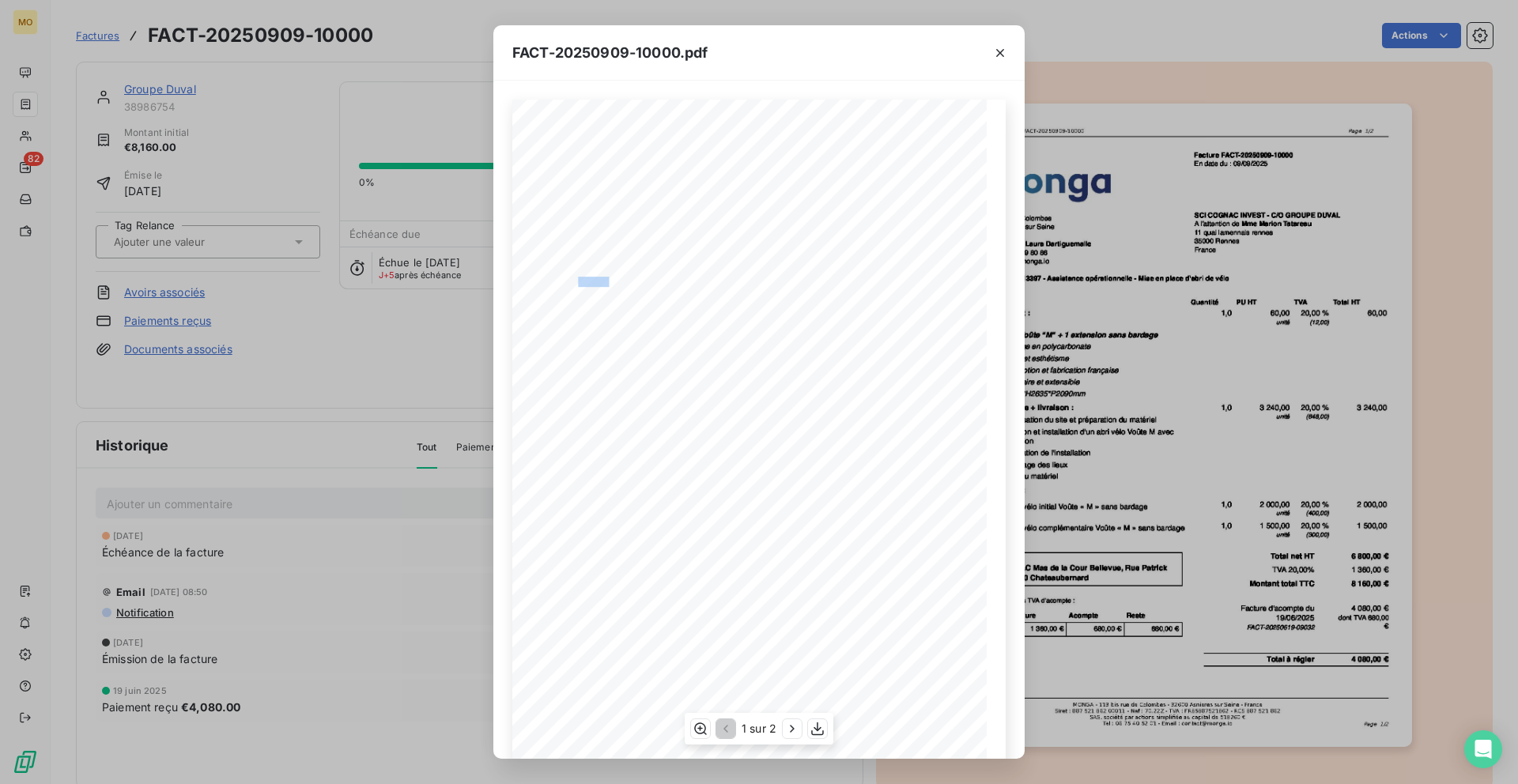
drag, startPoint x: 579, startPoint y: 281, endPoint x: 605, endPoint y: 281, distance: 26.0
click at [605, 281] on span "MNG - 13397 - Assistance opérationnelle - Mise en place d'abri de vélo" at bounding box center [686, 279] width 239 height 7
copy span "G - 1339"
click at [1011, 45] on button "button" at bounding box center [1000, 52] width 26 height 26
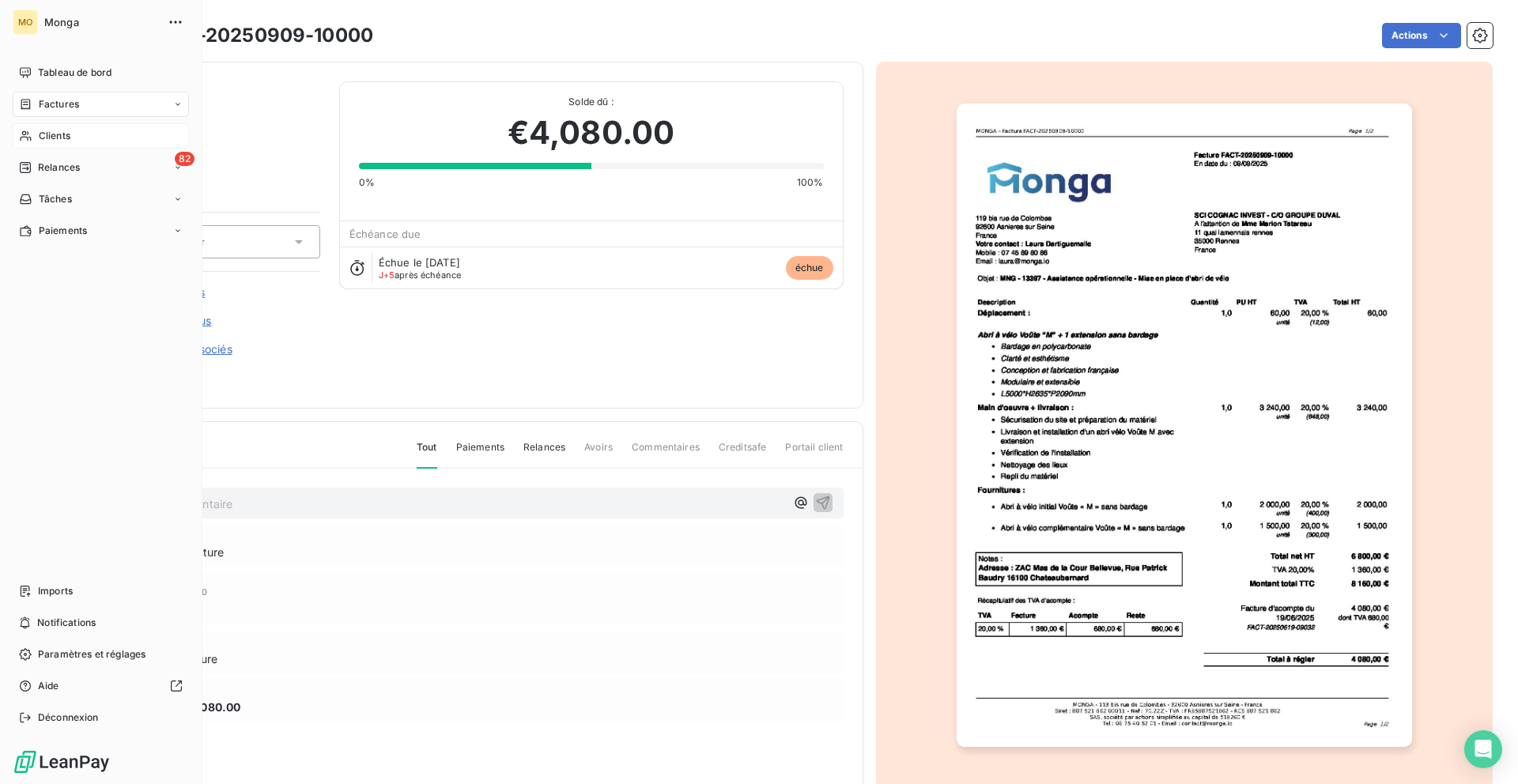
click at [30, 137] on icon at bounding box center [26, 136] width 13 height 12
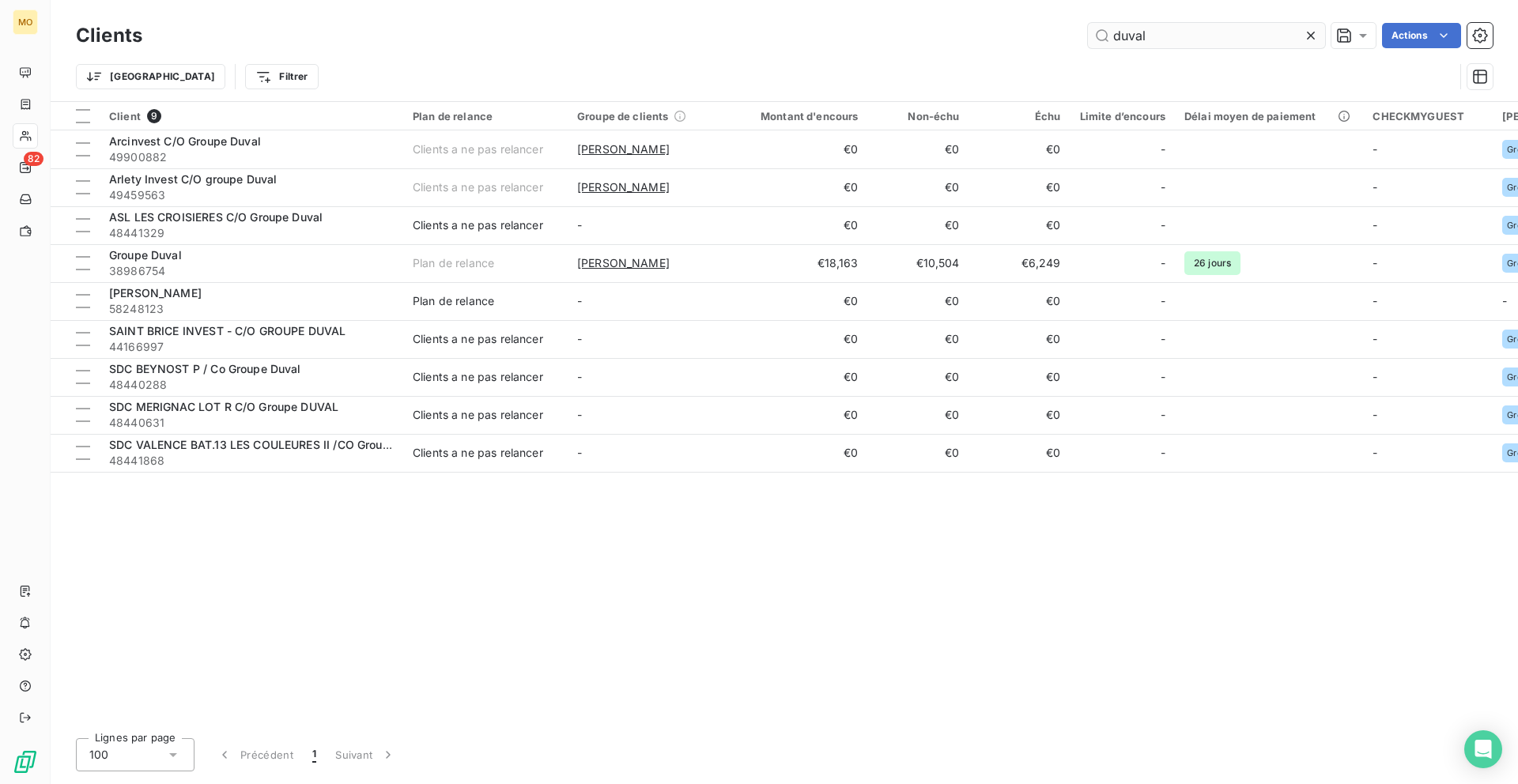
click at [1151, 38] on input "duval" at bounding box center [1207, 35] width 237 height 26
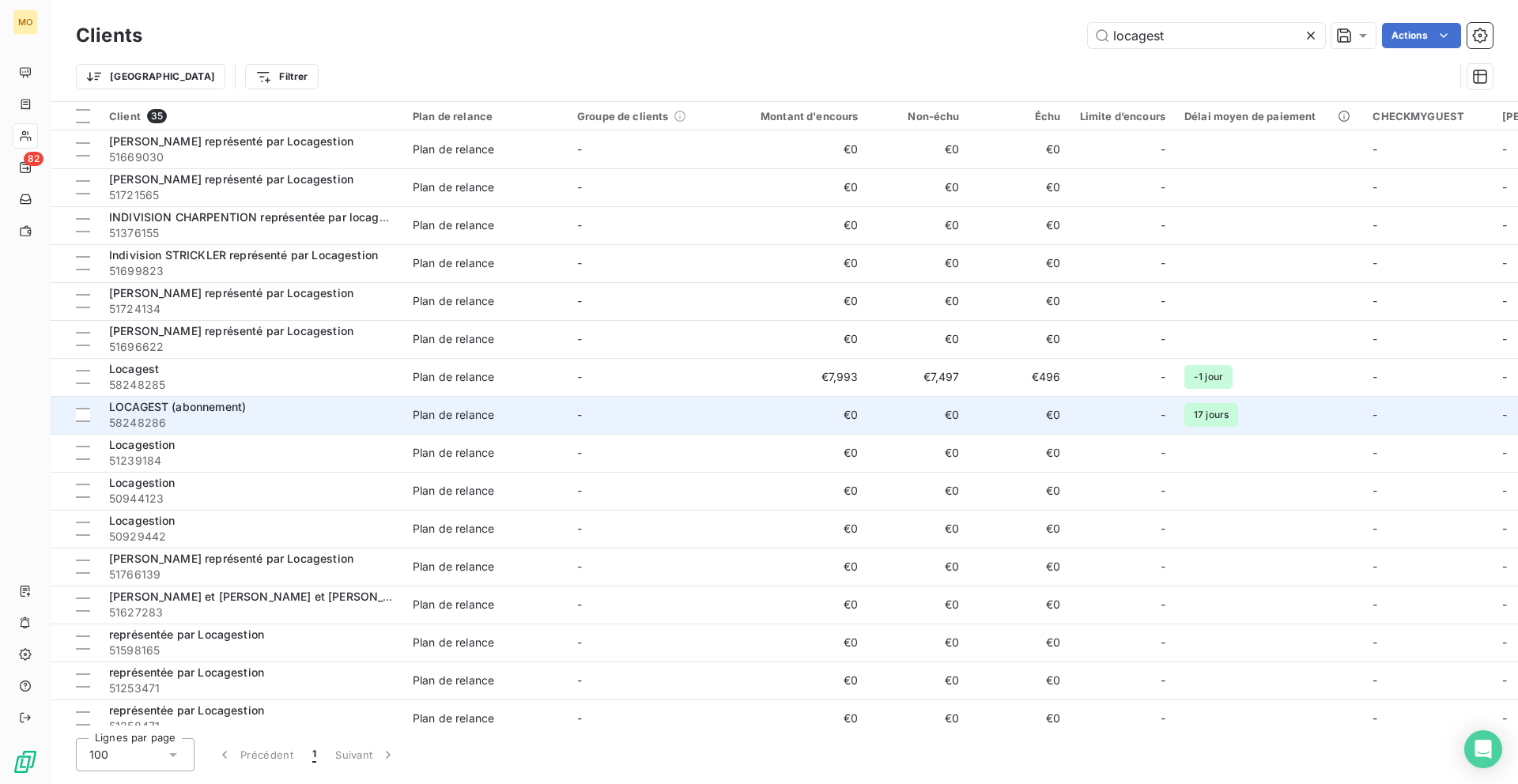
type input "locagest"
click at [371, 418] on span "58248286" at bounding box center [252, 422] width 285 height 16
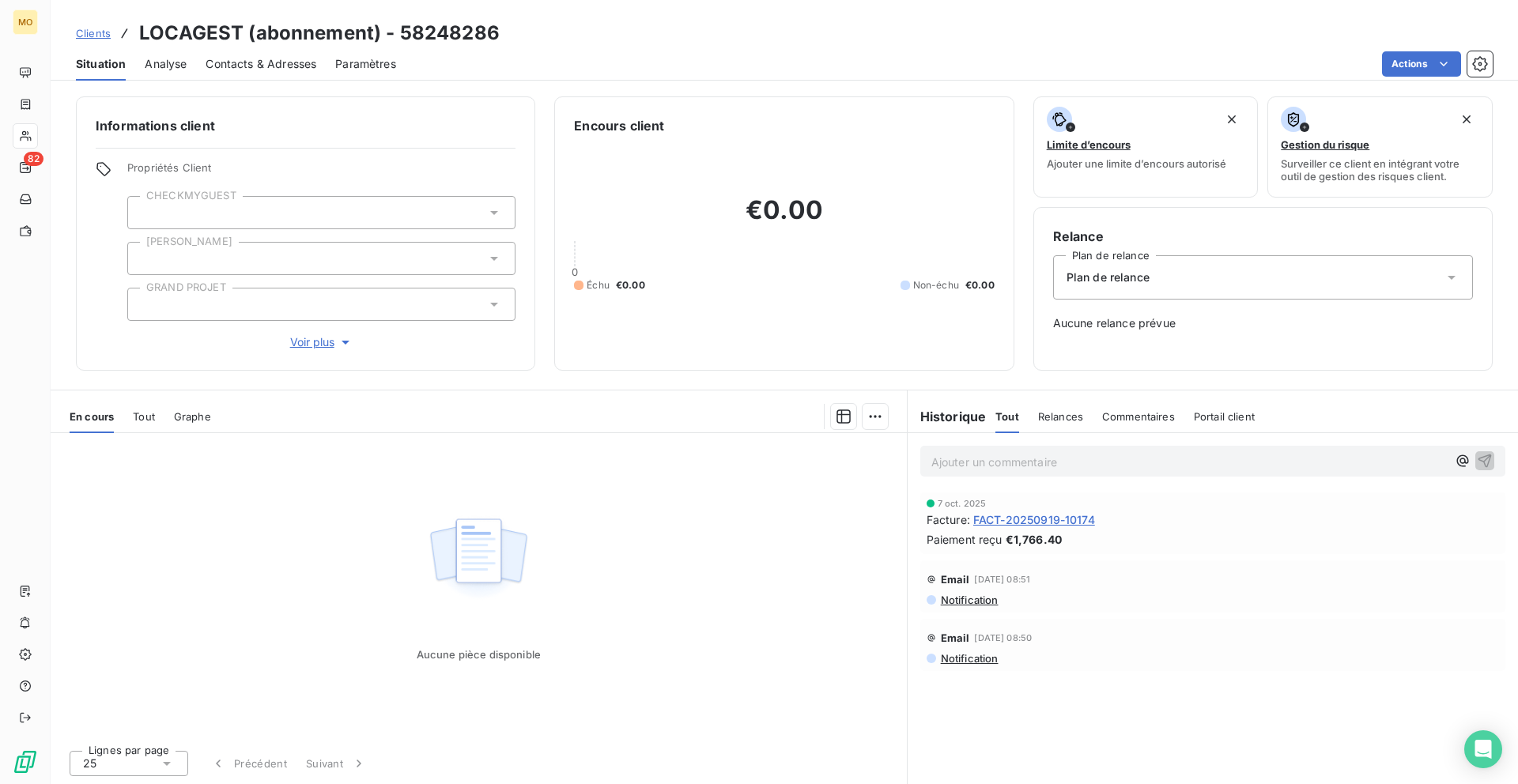
scroll to position [1, 0]
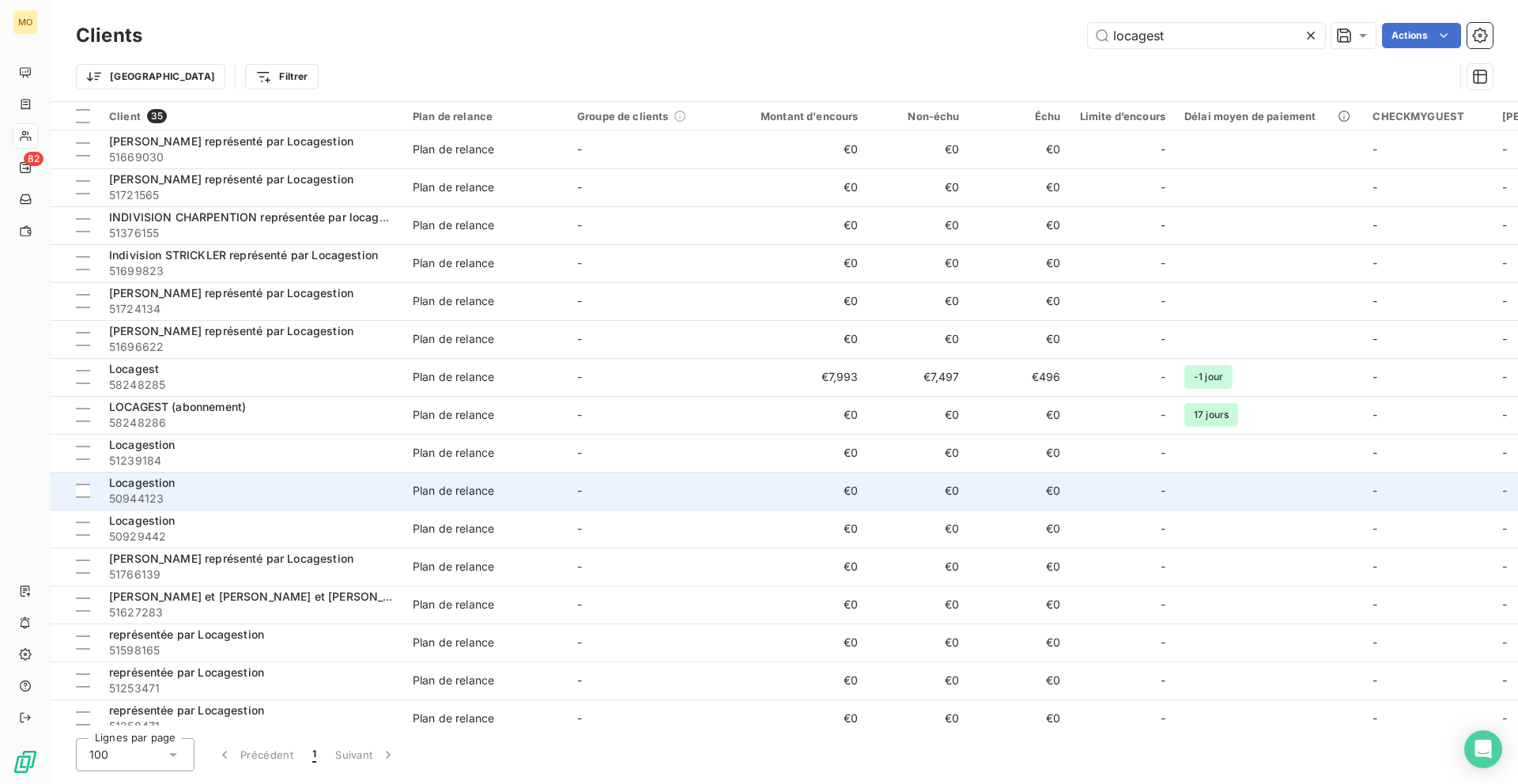
click at [246, 487] on div "Locagestion" at bounding box center [252, 482] width 285 height 16
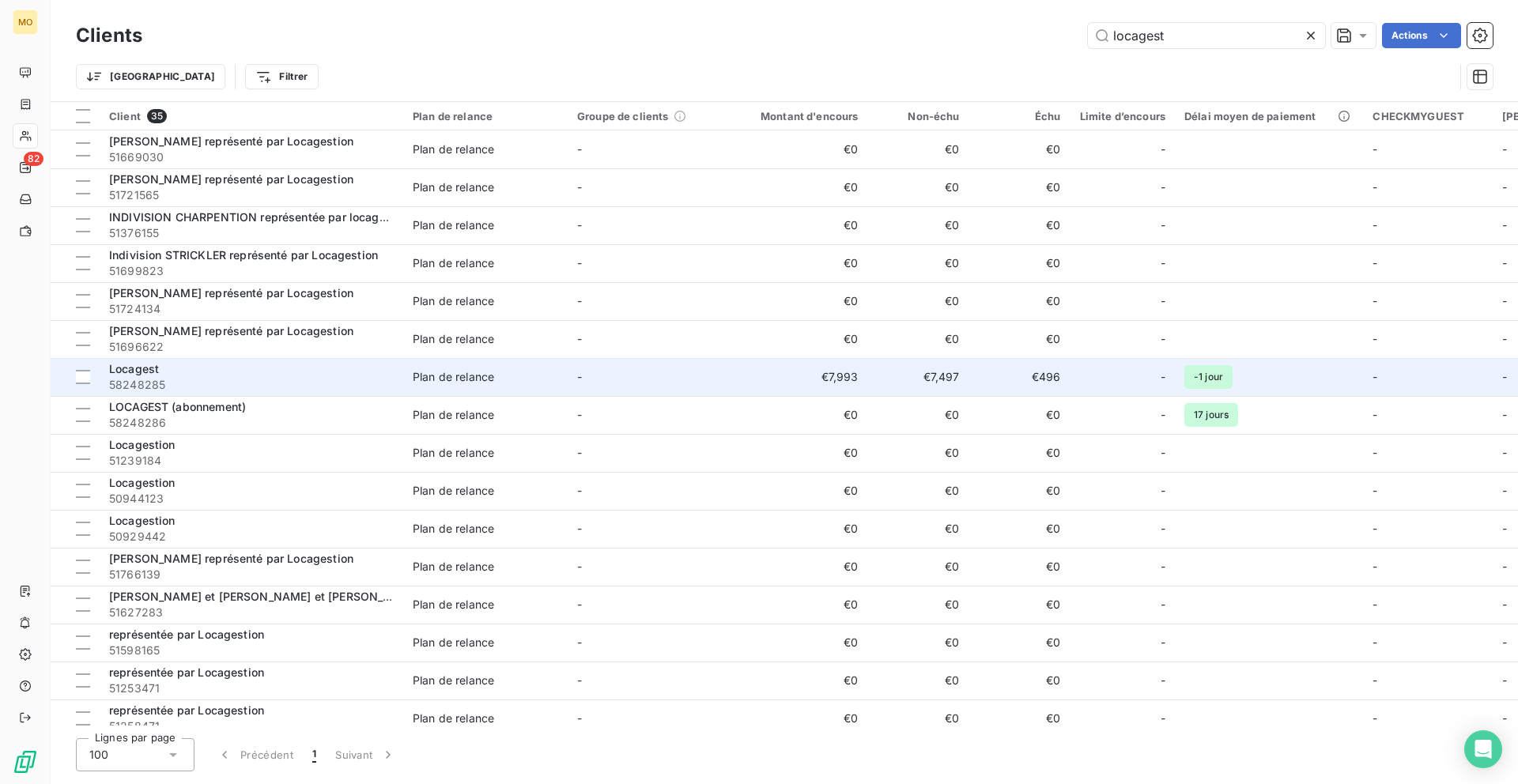
click at [328, 373] on div "Locagest" at bounding box center [252, 369] width 285 height 16
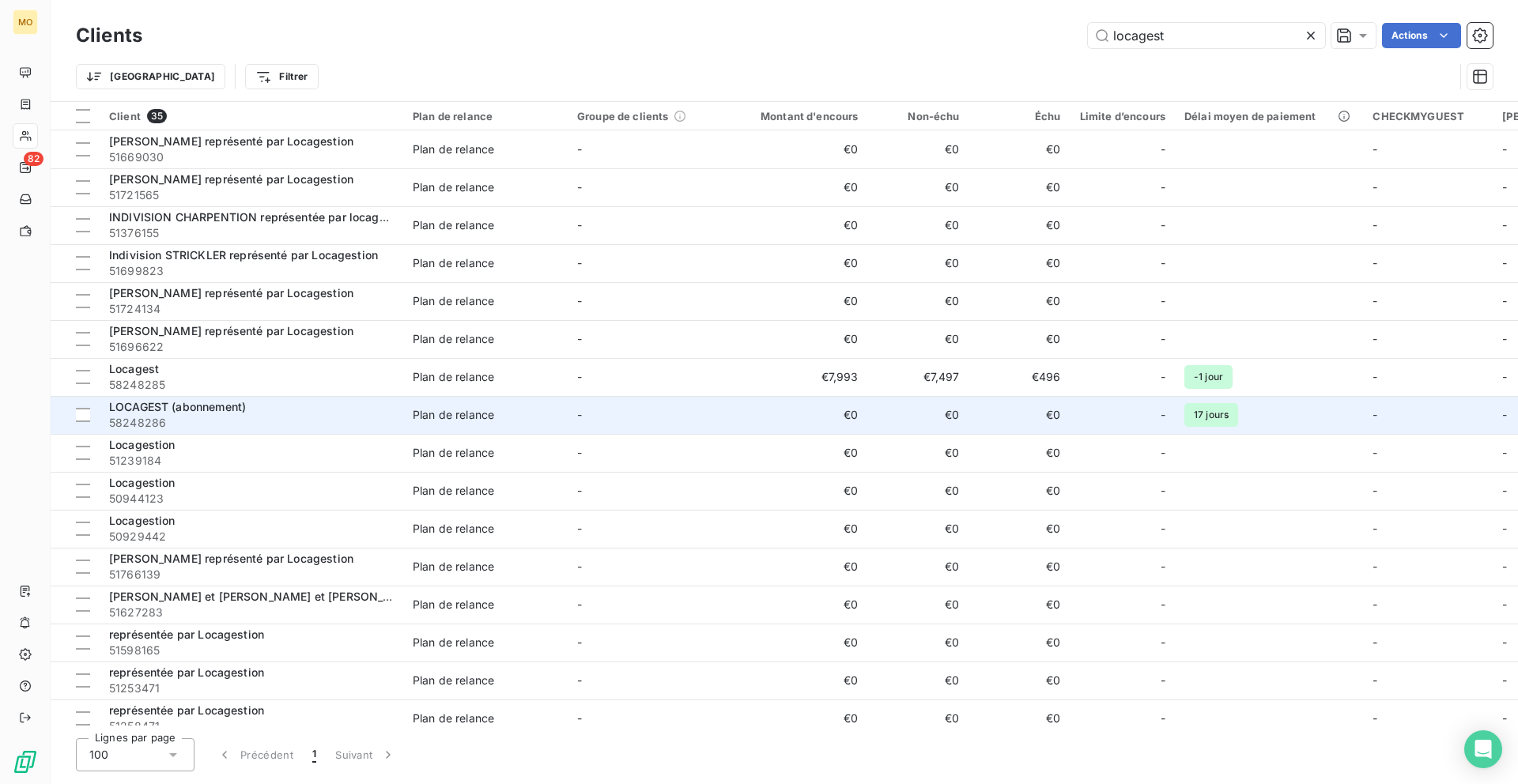
click at [210, 411] on span "LOCAGEST (abonnement)" at bounding box center [178, 406] width 137 height 13
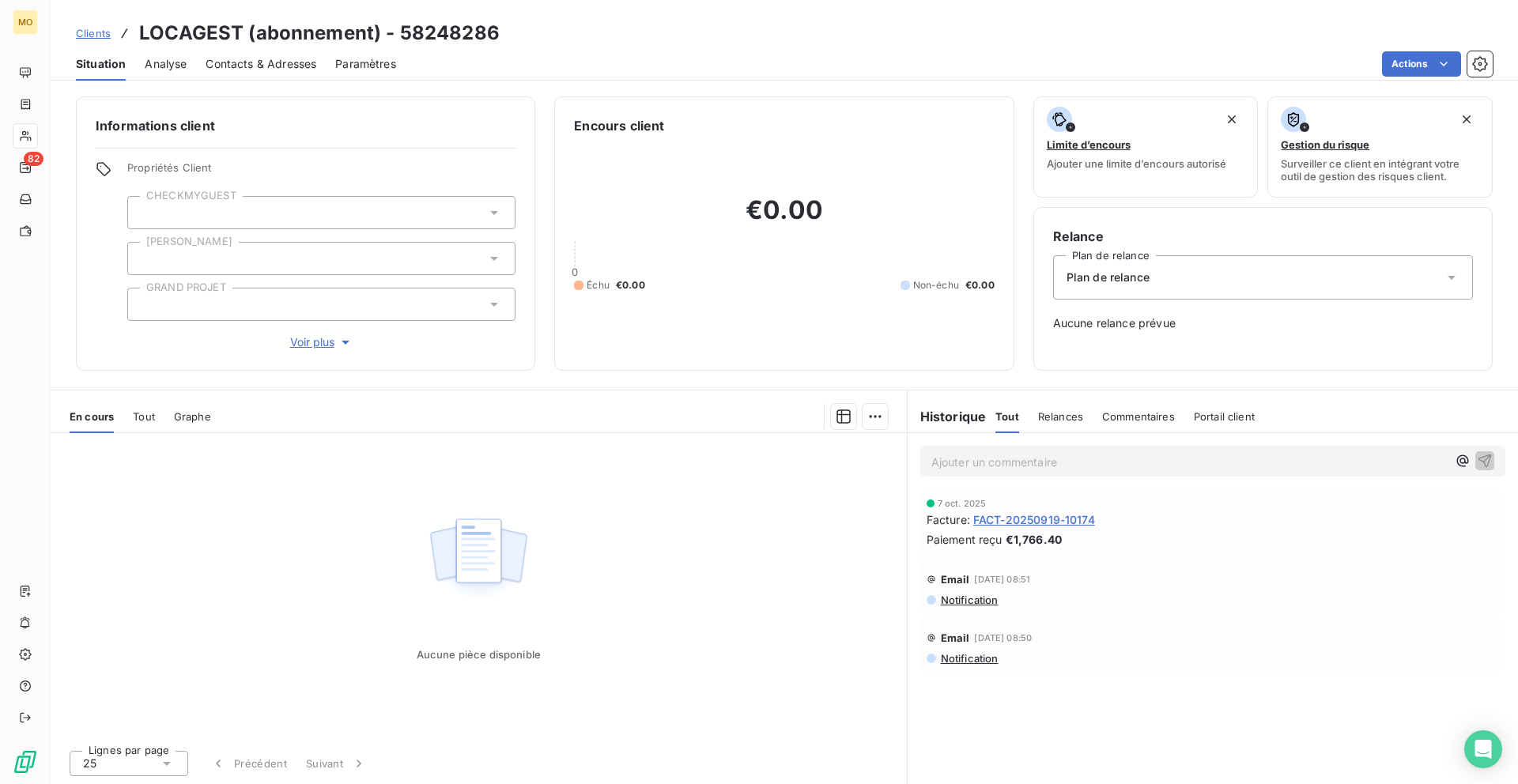
click at [1046, 524] on span "FACT-20250919-10174" at bounding box center [1034, 519] width 122 height 16
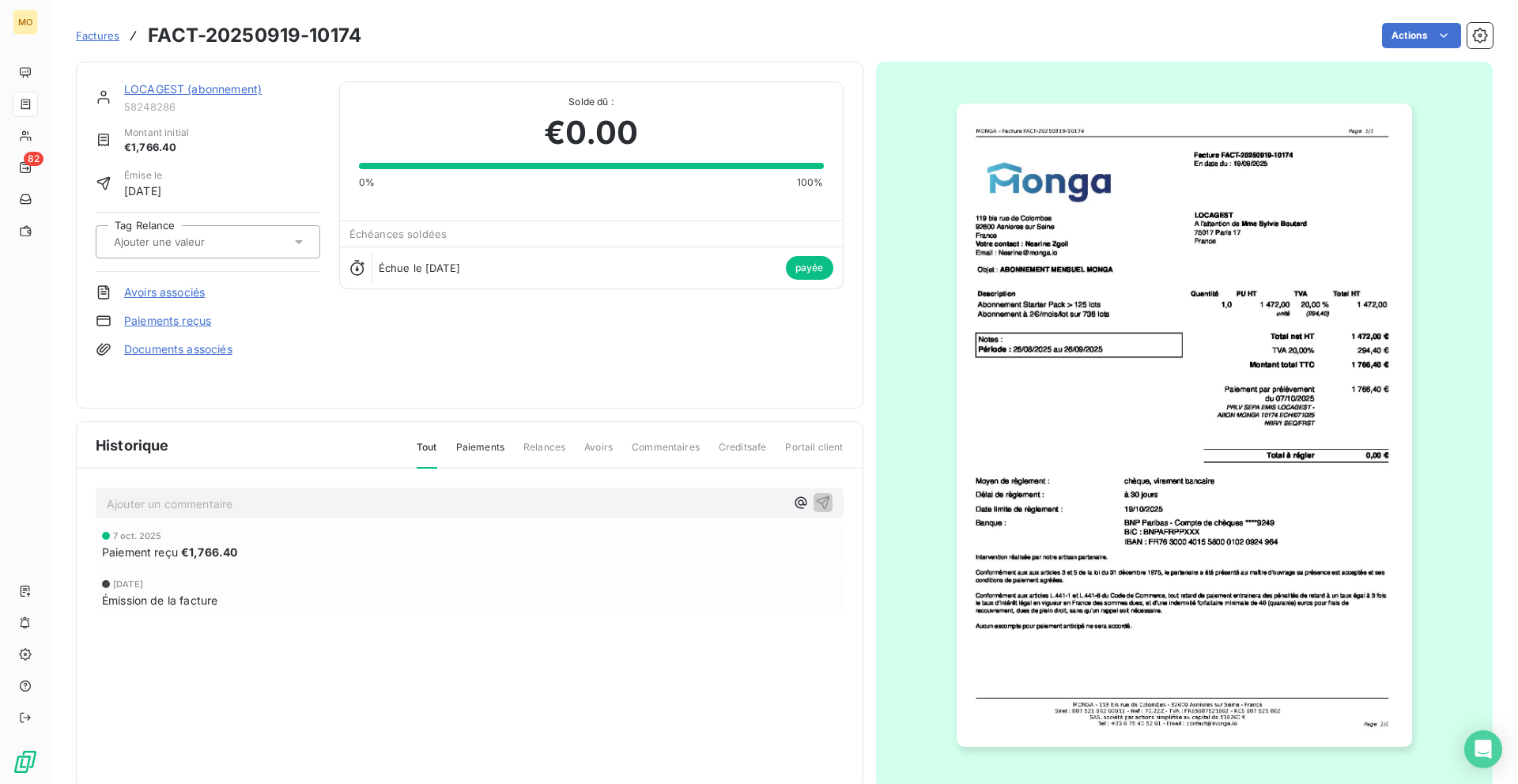
click at [1137, 327] on img "button" at bounding box center [1184, 425] width 456 height 644
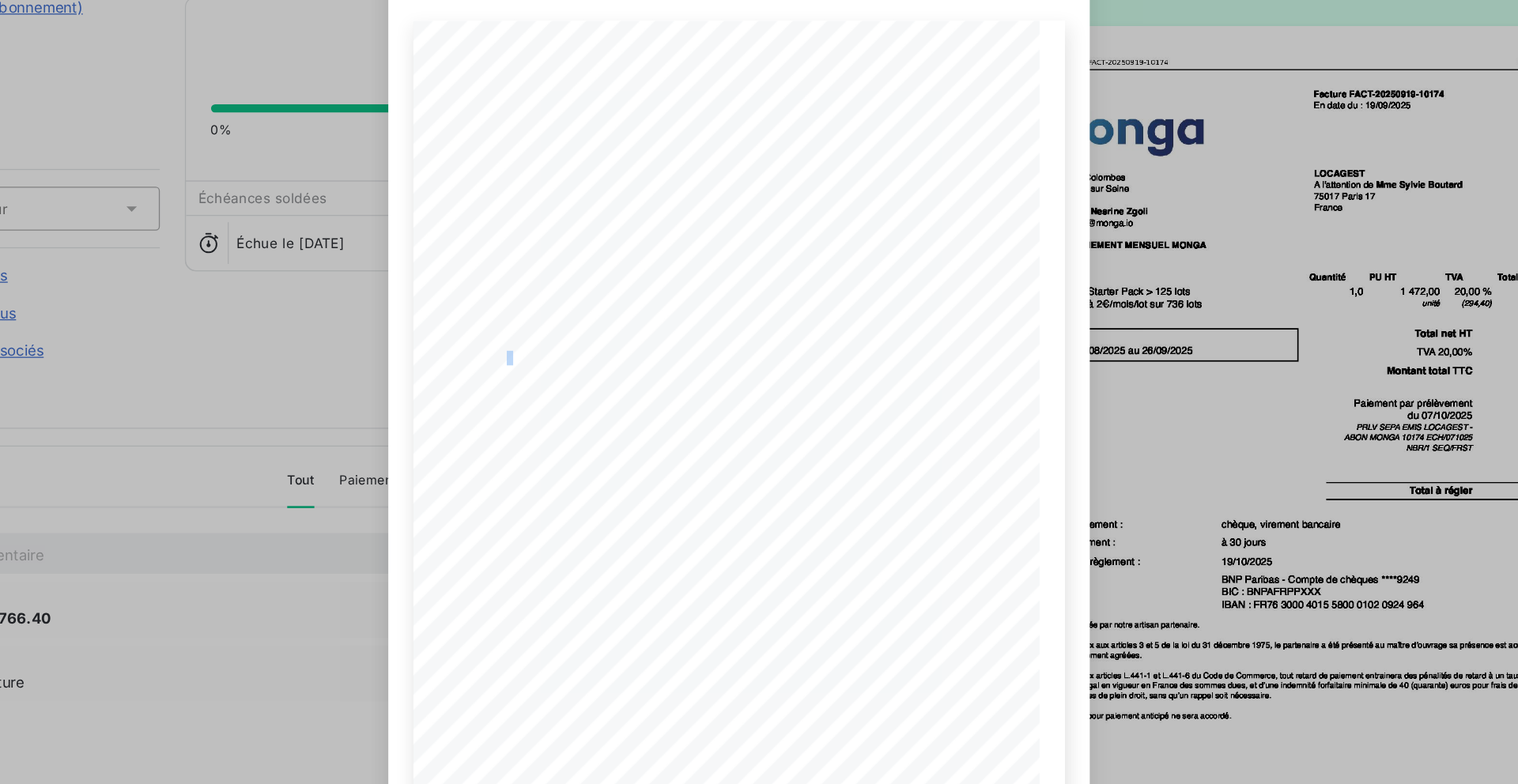
click at [588, 358] on span "[DATE] au [DATE]" at bounding box center [609, 354] width 60 height 8
drag, startPoint x: 626, startPoint y: 357, endPoint x: 643, endPoint y: 357, distance: 17.0
click at [640, 357] on span "[DATE] au [DATE]" at bounding box center [609, 354] width 60 height 8
click at [366, 319] on div "FACT-20250919-10174.pdf [STREET_ADDRESS] Votre contact : [PERSON_NAME] Email : …" at bounding box center [759, 392] width 1518 height 784
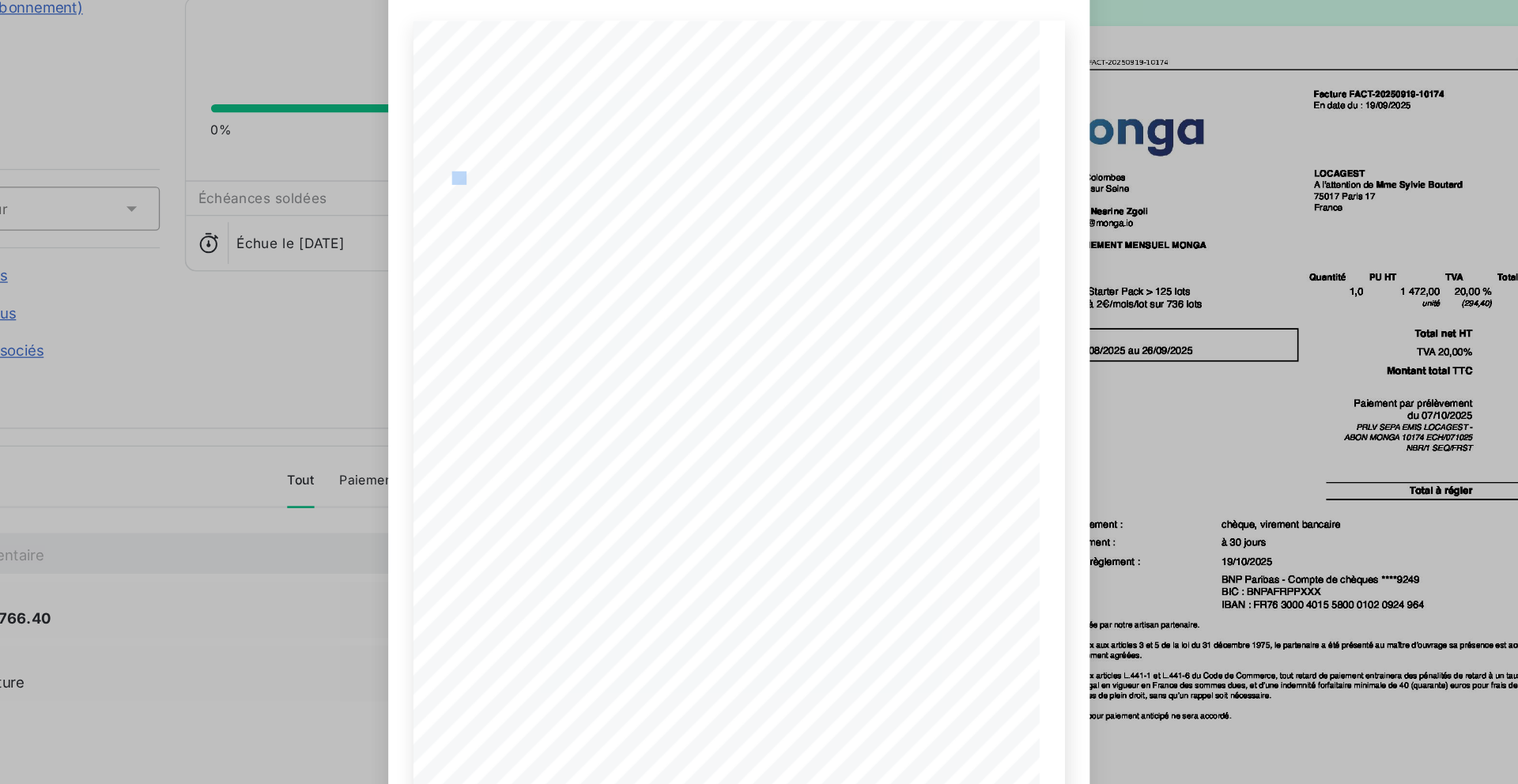
click at [366, 319] on div "FACT-20250919-10174.pdf [STREET_ADDRESS] Votre contact : [PERSON_NAME] Email : …" at bounding box center [759, 392] width 1518 height 784
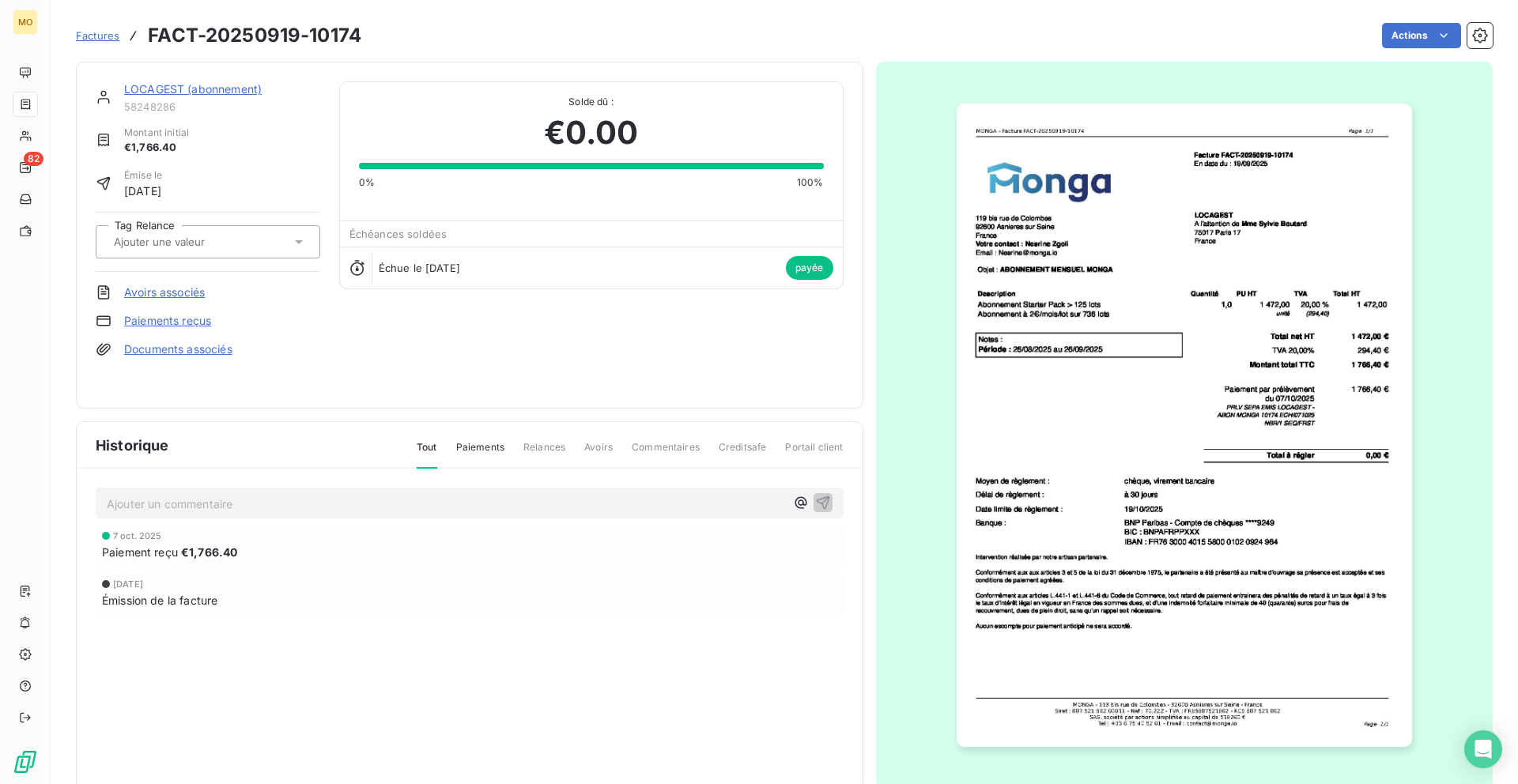
click at [196, 90] on link "LOCAGEST (abonnement)" at bounding box center [193, 89] width 138 height 13
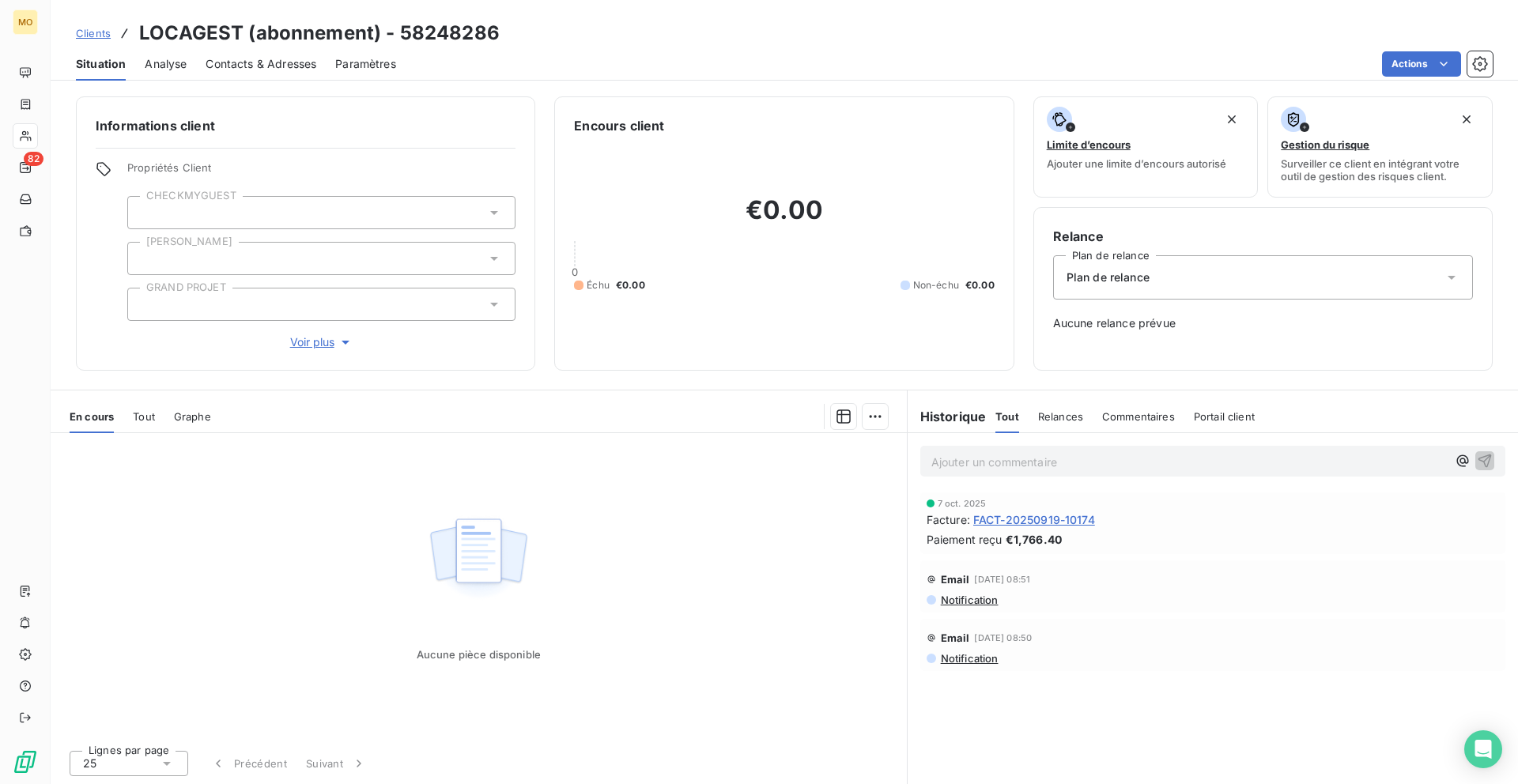
click at [309, 40] on h3 "LOCAGEST (abonnement) - 58248286" at bounding box center [320, 33] width 361 height 28
click at [294, 63] on span "Contacts & Adresses" at bounding box center [260, 64] width 111 height 16
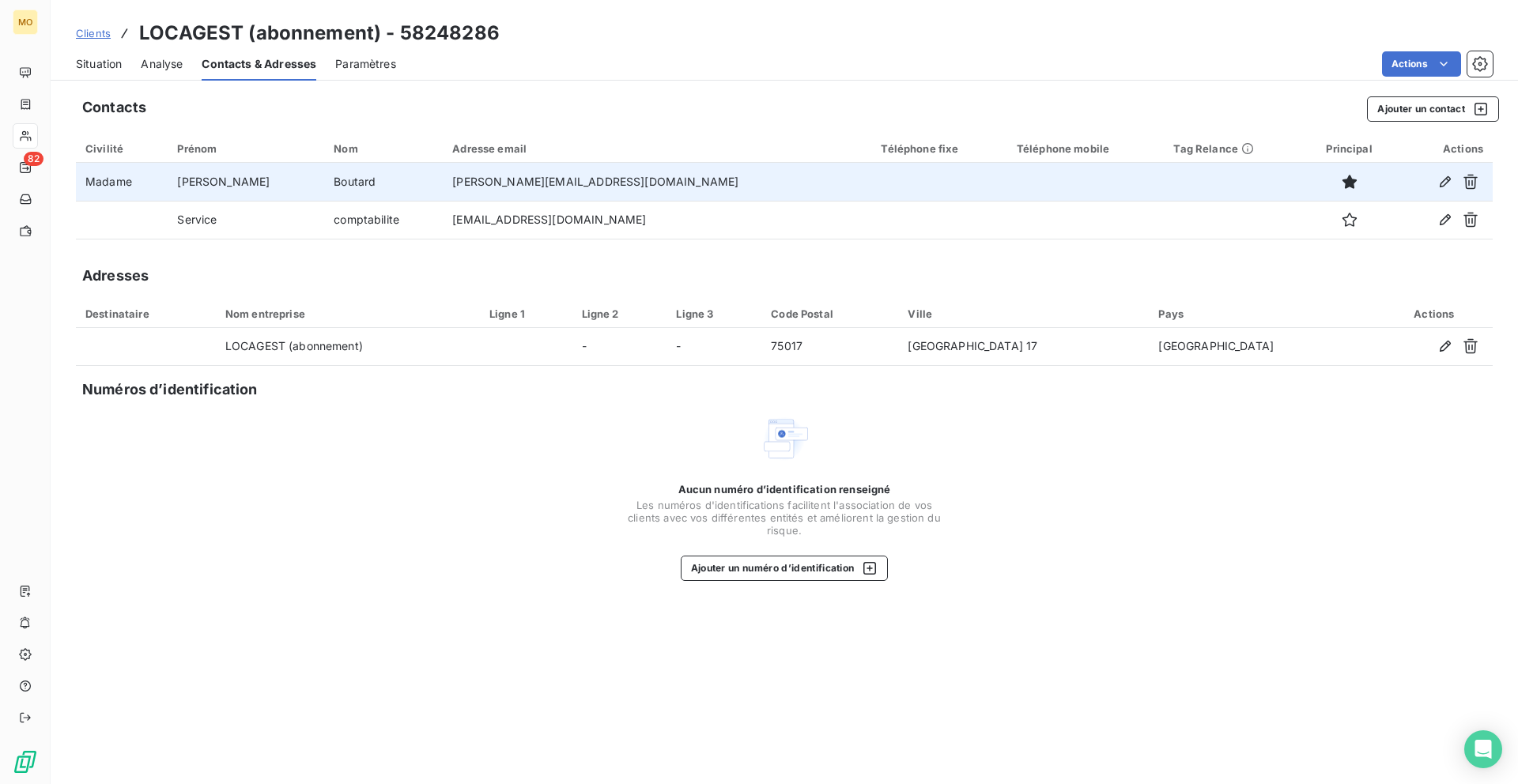
click at [528, 177] on td "[PERSON_NAME][EMAIL_ADDRESS][DOMAIN_NAME]" at bounding box center [656, 182] width 428 height 38
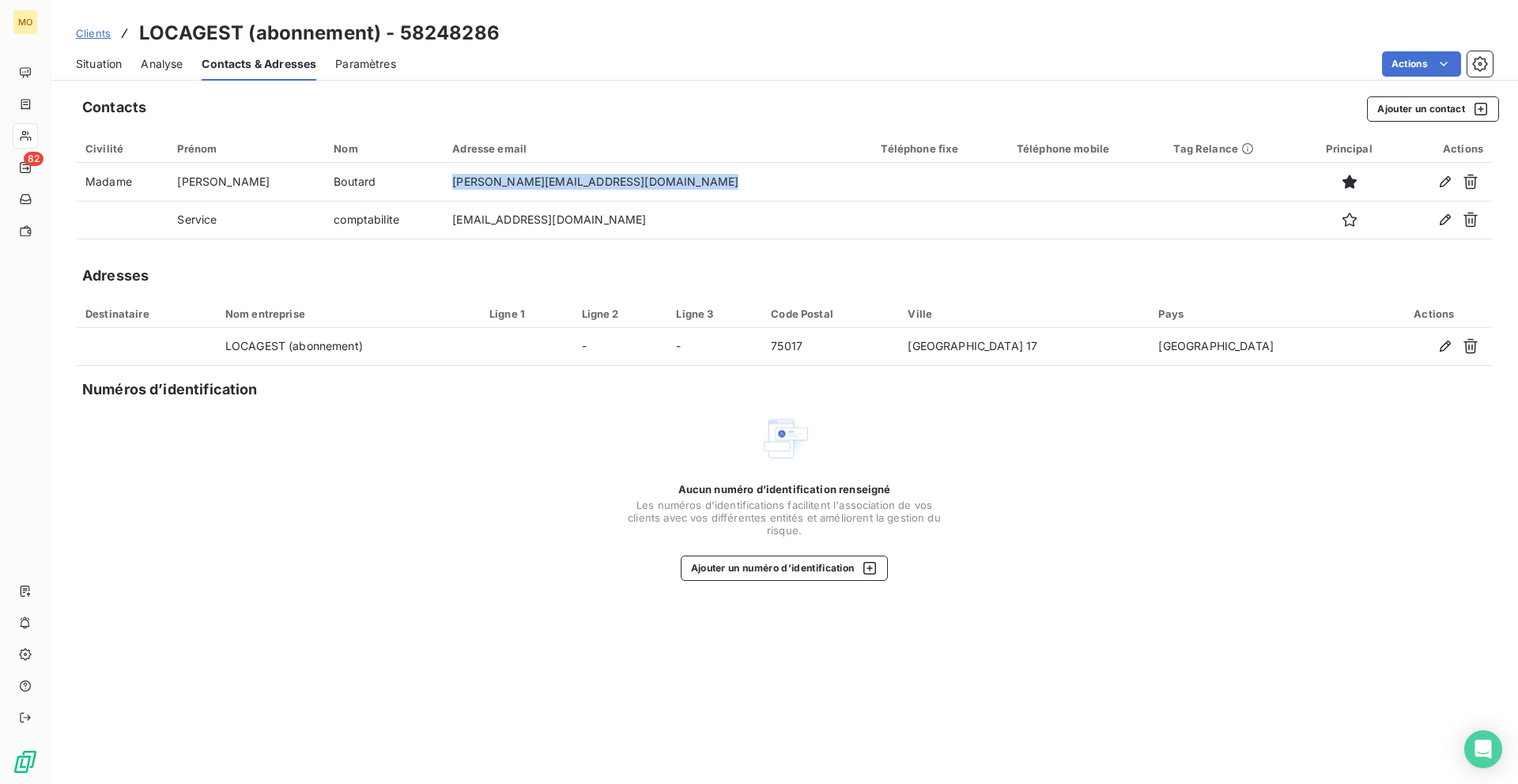
click at [113, 64] on span "Situation" at bounding box center [99, 64] width 46 height 16
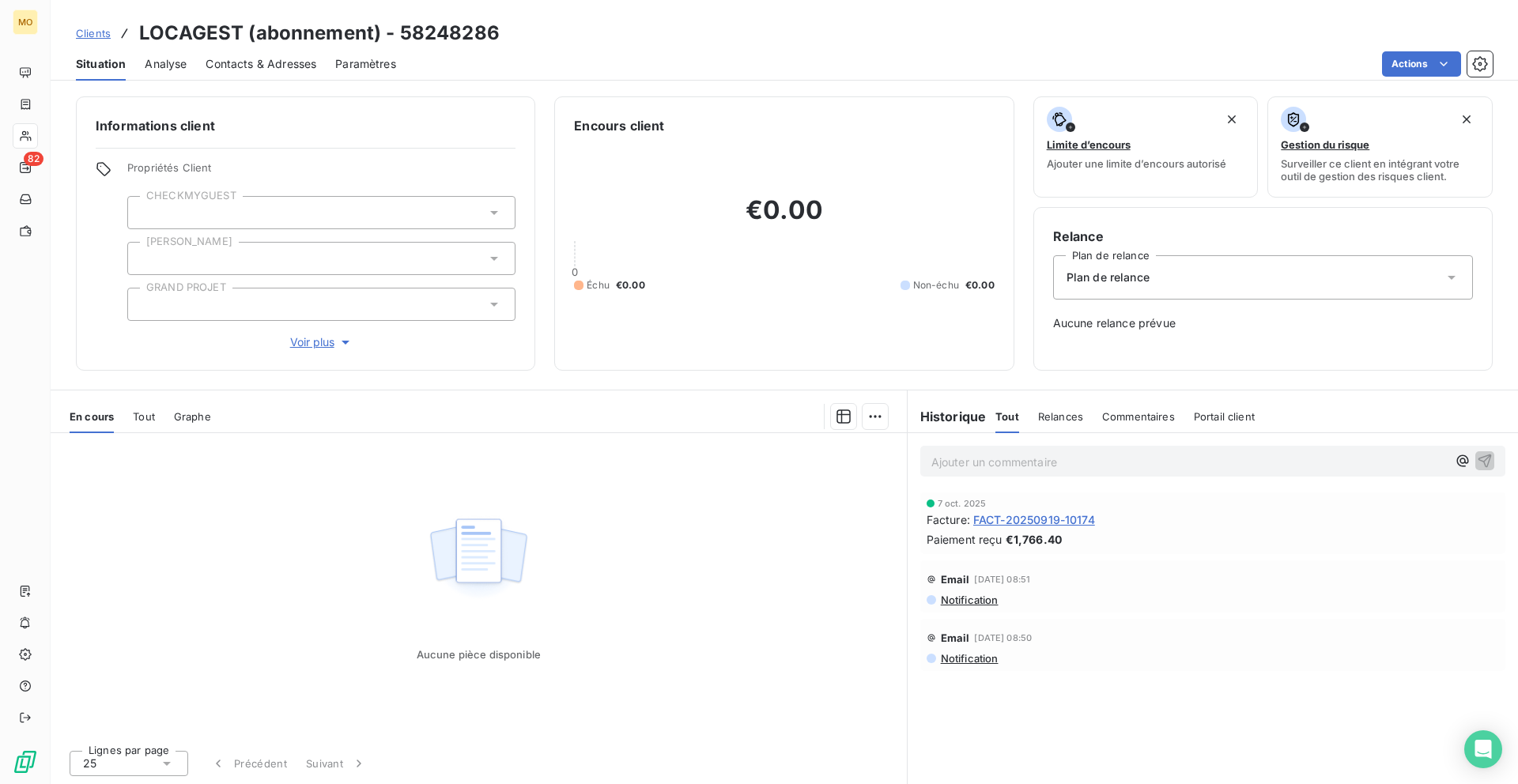
click at [1054, 521] on span "FACT-20250919-10174" at bounding box center [1034, 519] width 122 height 16
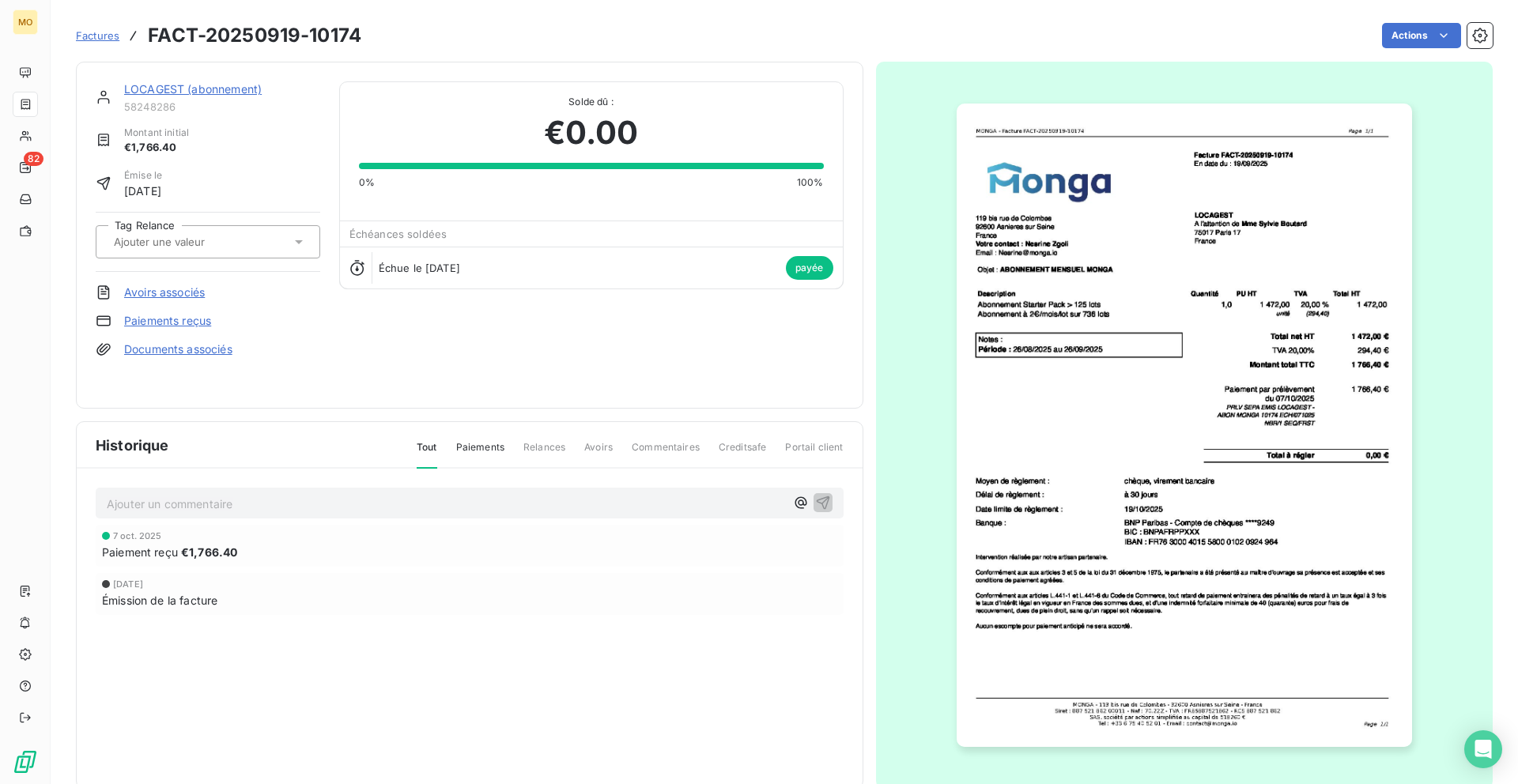
click at [1292, 575] on img "button" at bounding box center [1184, 425] width 456 height 644
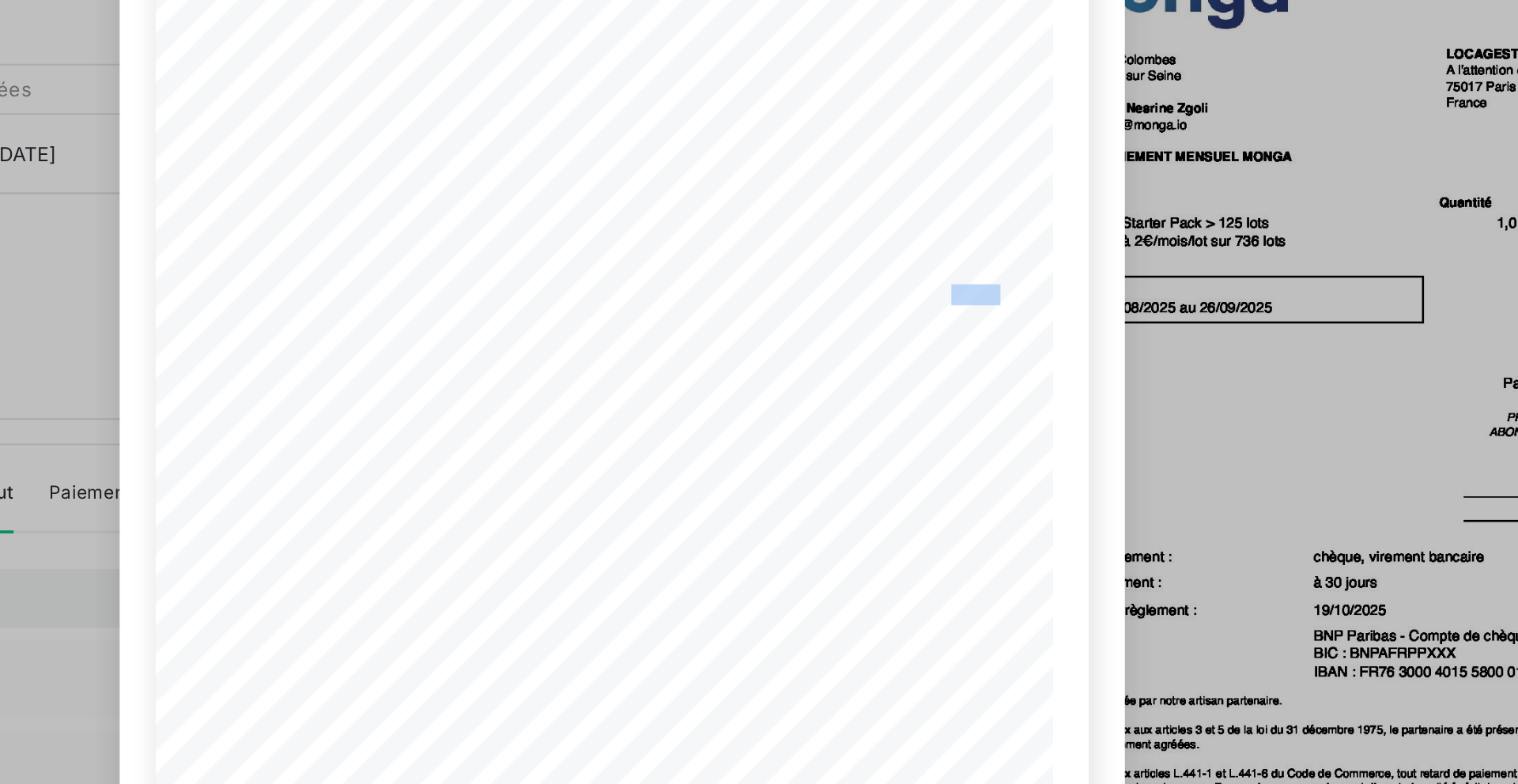
drag, startPoint x: 924, startPoint y: 343, endPoint x: 960, endPoint y: 343, distance: 36.0
click at [960, 343] on div "[STREET_ADDRESS] Votre contact : [PERSON_NAME] Email : [EMAIL_ADDRESS][DOMAIN_N…" at bounding box center [759, 435] width 475 height 670
click at [970, 343] on span "€" at bounding box center [968, 341] width 7 height 8
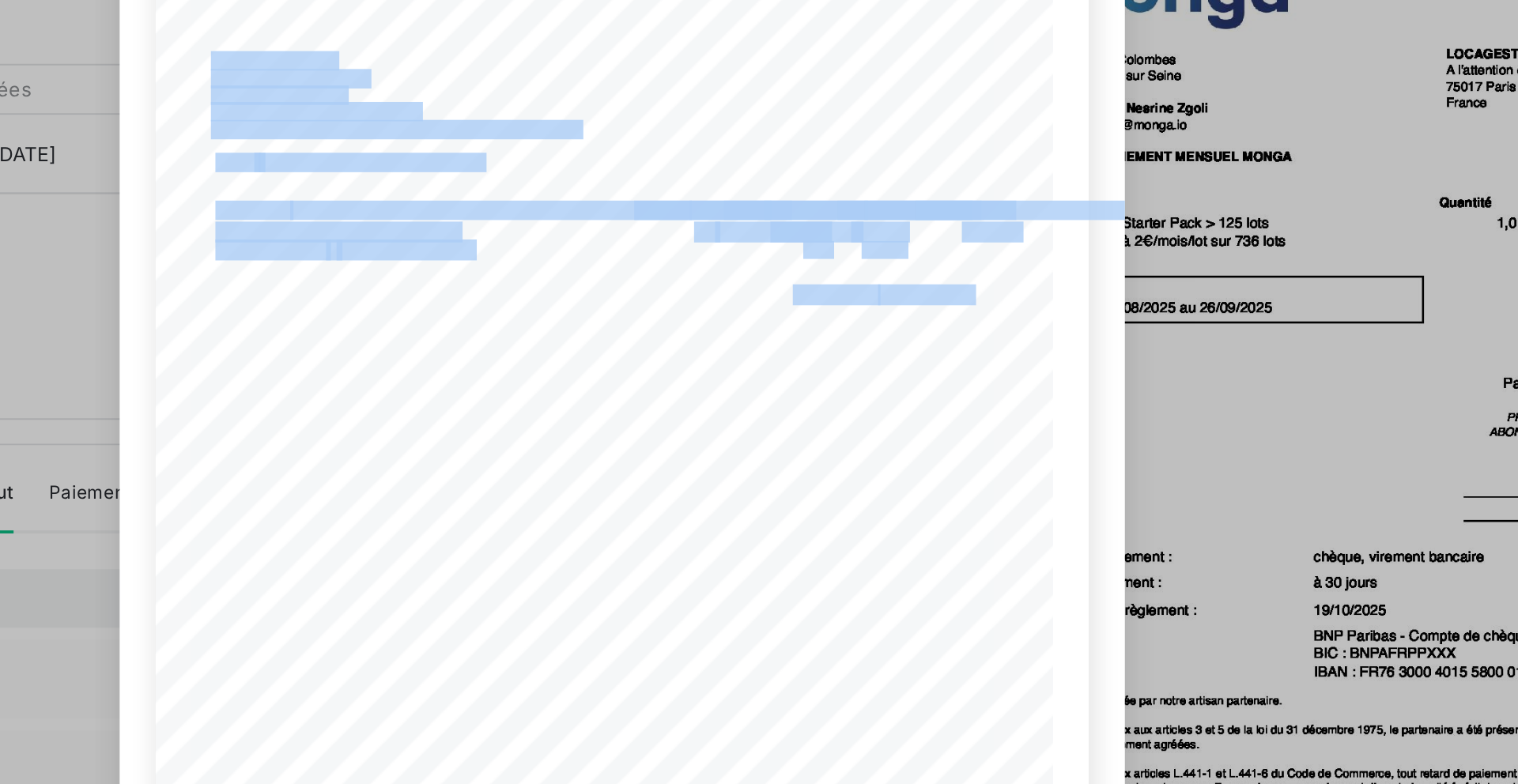
click at [984, 344] on div "[STREET_ADDRESS] Votre contact : [PERSON_NAME] Email : [EMAIL_ADDRESS][DOMAIN_N…" at bounding box center [759, 434] width 494 height 669
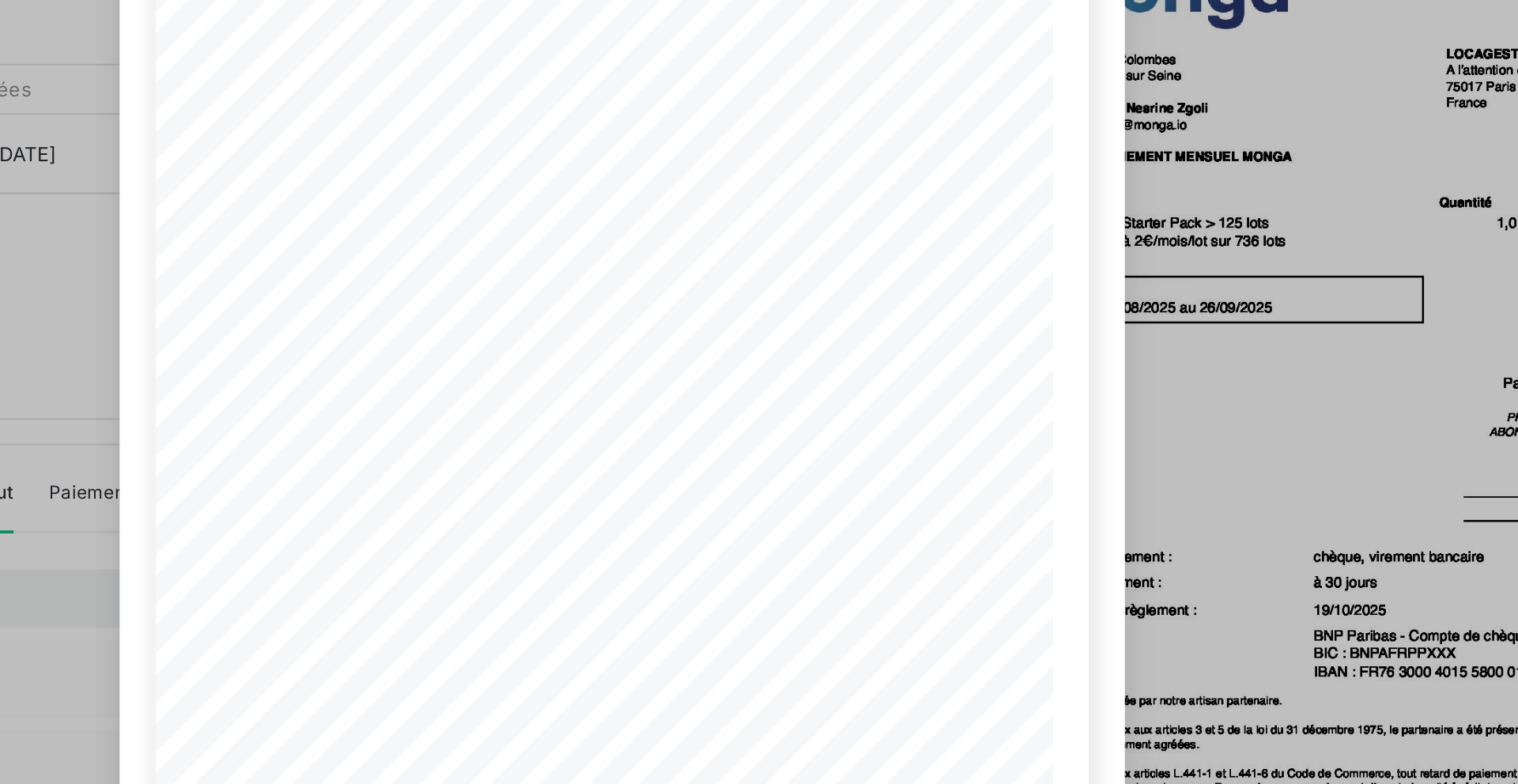
click at [957, 343] on span "1 472,00" at bounding box center [948, 341] width 30 height 8
drag, startPoint x: 957, startPoint y: 343, endPoint x: 914, endPoint y: 344, distance: 43.0
click at [914, 344] on div "[STREET_ADDRESS] Votre contact : [PERSON_NAME] Email : [EMAIL_ADDRESS][DOMAIN_N…" at bounding box center [759, 435] width 475 height 670
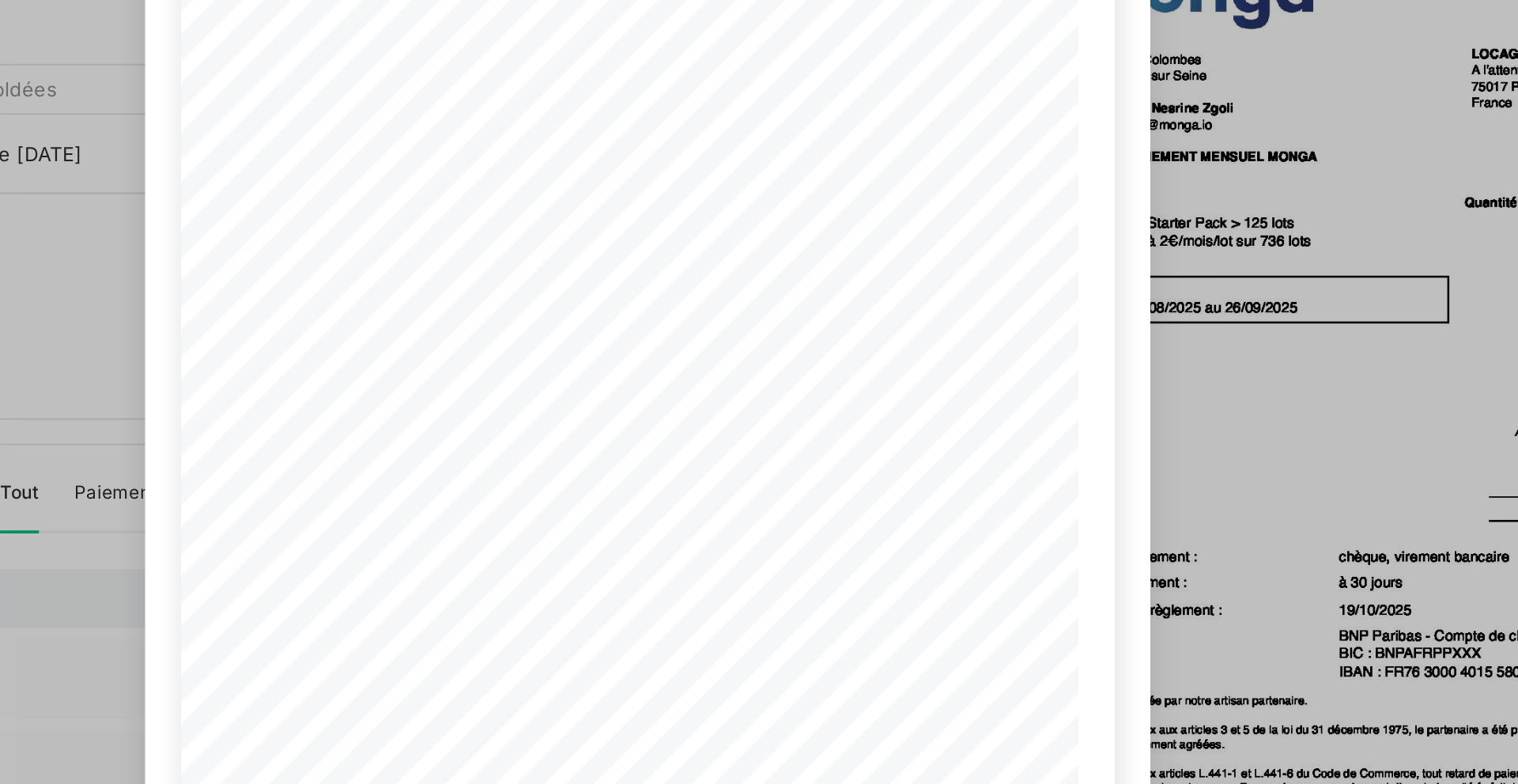
click at [1106, 240] on div "FACT-20250919-10174.pdf [STREET_ADDRESS] Votre contact : [PERSON_NAME] Email : …" at bounding box center [759, 392] width 1518 height 784
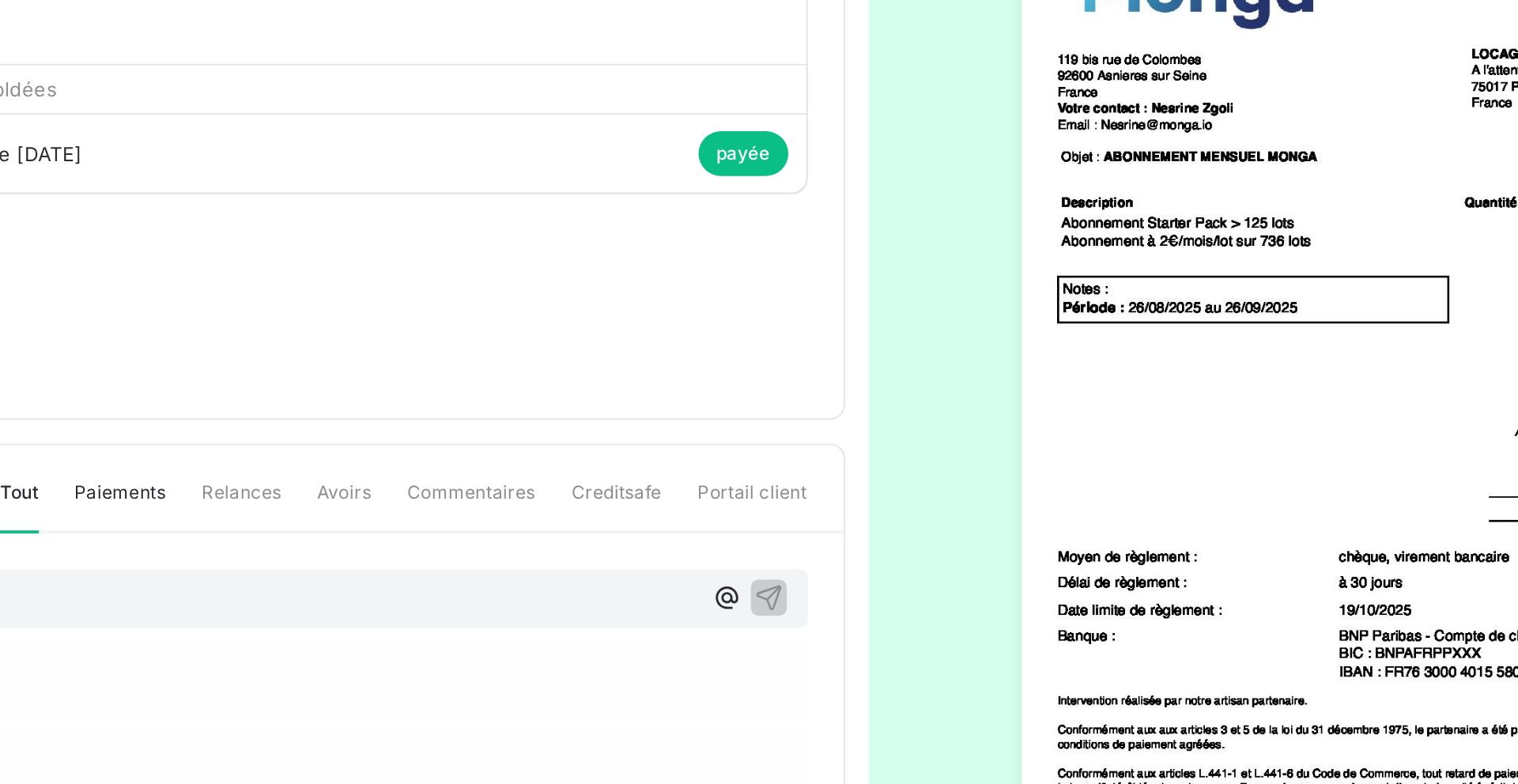
click at [1106, 240] on img "button" at bounding box center [1184, 425] width 456 height 644
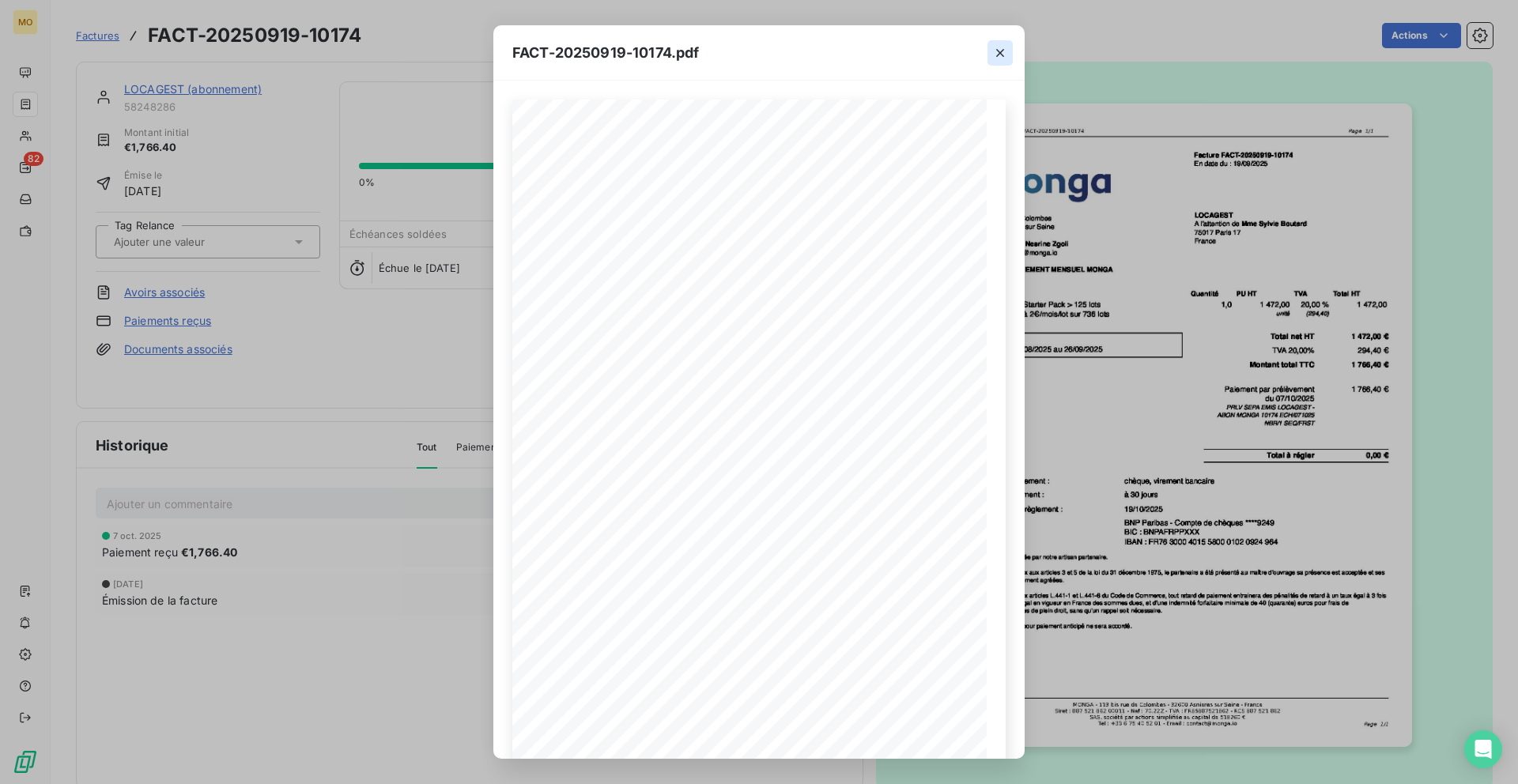
click at [1000, 46] on icon "button" at bounding box center [1000, 52] width 16 height 16
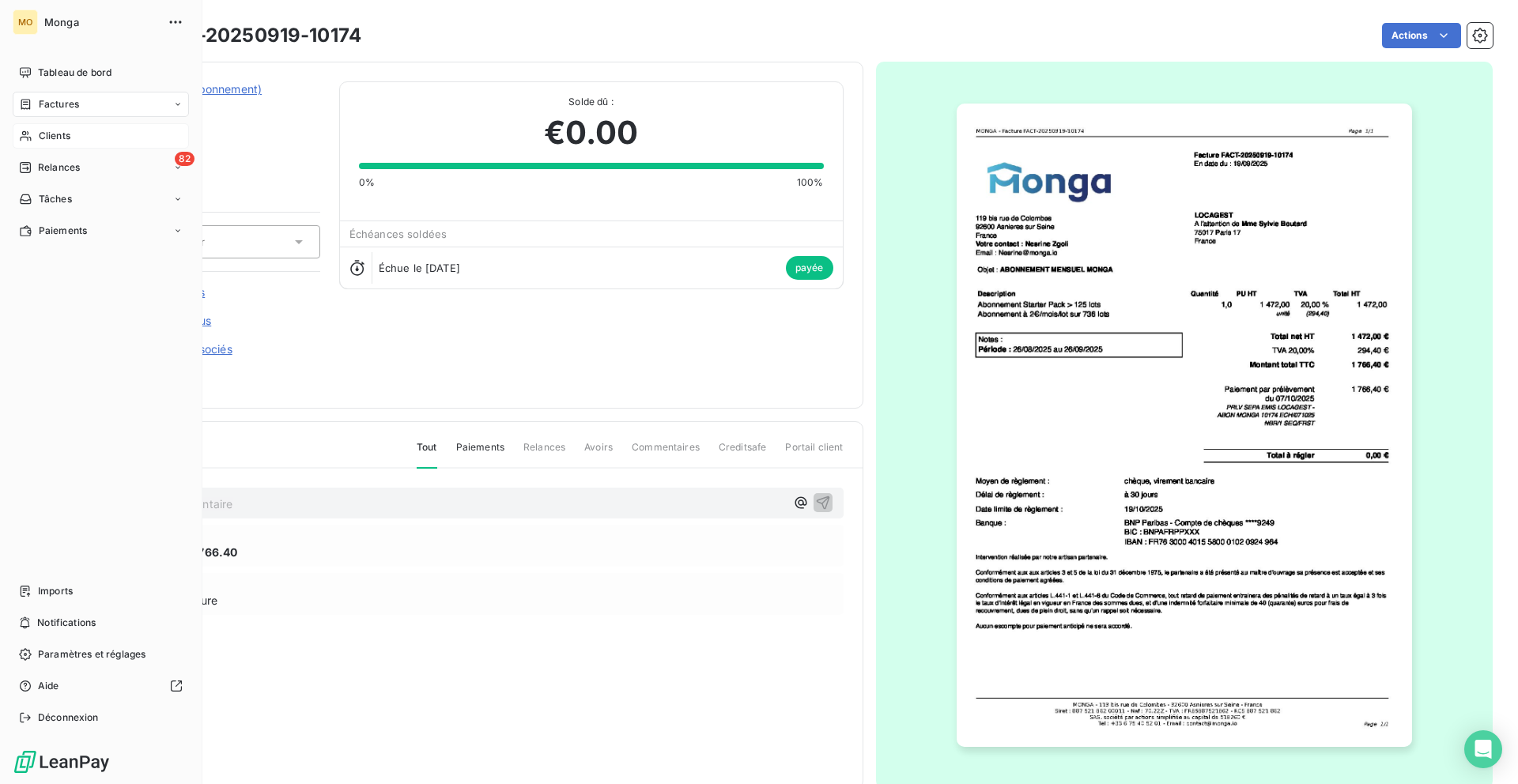
click at [51, 138] on span "Clients" at bounding box center [54, 136] width 31 height 14
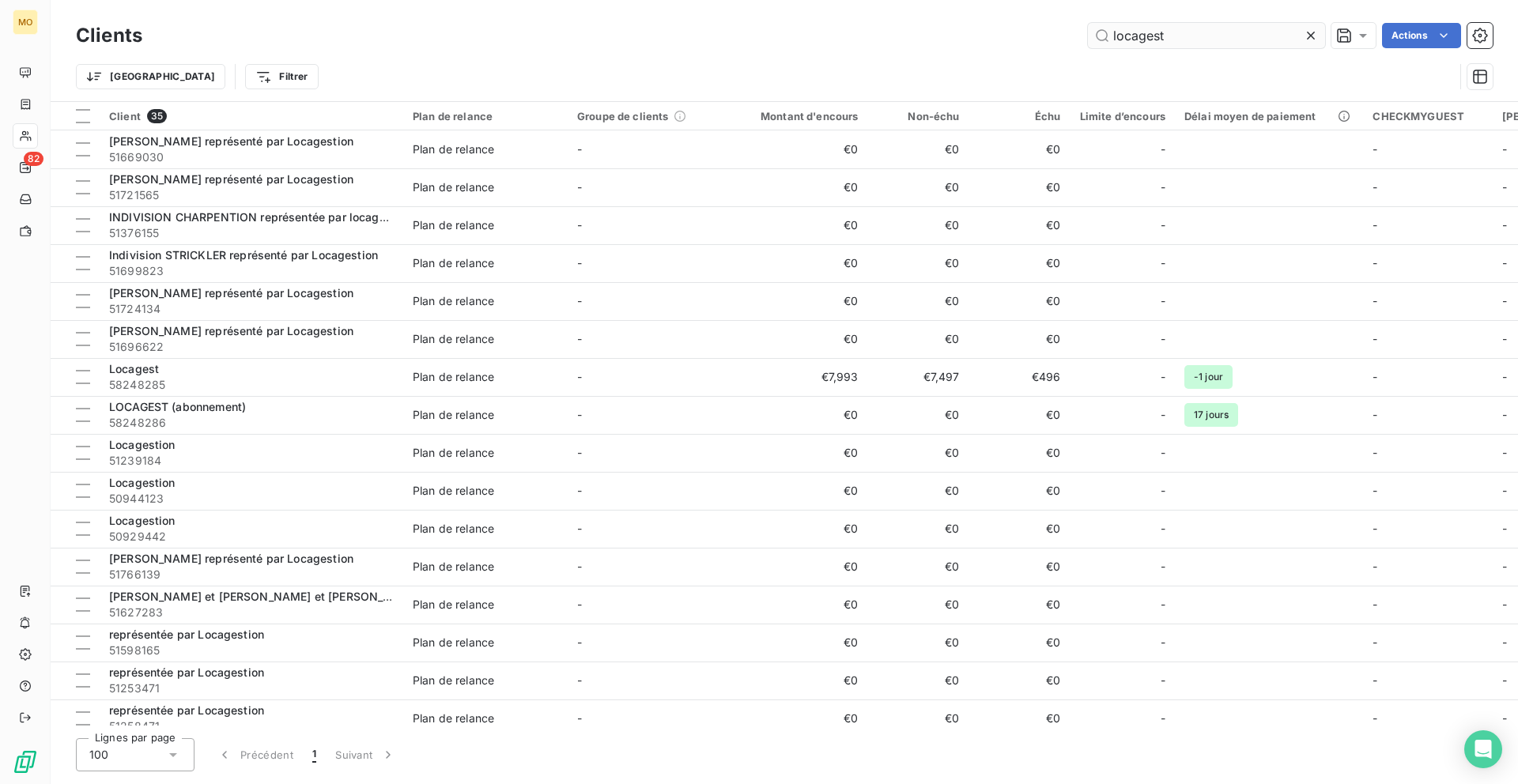
click at [1162, 40] on input "locagest" at bounding box center [1207, 35] width 237 height 26
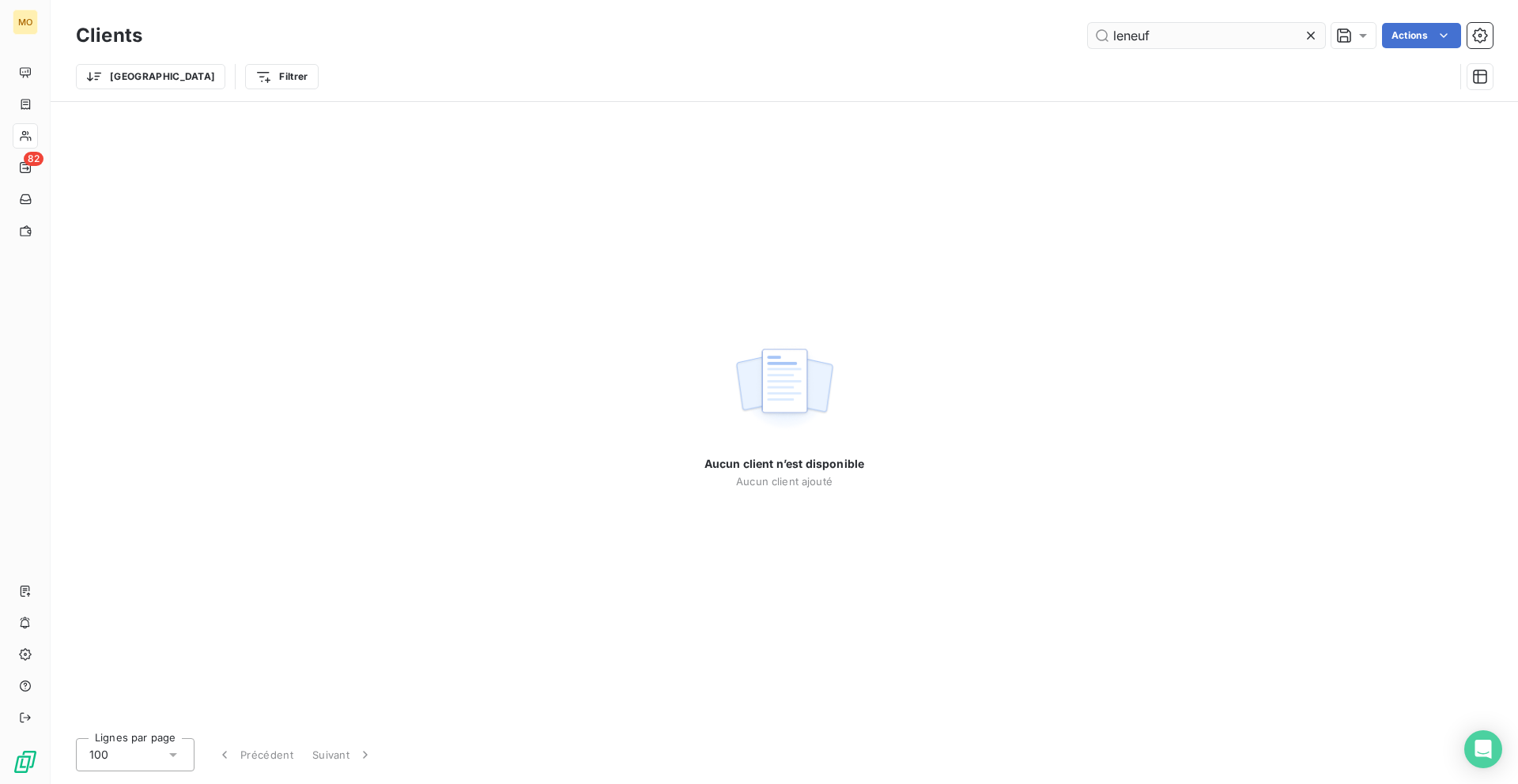
click at [1125, 38] on input "leneuf" at bounding box center [1207, 35] width 237 height 26
click at [1164, 31] on input "le neuf" at bounding box center [1207, 35] width 237 height 26
click at [1130, 35] on input "le neuf" at bounding box center [1207, 35] width 237 height 26
click at [1128, 35] on input "le neuf" at bounding box center [1207, 35] width 237 height 26
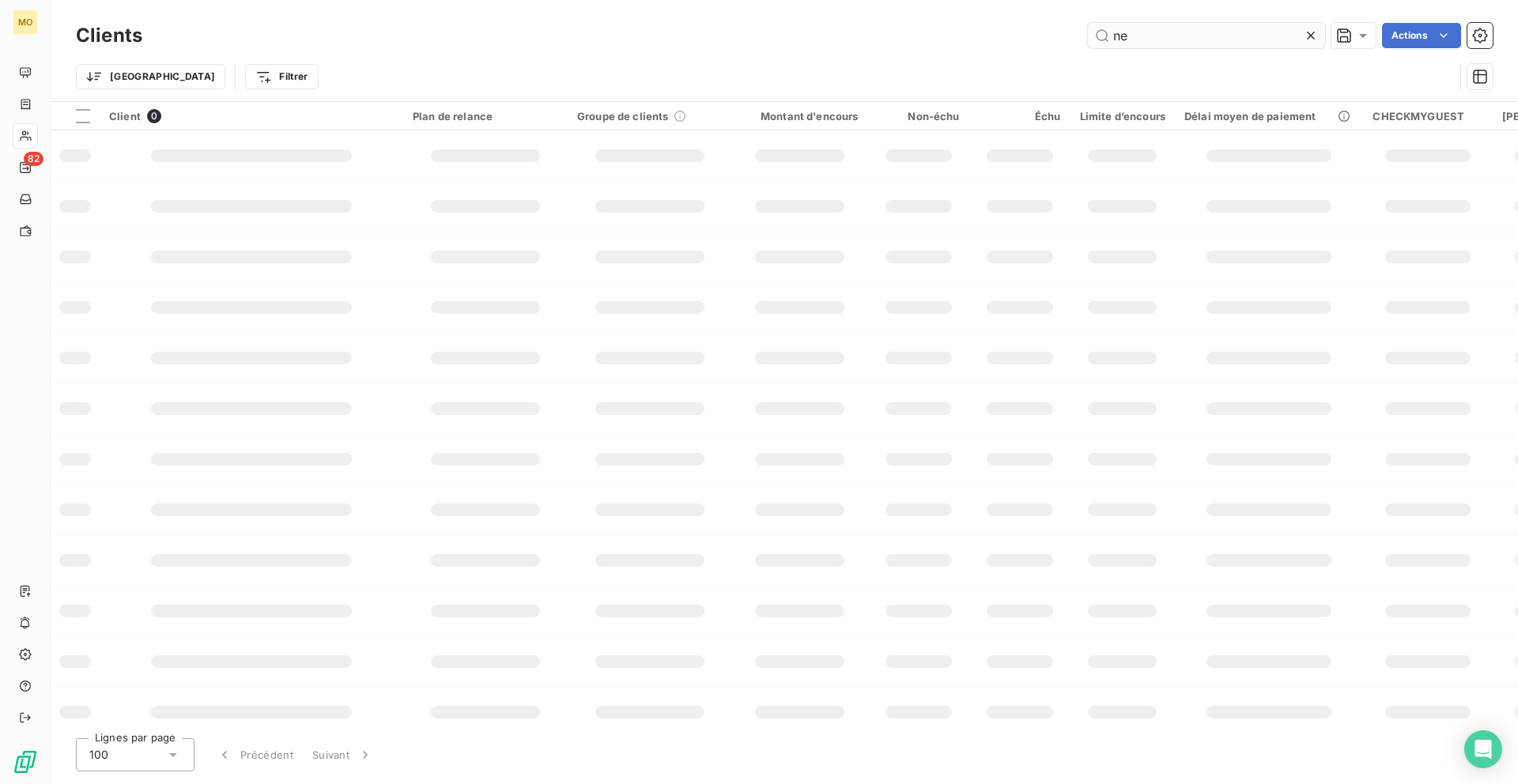
type input "n"
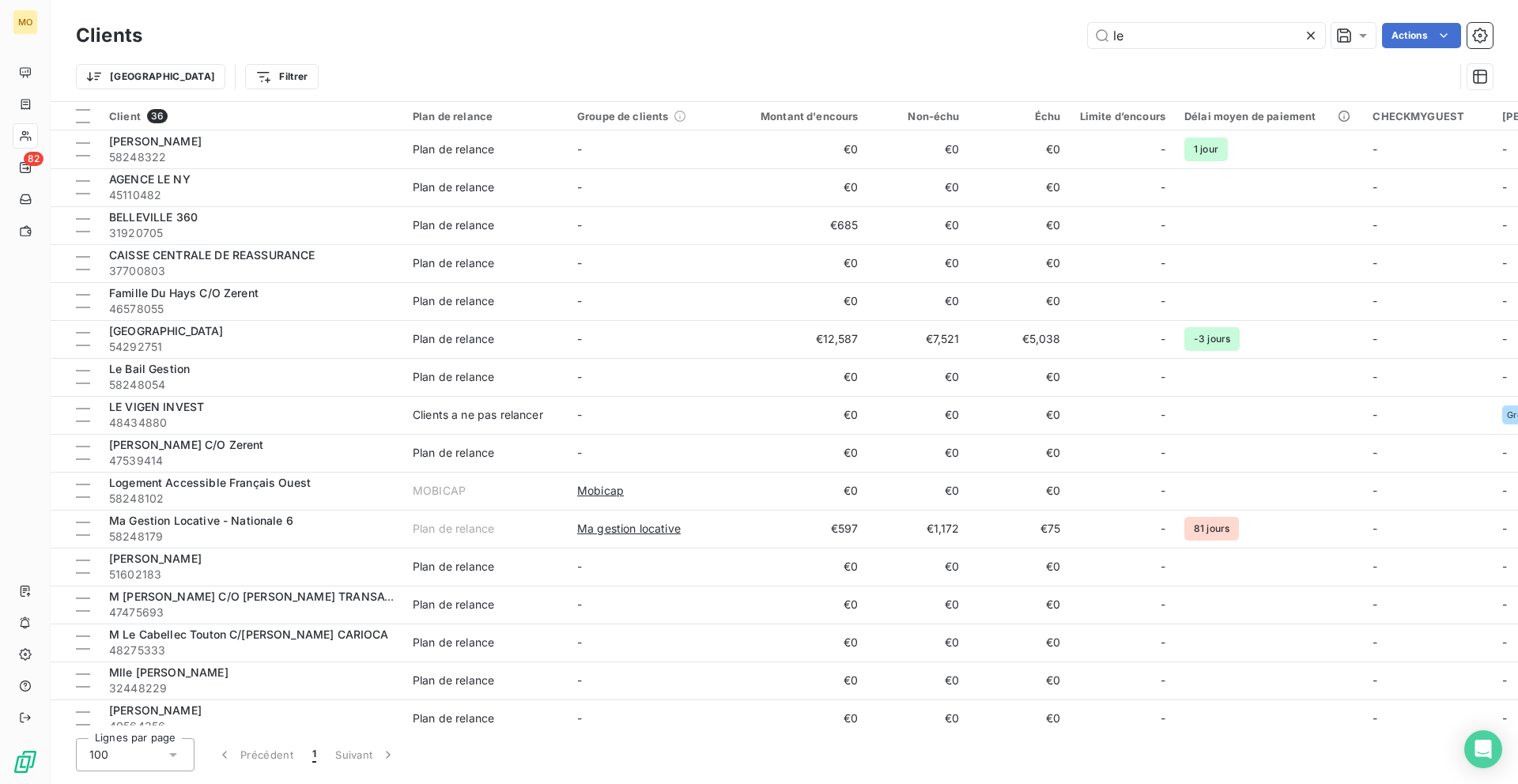
type input "le"
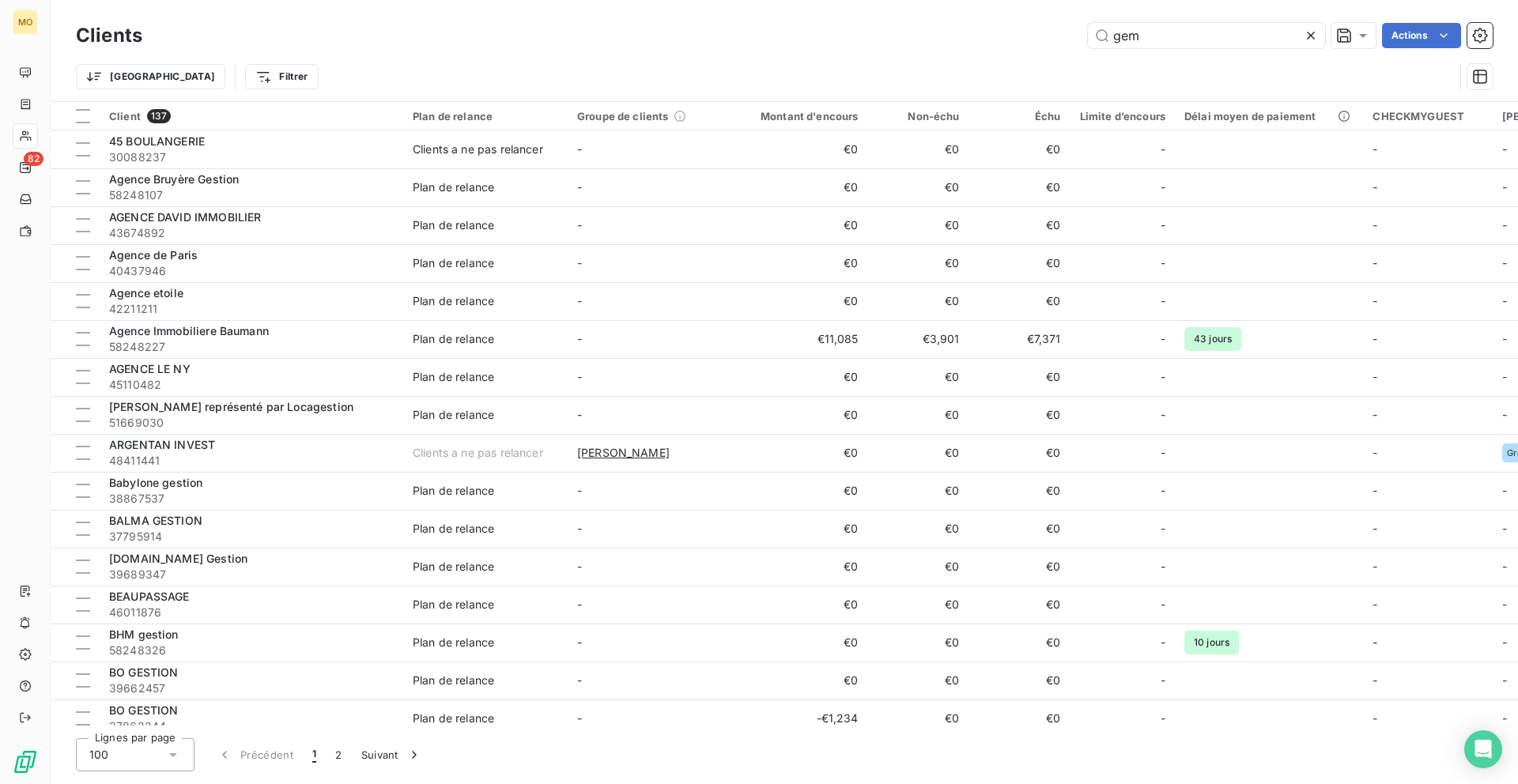
type input "gema"
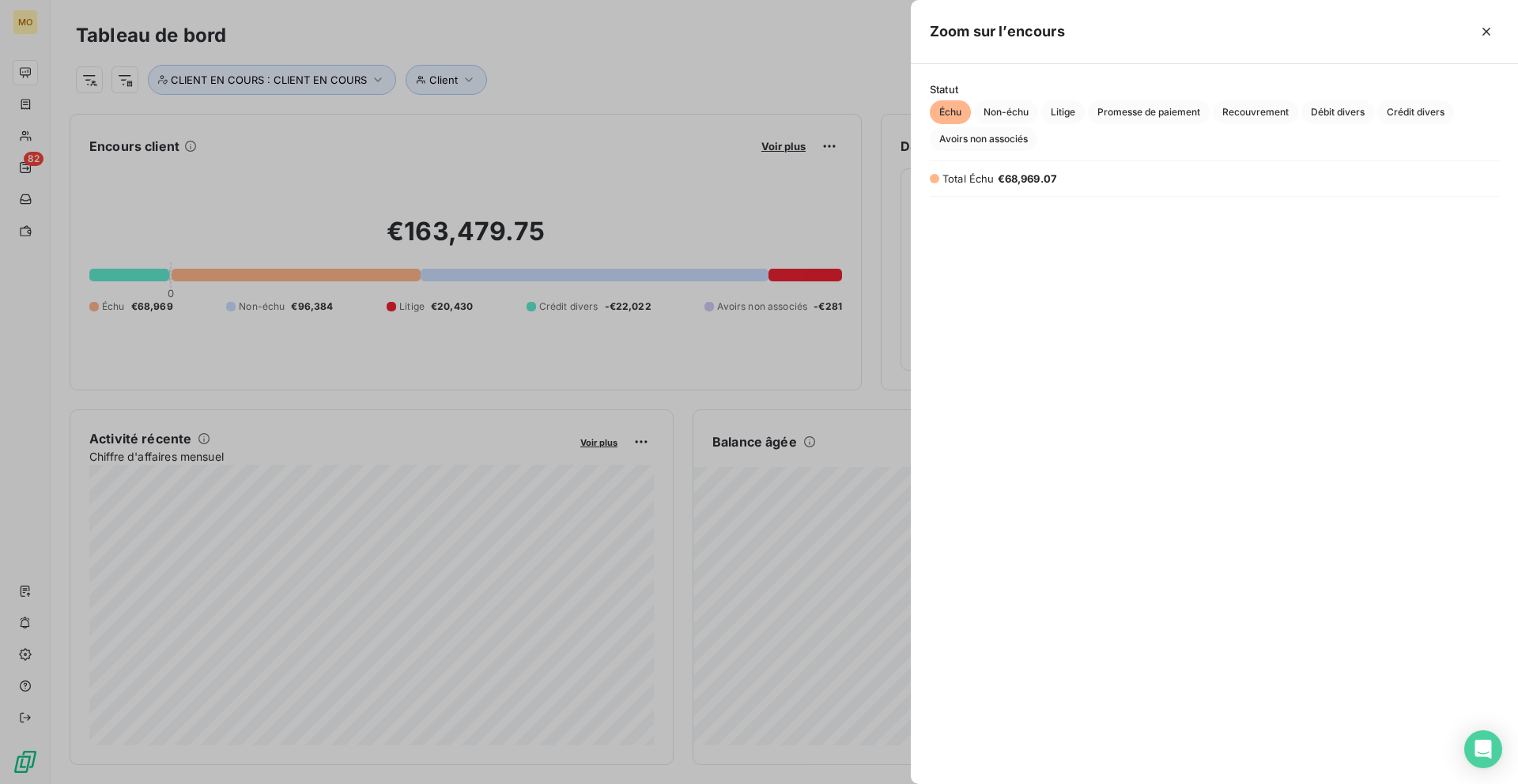
scroll to position [559, 607]
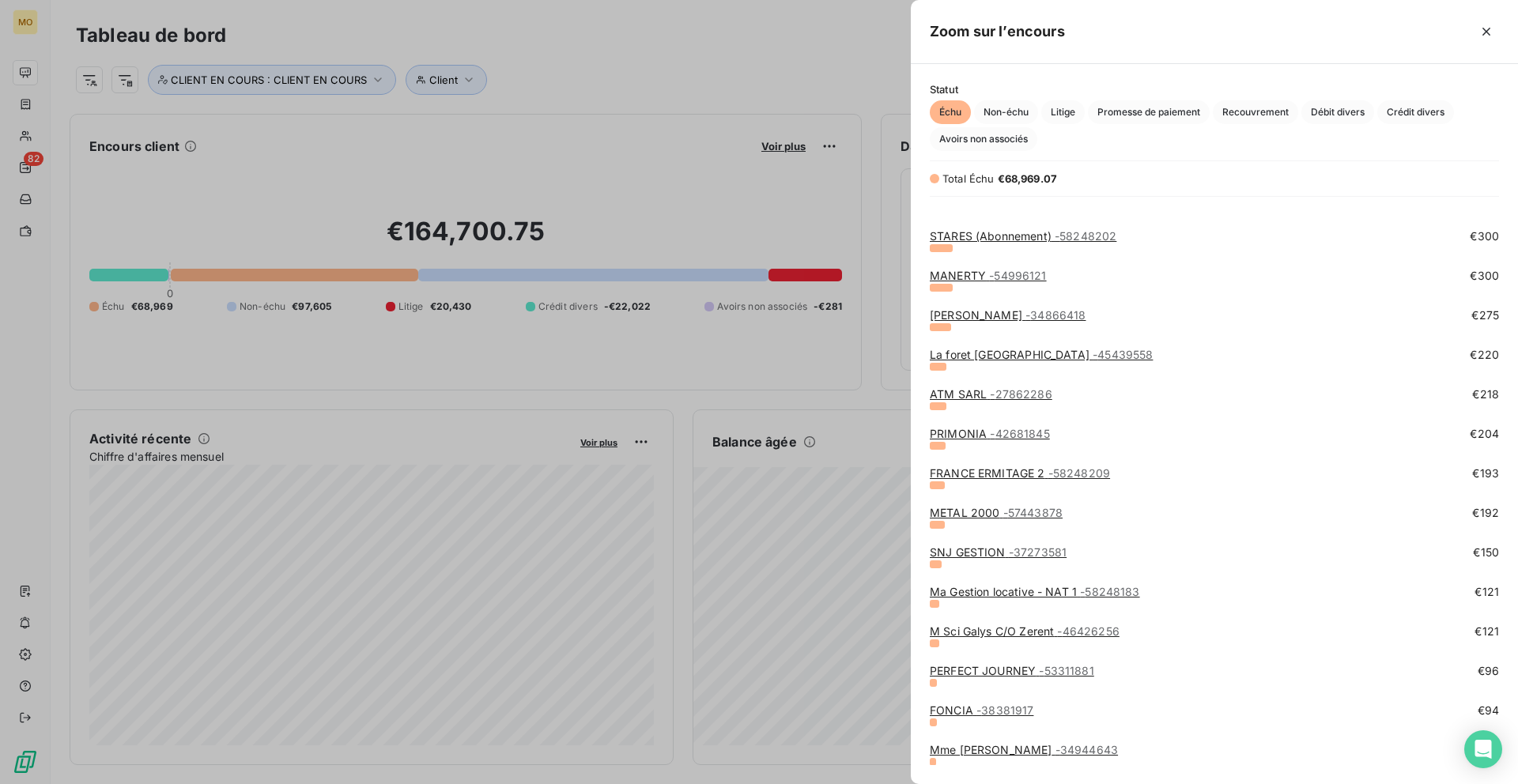
scroll to position [1673, 0]
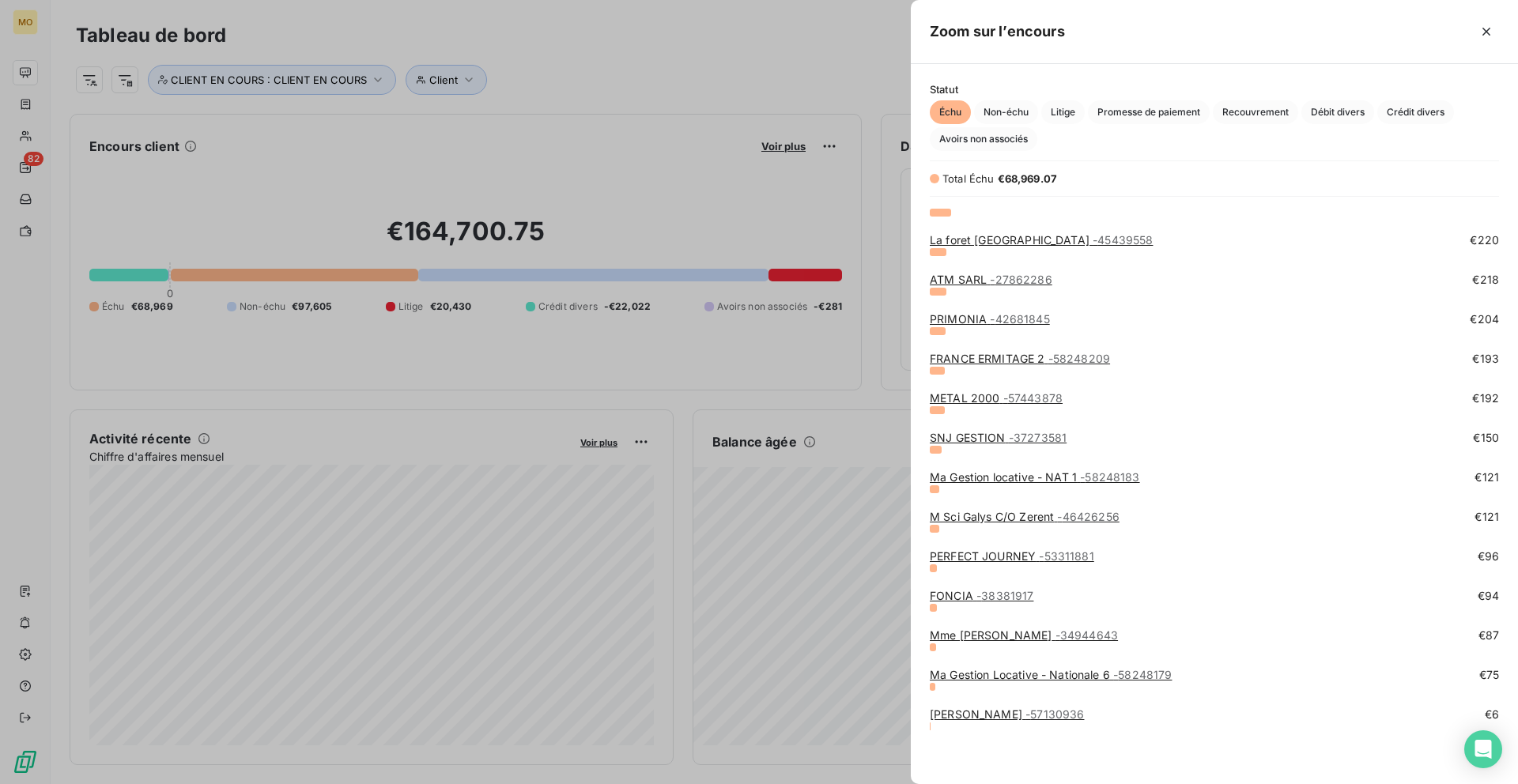
click at [994, 556] on link "PERFECT JOURNEY - 53311881" at bounding box center [1011, 556] width 164 height 13
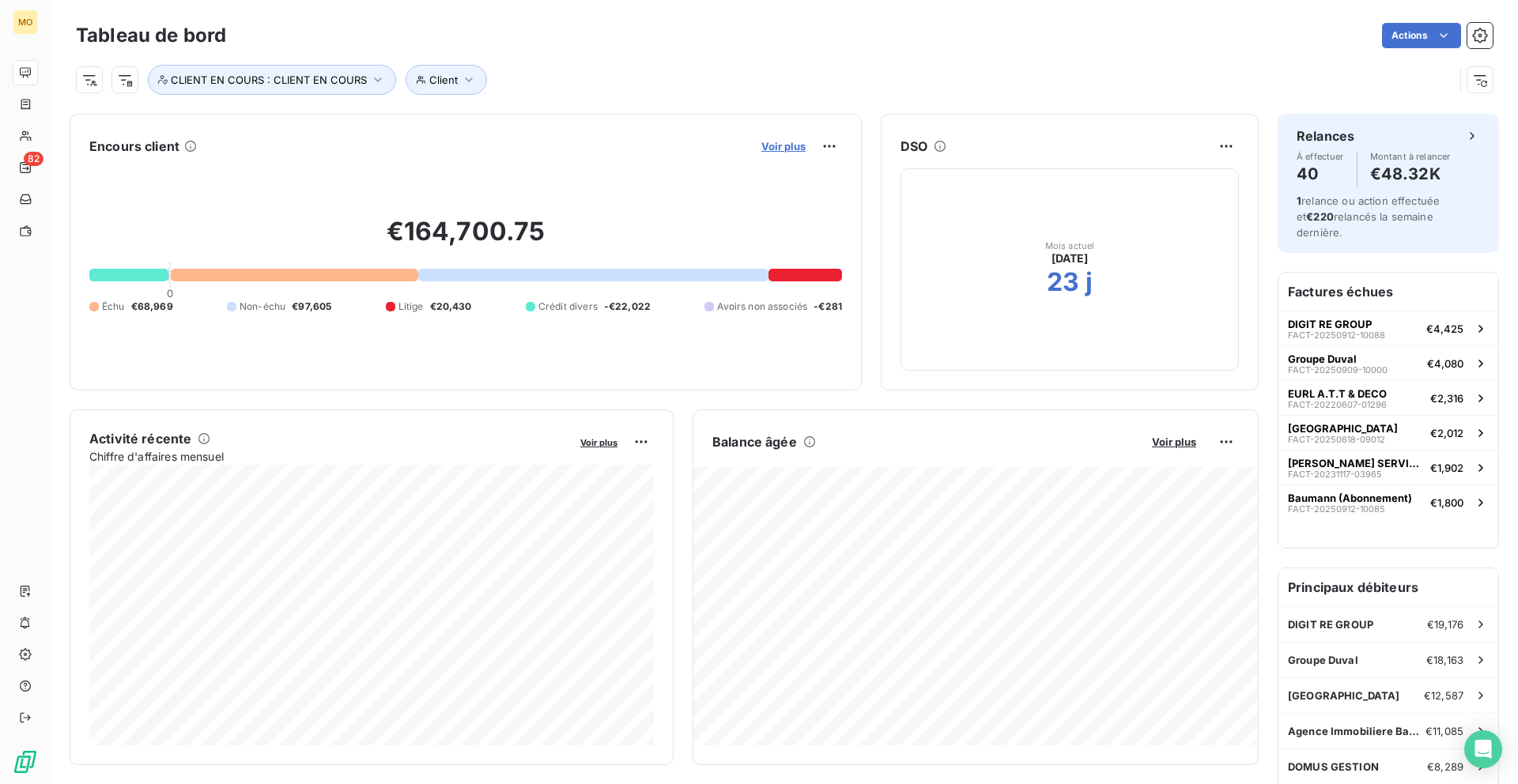
click at [787, 143] on span "Voir plus" at bounding box center [783, 145] width 45 height 12
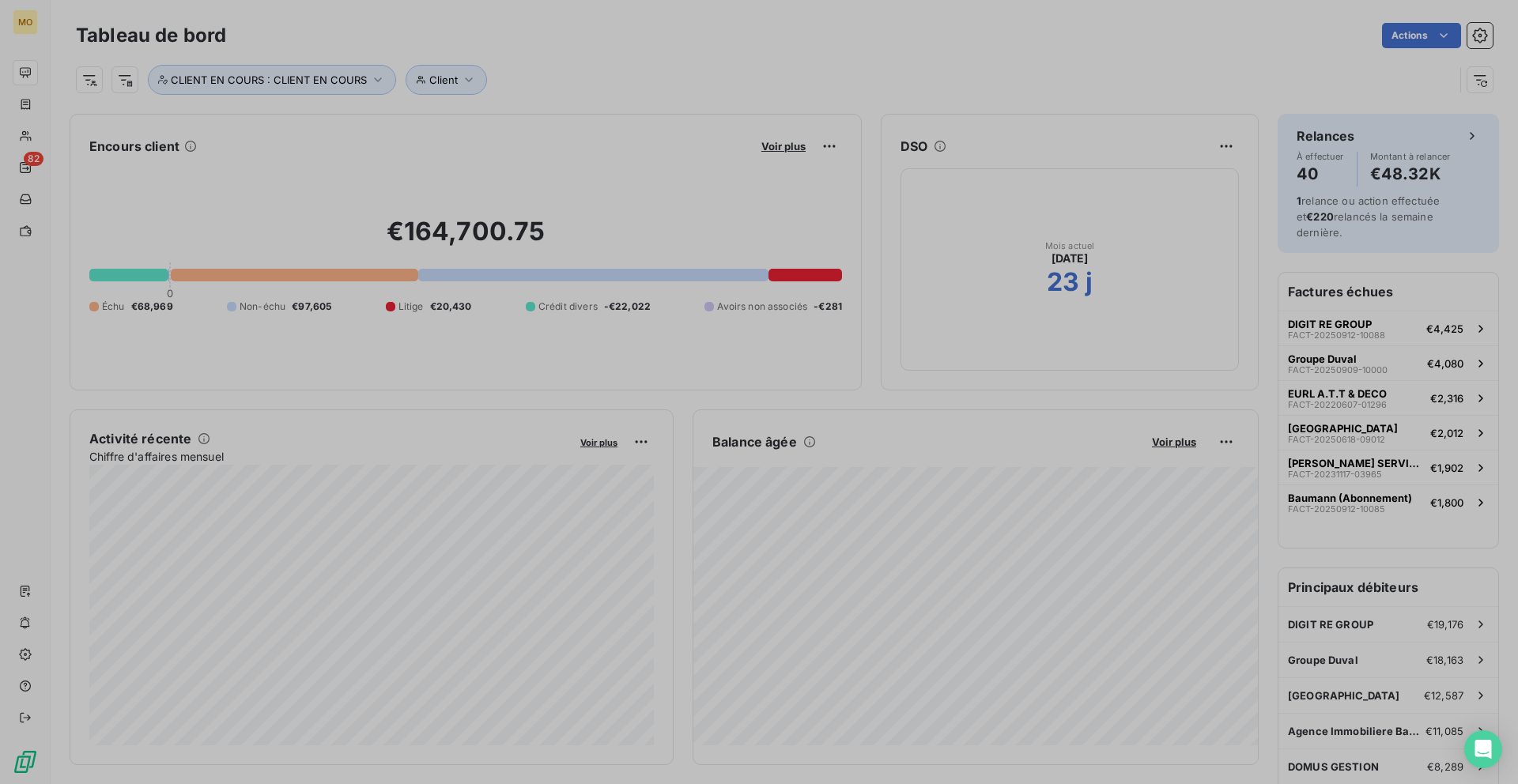
scroll to position [784, 607]
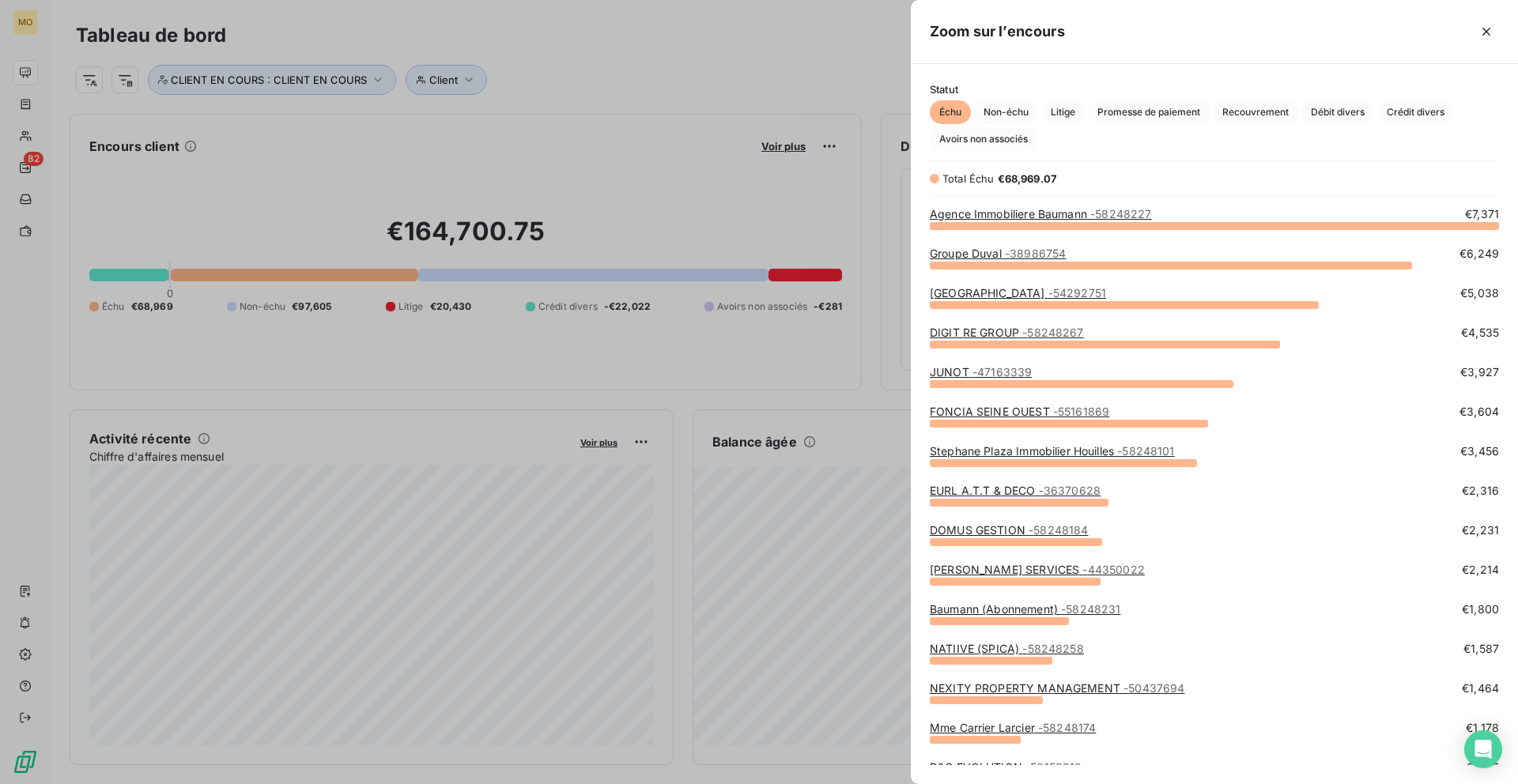
click at [8, 138] on div at bounding box center [759, 392] width 1518 height 784
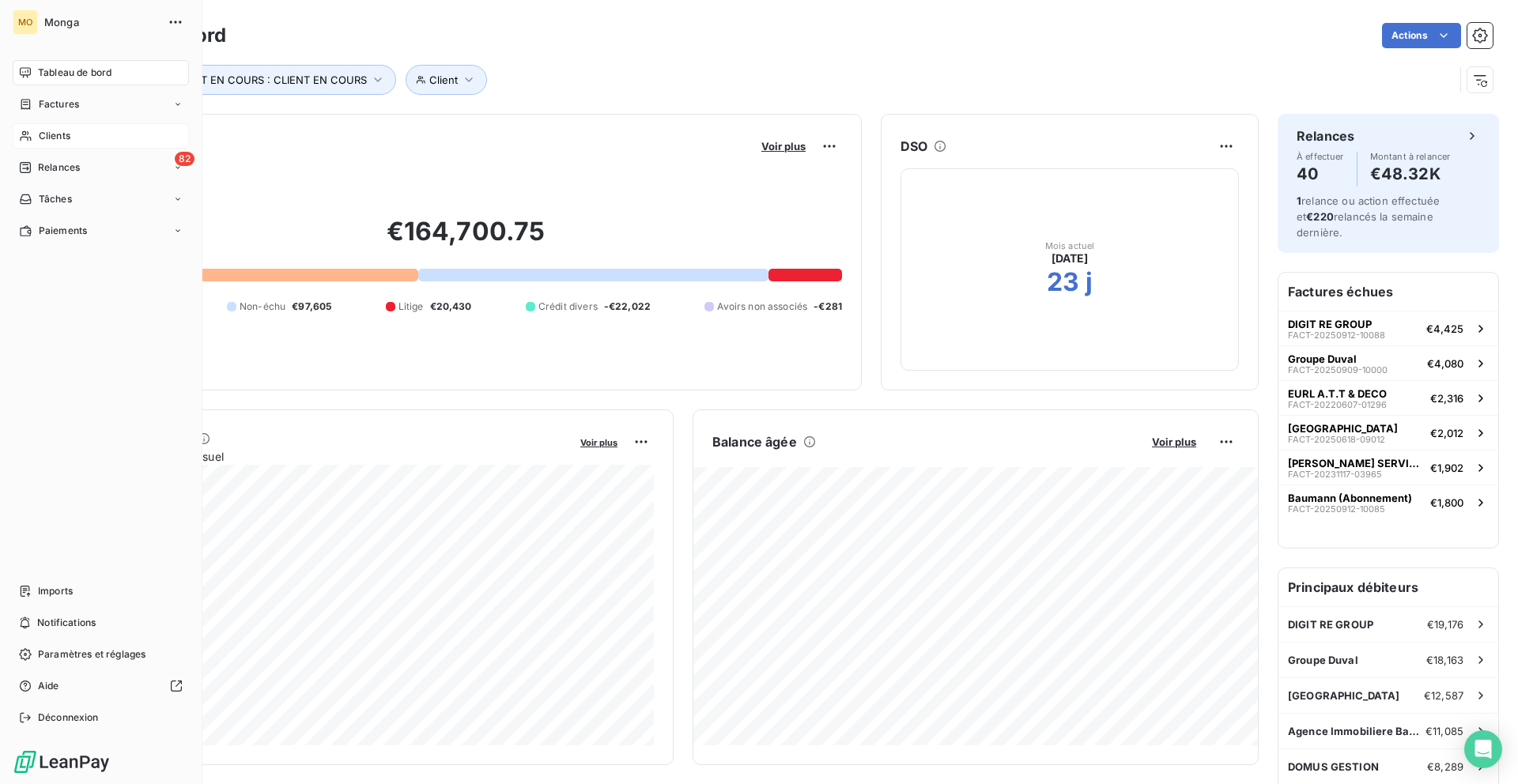
click at [45, 138] on span "Clients" at bounding box center [54, 136] width 31 height 14
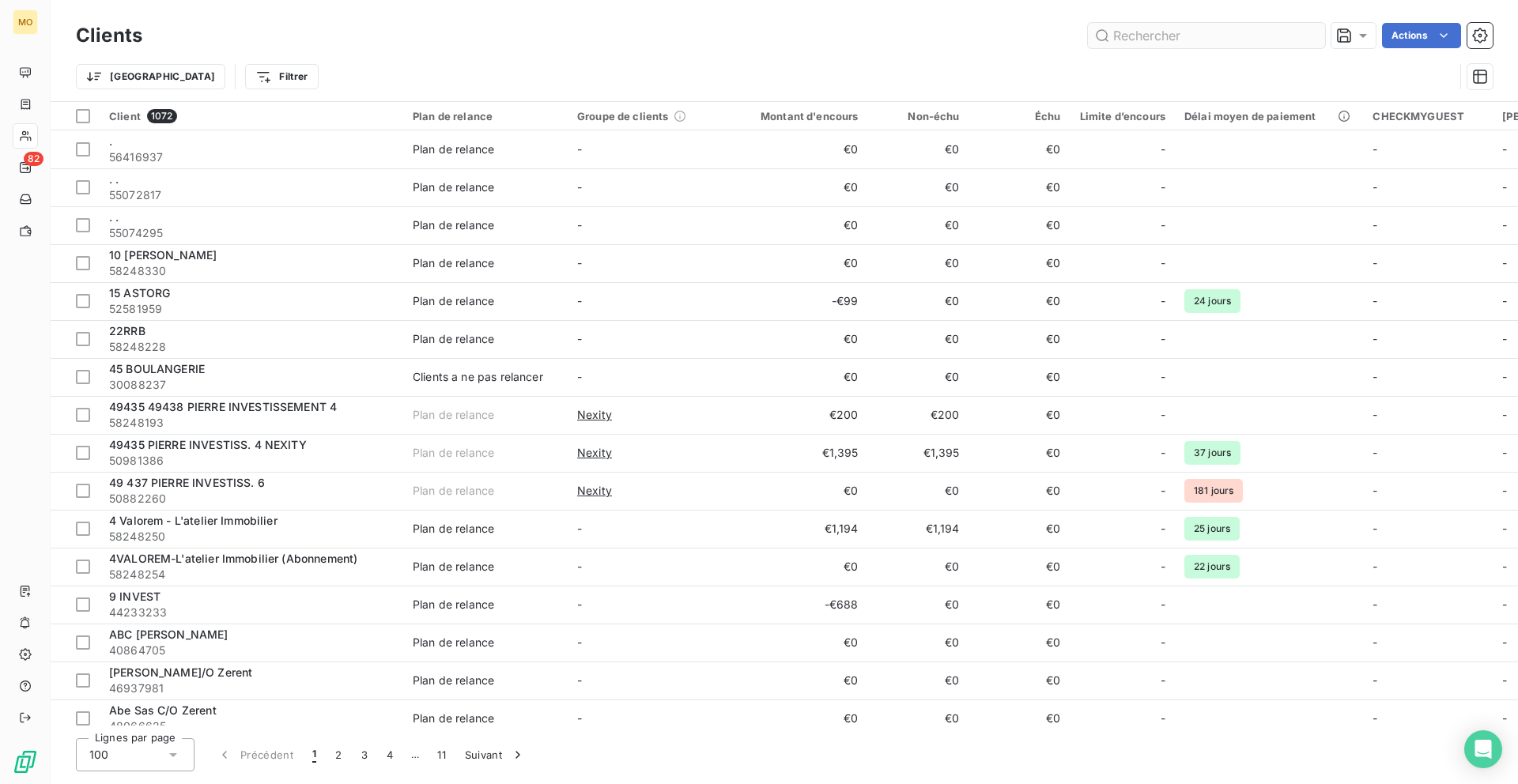
click at [1132, 33] on input "text" at bounding box center [1207, 35] width 237 height 26
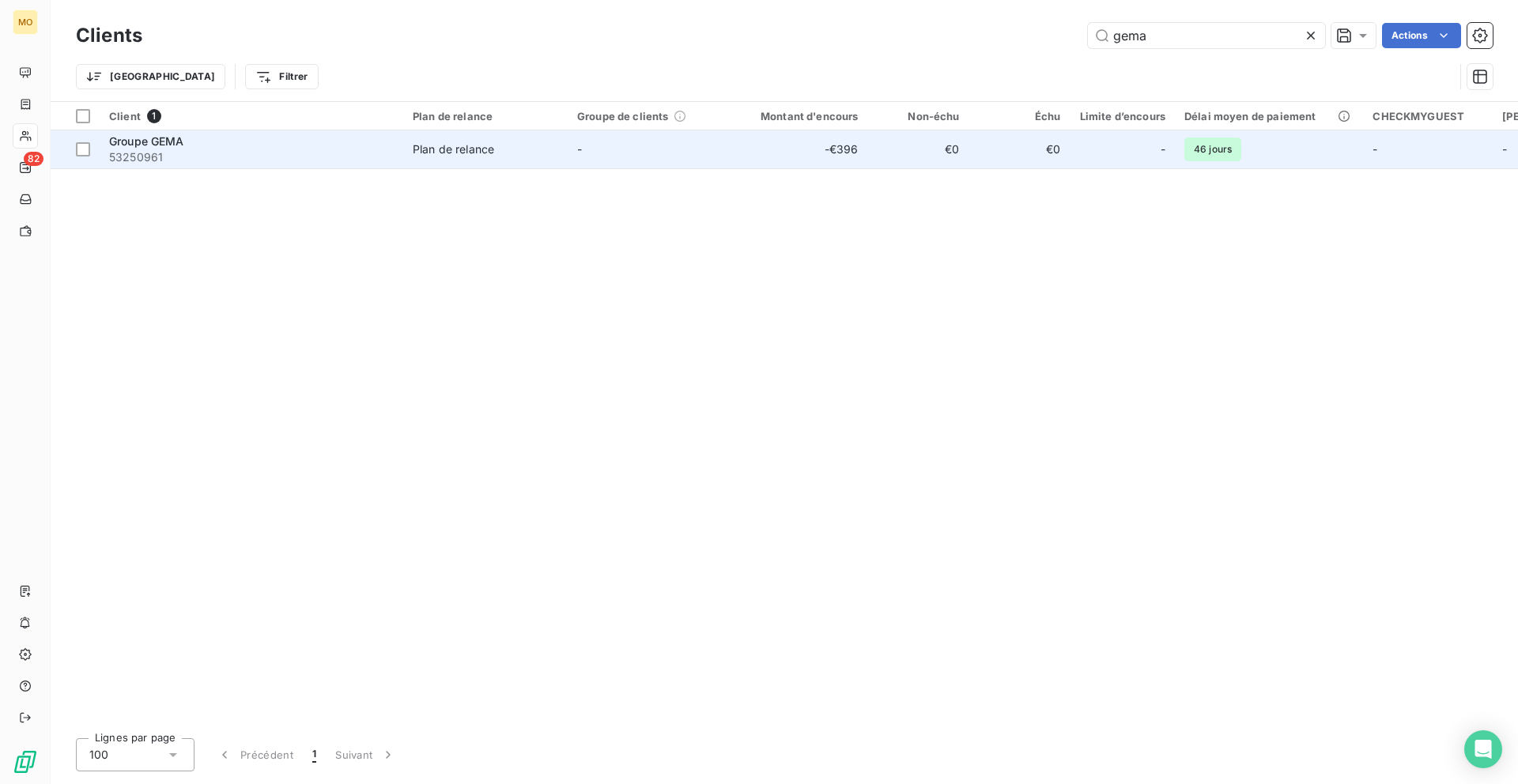
type input "gema"
click at [777, 161] on td "-€396" at bounding box center [799, 149] width 136 height 38
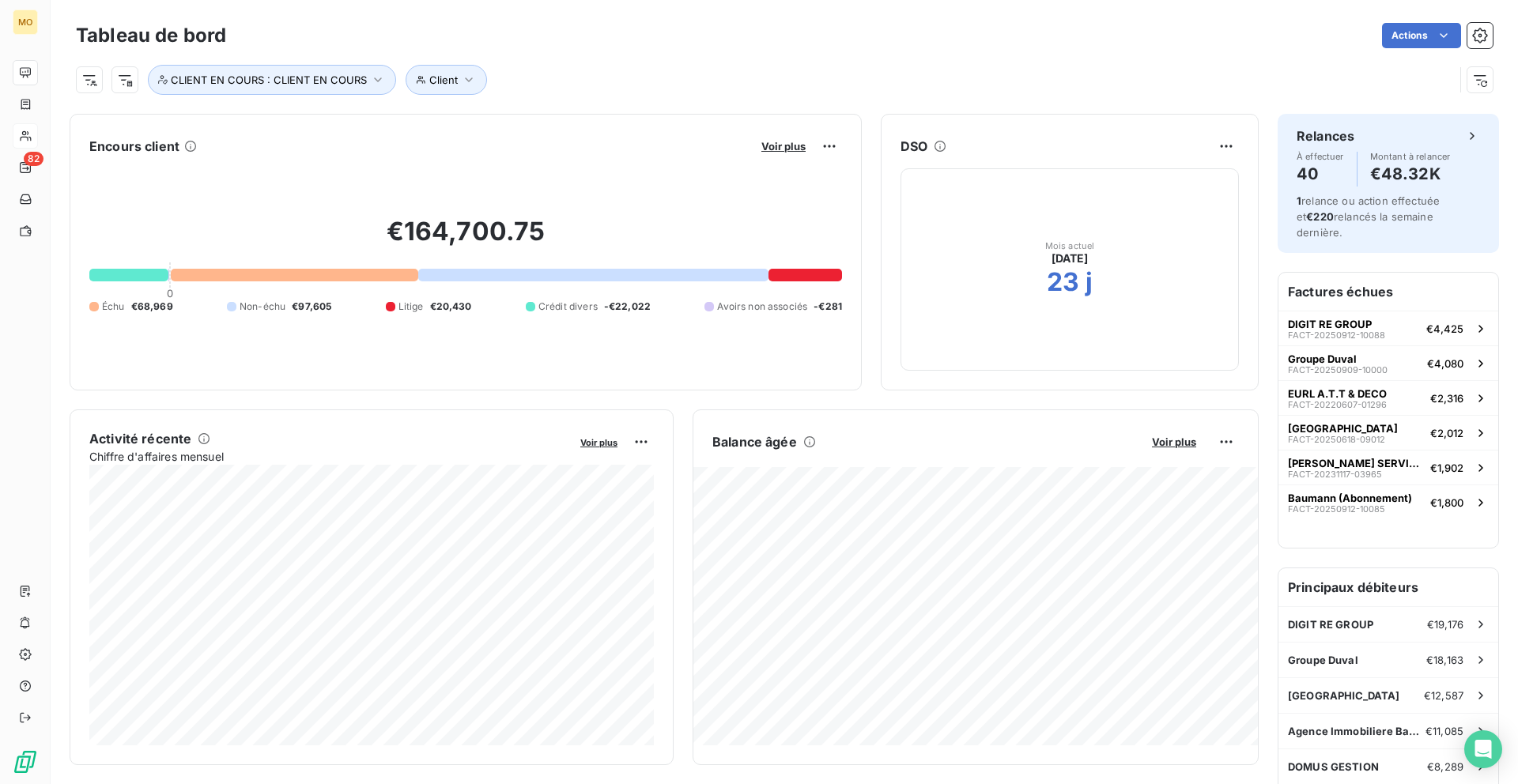
click at [807, 136] on div "Voir plus" at bounding box center [799, 146] width 85 height 26
click at [796, 140] on button "Voir plus" at bounding box center [783, 146] width 54 height 14
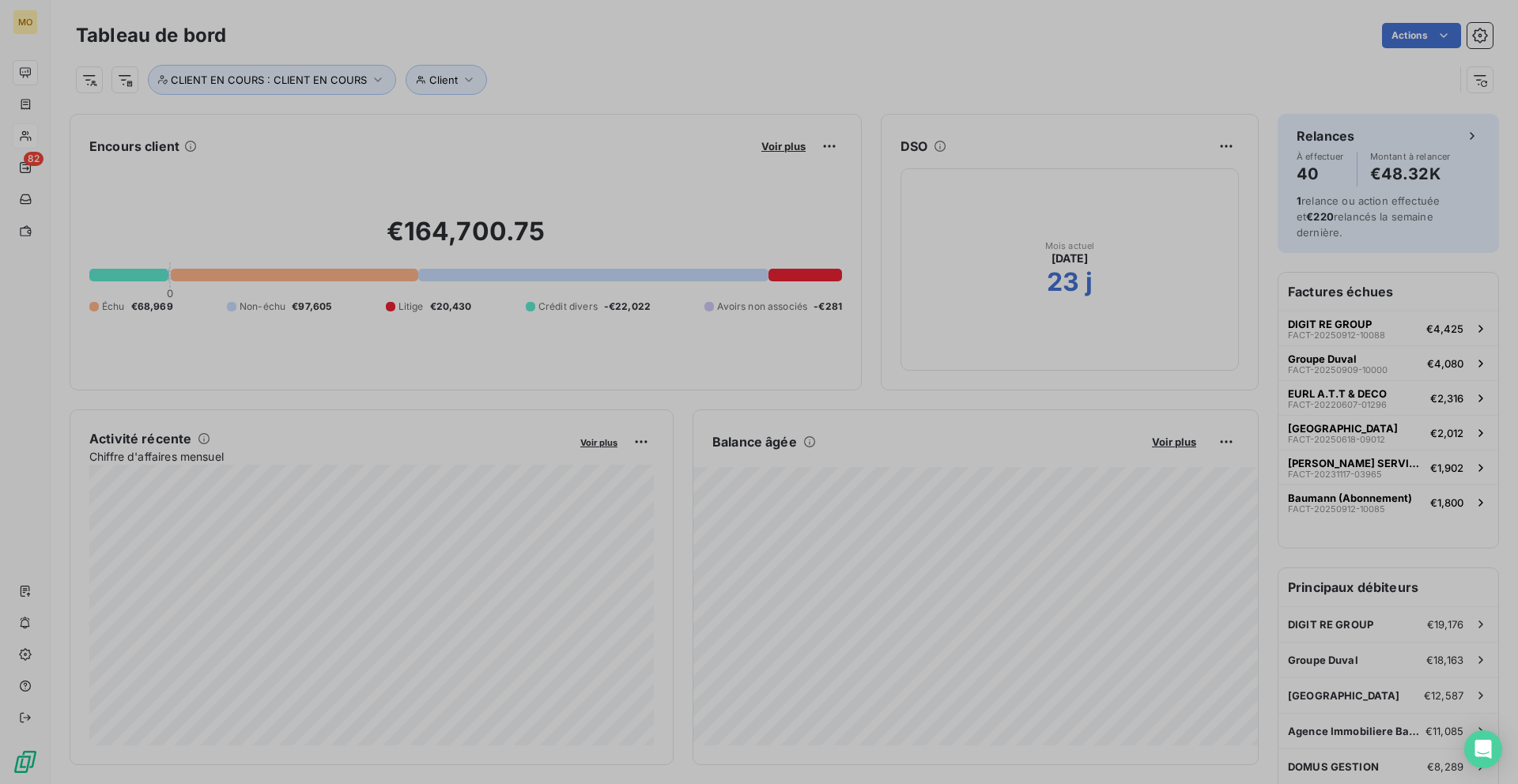
scroll to position [784, 607]
click at [796, 148] on div at bounding box center [759, 392] width 1518 height 784
click at [796, 148] on span "Voir plus" at bounding box center [783, 145] width 45 height 12
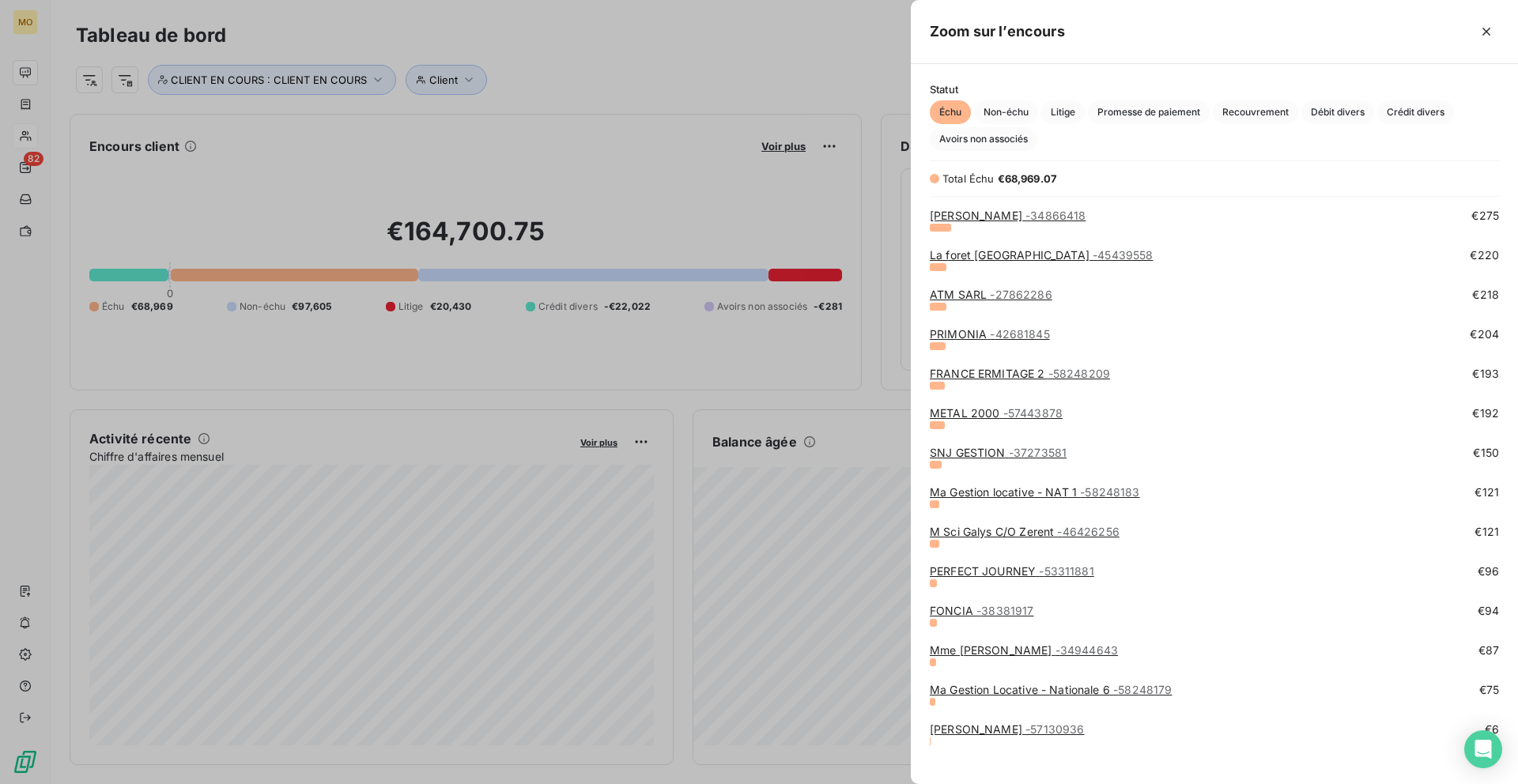
scroll to position [1673, 0]
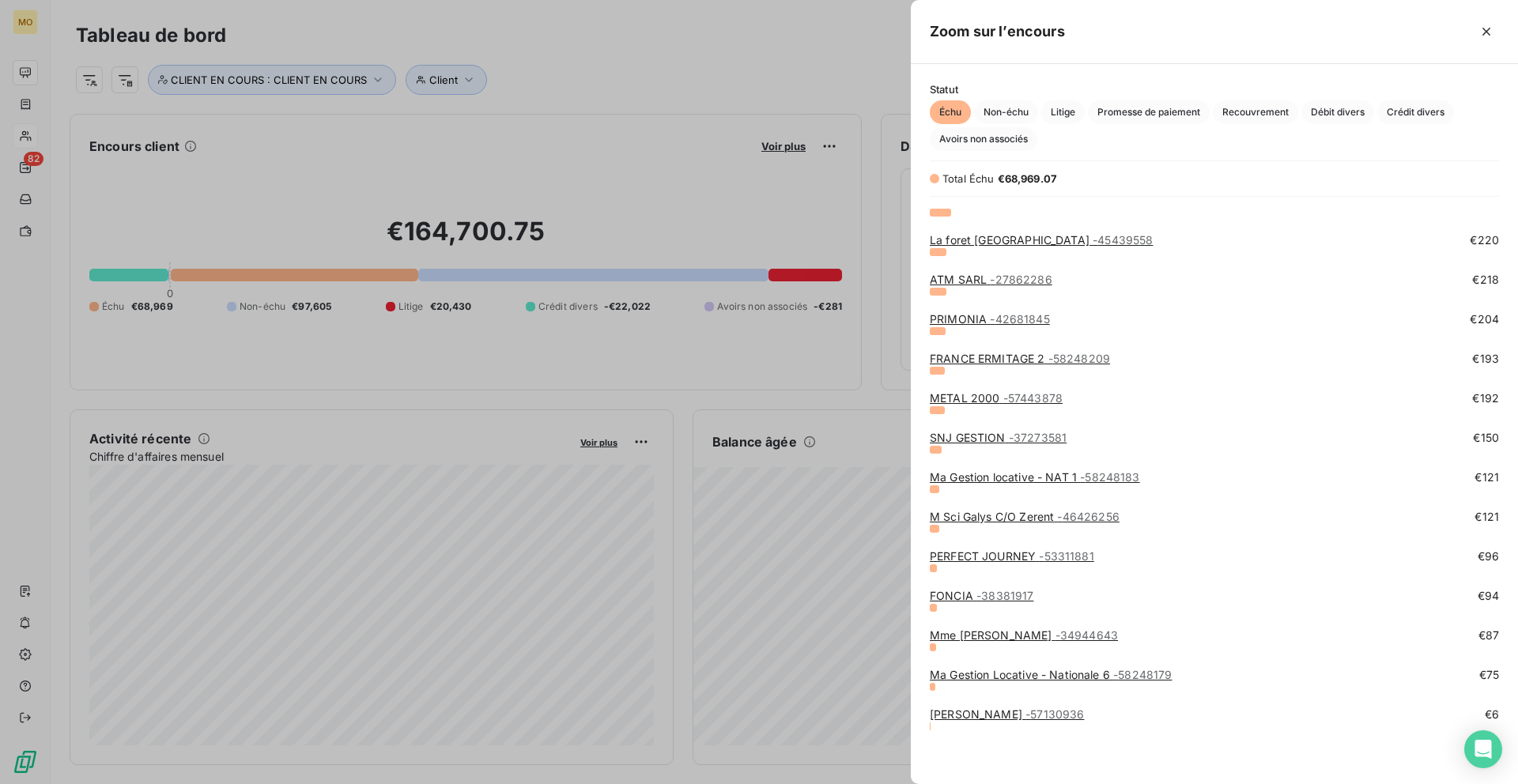
click at [983, 556] on link "PERFECT JOURNEY - 53311881" at bounding box center [1011, 556] width 164 height 13
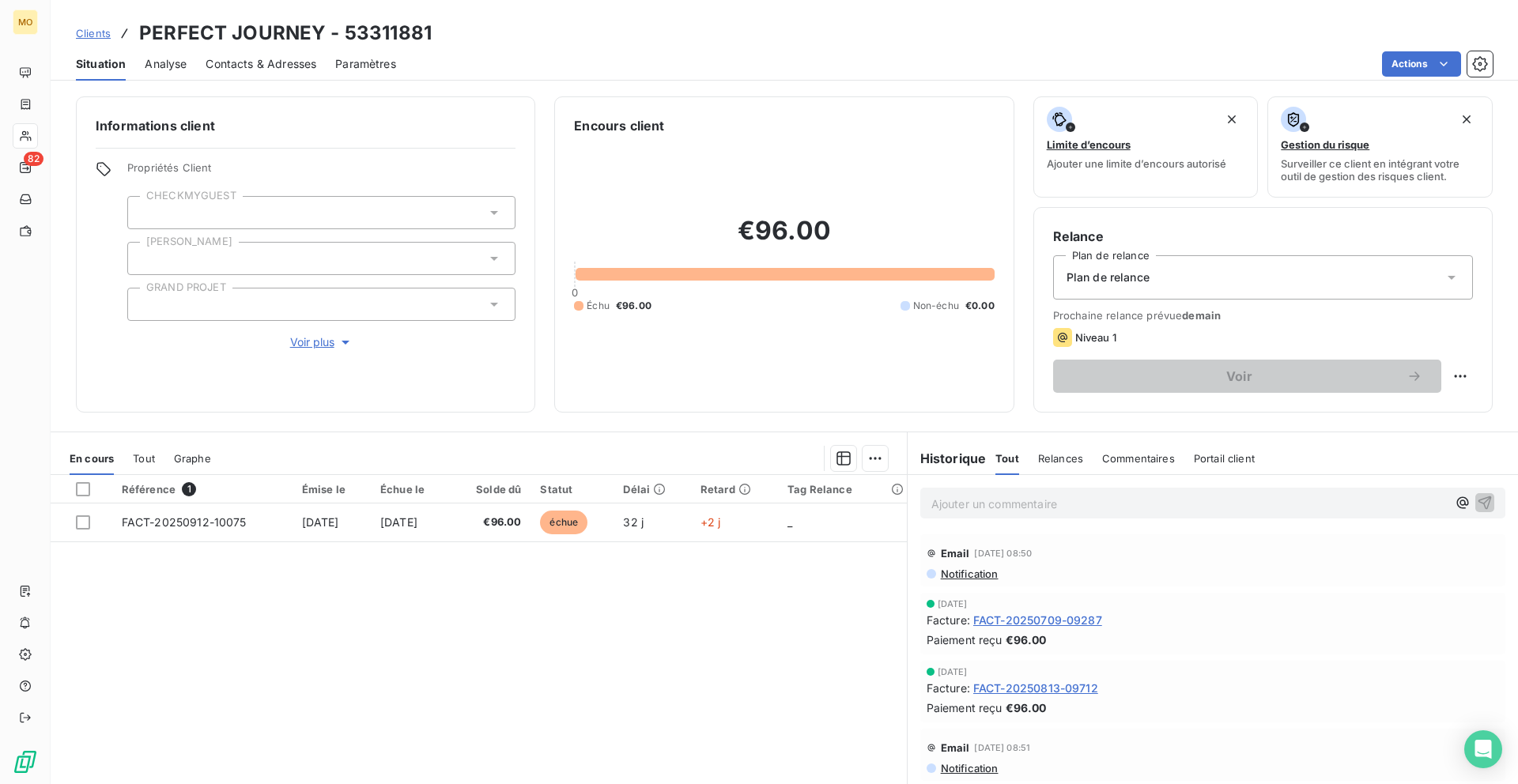
click at [307, 59] on span "Contacts & Adresses" at bounding box center [260, 64] width 111 height 16
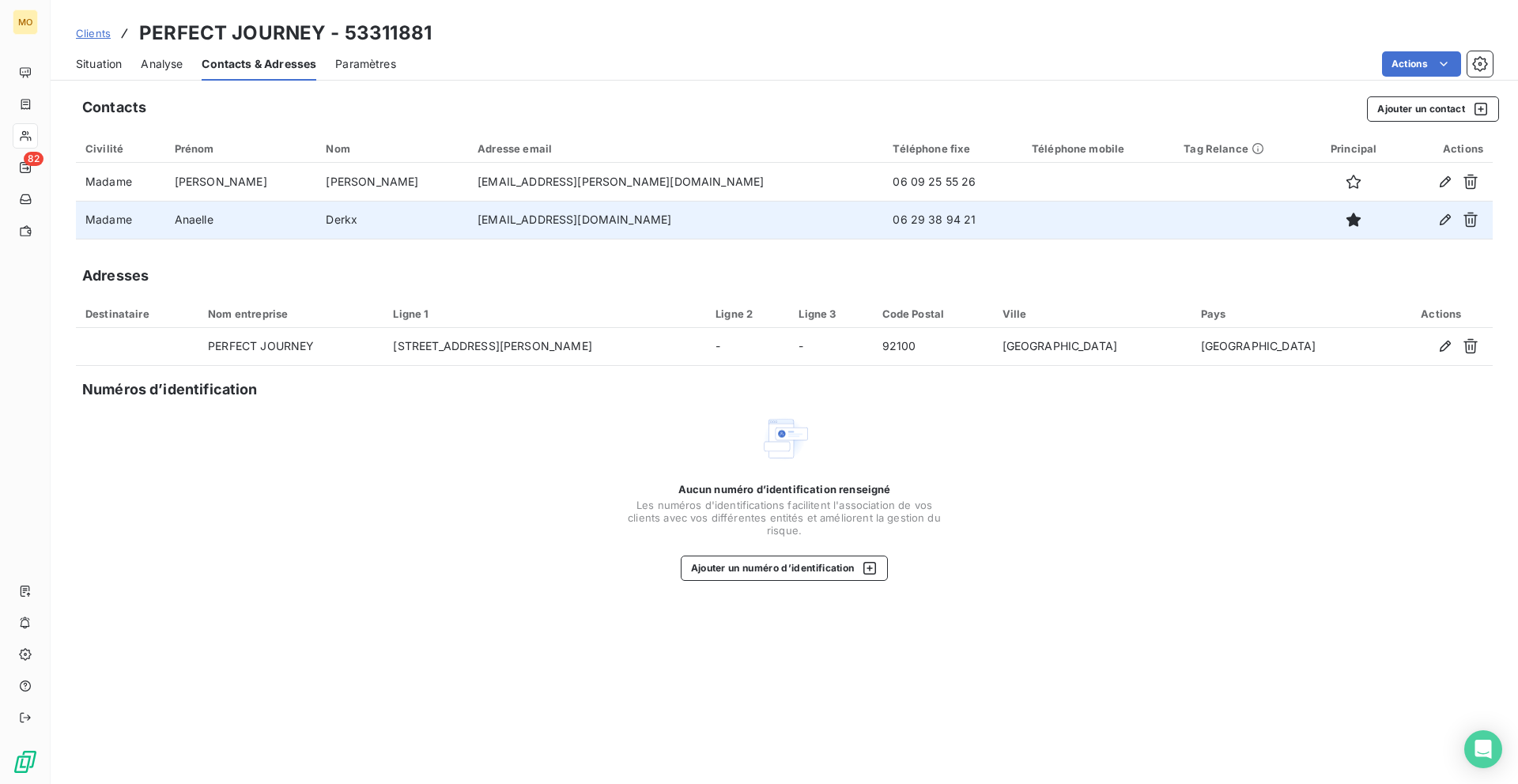
click at [482, 211] on td "anaelle.derkx@gmail.com" at bounding box center [675, 219] width 415 height 38
copy td "anaelle.derkx@gmail.com"
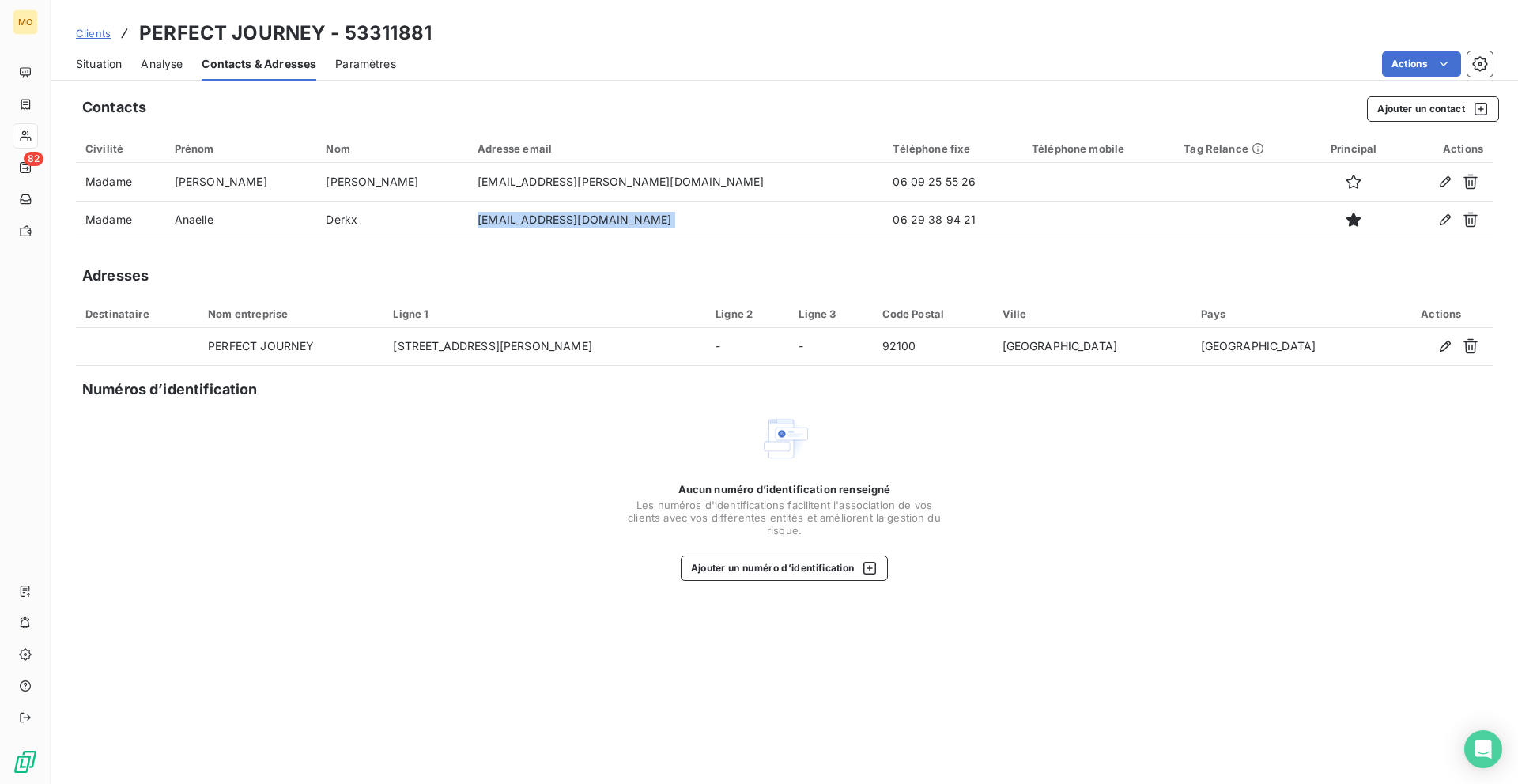
click at [85, 70] on span "Situation" at bounding box center [99, 64] width 46 height 16
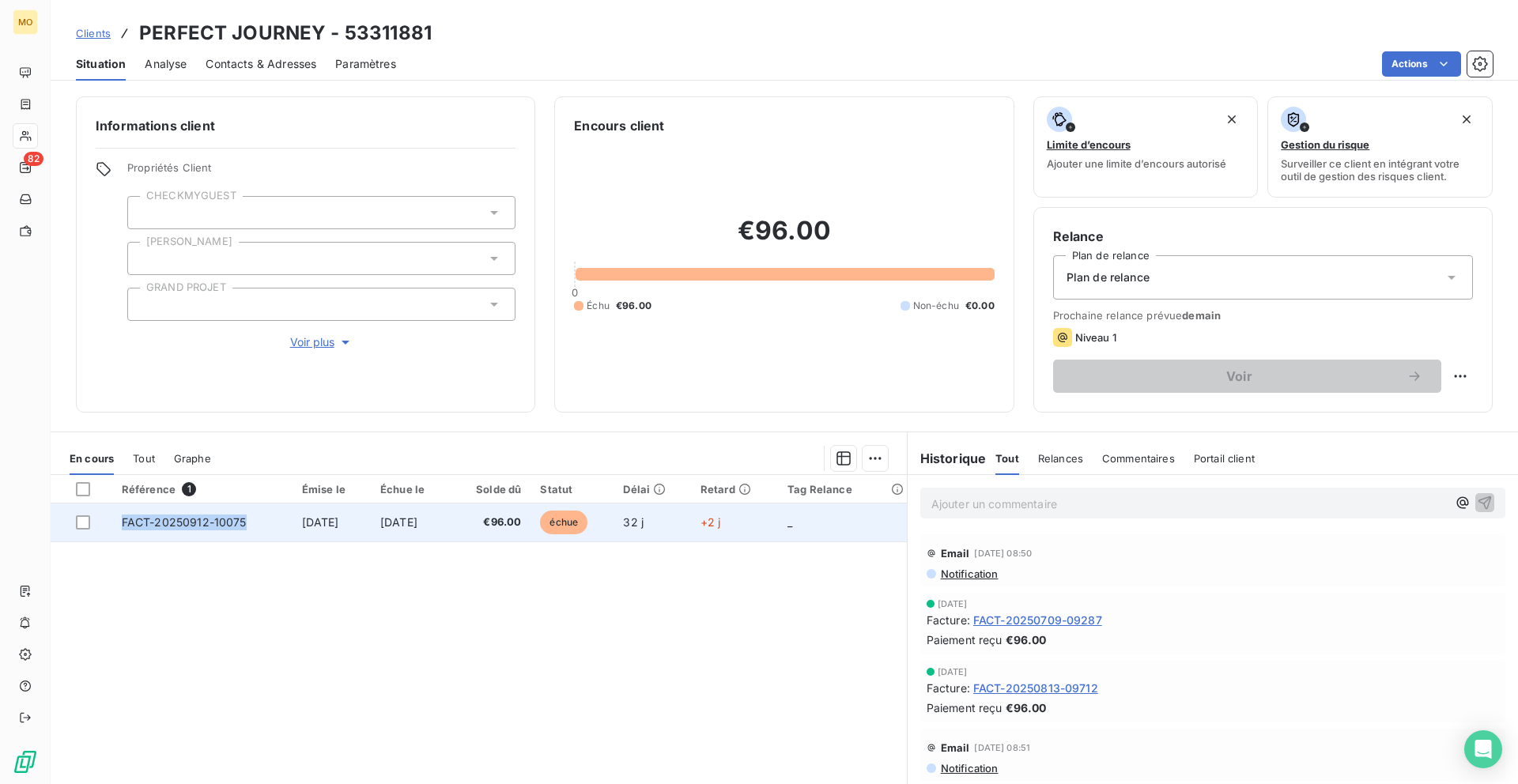
copy span "FACT-20250912-10075"
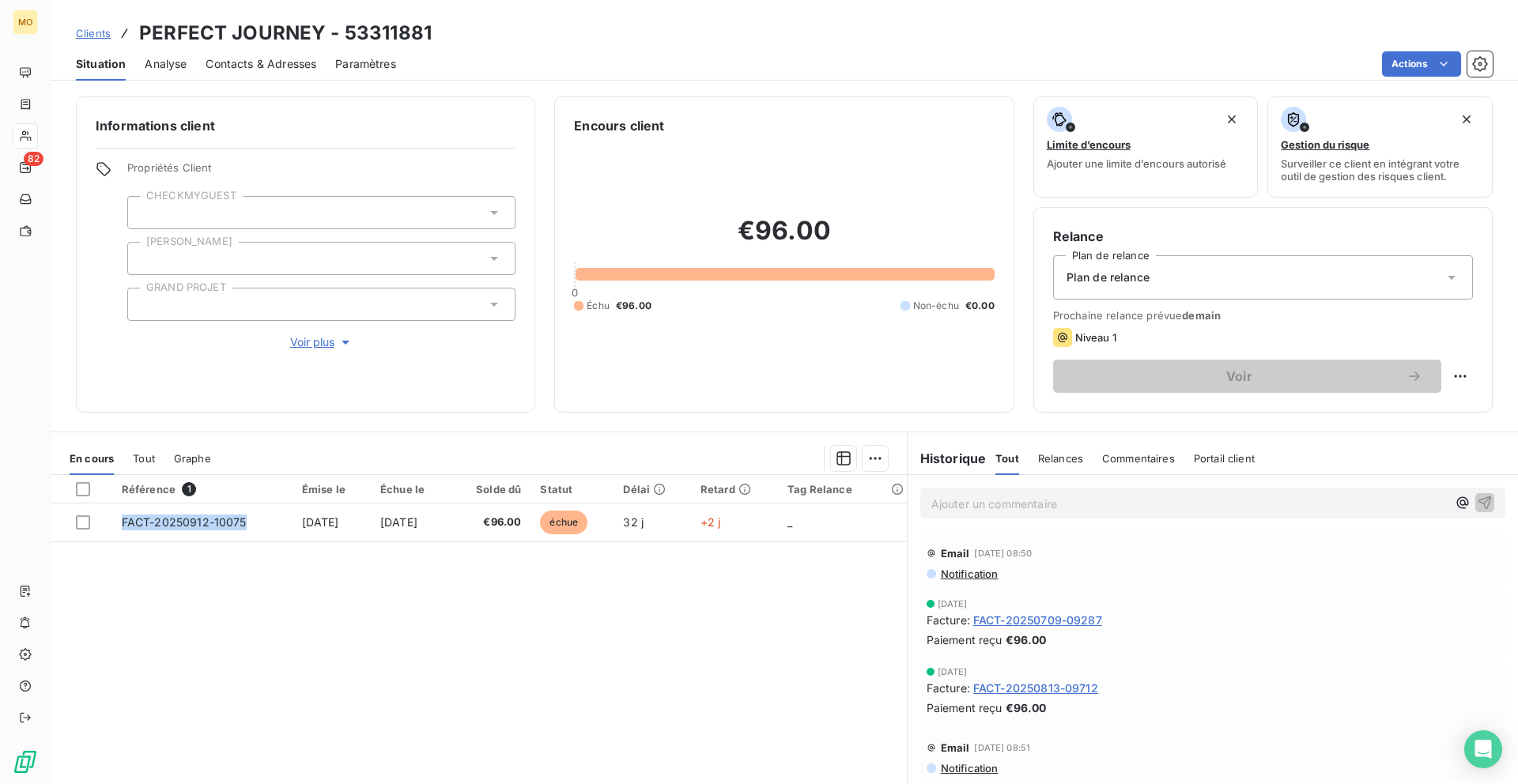
drag, startPoint x: 260, startPoint y: 519, endPoint x: 315, endPoint y: 783, distance: 269.7
click at [315, 783] on div "Référence 1 Émise le Échue le Solde dû Statut Délai Retard Tag Relance FACT-202…" at bounding box center [478, 650] width 856 height 352
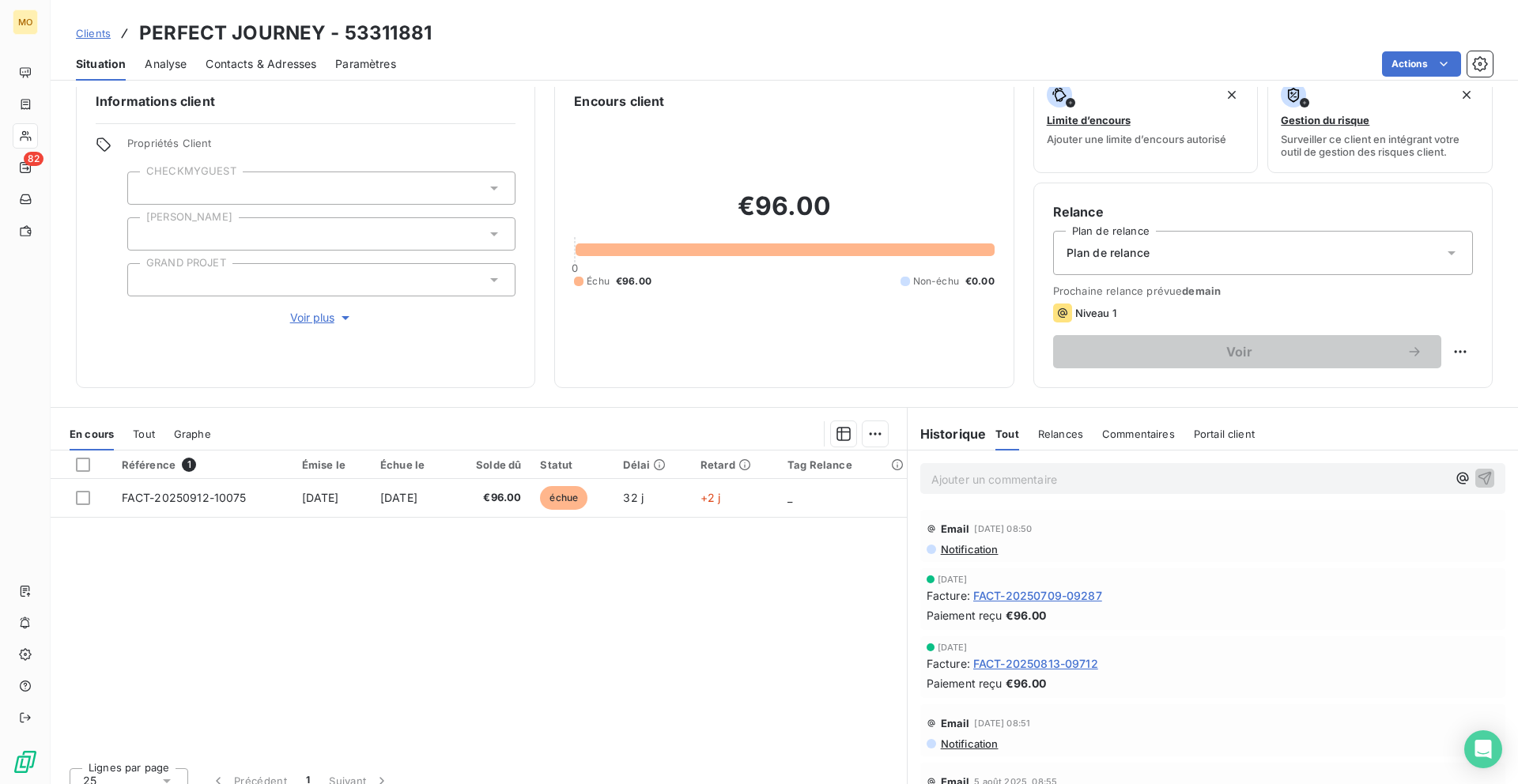
click at [434, 556] on div "Référence 1 Émise le Échue le Solde dû Statut Délai Retard Tag Relance FACT-202…" at bounding box center [478, 603] width 856 height 305
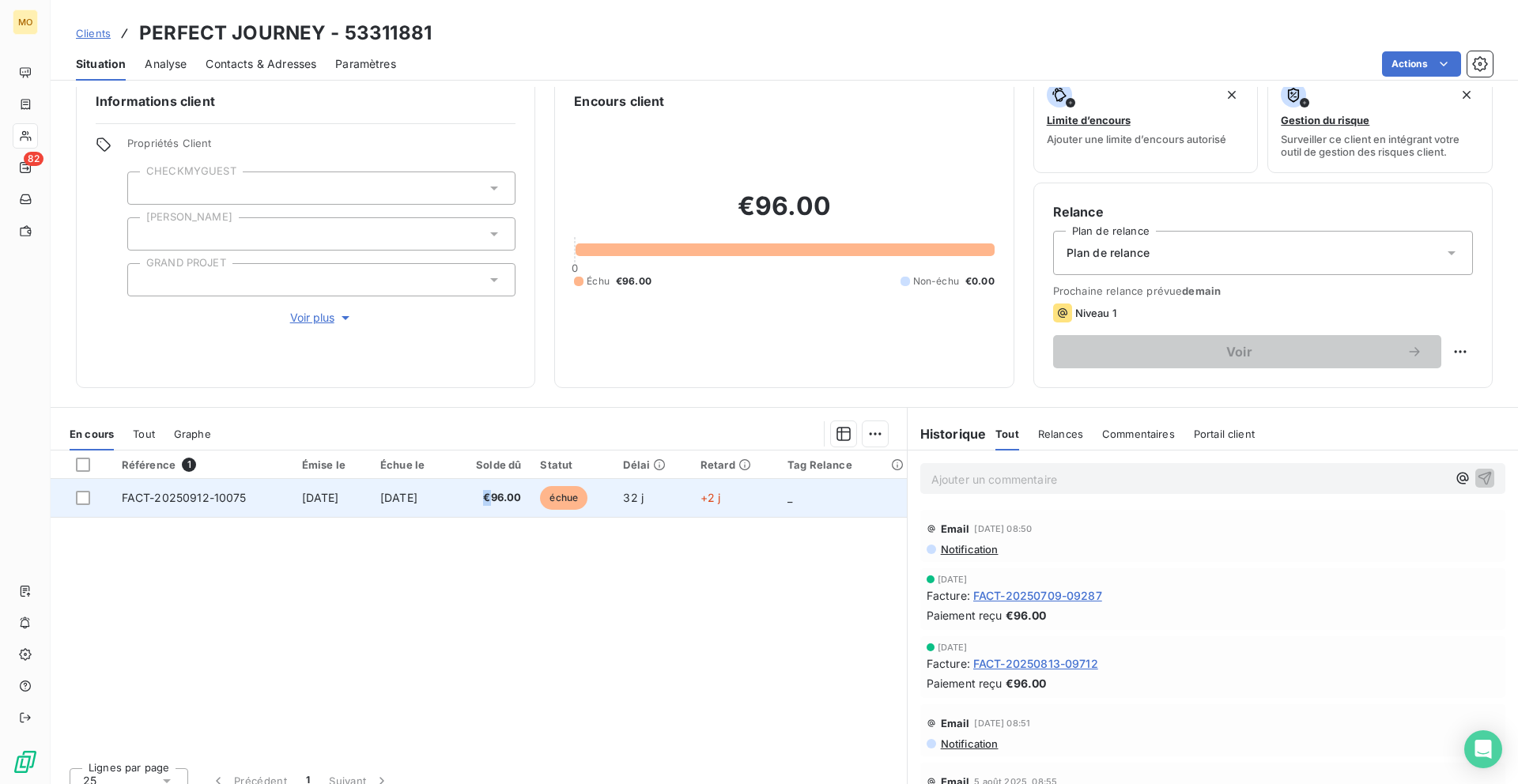
copy span "€"
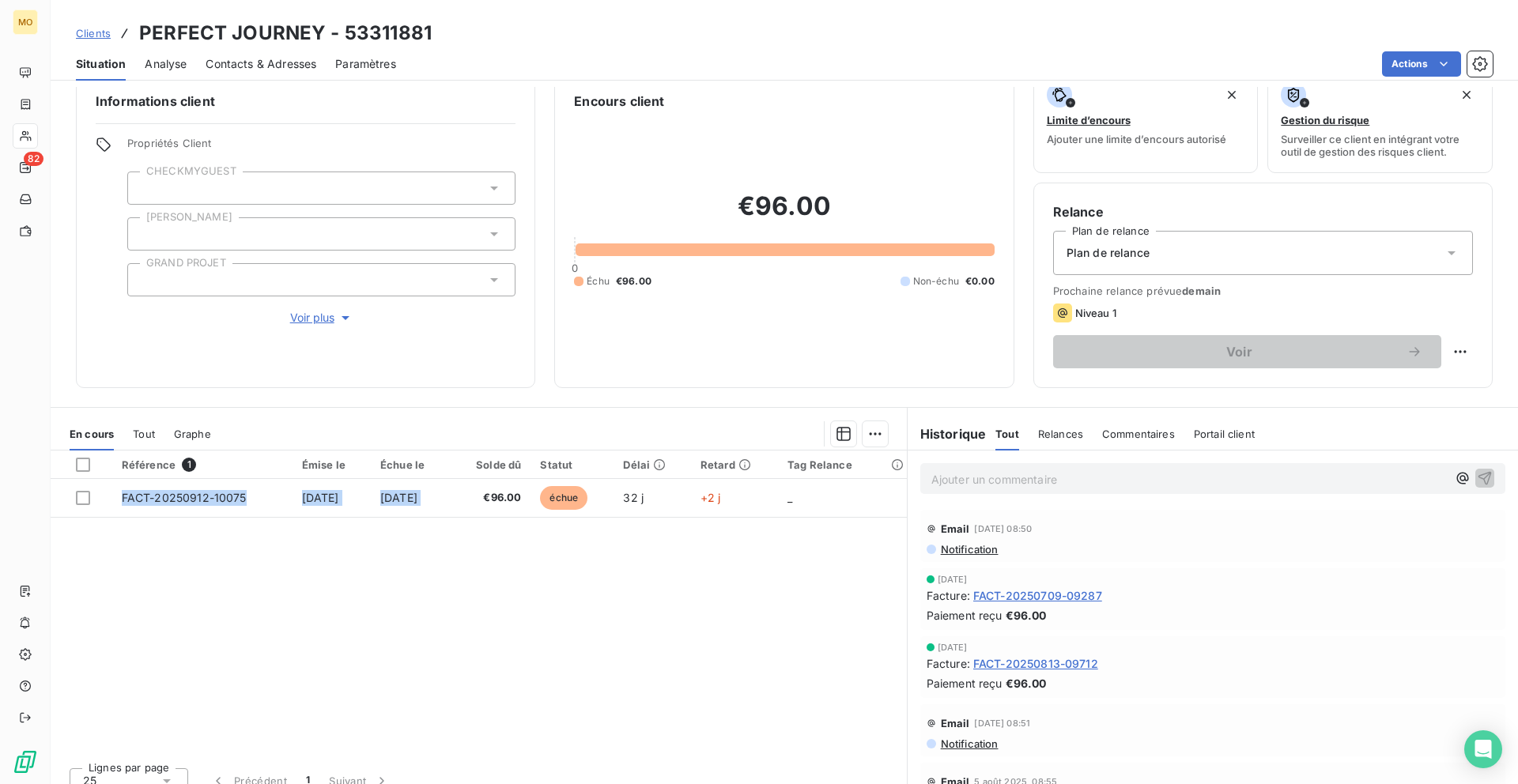
drag, startPoint x: 511, startPoint y: 498, endPoint x: 396, endPoint y: 756, distance: 282.5
click at [396, 756] on div "Référence 1 Émise le Échue le Solde dû Statut Délai Retard Tag Relance FACT-202…" at bounding box center [478, 626] width 856 height 352
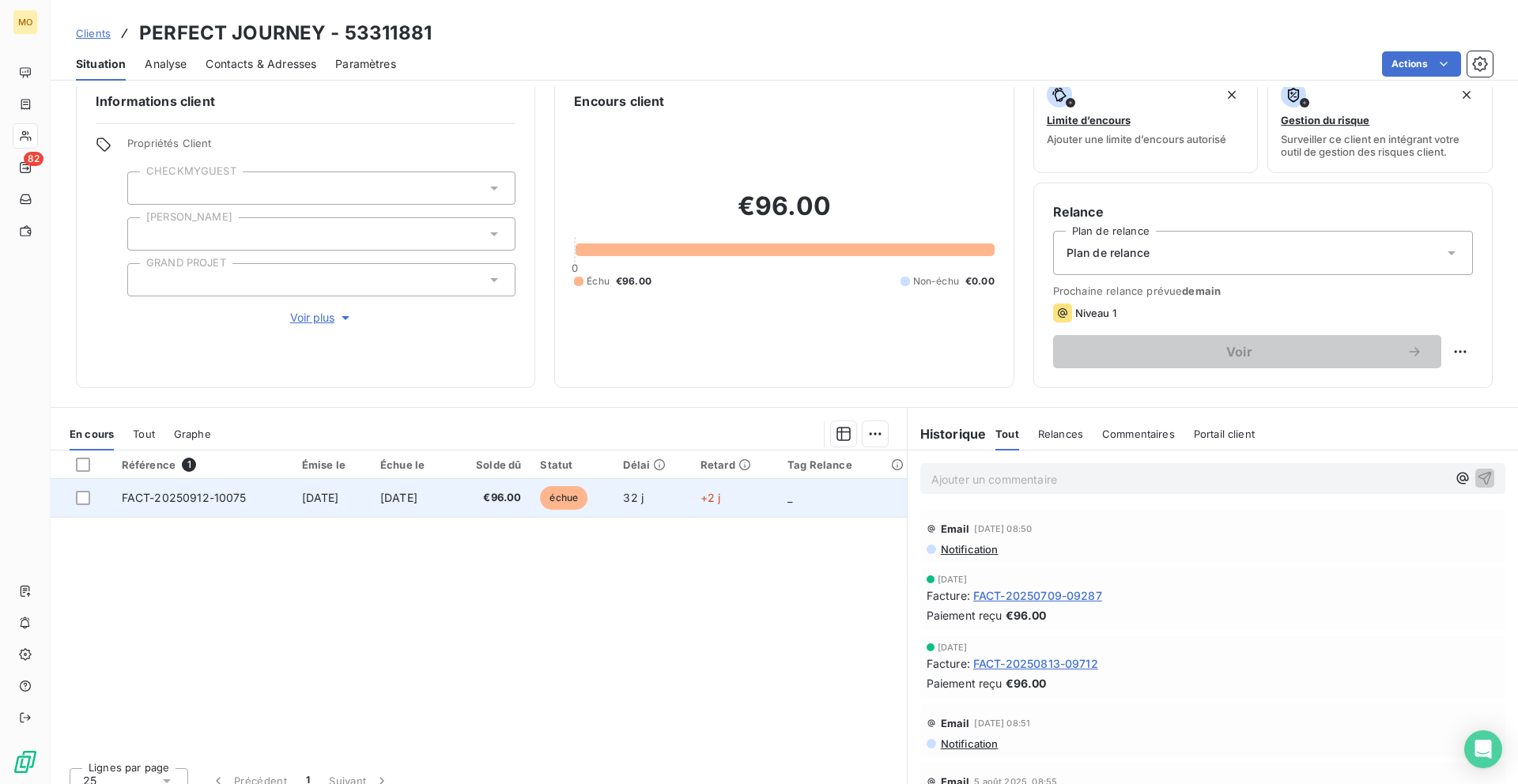
click at [418, 498] on span "[DATE]" at bounding box center [398, 497] width 37 height 13
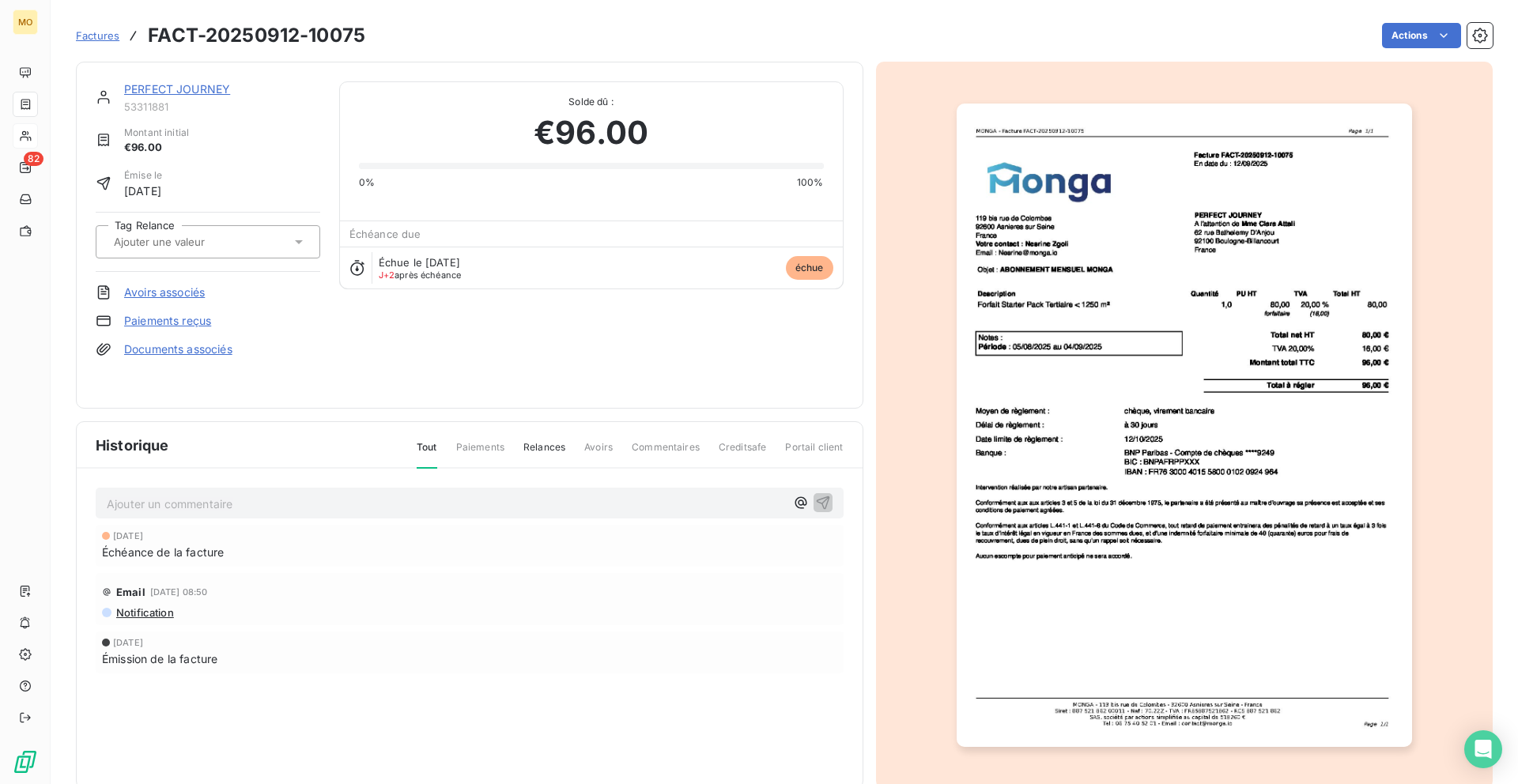
click at [475, 525] on div "12 oct. 2025 Échéance de la facture" at bounding box center [470, 546] width 748 height 42
click at [1120, 515] on img "button" at bounding box center [1184, 425] width 456 height 644
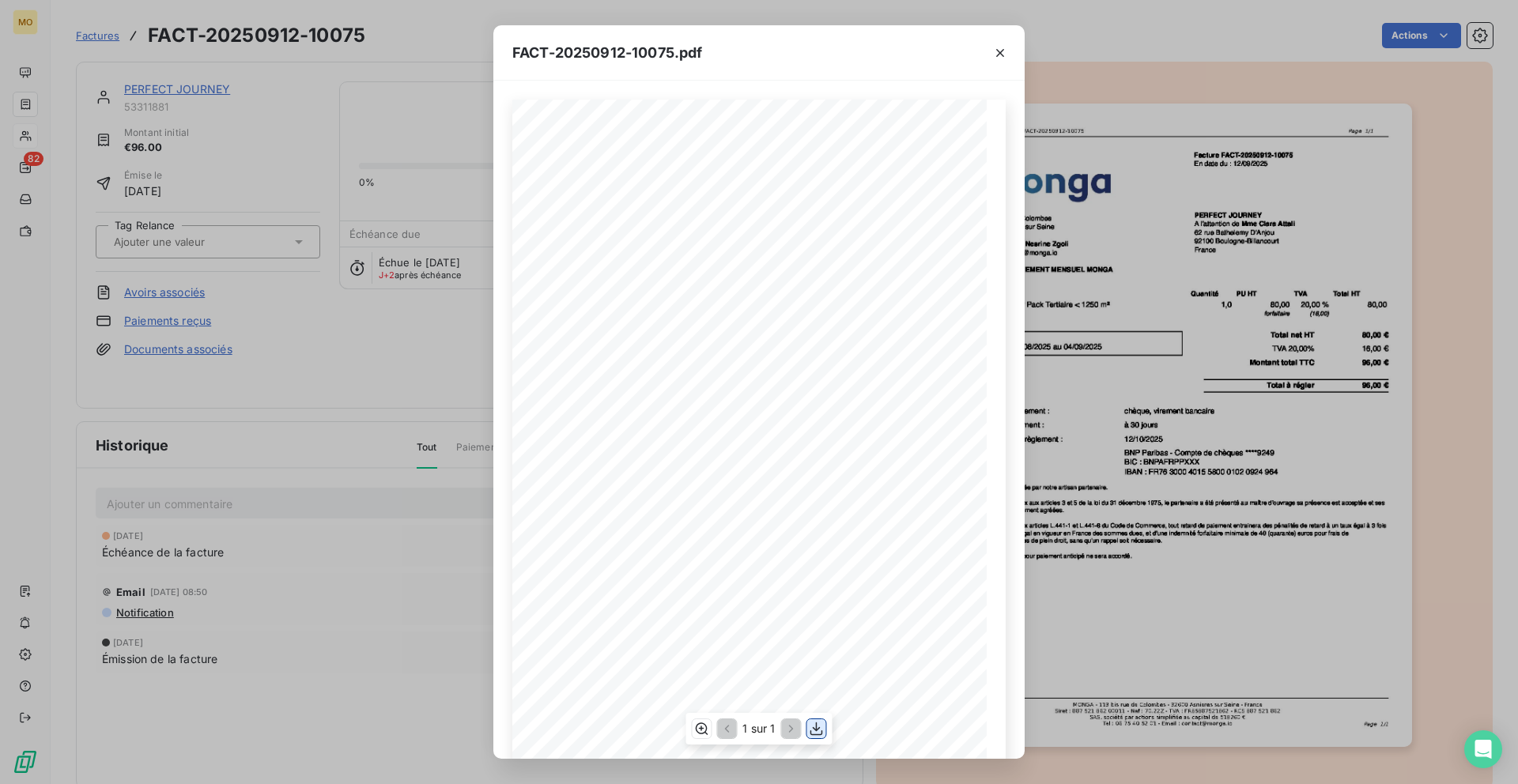
click at [819, 732] on icon "button" at bounding box center [816, 728] width 16 height 16
click at [1096, 64] on div "FACT-20250912-10075.pdf 119 bis rue de Colombes 92600 Asnieres sur Seine France…" at bounding box center [759, 392] width 1518 height 784
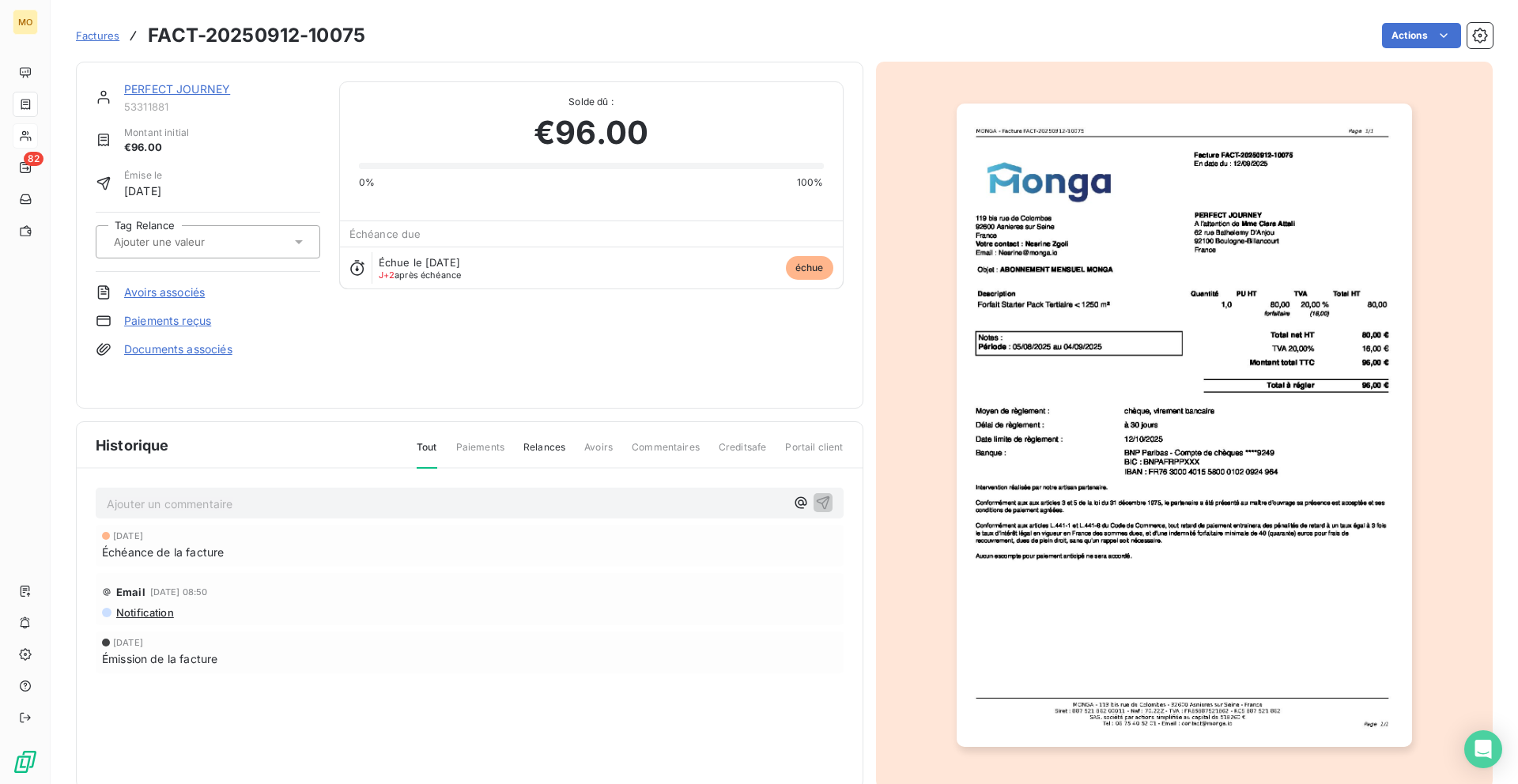
click at [1096, 64] on div "FACT-20250912-10075.pdf 119 bis rue de Colombes 92600 Asnieres sur Seine France…" at bounding box center [759, 392] width 1518 height 784
click at [196, 89] on link "PERFECT JOURNEY" at bounding box center [178, 89] width 106 height 13
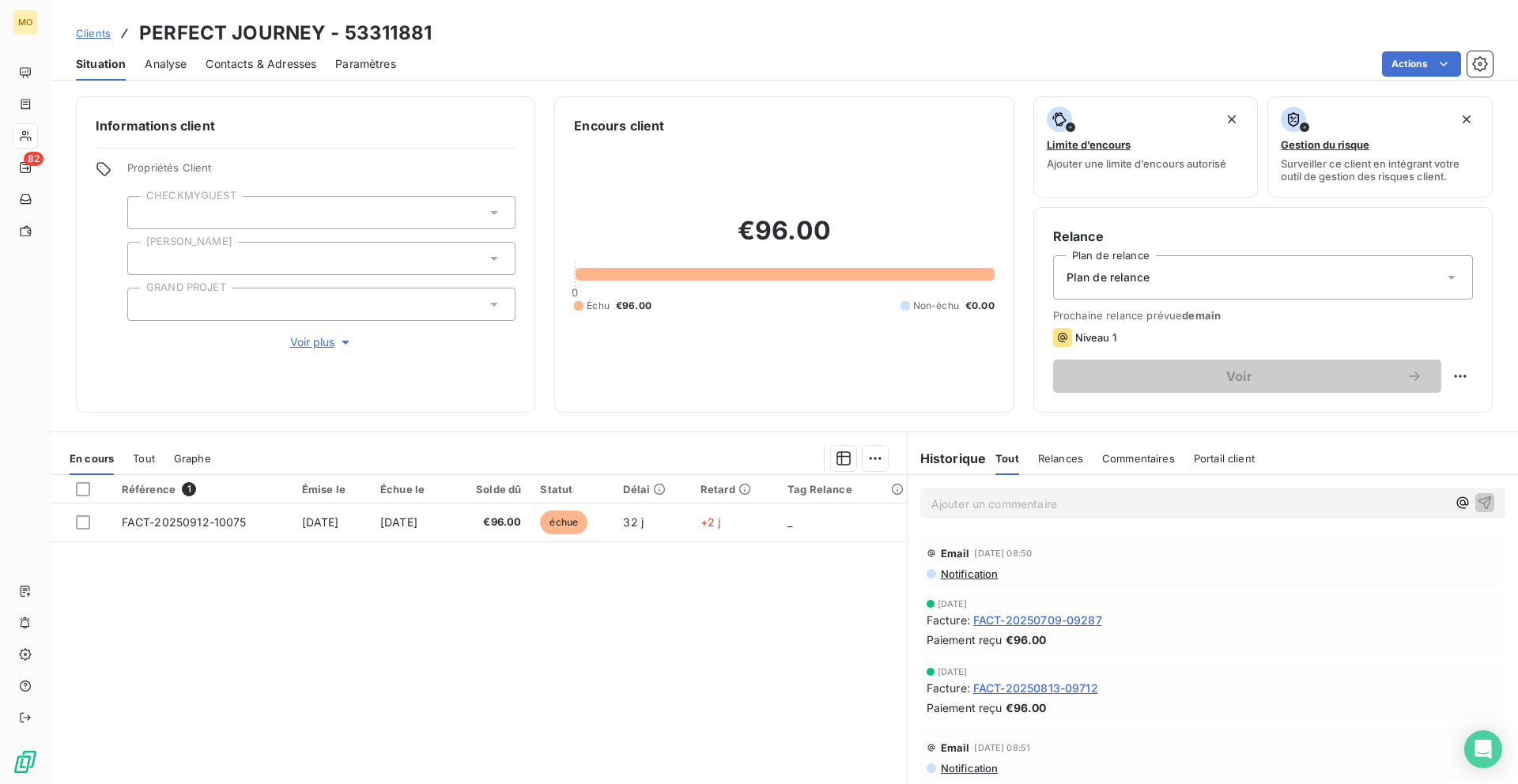
click at [309, 80] on div "Situation Analyse Contacts & Adresses Paramètres Actions" at bounding box center [783, 64] width 1467 height 33
click at [306, 65] on span "Contacts & Adresses" at bounding box center [260, 64] width 111 height 16
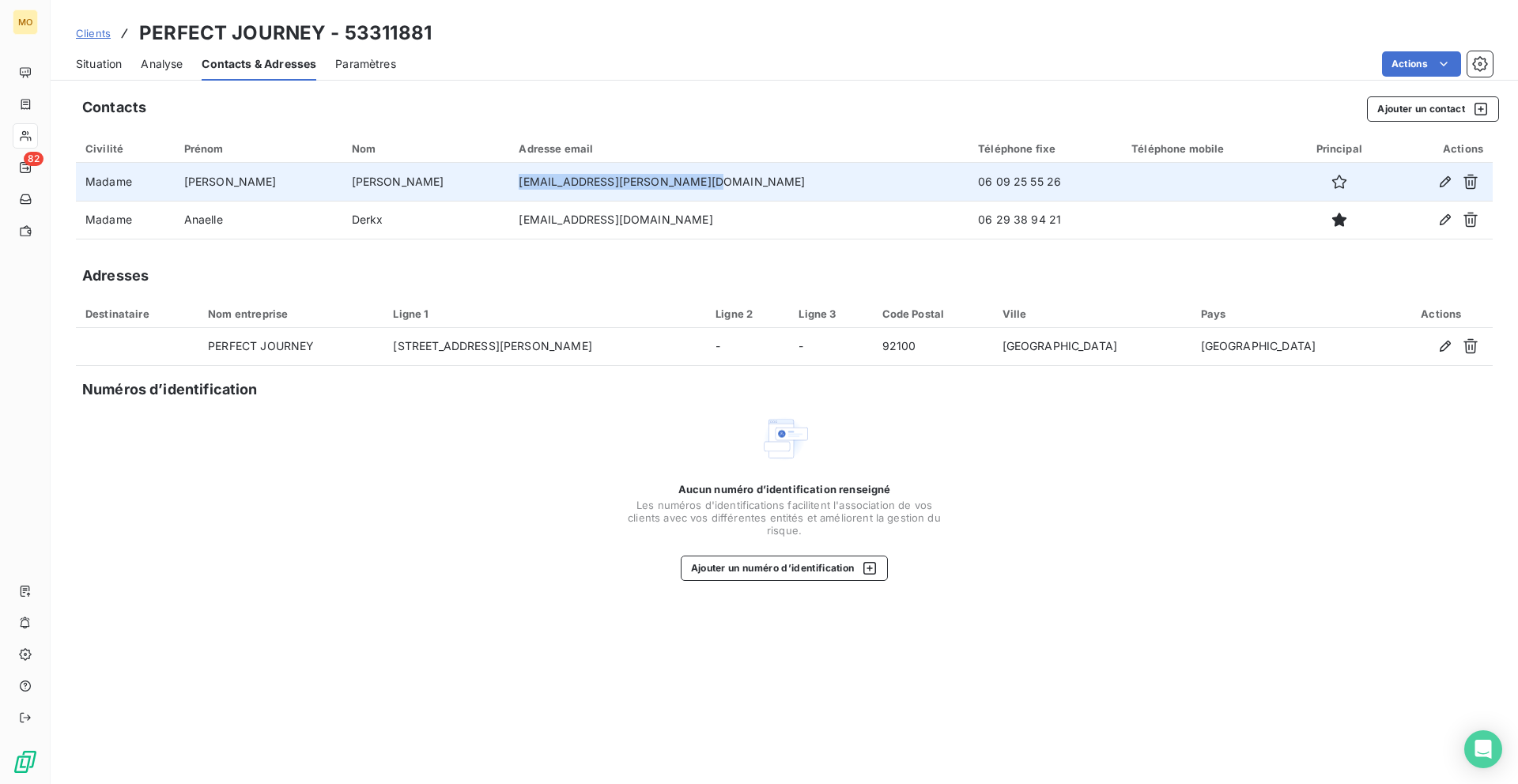
copy td "clara.attali.gestion@gmail.com"
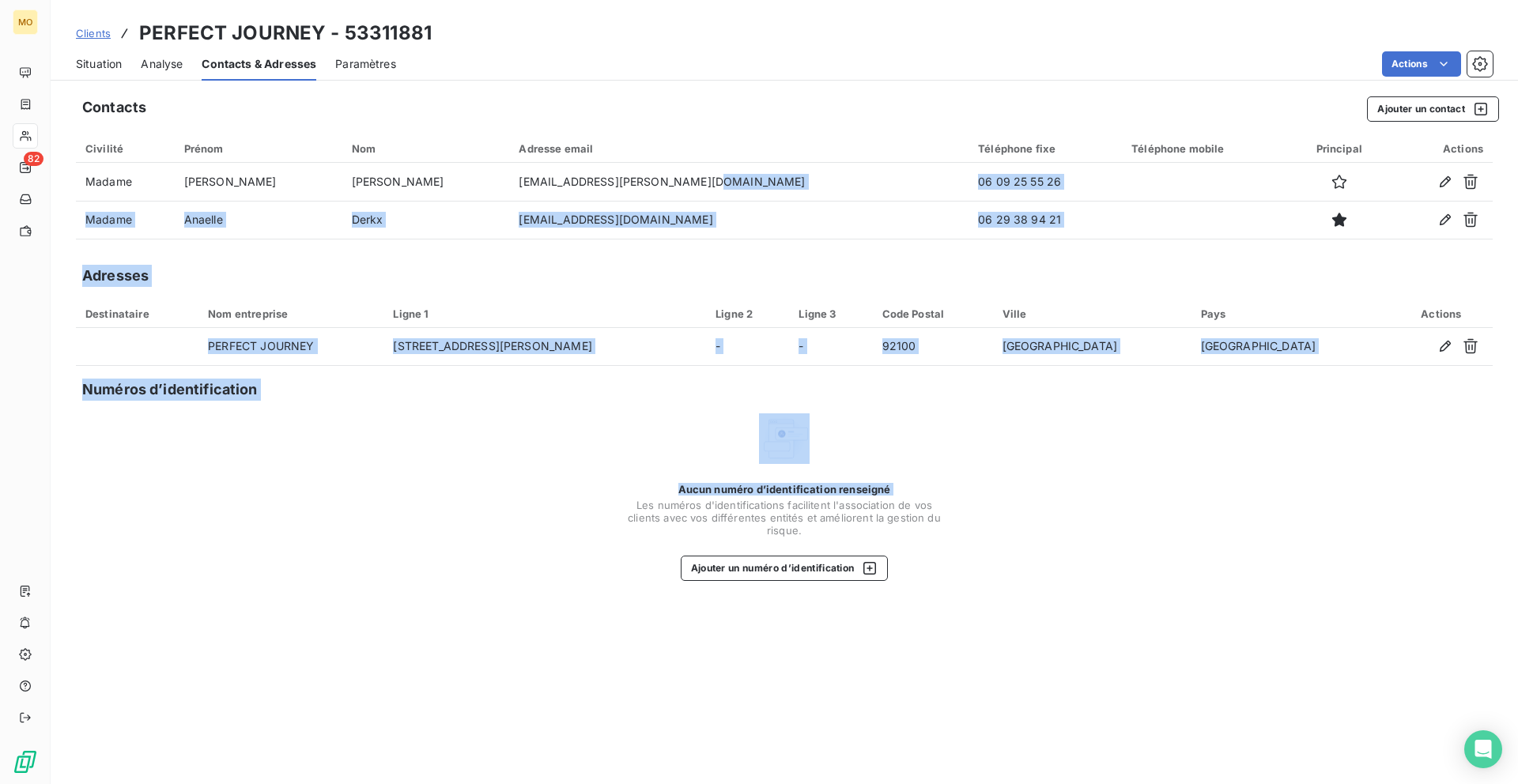
drag, startPoint x: 619, startPoint y: 191, endPoint x: 249, endPoint y: 508, distance: 487.2
click at [249, 508] on div "Contacts Ajouter un contact Civilité Prénom Nom Adresse email Téléphone fixe Té…" at bounding box center [783, 436] width 1467 height 697
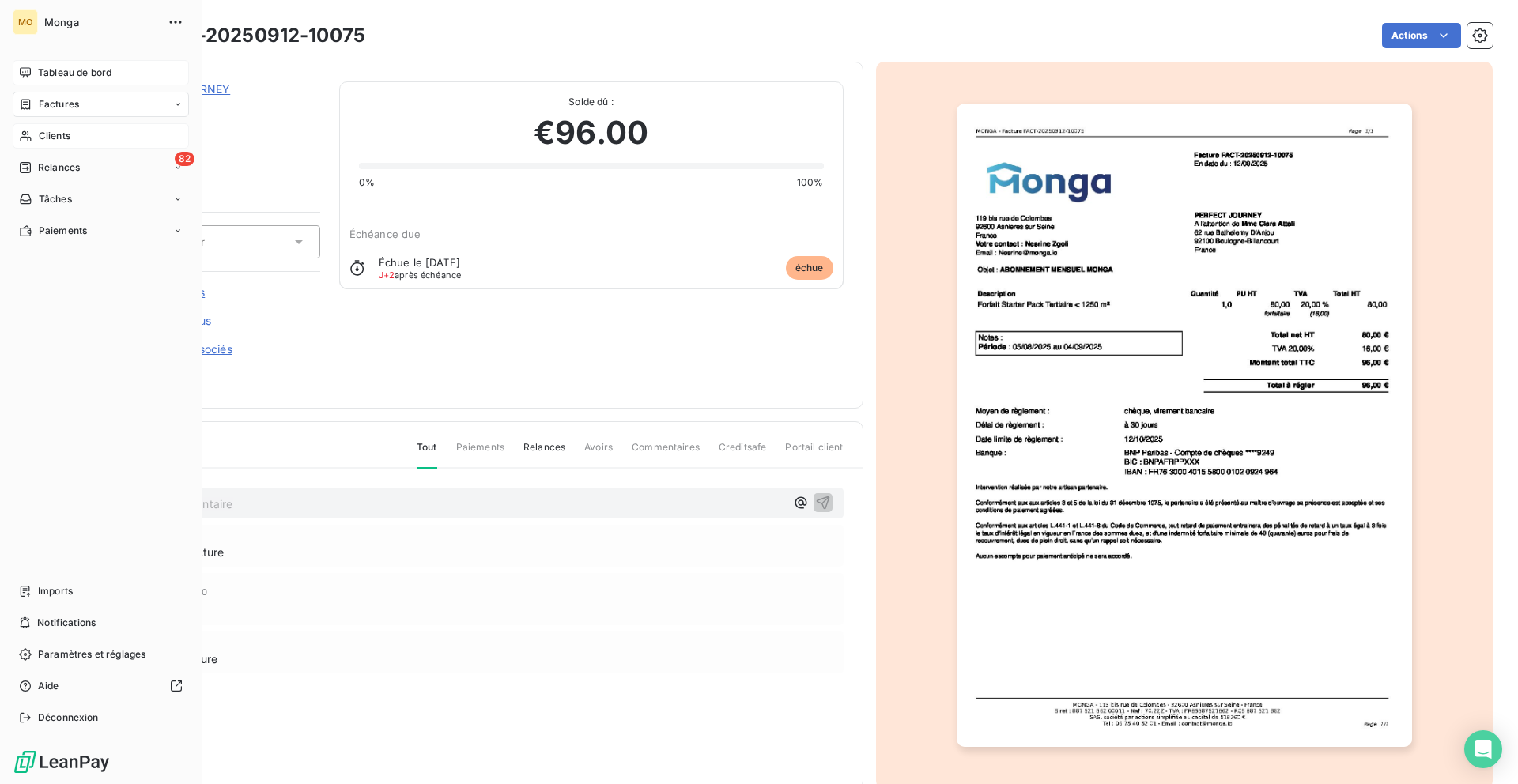
click at [29, 63] on div "Tableau de bord" at bounding box center [101, 72] width 177 height 26
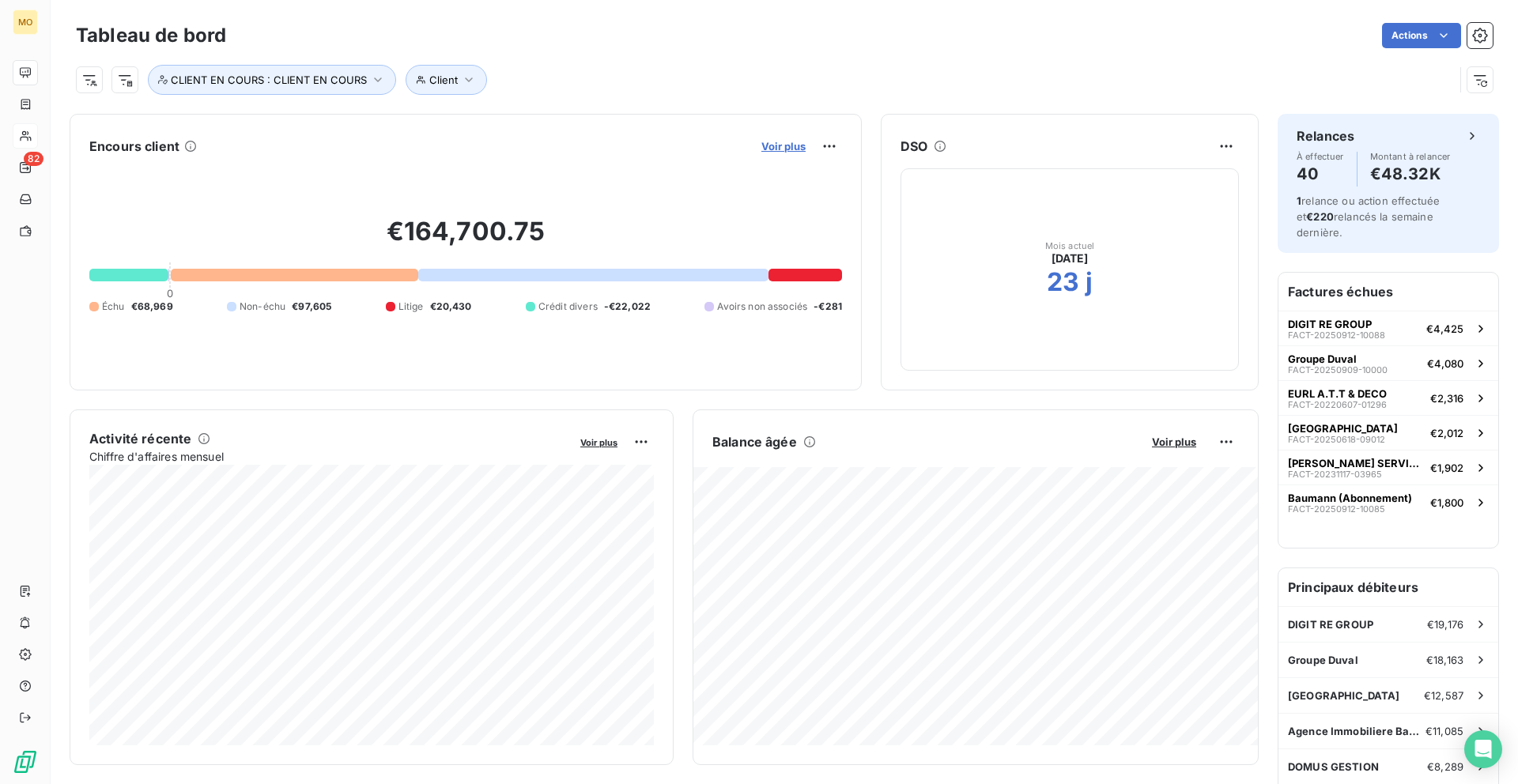
click at [778, 144] on span "Voir plus" at bounding box center [783, 145] width 45 height 12
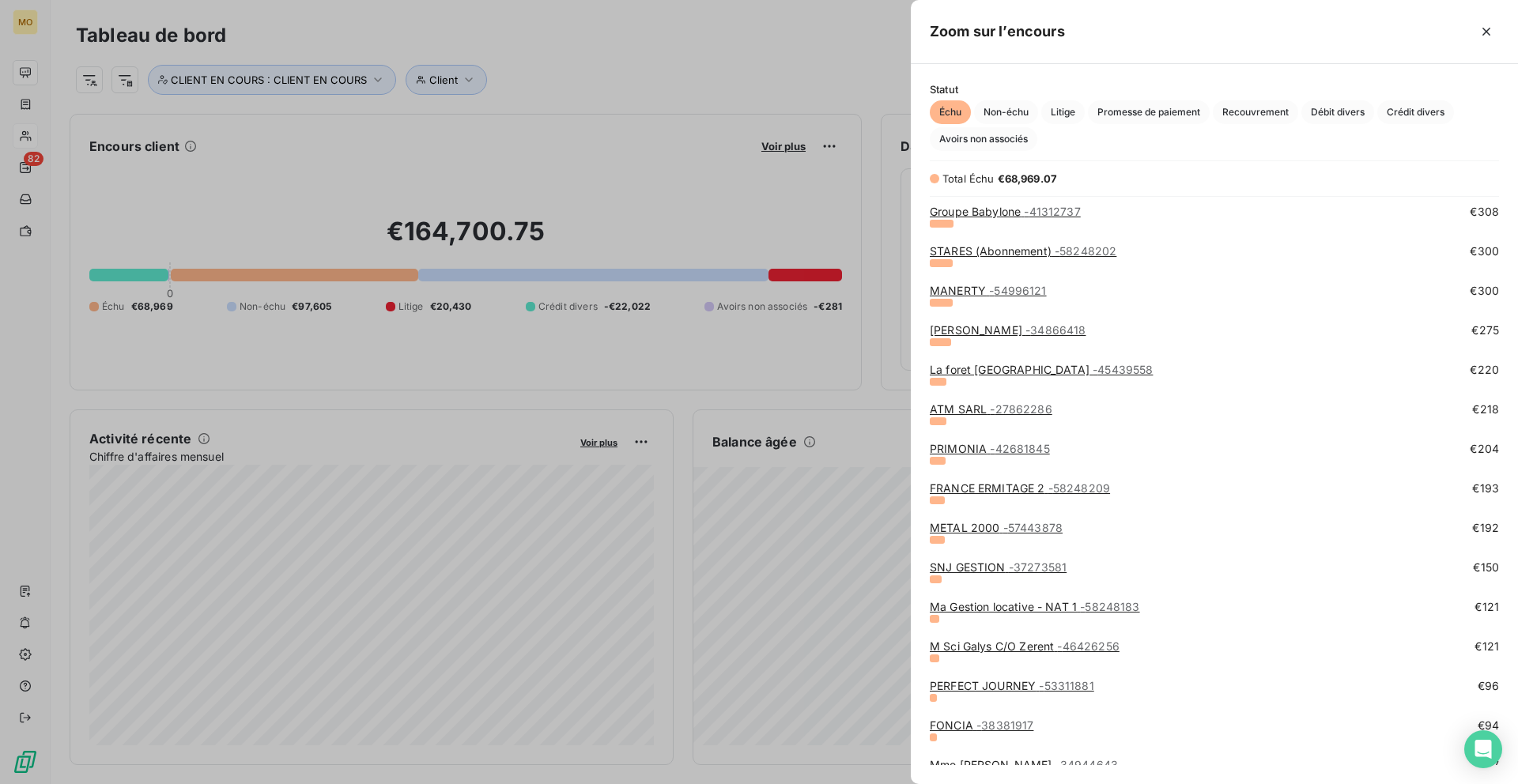
scroll to position [1553, 0]
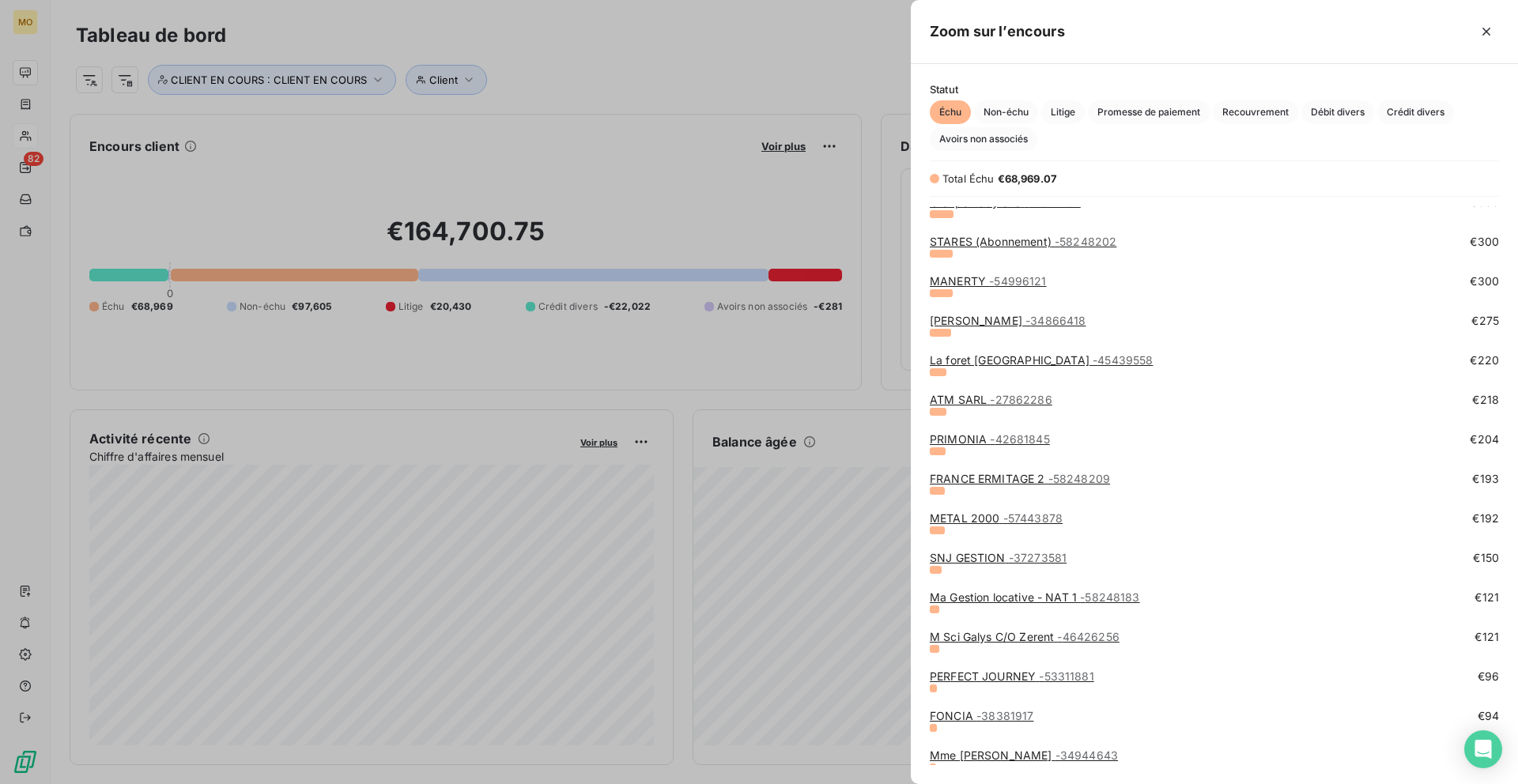
click at [1013, 437] on span "- 42681845" at bounding box center [1019, 439] width 59 height 13
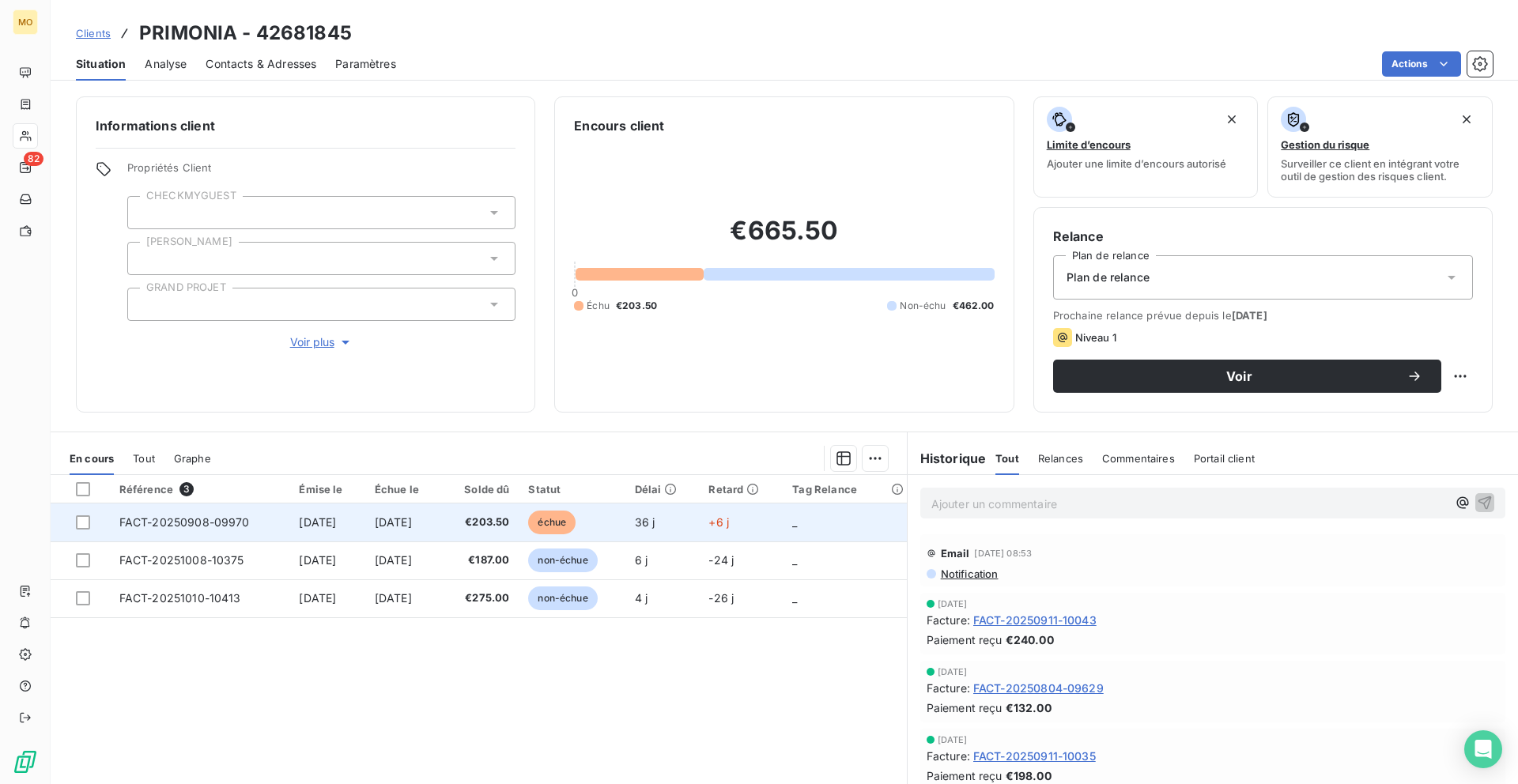
click at [743, 522] on td "+6 j" at bounding box center [740, 522] width 84 height 38
copy span "FACT-20250908-09970"
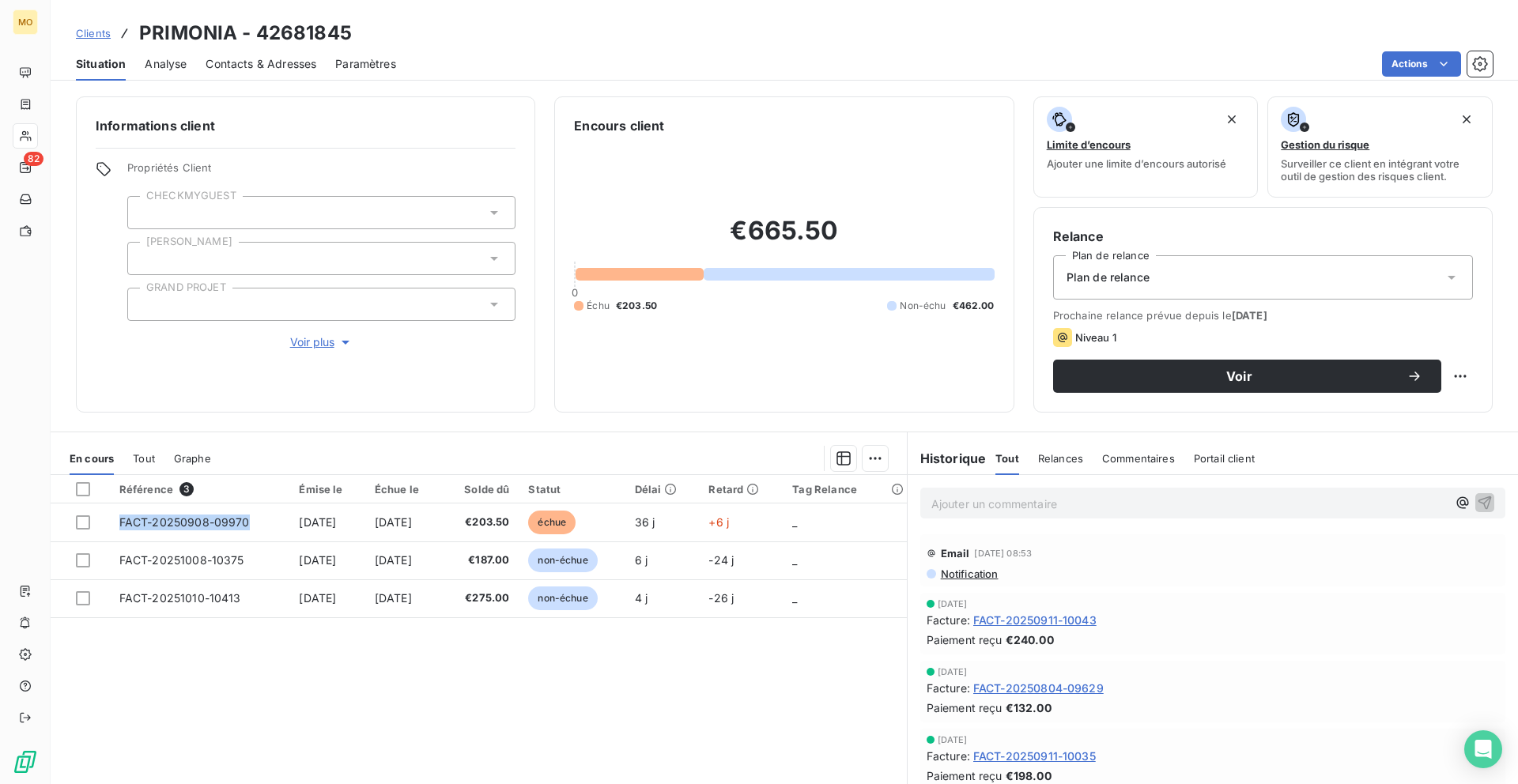
drag, startPoint x: 253, startPoint y: 527, endPoint x: 112, endPoint y: 706, distance: 227.9
click at [112, 706] on div "Référence 3 Émise le Échue le Solde dû Statut Délai Retard Tag Relance FACT-202…" at bounding box center [478, 626] width 856 height 305
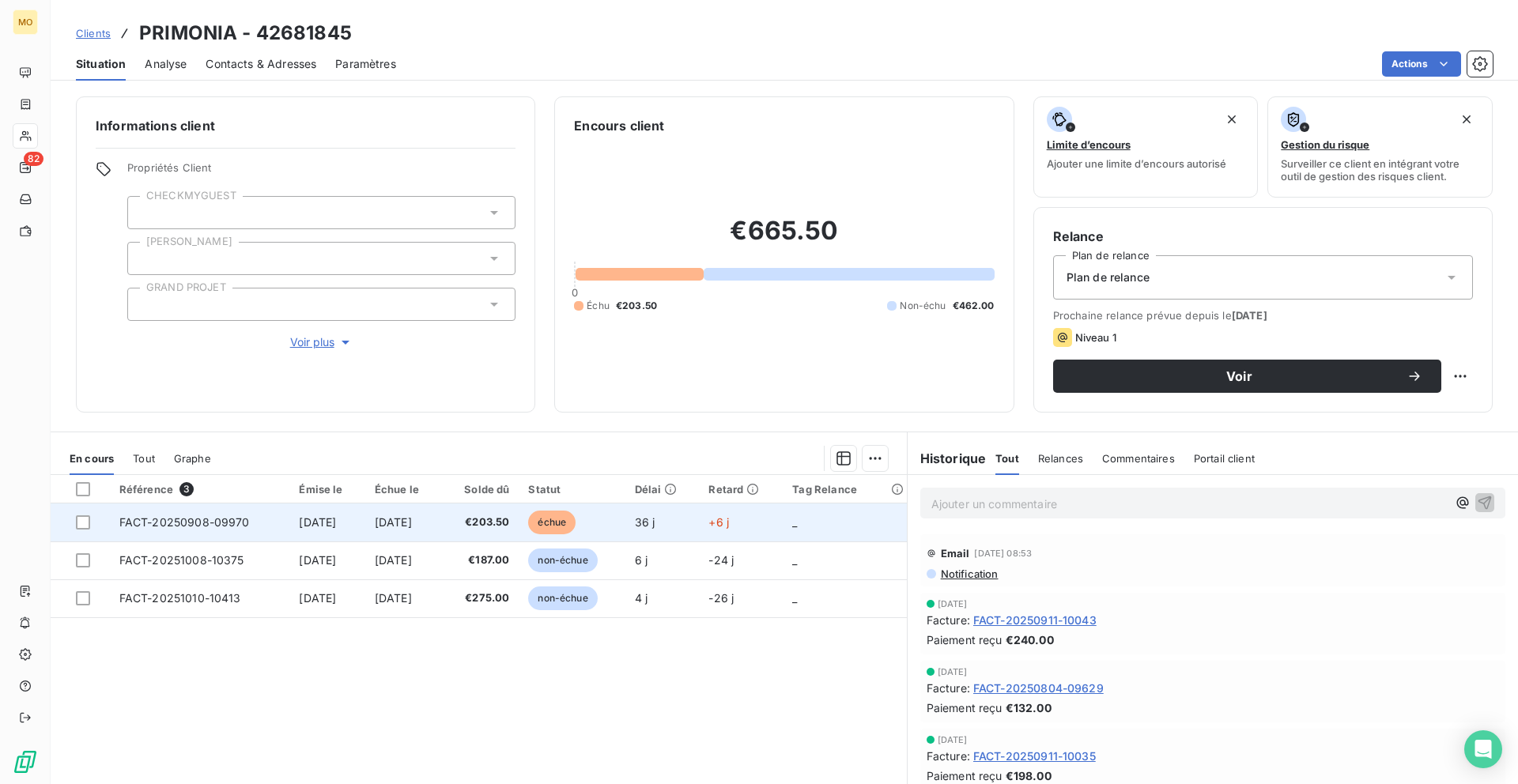
click at [327, 509] on td "[DATE]" at bounding box center [327, 522] width 75 height 38
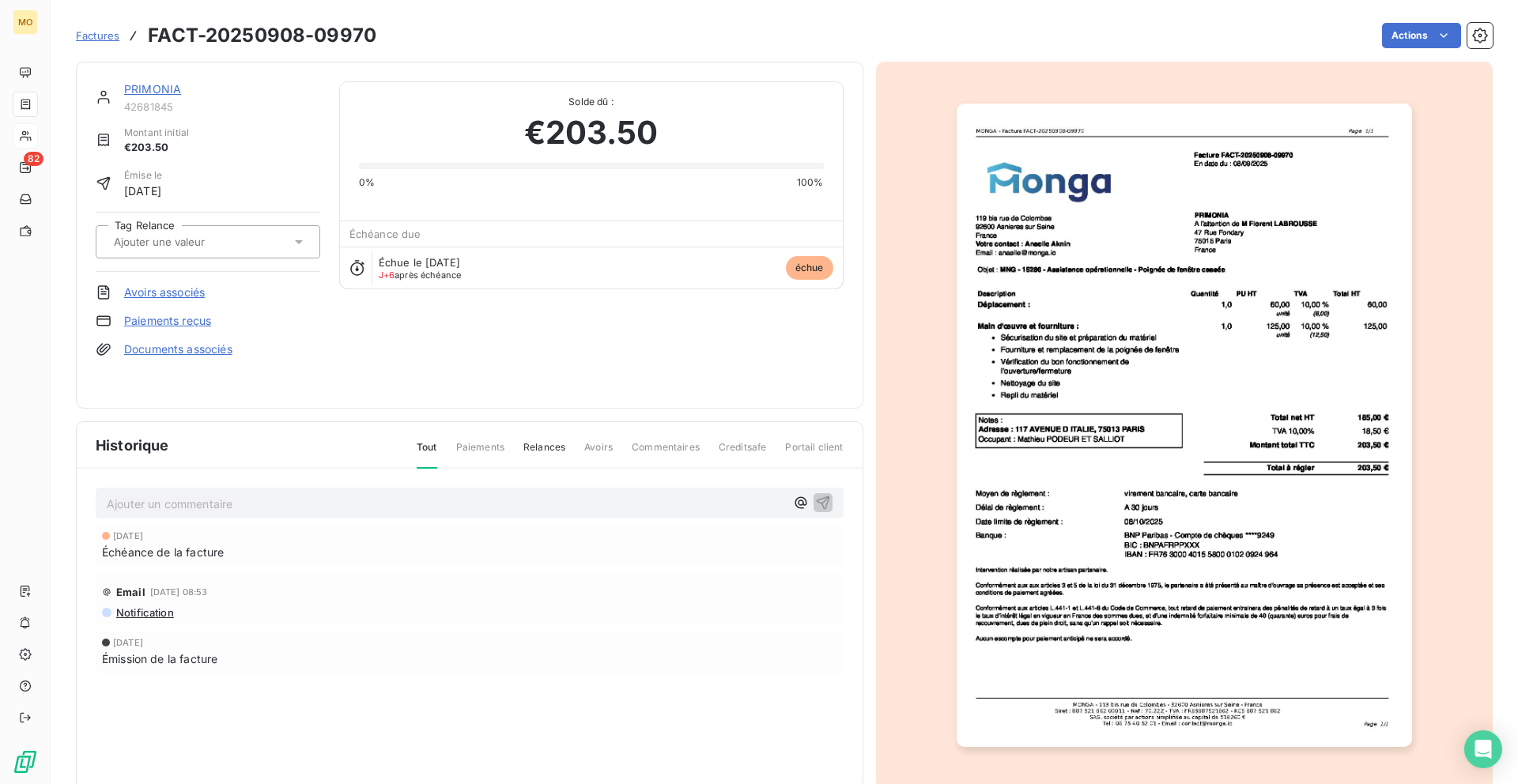
click at [1147, 456] on img "button" at bounding box center [1184, 425] width 456 height 644
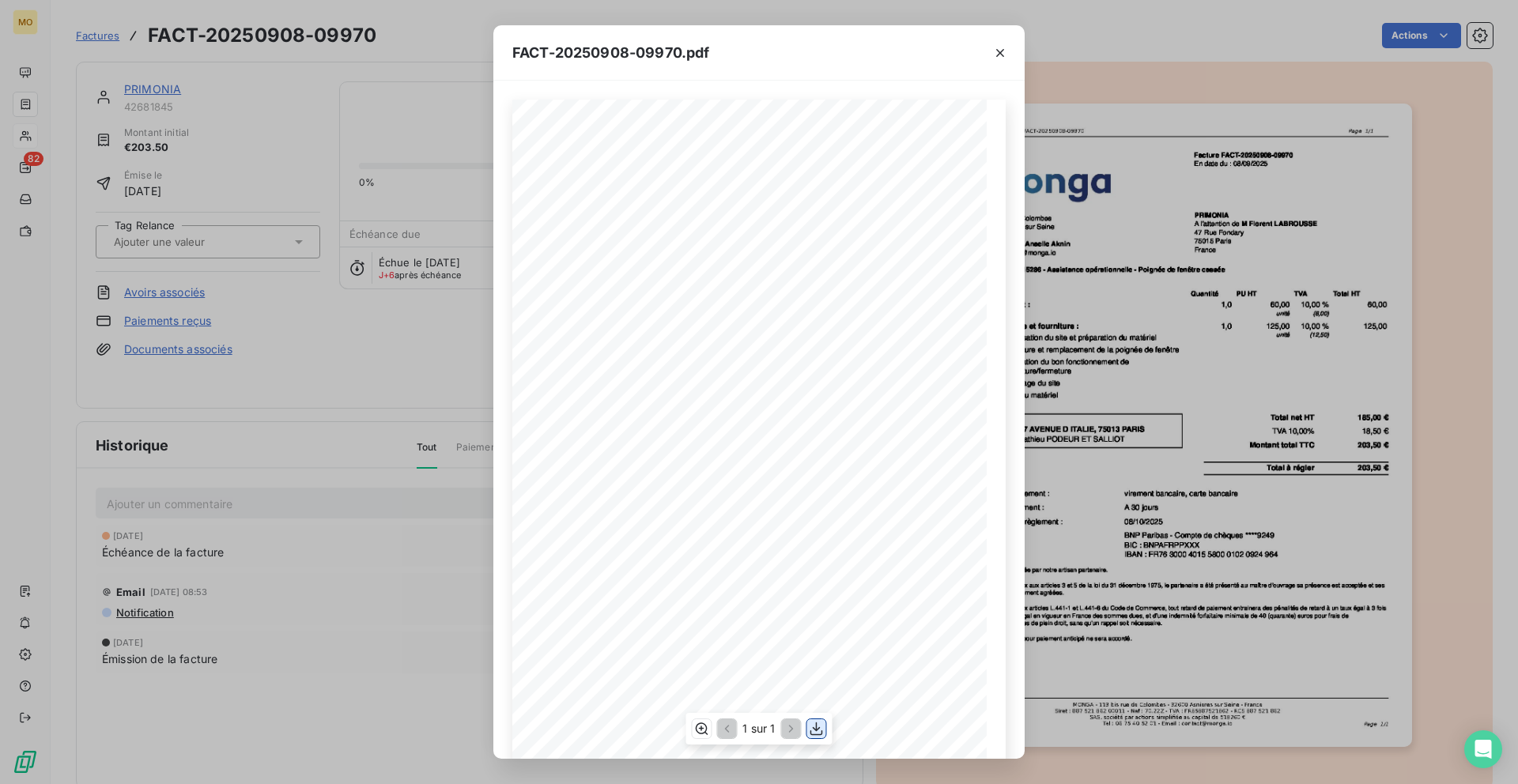
click at [815, 725] on icon "button" at bounding box center [816, 728] width 16 height 16
click at [134, 99] on div "FACT-20250908-09970.pdf 119 bis rue de Colombes 92600 Asnieres sur Seine France…" at bounding box center [759, 392] width 1518 height 784
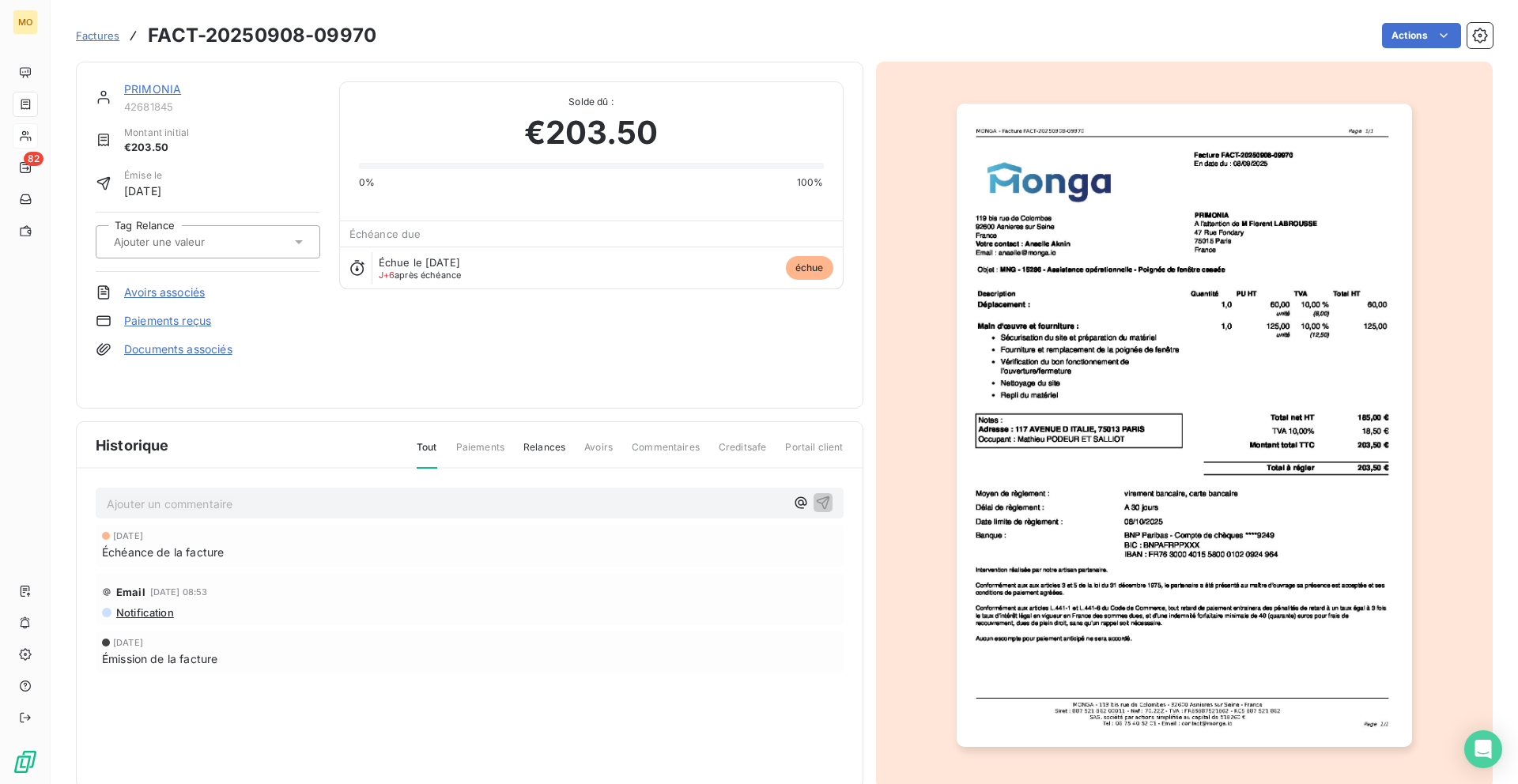
click at [136, 90] on link "PRIMONIA" at bounding box center [153, 89] width 57 height 13
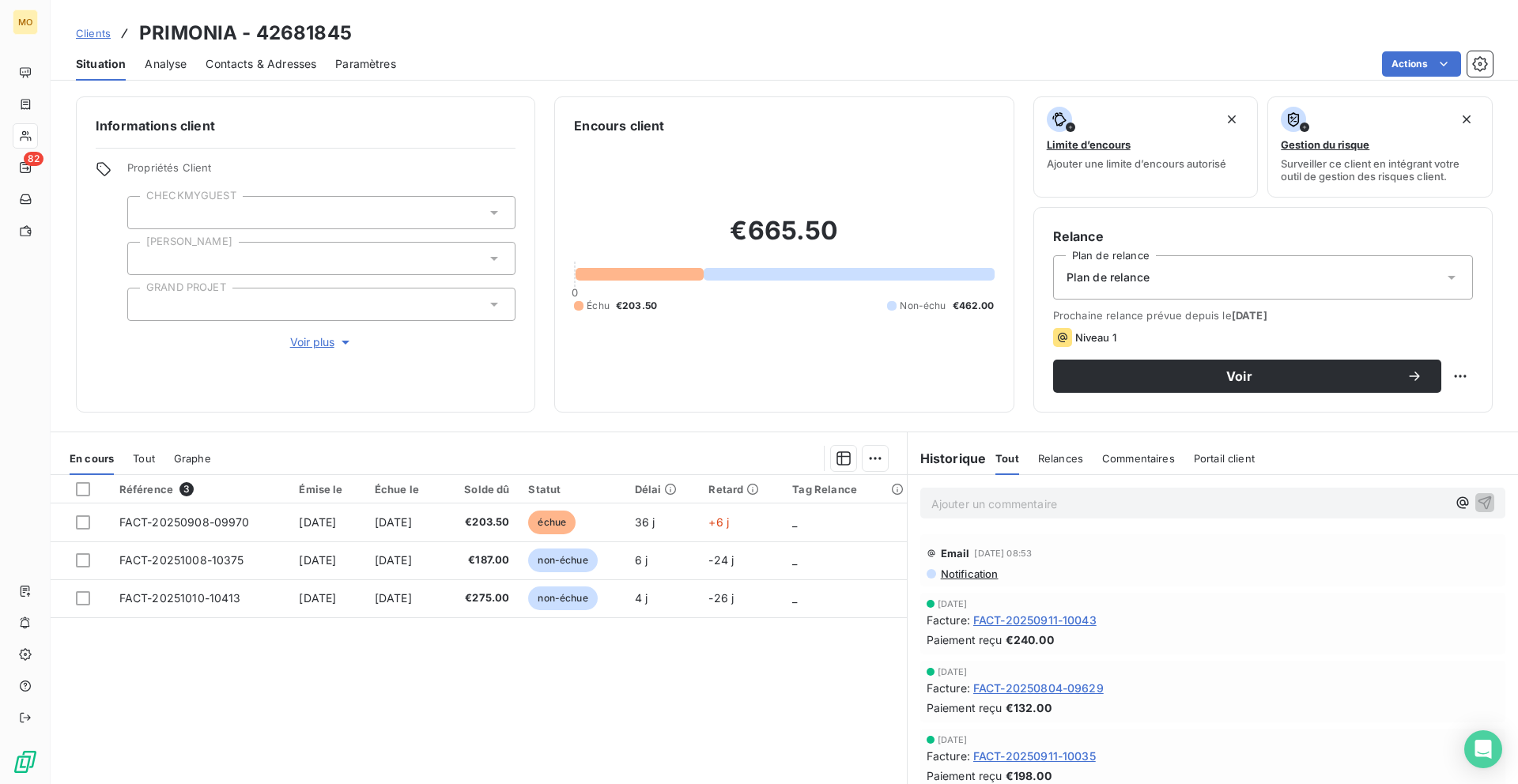
click at [297, 66] on span "Contacts & Adresses" at bounding box center [260, 64] width 111 height 16
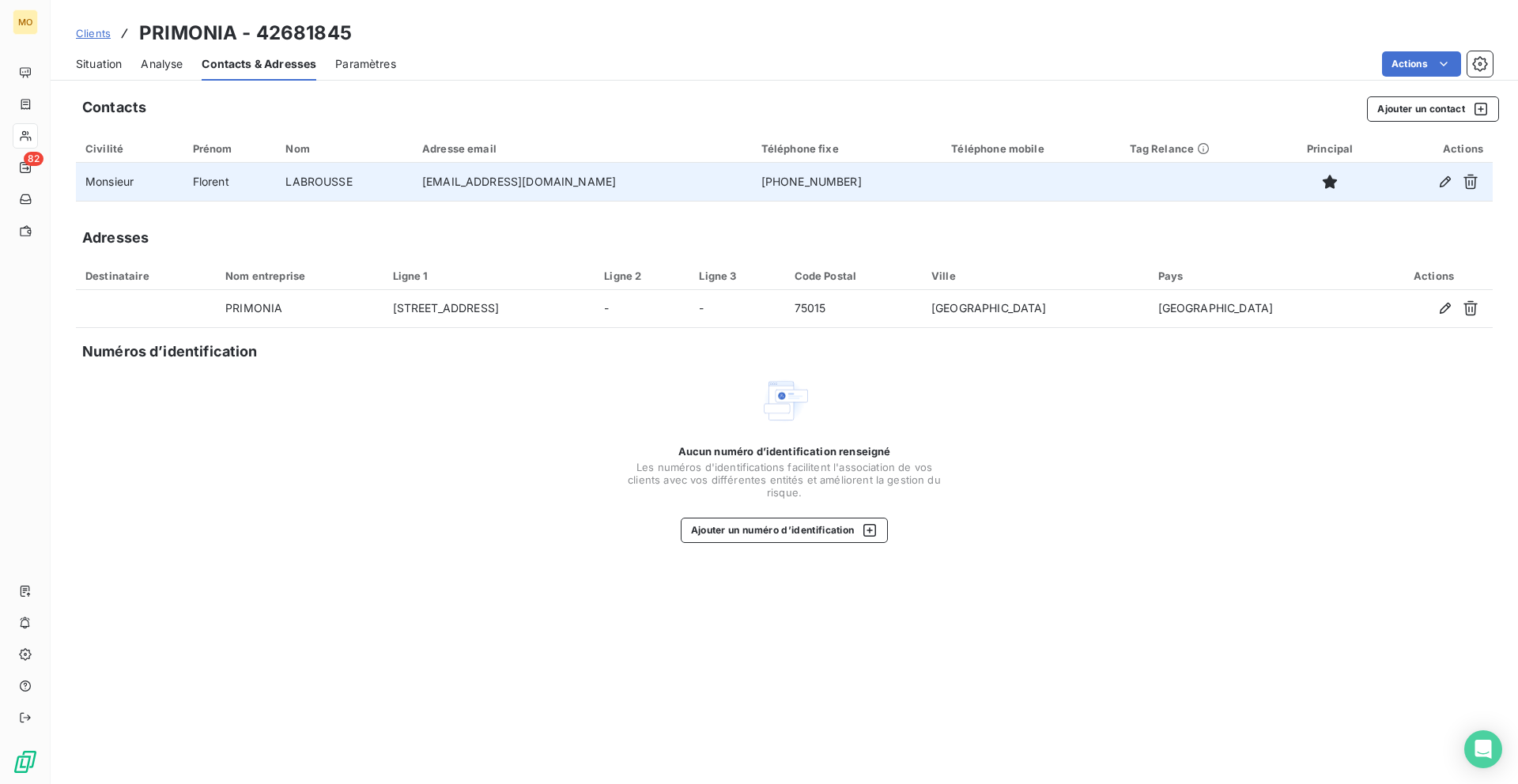
click at [496, 190] on td "flabrousse@primonia.fr" at bounding box center [582, 182] width 339 height 38
click at [499, 180] on td "flabrousse@primonia.fr" at bounding box center [582, 182] width 339 height 38
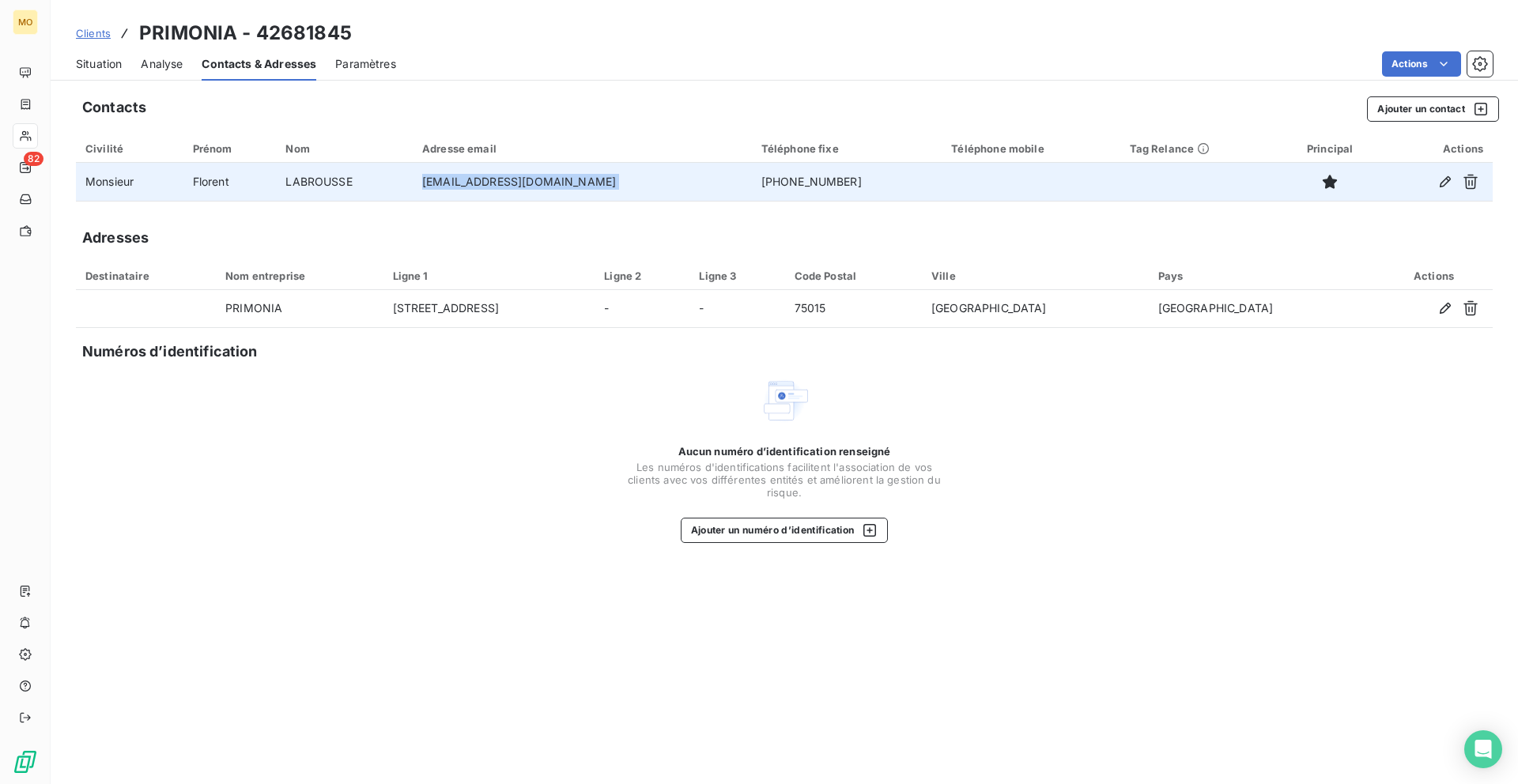
copy td "flabrousse@primonia.fr"
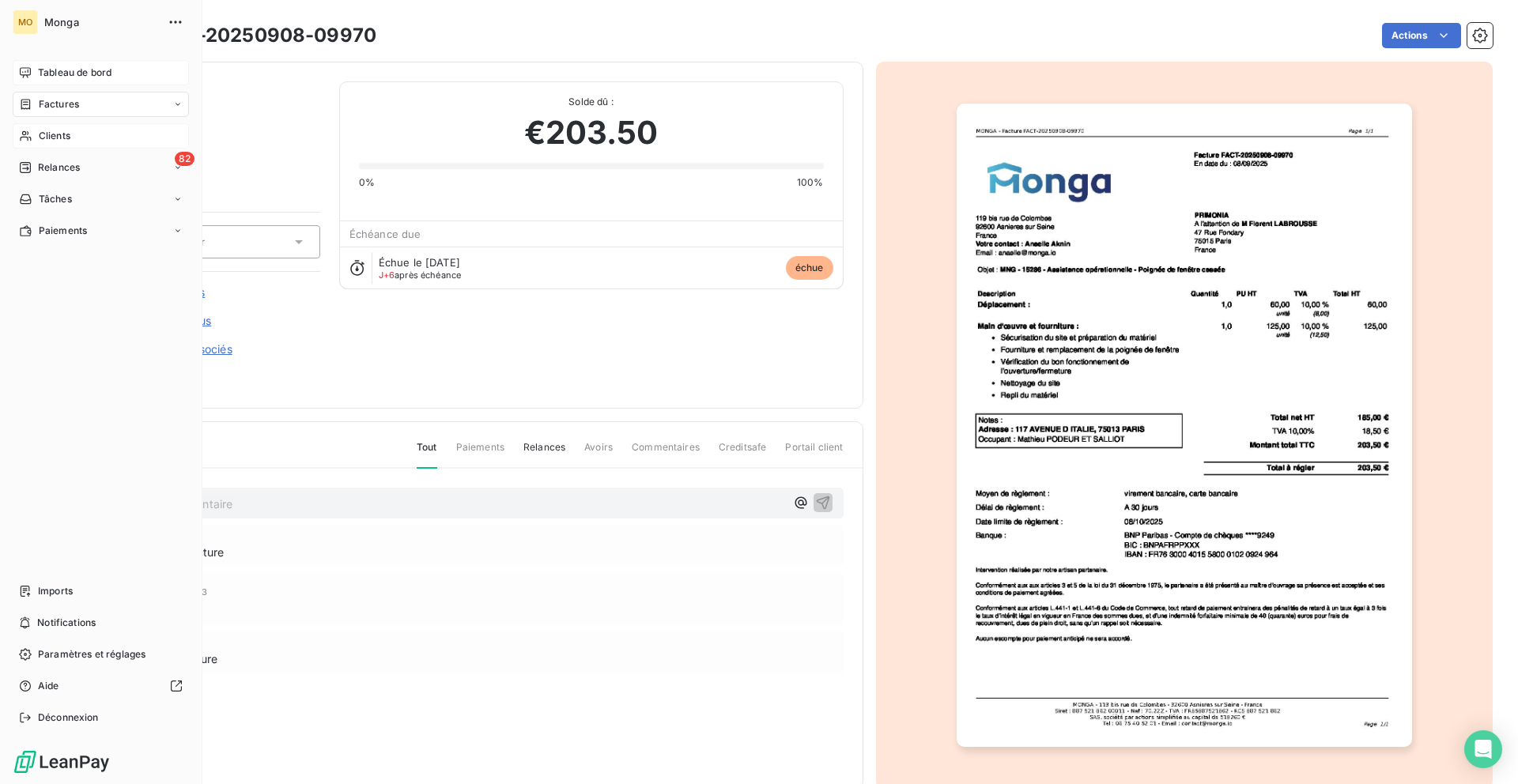
click at [16, 78] on div "Tableau de bord" at bounding box center [101, 72] width 177 height 26
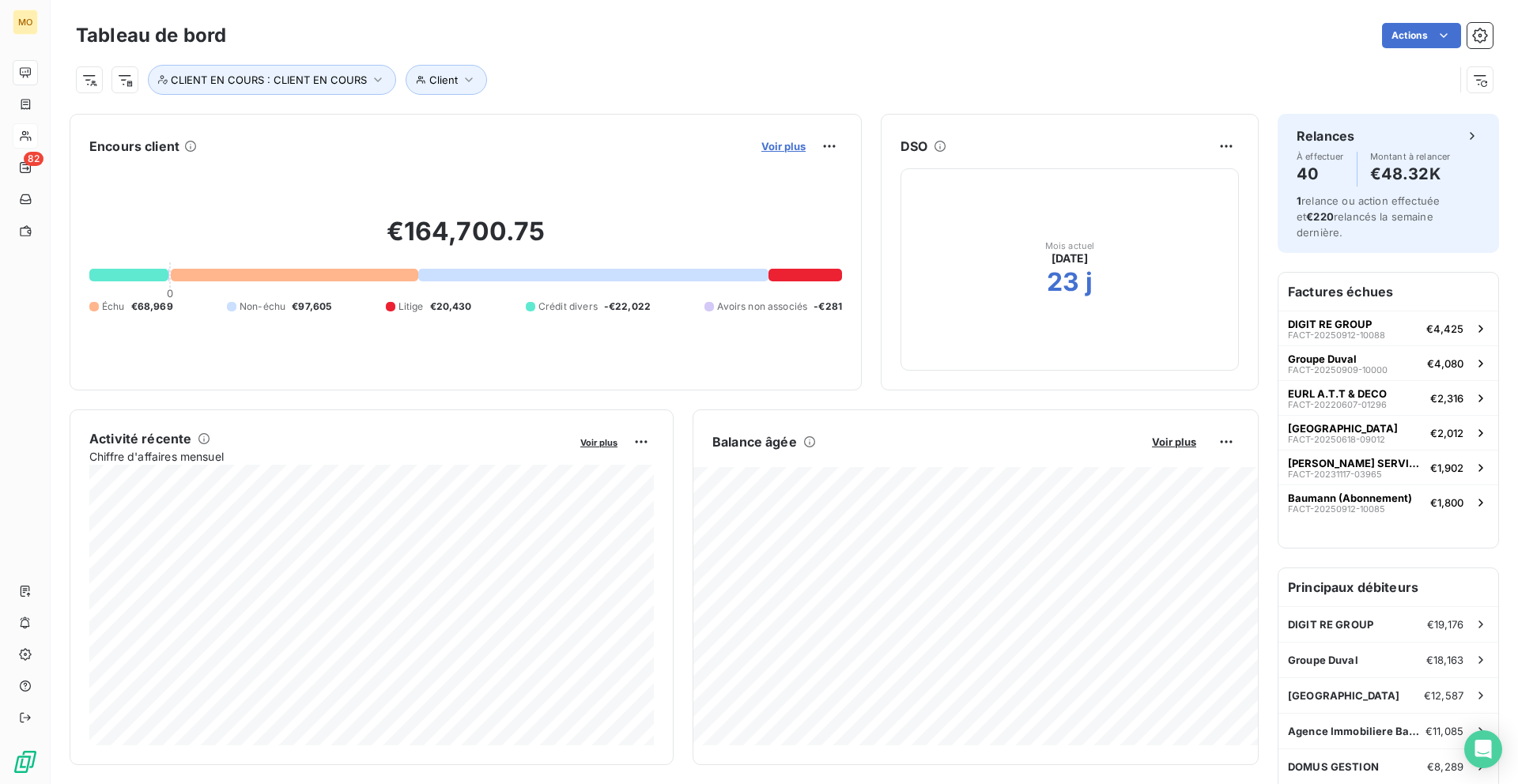
click at [772, 144] on span "Voir plus" at bounding box center [783, 145] width 45 height 12
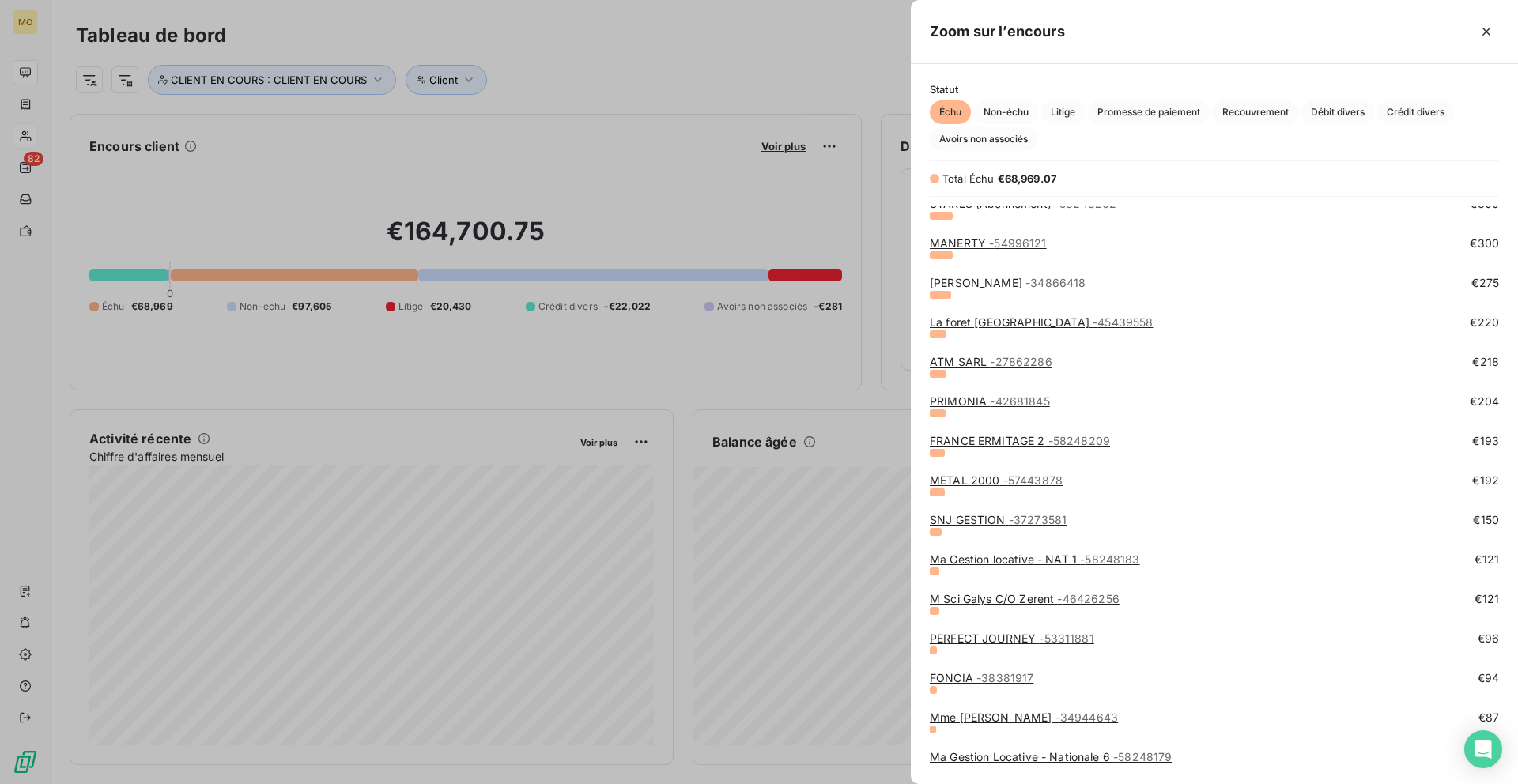
scroll to position [1592, 0]
click at [965, 319] on link "La foret Besançon - 45439558" at bounding box center [1040, 321] width 223 height 13
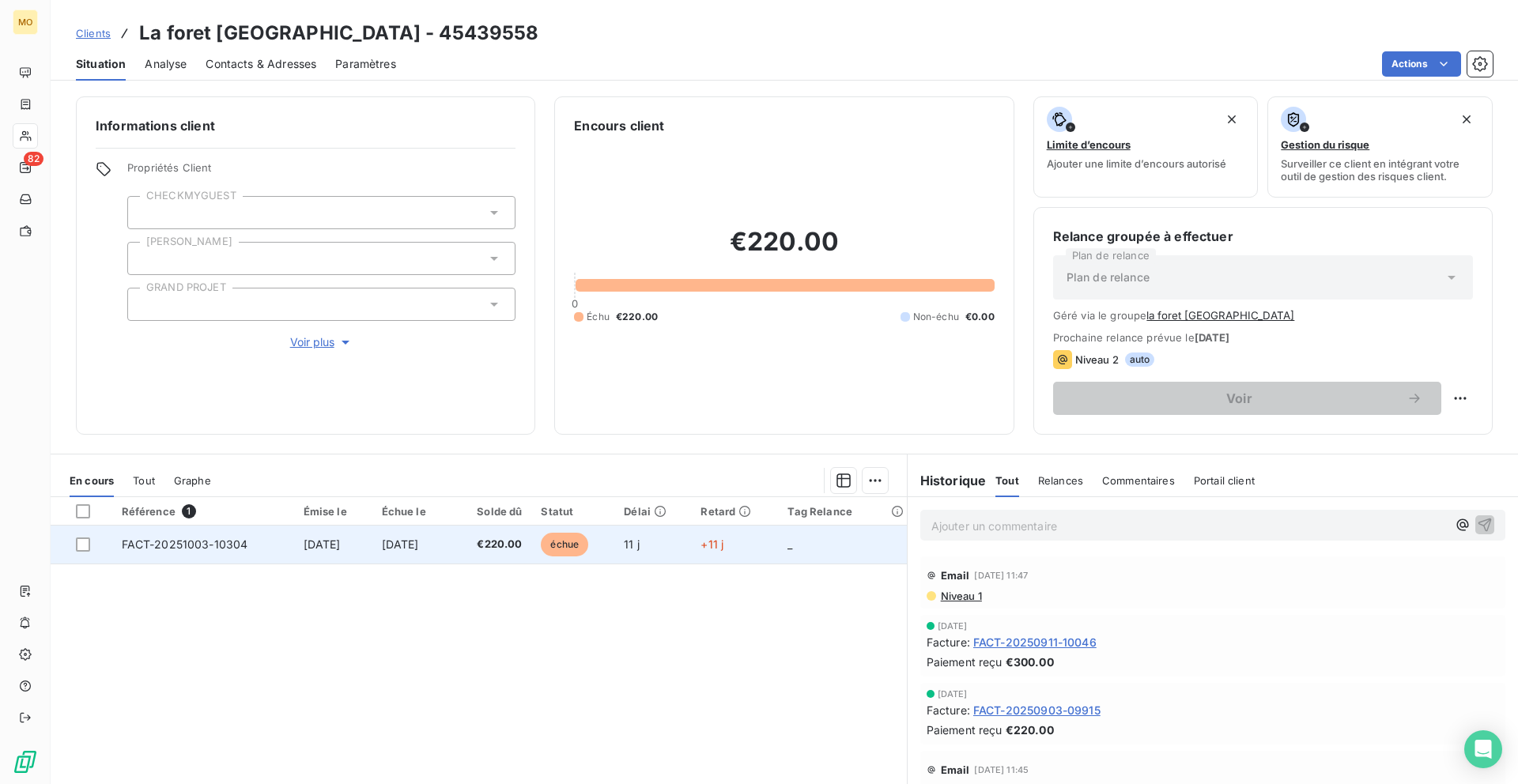
click at [451, 551] on td "[DATE]" at bounding box center [411, 545] width 79 height 38
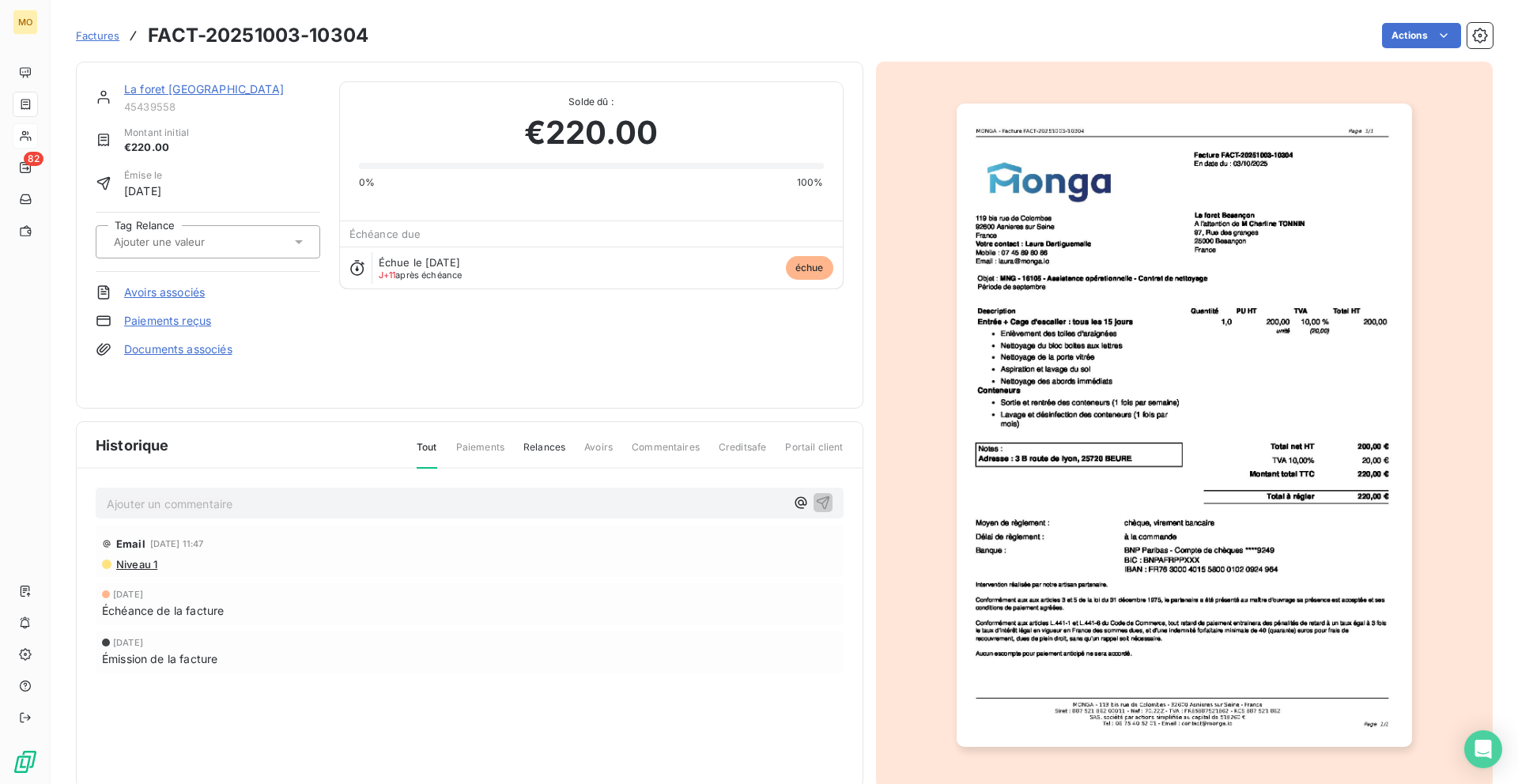
click at [196, 89] on link "La foret Besançon" at bounding box center [204, 89] width 159 height 13
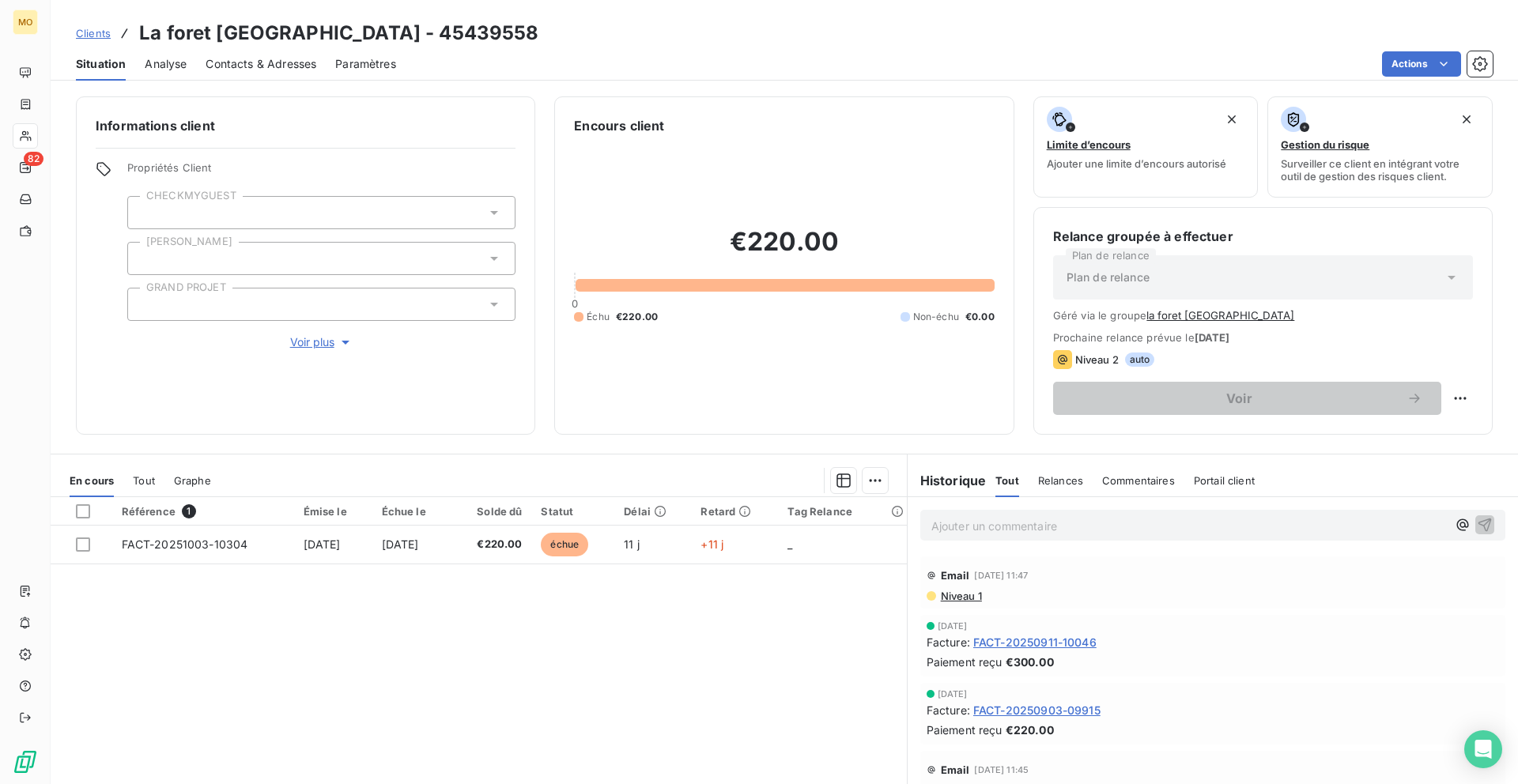
click at [253, 69] on span "Contacts & Adresses" at bounding box center [260, 64] width 111 height 16
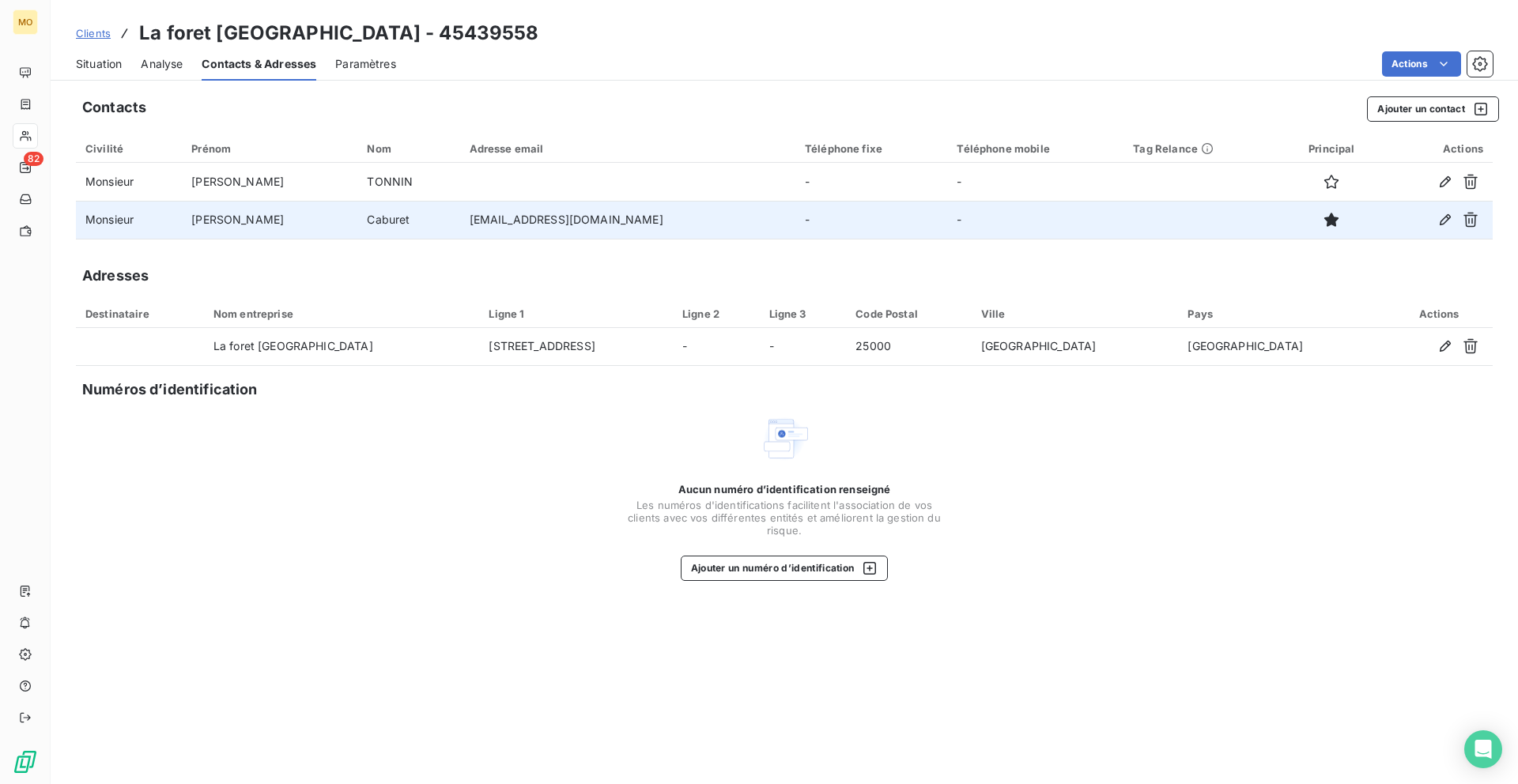
click at [460, 223] on td "lcaburet@laforet.com" at bounding box center [628, 219] width 335 height 38
copy td "lcaburet@laforet.com"
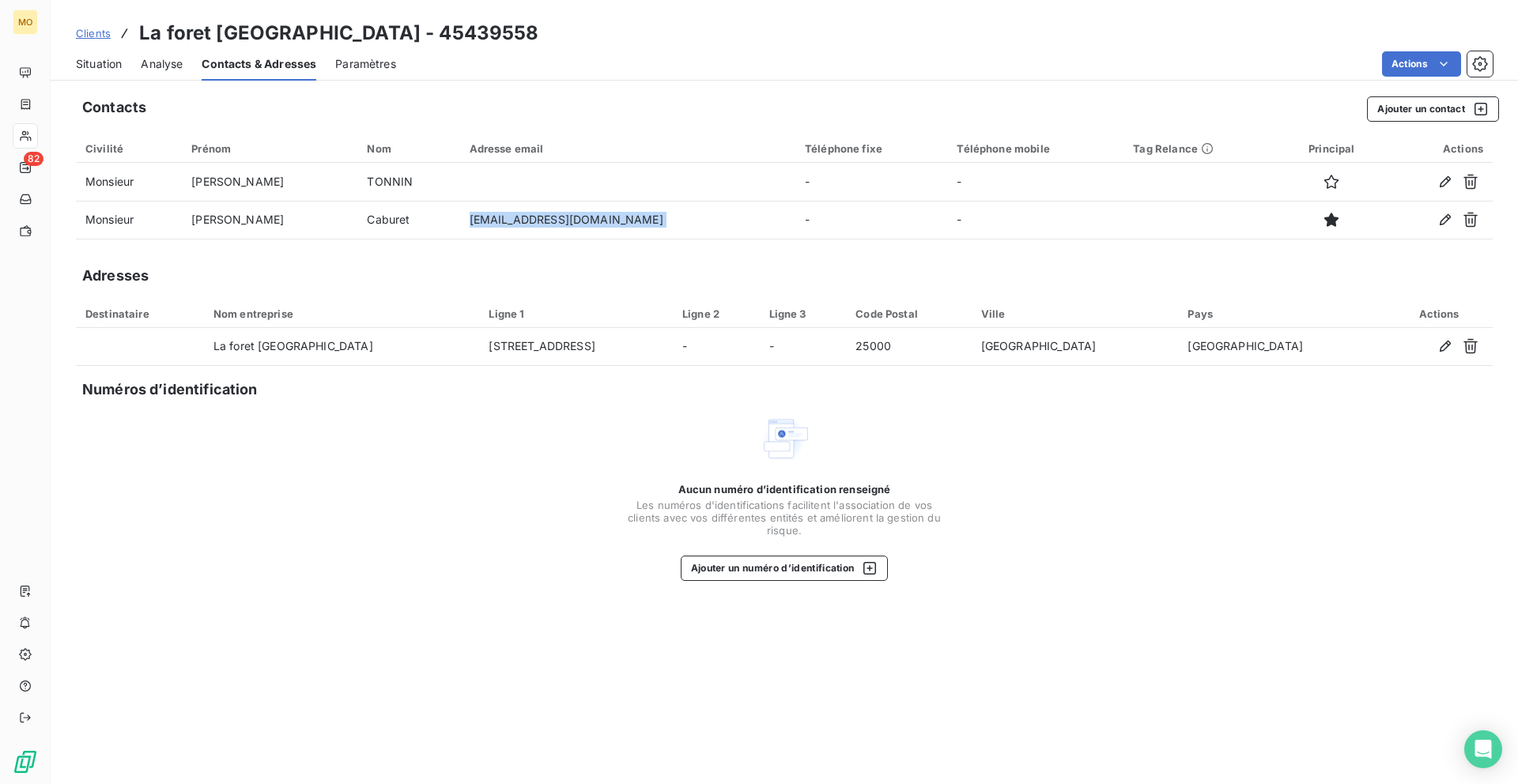
click at [97, 60] on span "Situation" at bounding box center [99, 64] width 46 height 16
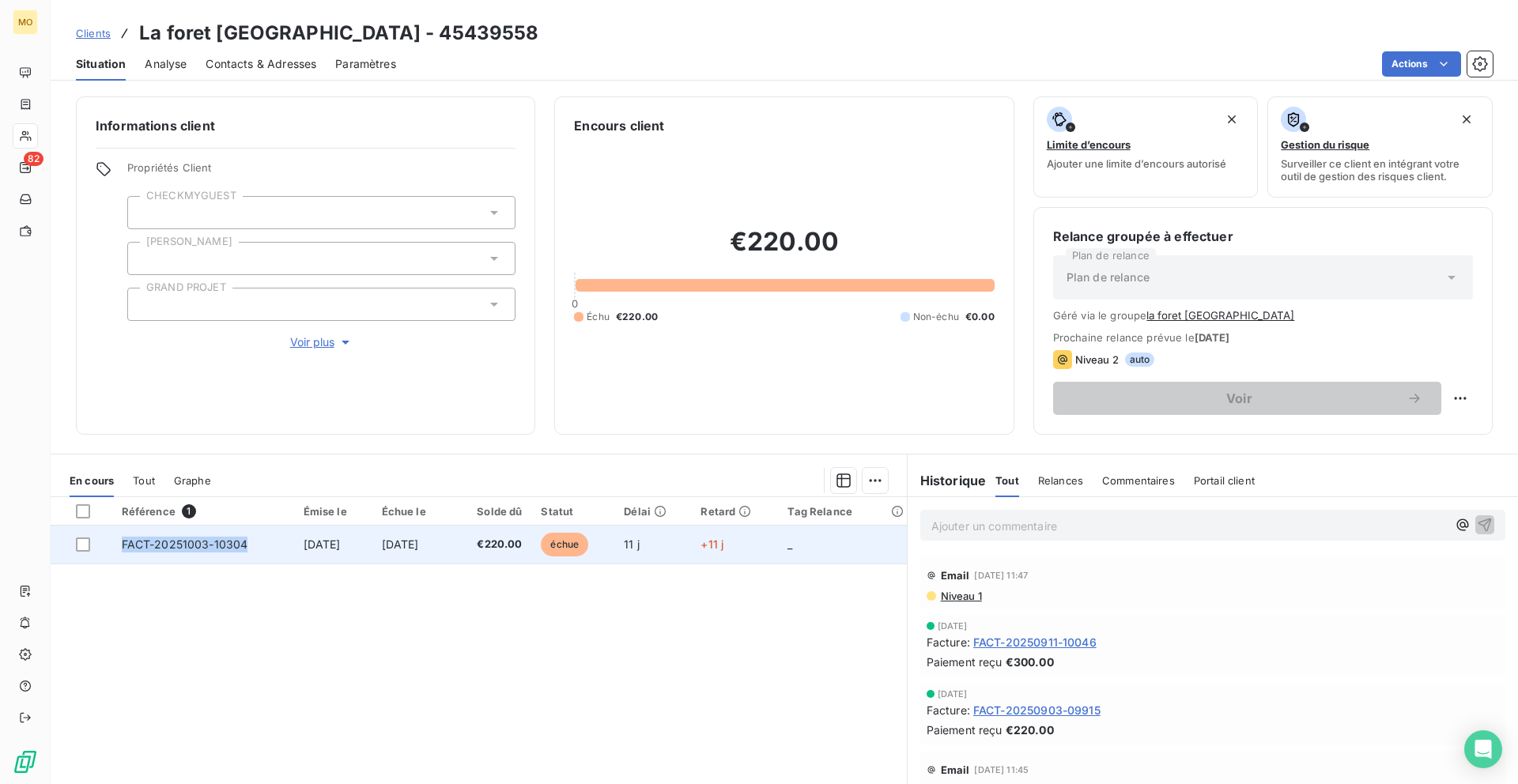
copy span "FACT-20251003-10304"
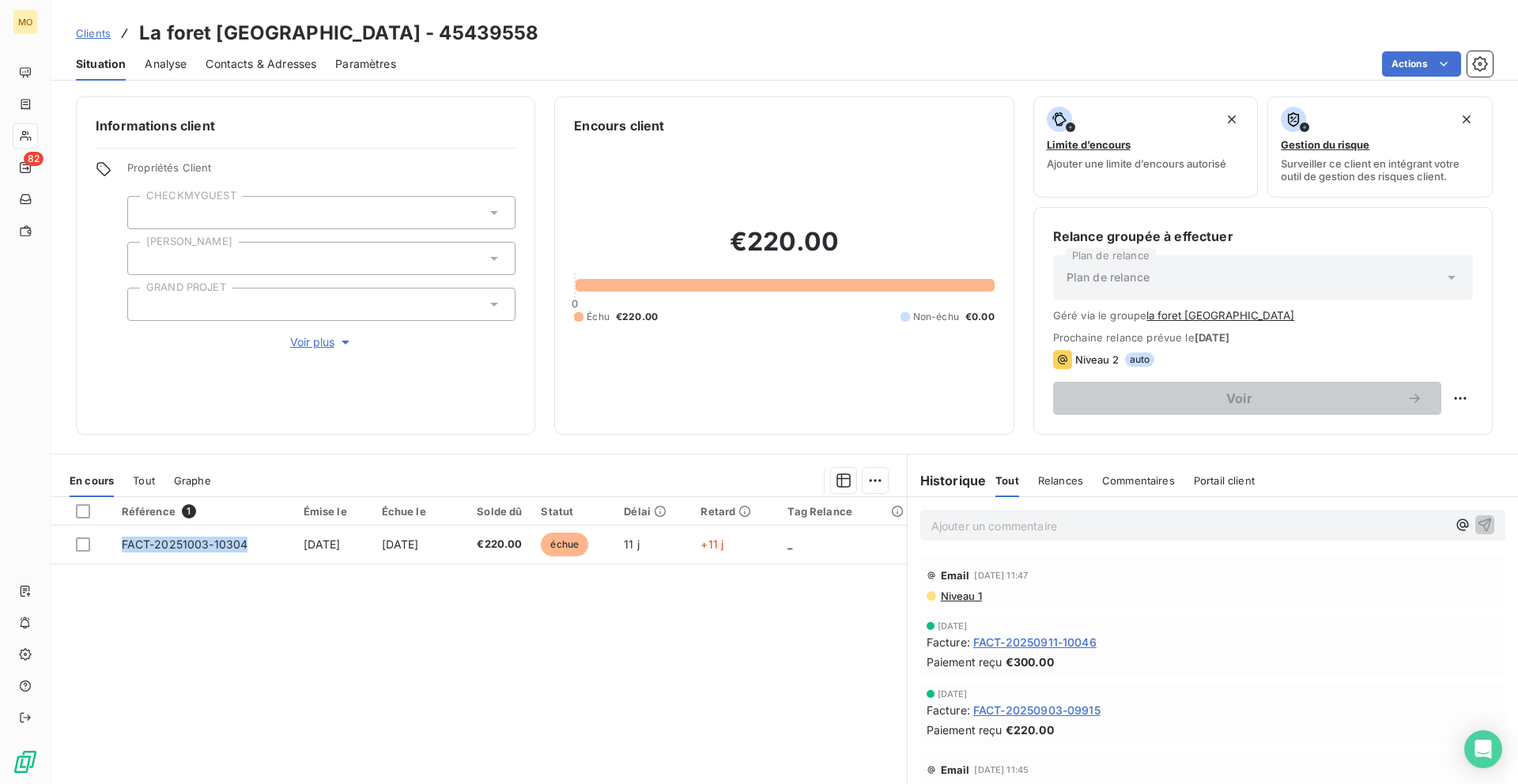
drag, startPoint x: 242, startPoint y: 549, endPoint x: 221, endPoint y: 721, distance: 173.3
click at [221, 721] on div "Référence 1 Émise le Échue le Solde dû Statut Délai Retard Tag Relance FACT-202…" at bounding box center [478, 649] width 856 height 305
click at [268, 68] on span "Contacts & Adresses" at bounding box center [260, 64] width 111 height 16
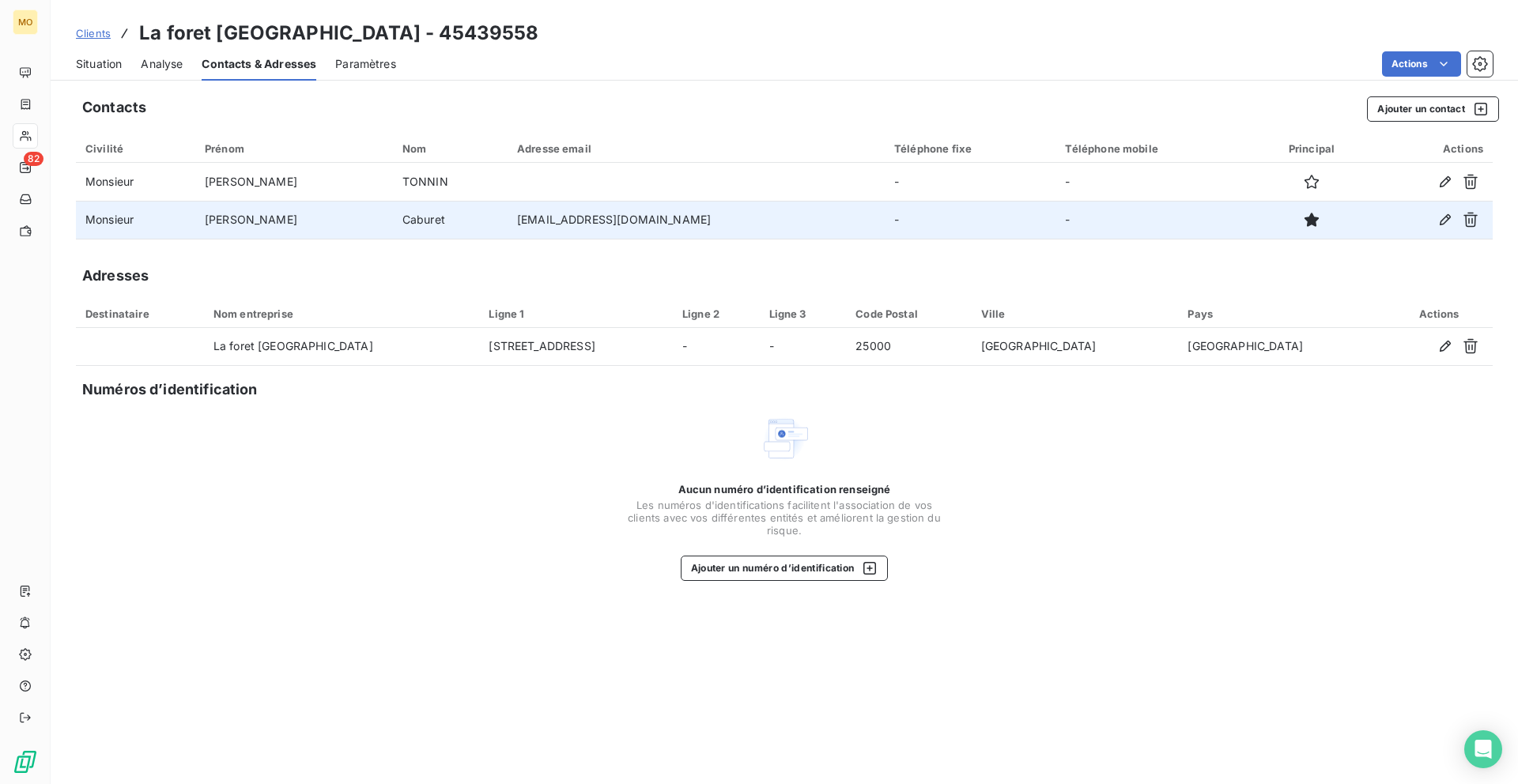
click at [573, 231] on td "lcaburet@laforet.com" at bounding box center [696, 219] width 377 height 38
click at [573, 219] on td "lcaburet@laforet.com" at bounding box center [696, 219] width 377 height 38
copy td "lcaburet@laforet.com"
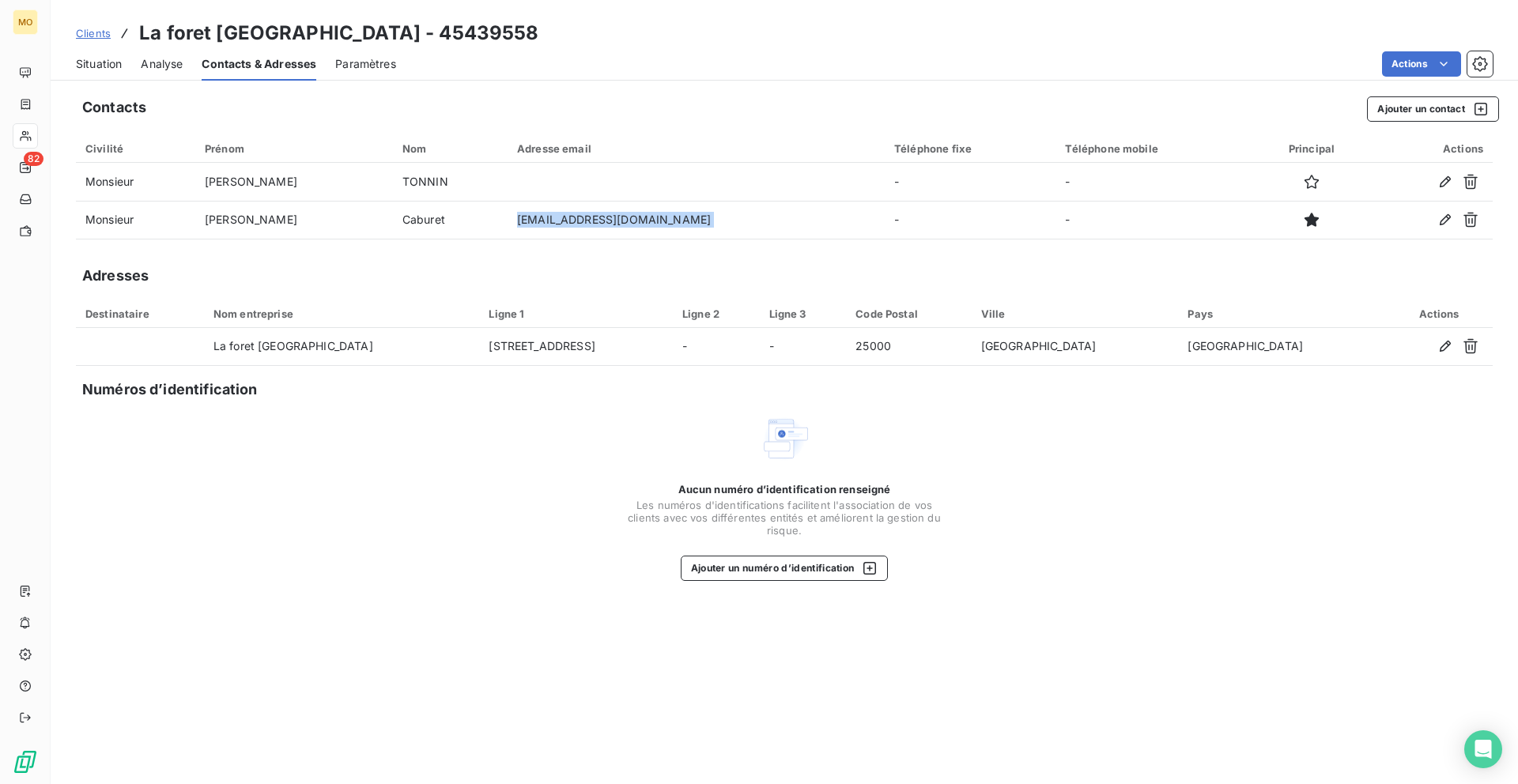
click at [91, 67] on span "Situation" at bounding box center [99, 64] width 46 height 16
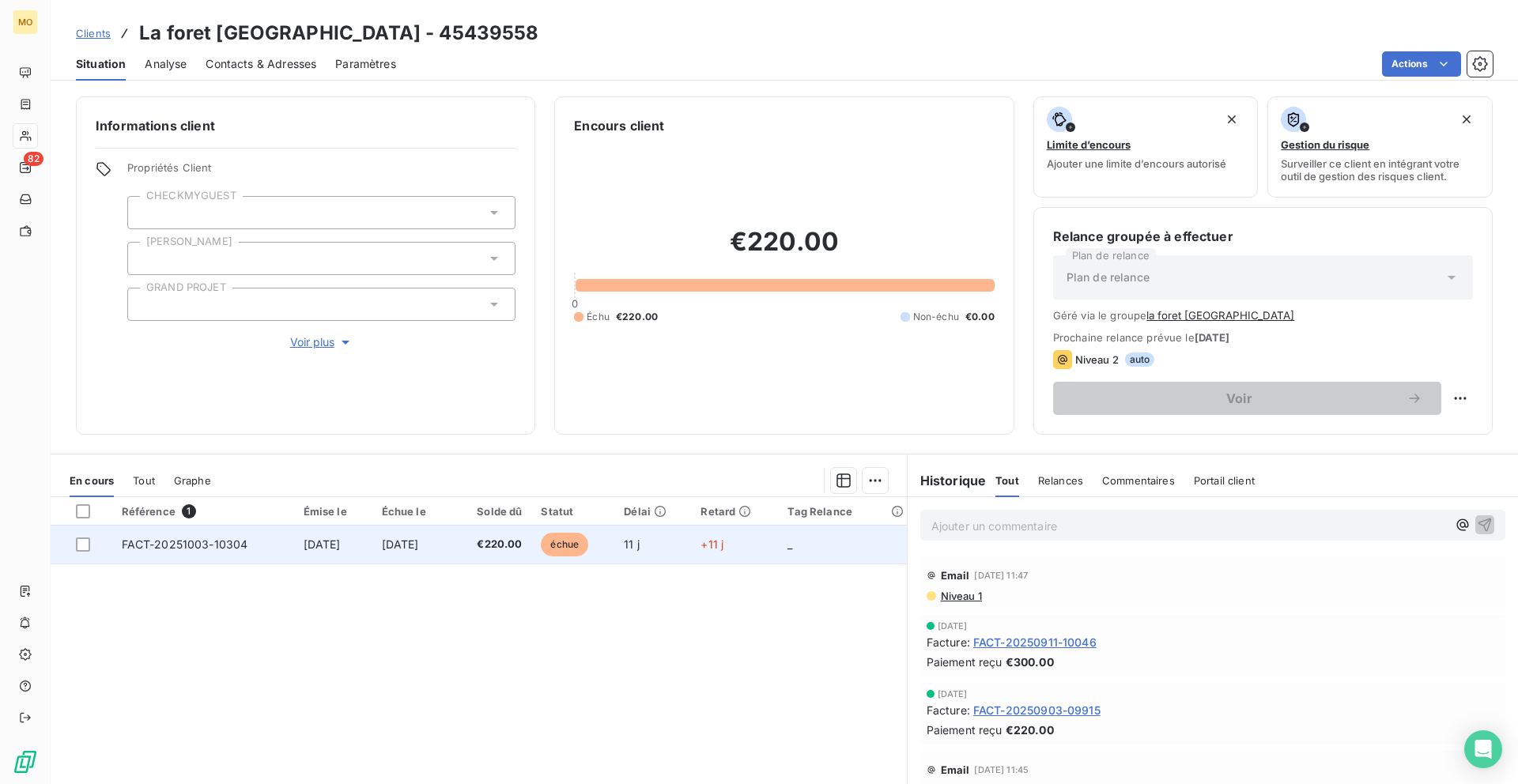
click at [252, 551] on td "FACT-20251003-10304" at bounding box center [203, 545] width 182 height 38
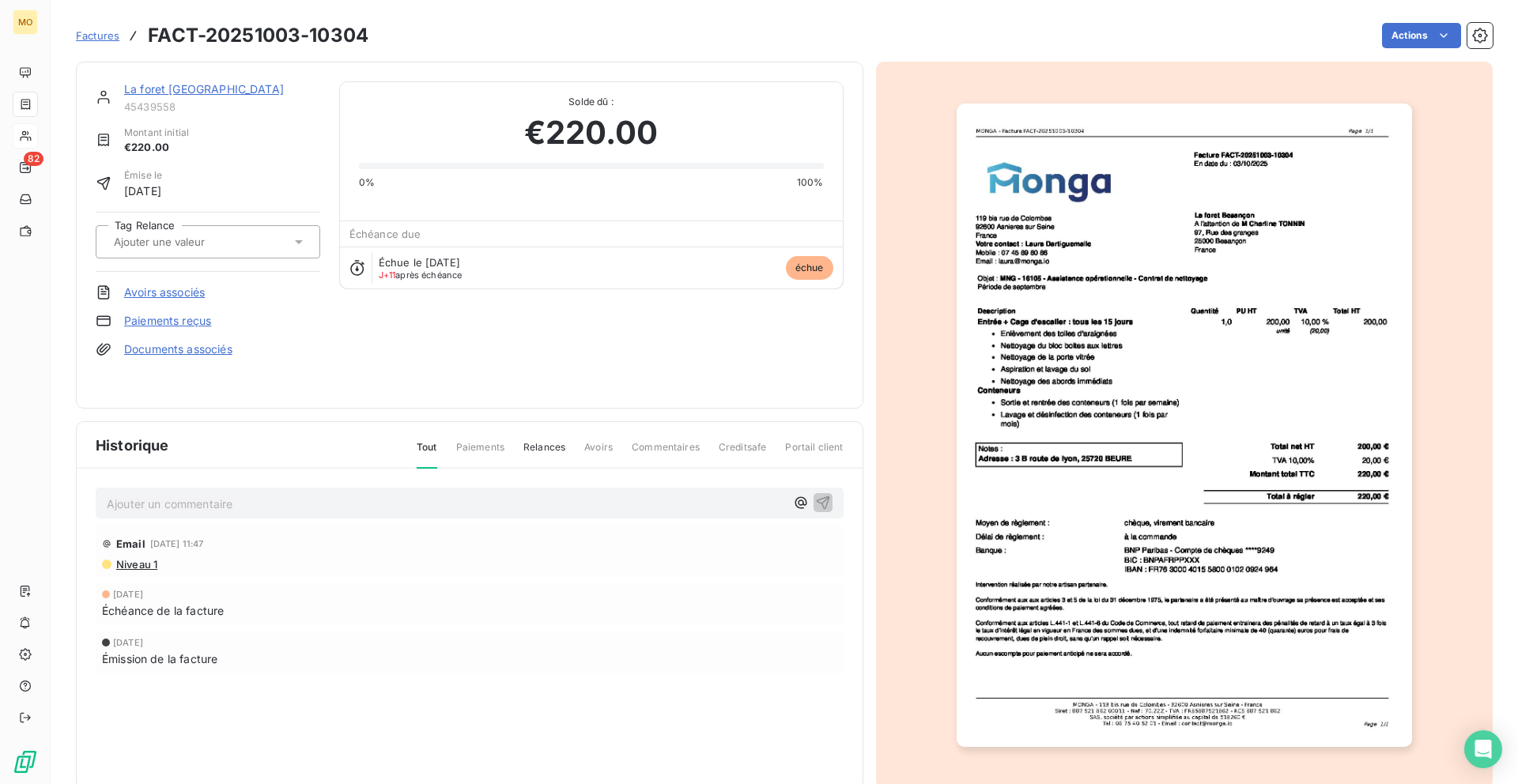
click at [1224, 213] on img "button" at bounding box center [1184, 425] width 456 height 644
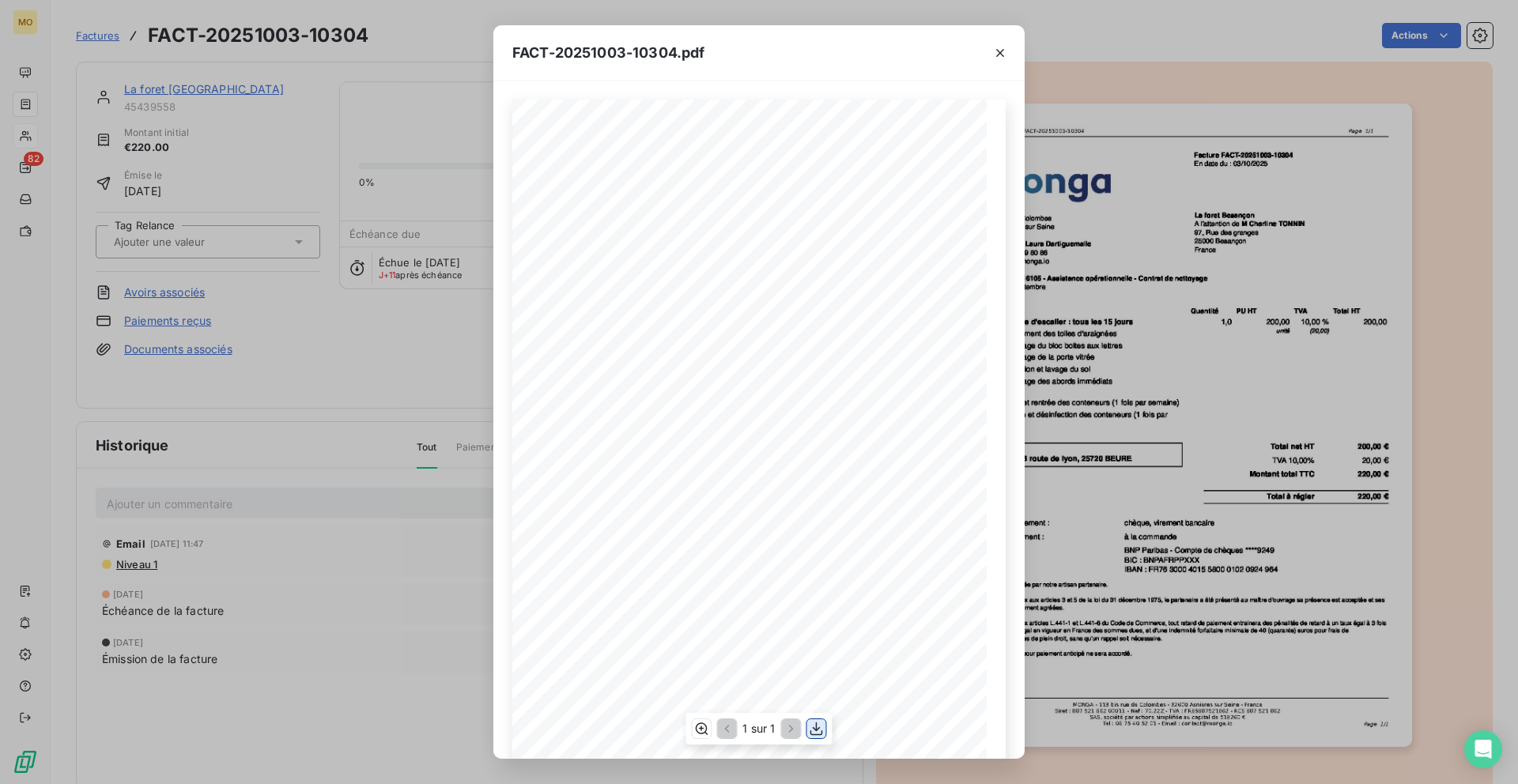
click at [818, 728] on icon "button" at bounding box center [815, 729] width 12 height 13
